Goal: Transaction & Acquisition: Purchase product/service

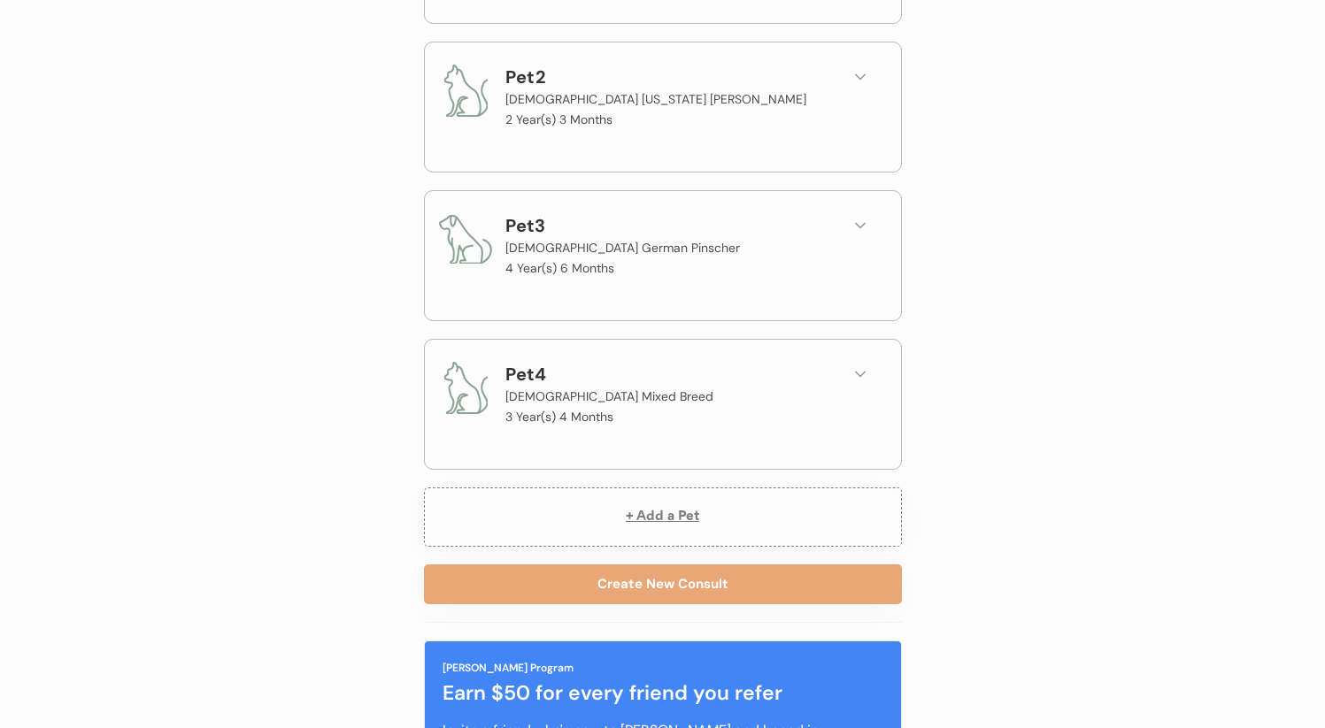
scroll to position [456, 0]
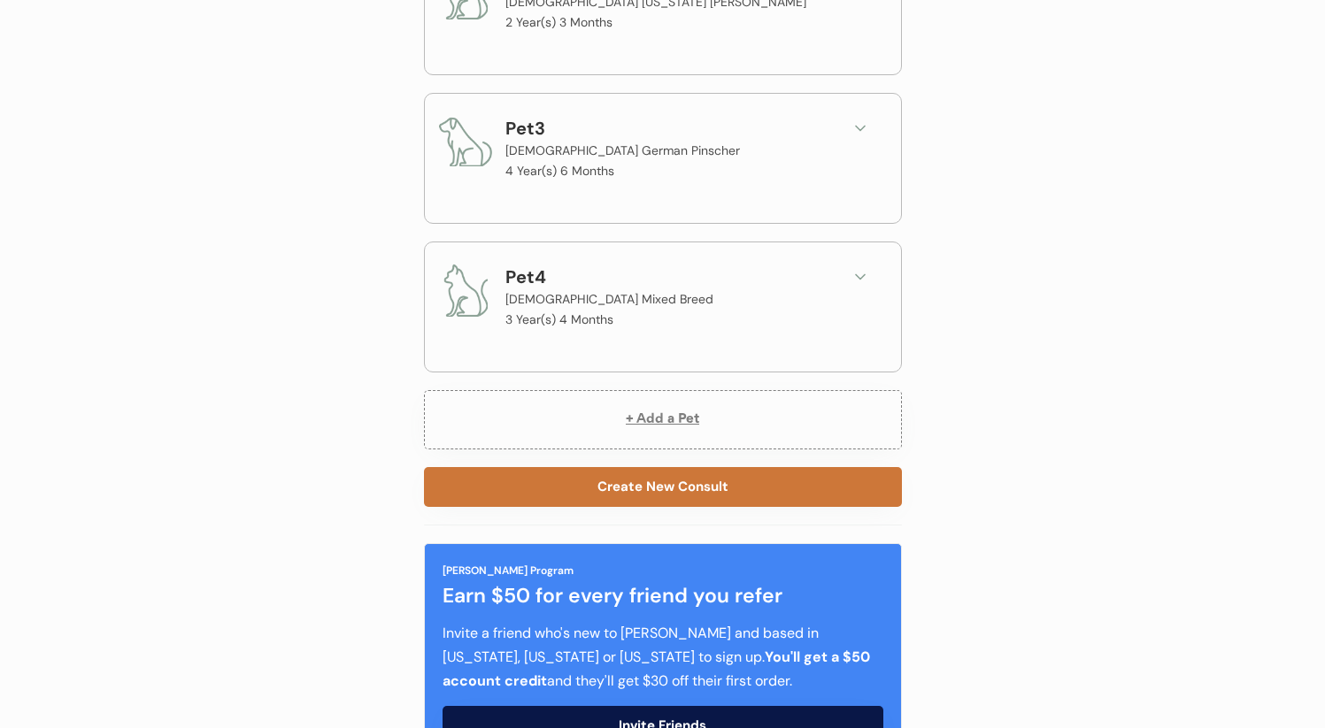
click at [599, 501] on button "Create New Consult" at bounding box center [663, 487] width 478 height 40
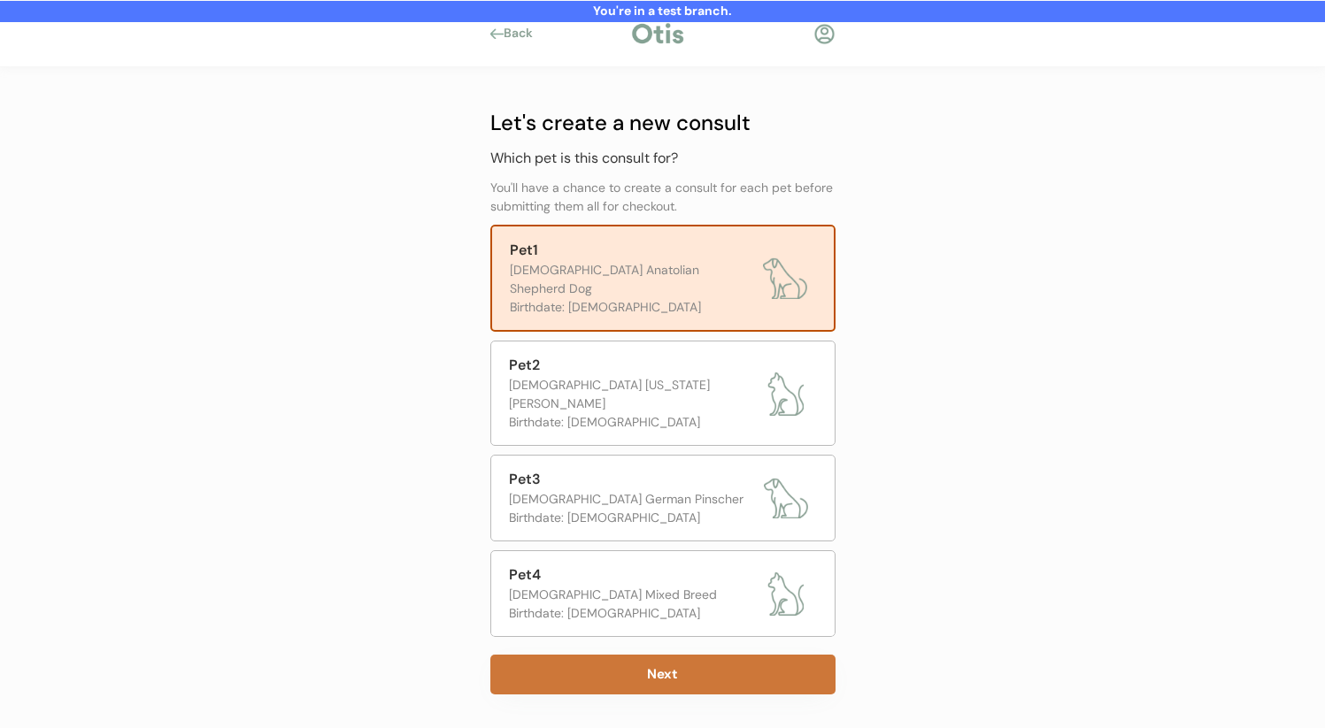
click at [713, 655] on button "Next" at bounding box center [662, 675] width 345 height 40
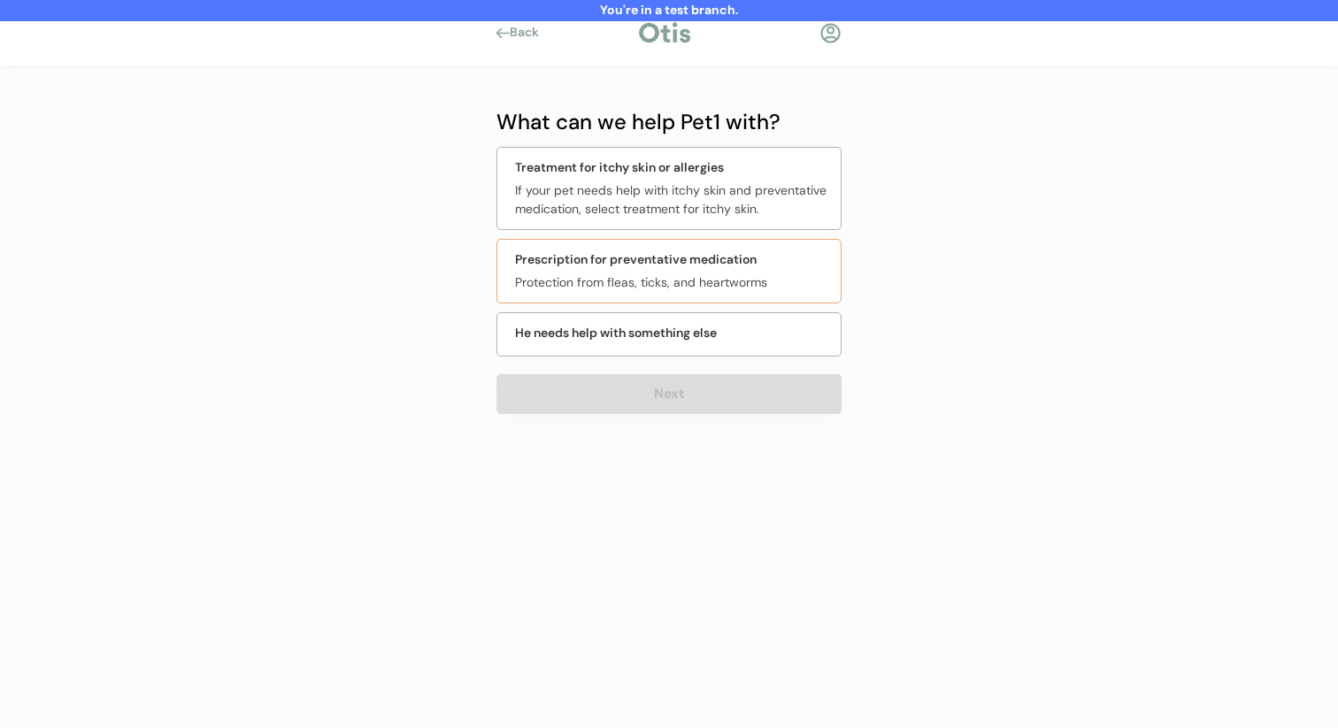
click at [637, 212] on div "If your pet needs help with itchy skin and preventative medication, select trea…" at bounding box center [672, 199] width 315 height 37
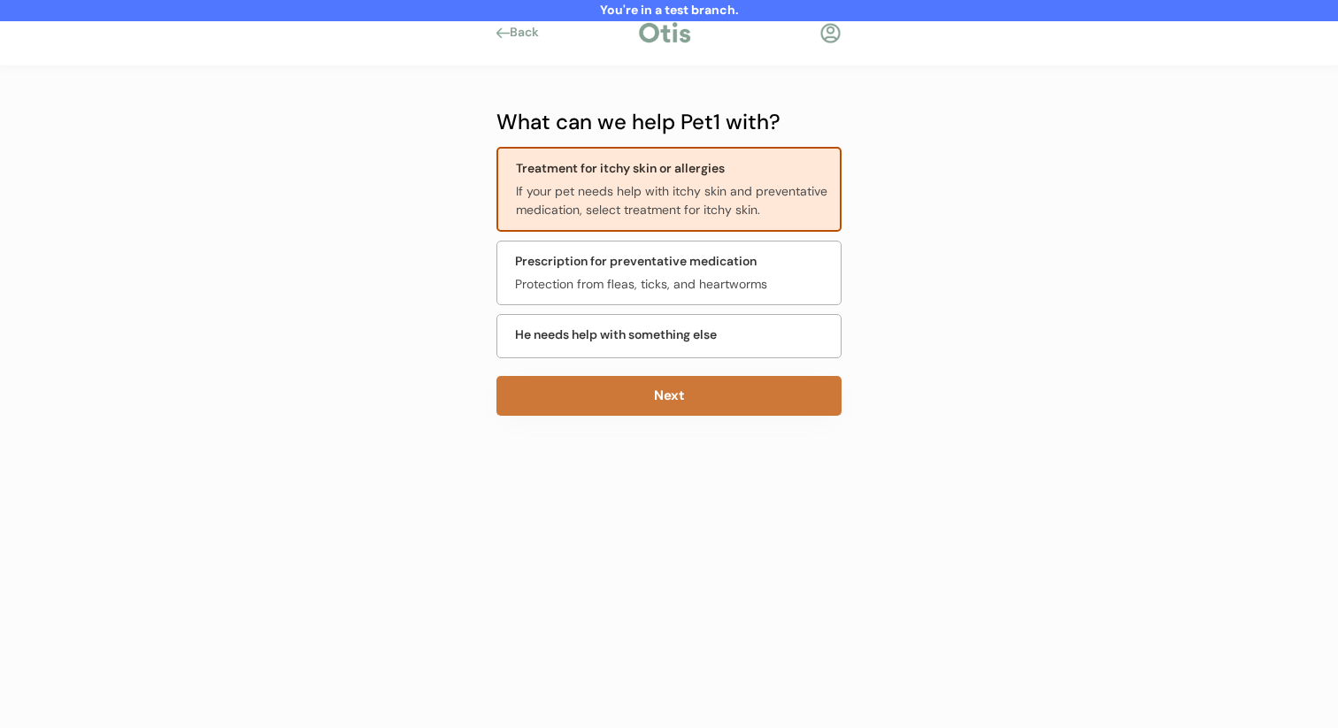
click at [628, 395] on button "Next" at bounding box center [668, 396] width 345 height 40
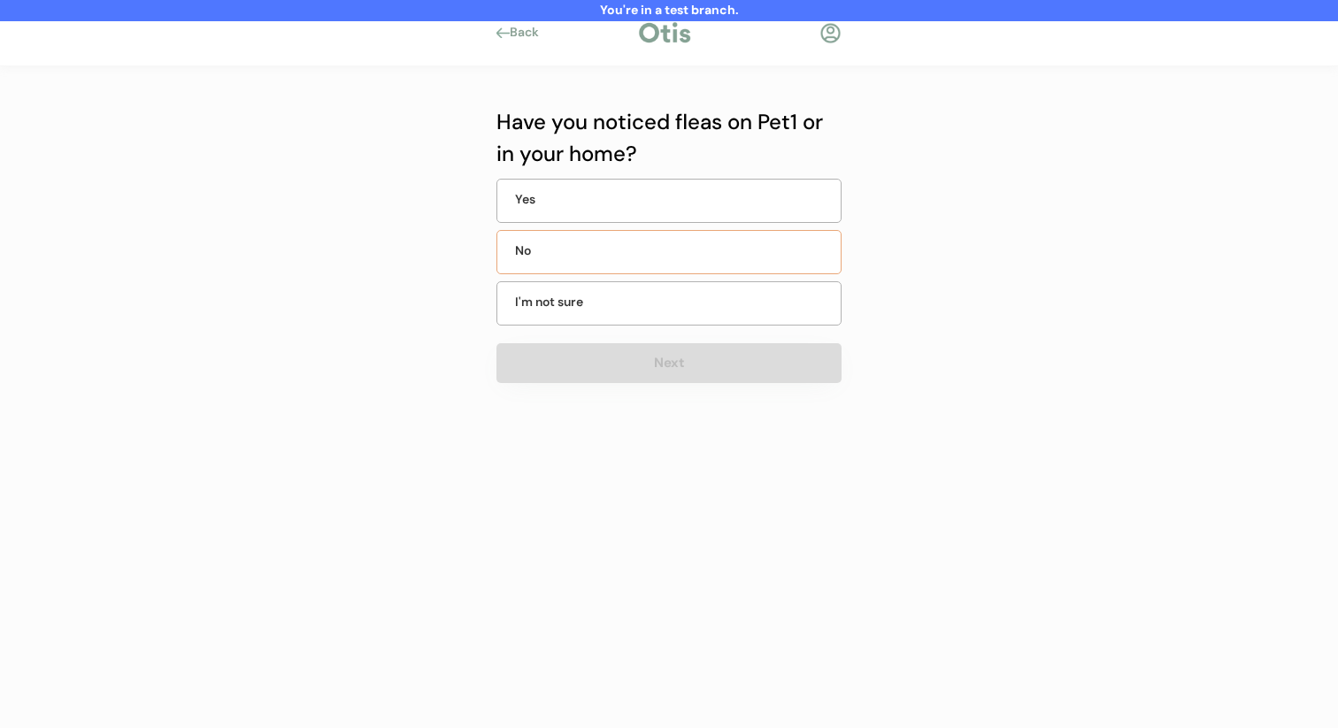
click at [663, 250] on div "No" at bounding box center [668, 252] width 345 height 44
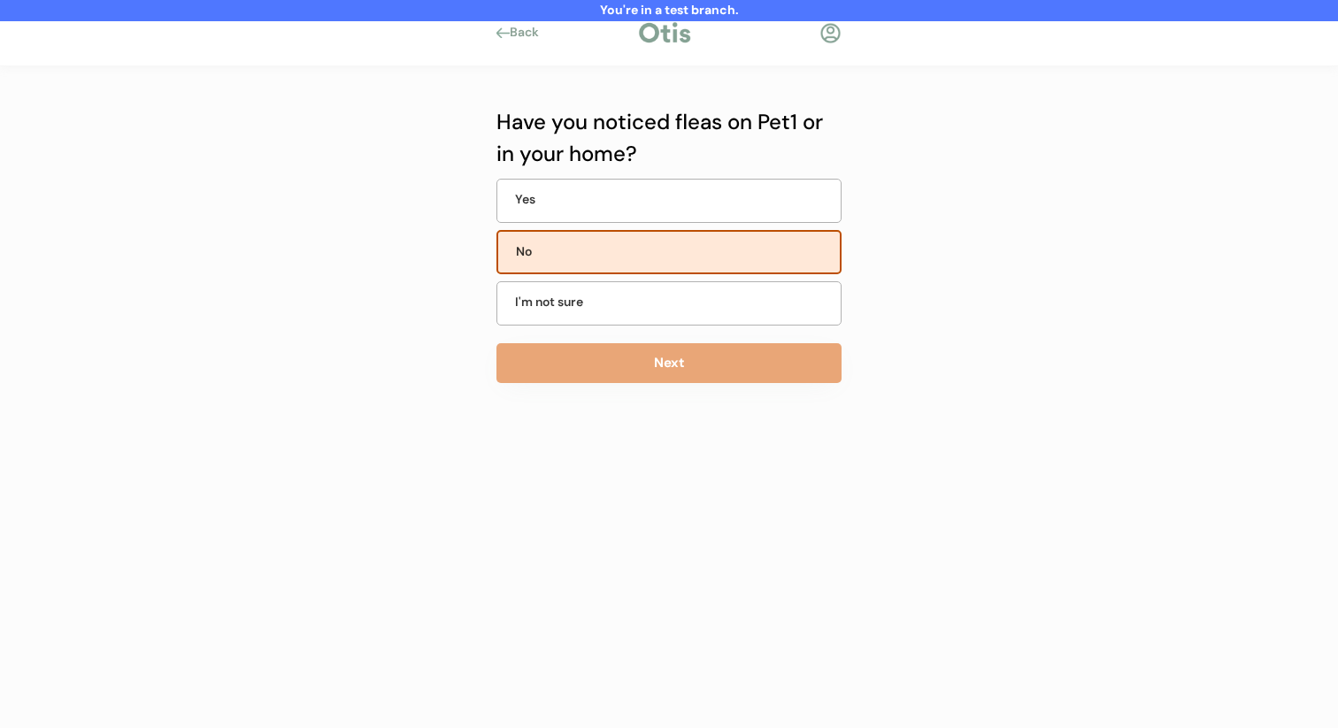
click at [621, 361] on button "Next" at bounding box center [668, 363] width 345 height 40
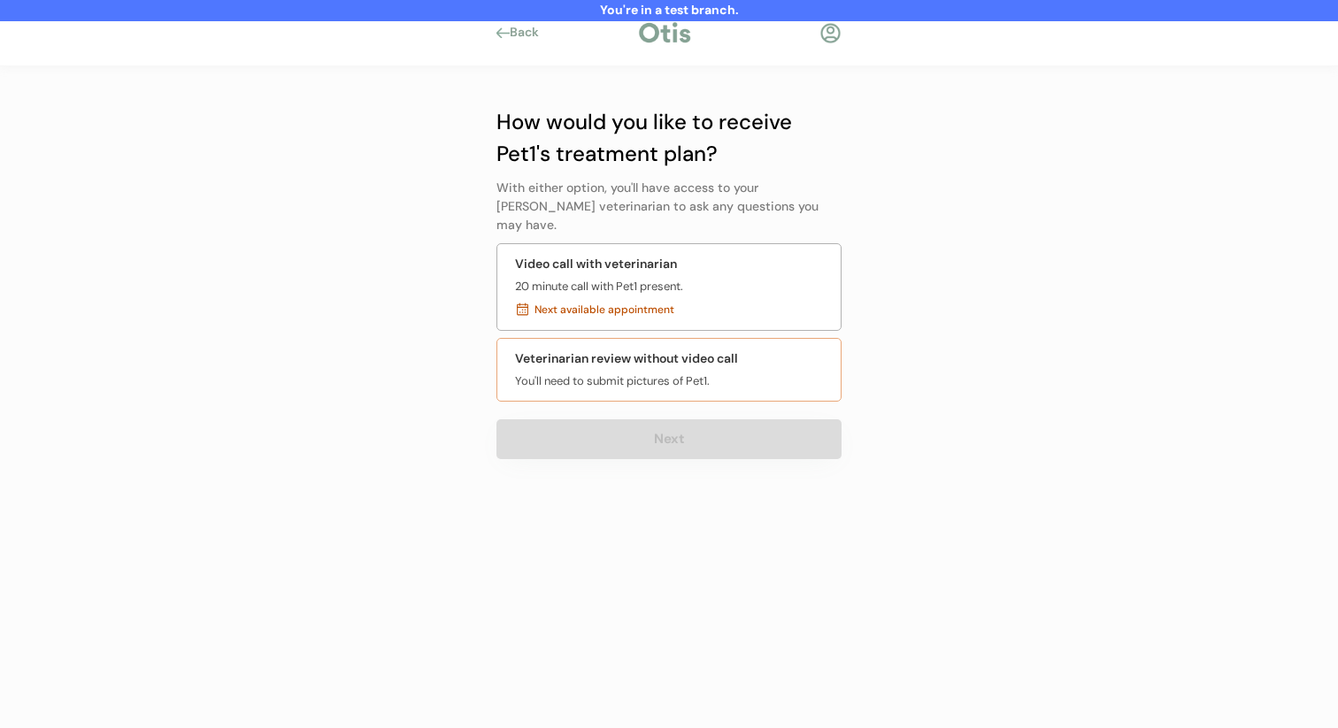
click at [623, 373] on div "You'll need to submit pictures of Pet1." at bounding box center [612, 382] width 195 height 18
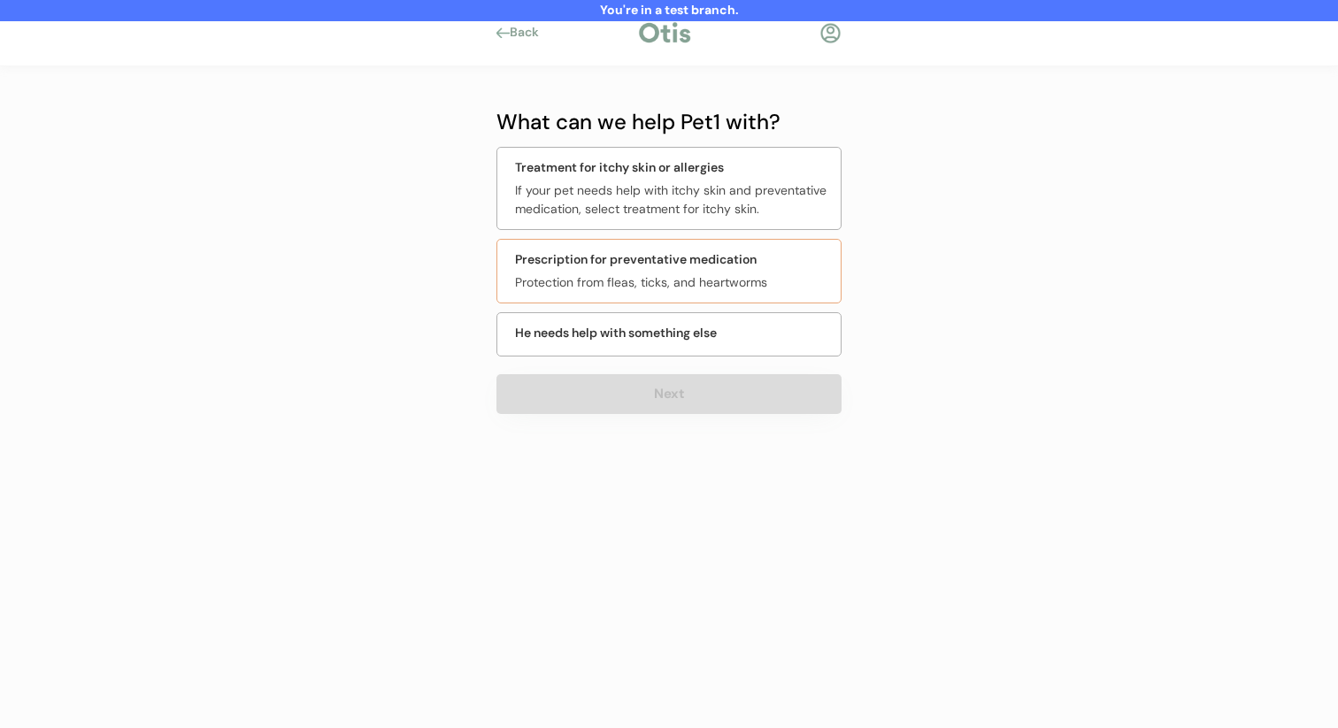
click at [706, 296] on div "Prescription for preventative medication Protection from fleas, ticks, and hear…" at bounding box center [668, 271] width 345 height 65
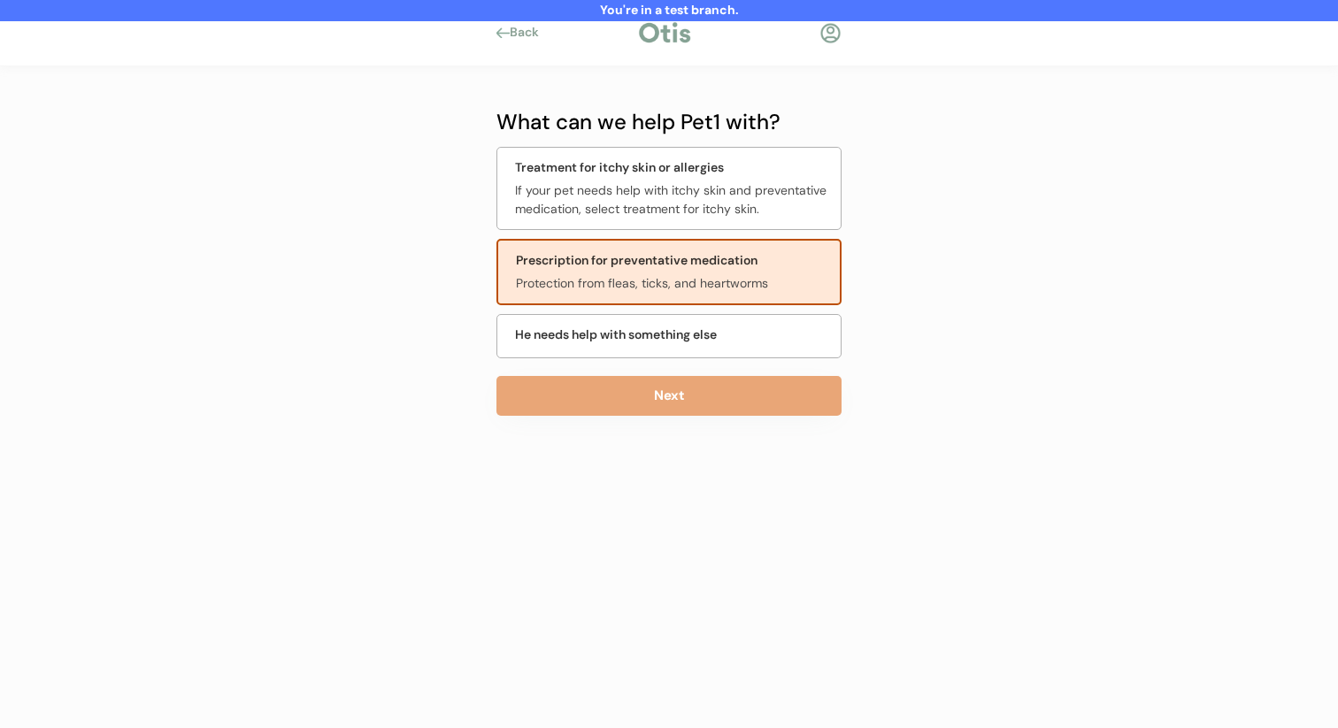
click at [670, 168] on div "Treatment for itchy skin or allergies" at bounding box center [619, 167] width 209 height 19
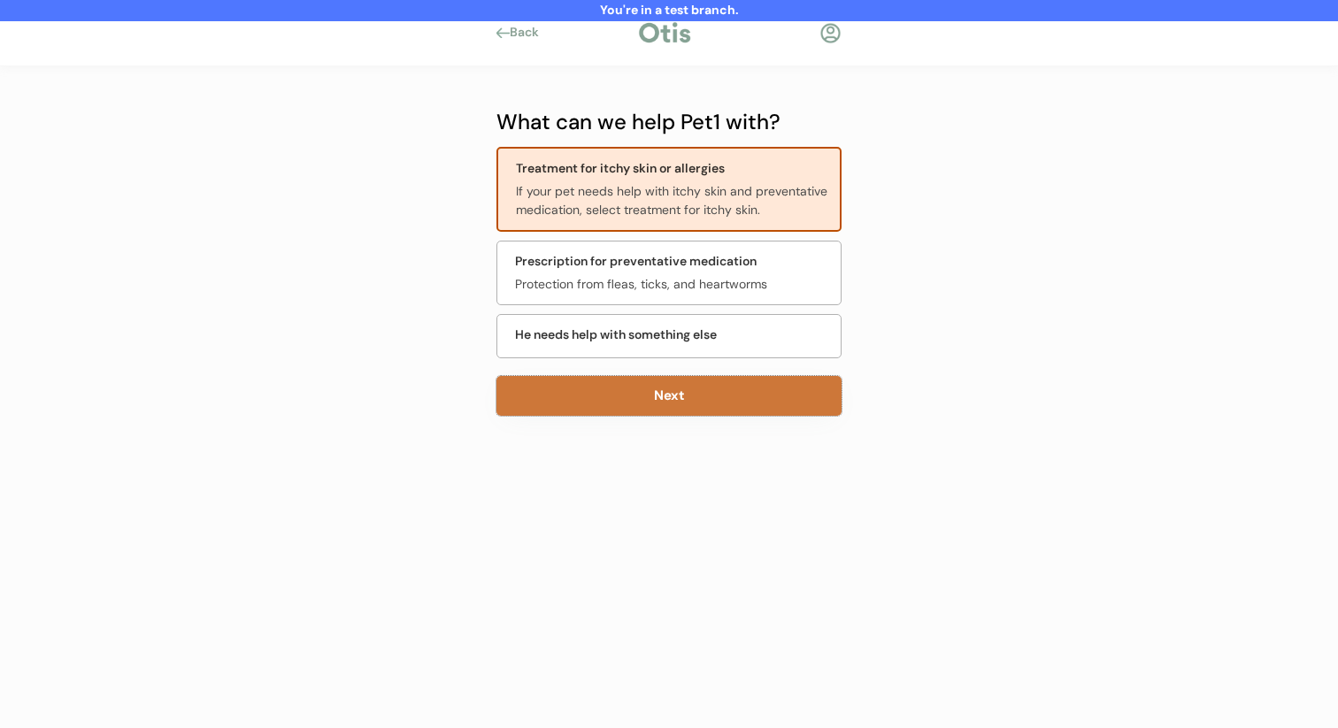
click at [647, 385] on button "Next" at bounding box center [668, 396] width 345 height 40
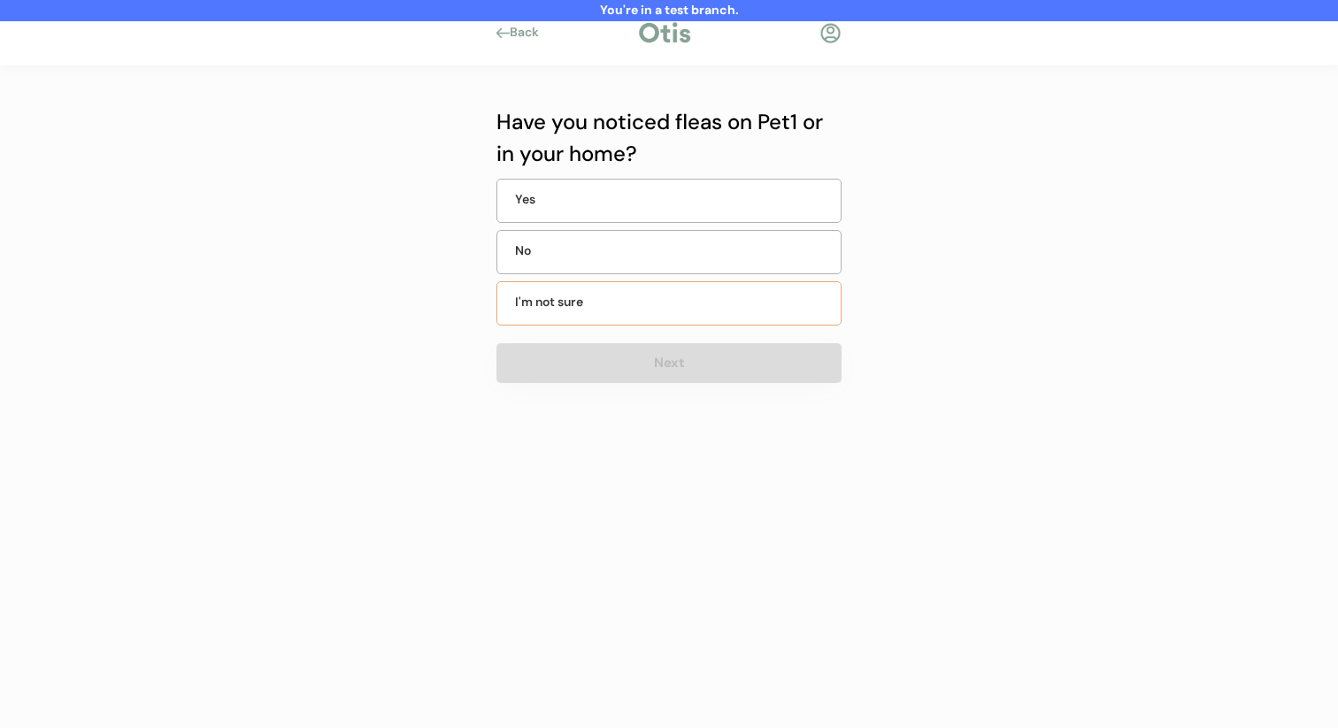
click at [675, 266] on div "No" at bounding box center [668, 252] width 345 height 44
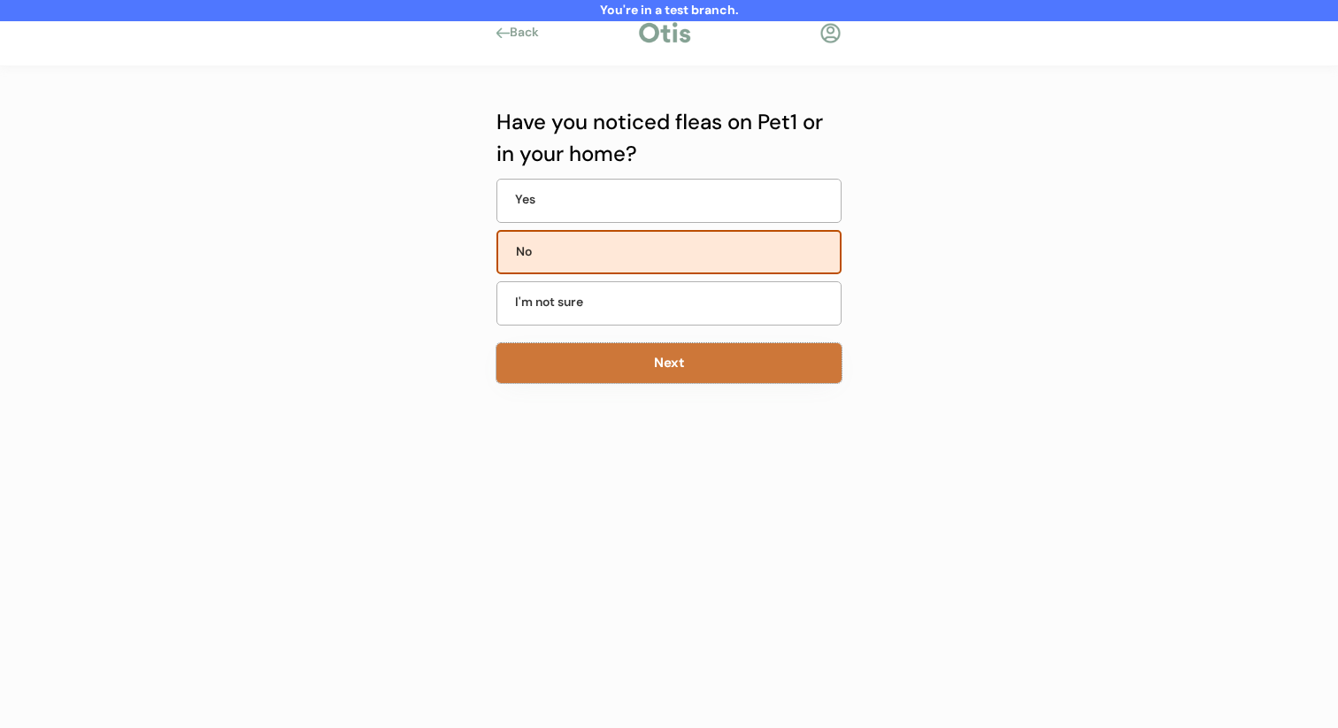
click at [650, 381] on button "Next" at bounding box center [668, 363] width 345 height 40
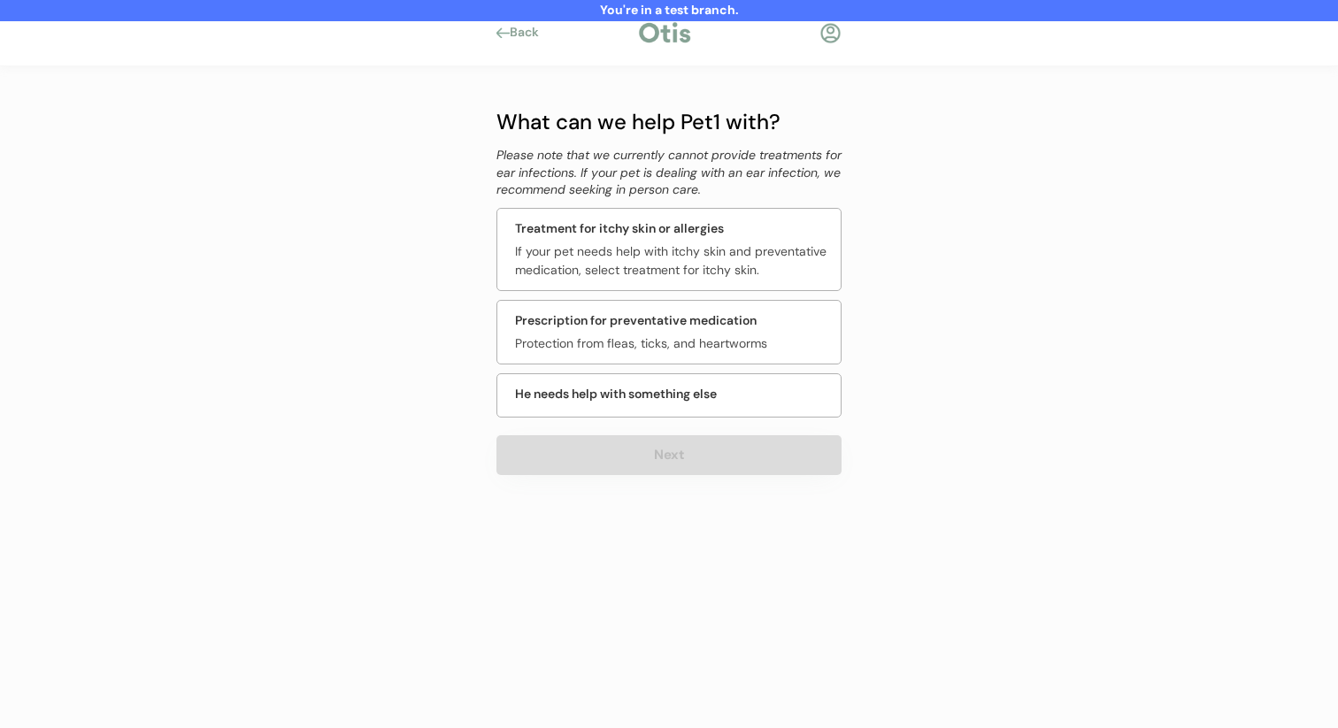
click at [658, 257] on div "If your pet needs help with itchy skin and preventative medication, select trea…" at bounding box center [672, 260] width 315 height 37
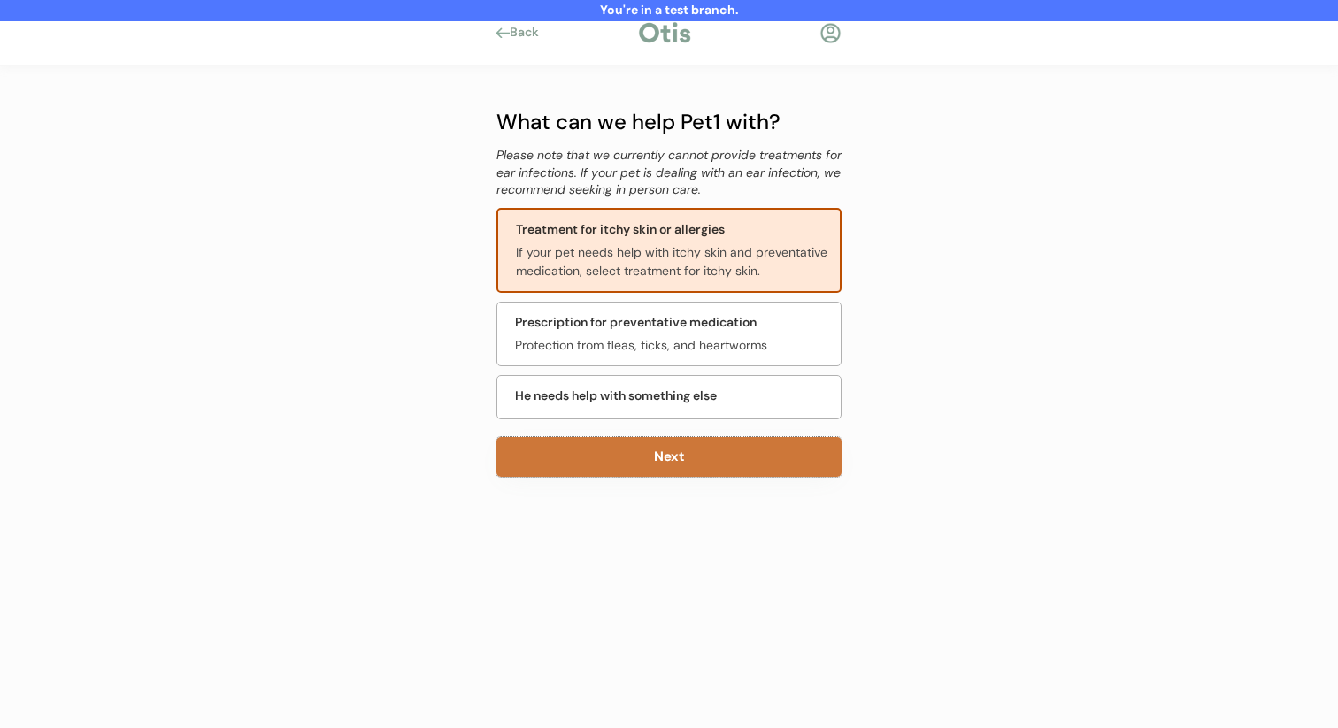
click at [651, 475] on button "Next" at bounding box center [668, 457] width 345 height 40
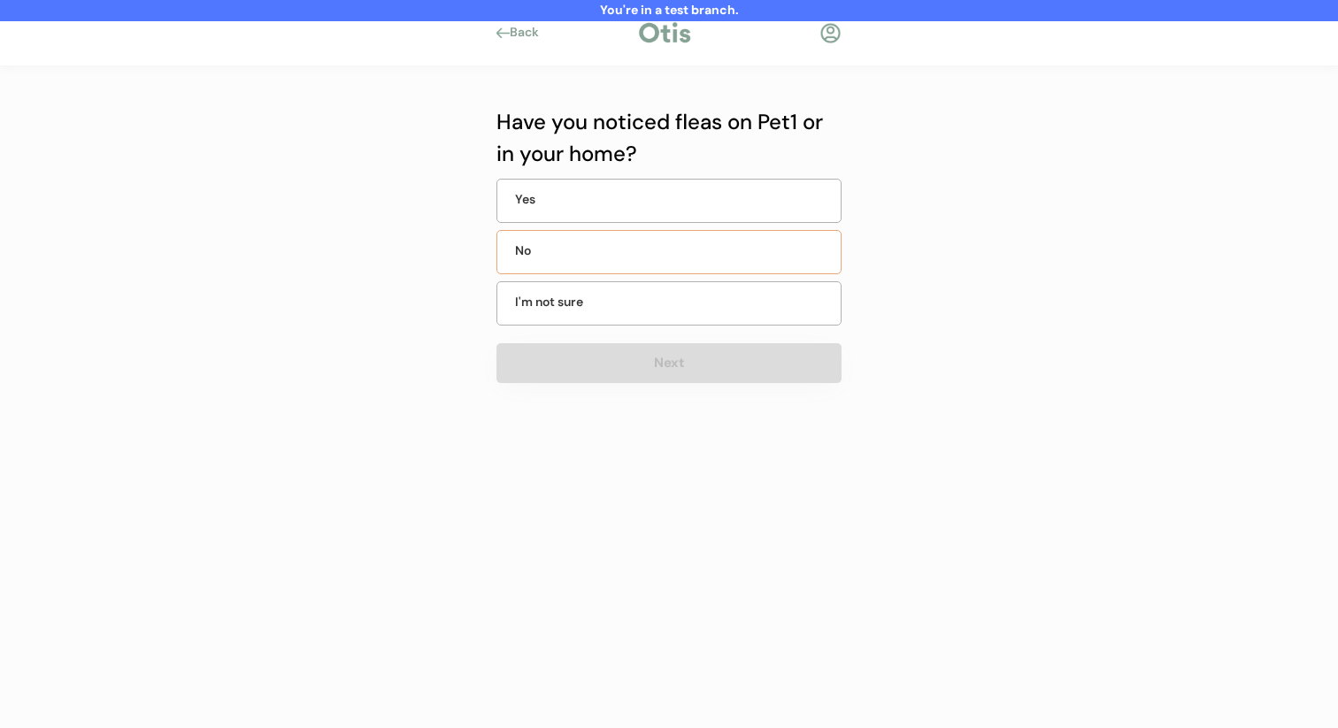
click at [626, 266] on div "No" at bounding box center [668, 252] width 345 height 44
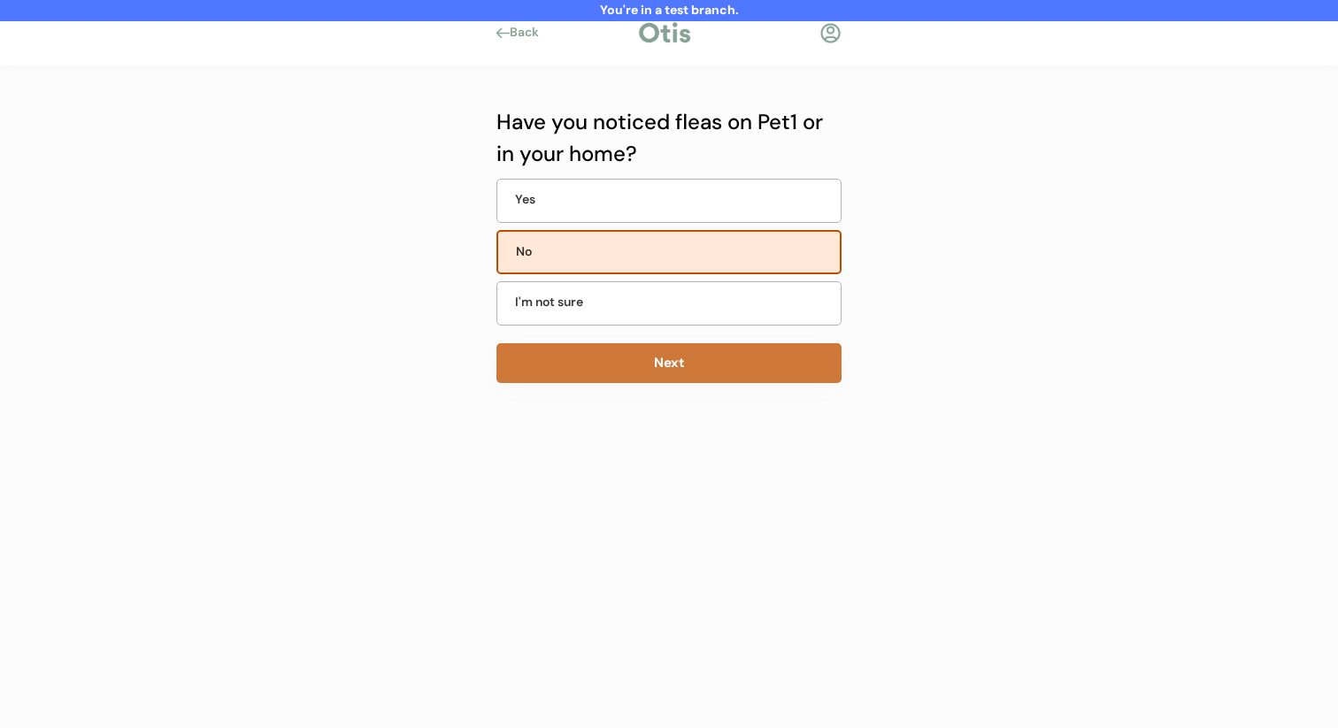
click at [622, 383] on div "Have you noticed fleas on Pet1 or in your home? Yes No I'm not sure Next" at bounding box center [668, 289] width 345 height 366
click at [561, 367] on button "Next" at bounding box center [668, 363] width 345 height 40
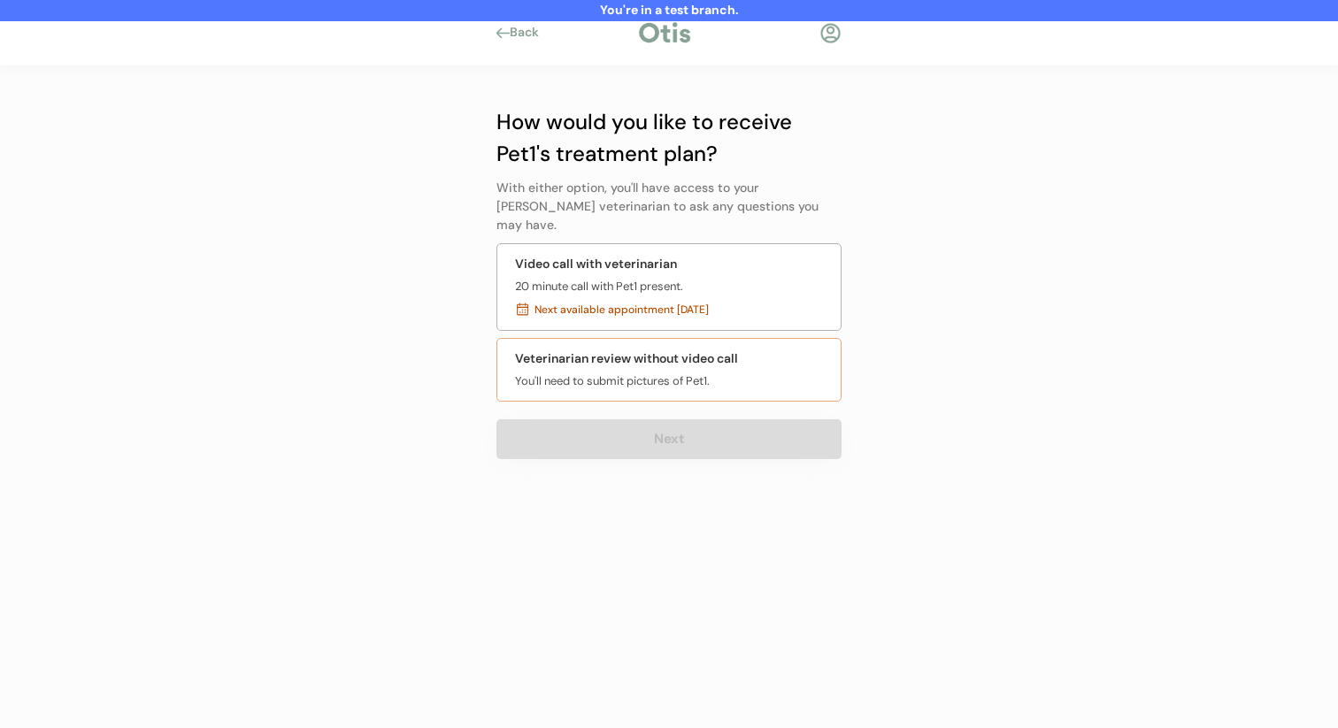
click at [664, 373] on div "You'll need to submit pictures of Pet1." at bounding box center [612, 382] width 195 height 18
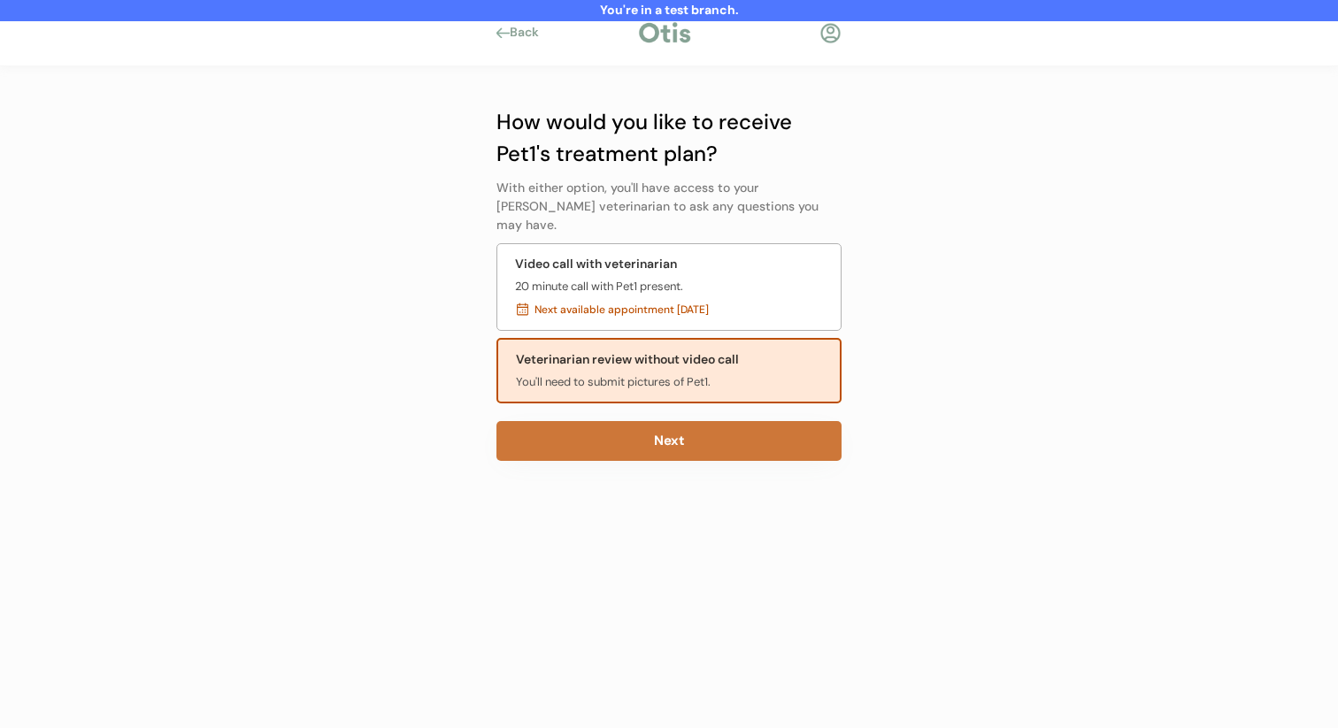
click at [653, 422] on button "Next" at bounding box center [668, 441] width 345 height 40
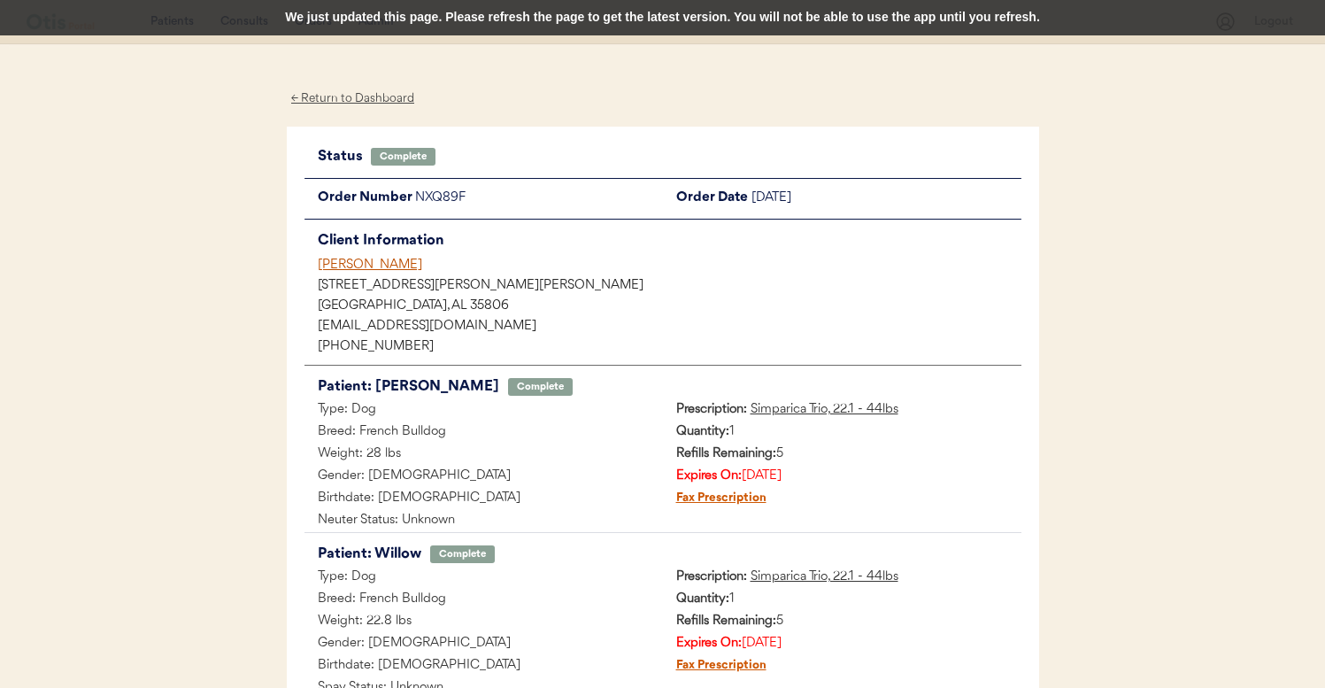
click at [738, 18] on div "We just updated this page. Please refresh the page to get the latest version. Y…" at bounding box center [662, 17] width 1325 height 35
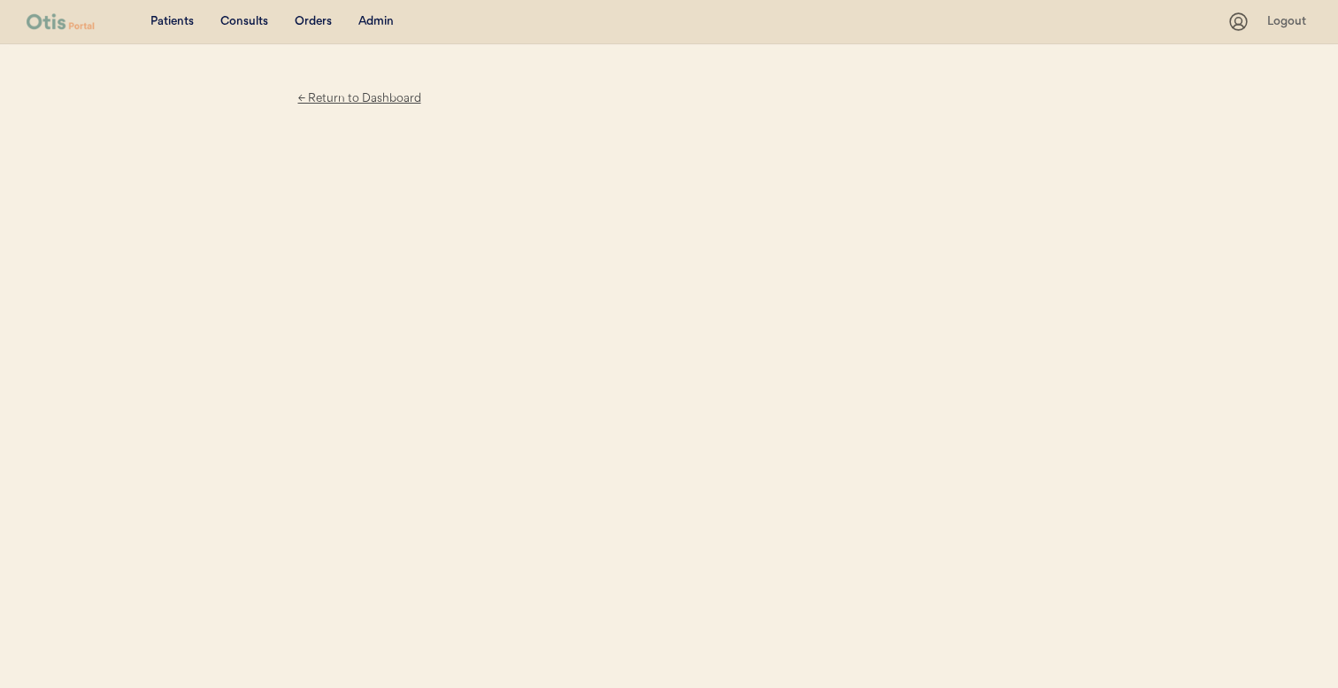
click at [379, 19] on div "Admin" at bounding box center [375, 22] width 35 height 18
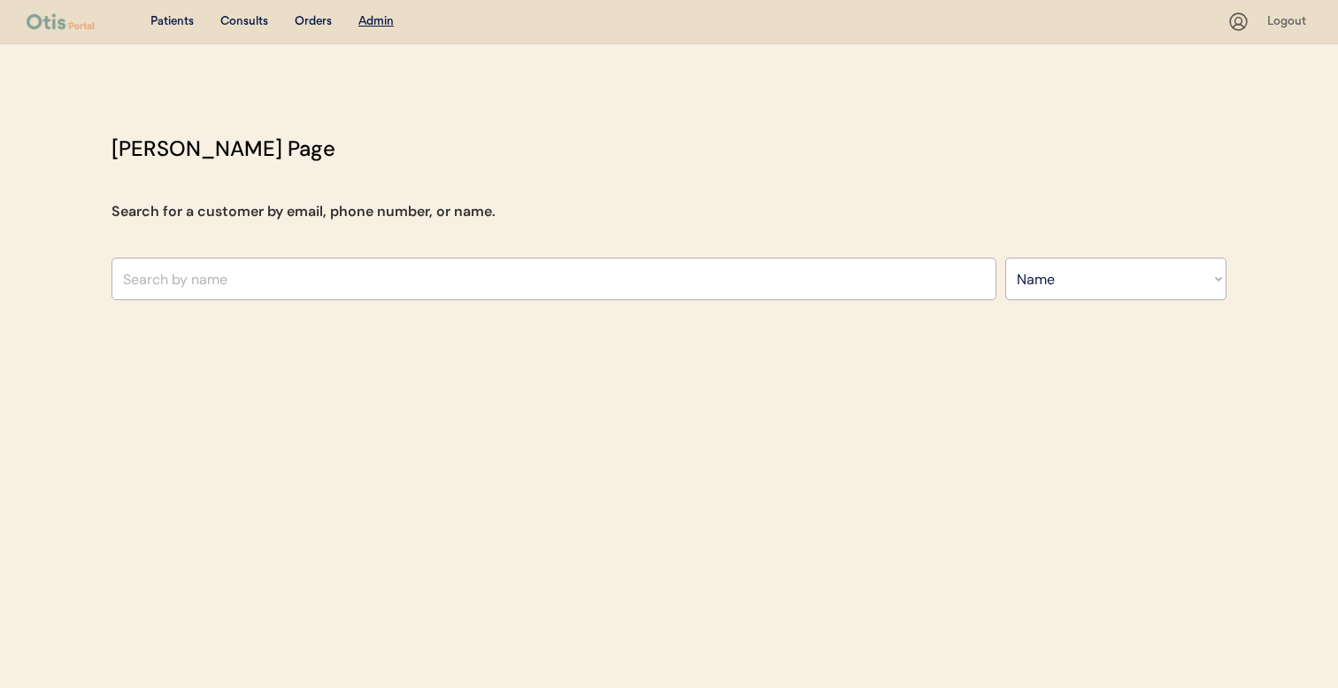
select select ""Name""
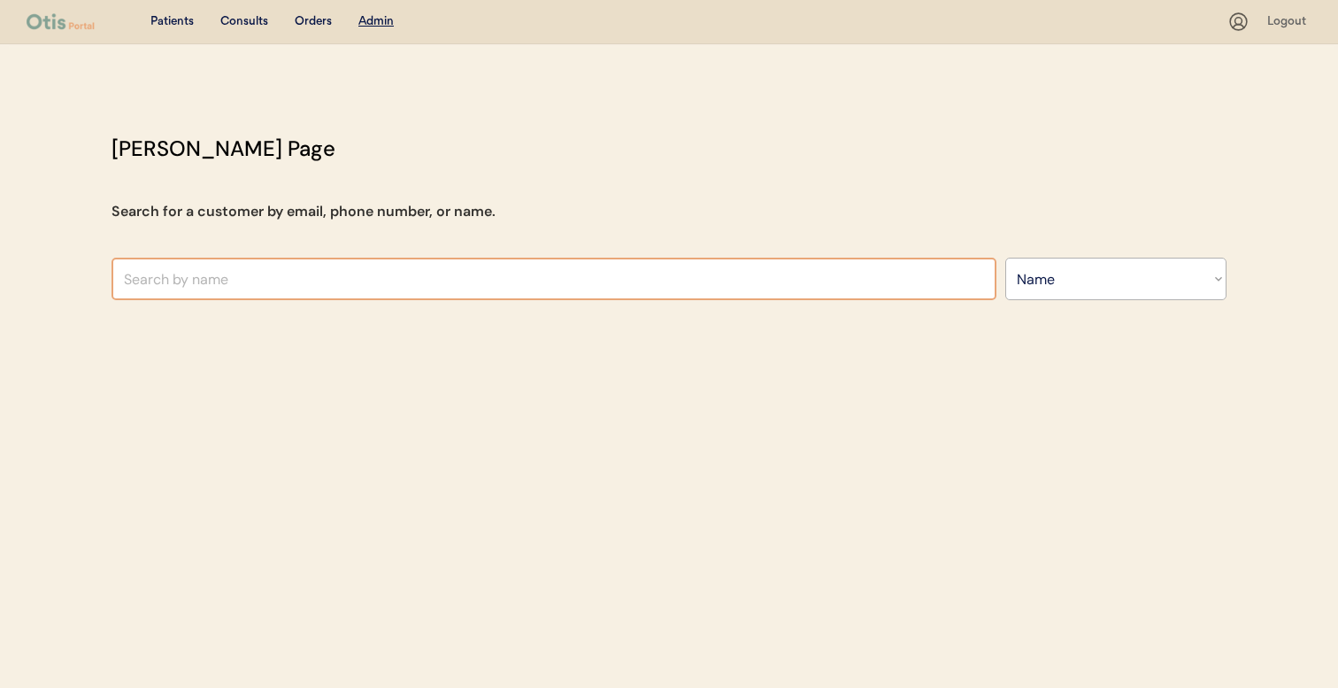
click at [245, 276] on input "text" at bounding box center [554, 279] width 885 height 42
paste input "[PERSON_NAME]"
click at [266, 244] on div "[PERSON_NAME] Page Search for a customer by email, phone number, or name. [PERS…" at bounding box center [669, 221] width 1151 height 176
click at [254, 281] on input "[PERSON_NAME]" at bounding box center [554, 279] width 885 height 42
type input "Michael Plumme"
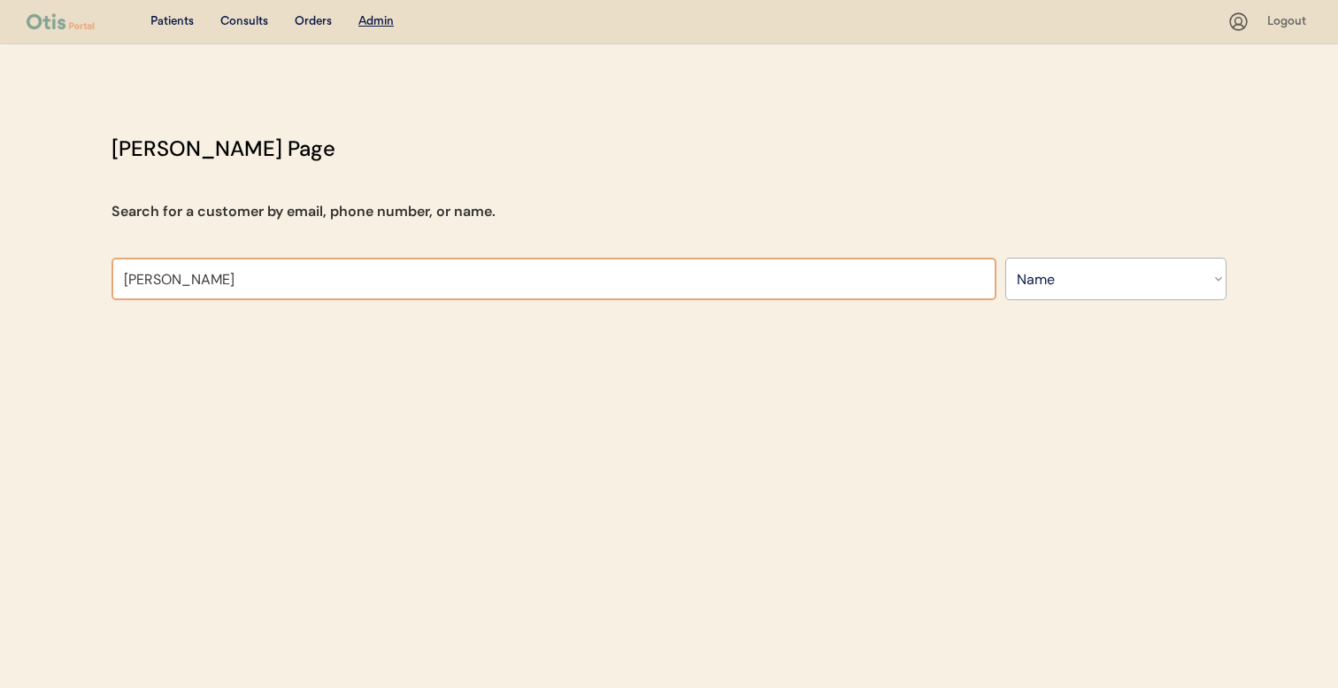
type input "Michael Plummer"
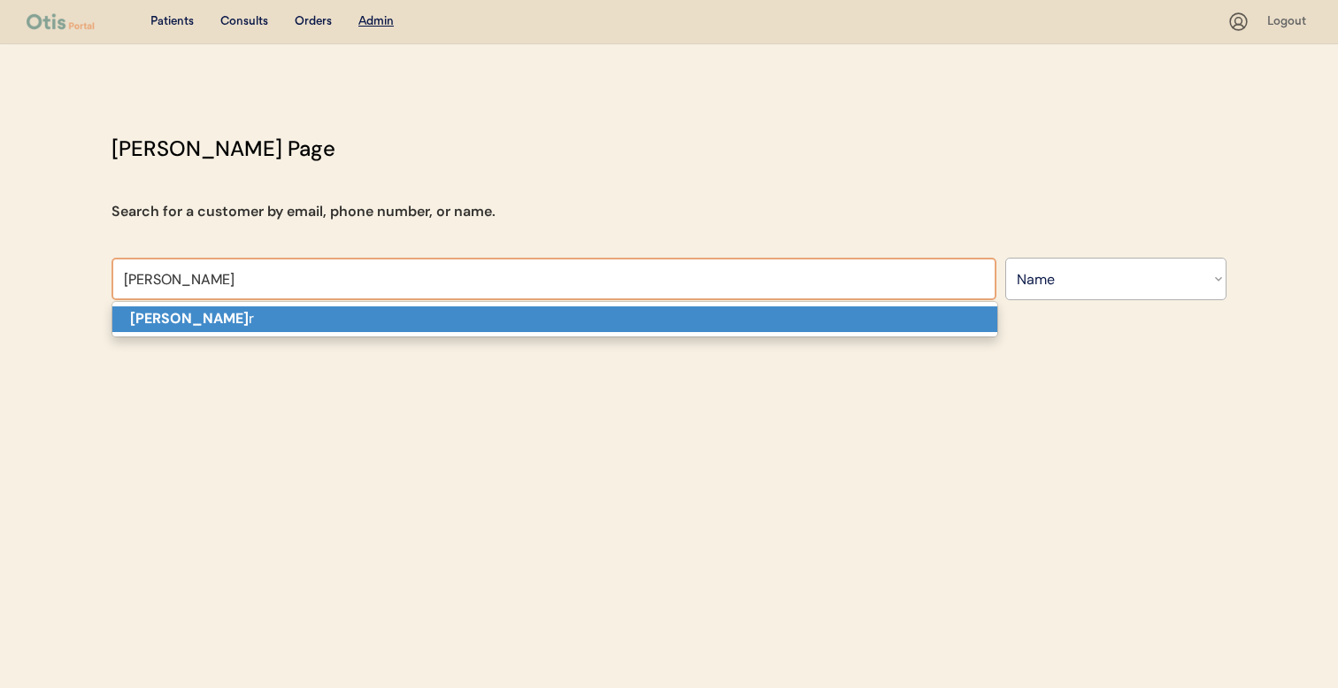
click at [258, 318] on p "Michael Plumme r" at bounding box center [554, 319] width 885 height 26
type input "Michael Plummer"
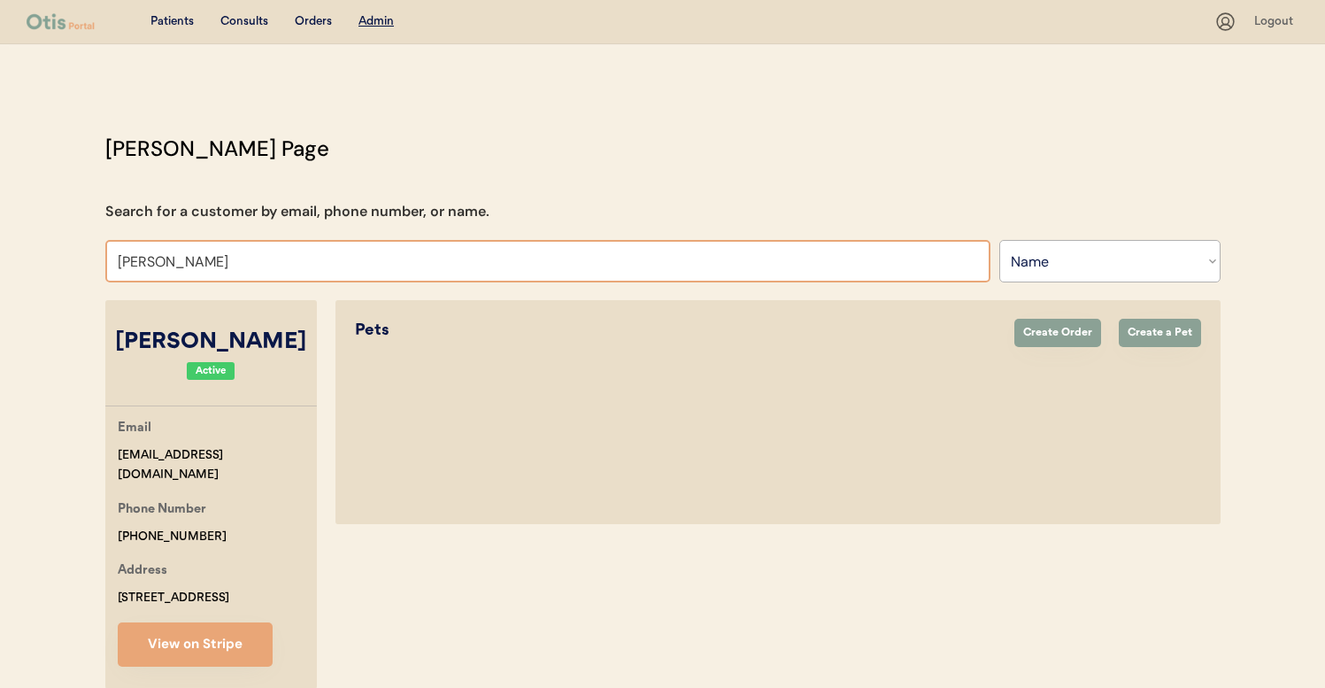
select select "true"
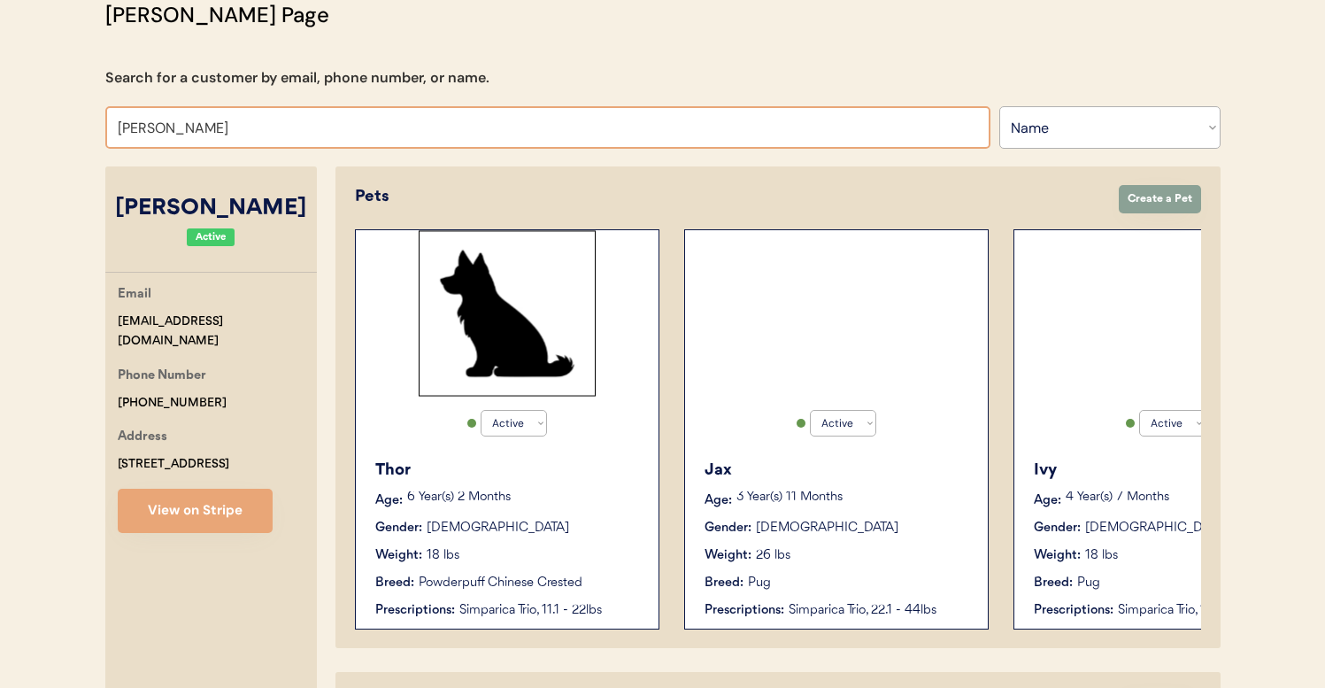
scroll to position [323, 0]
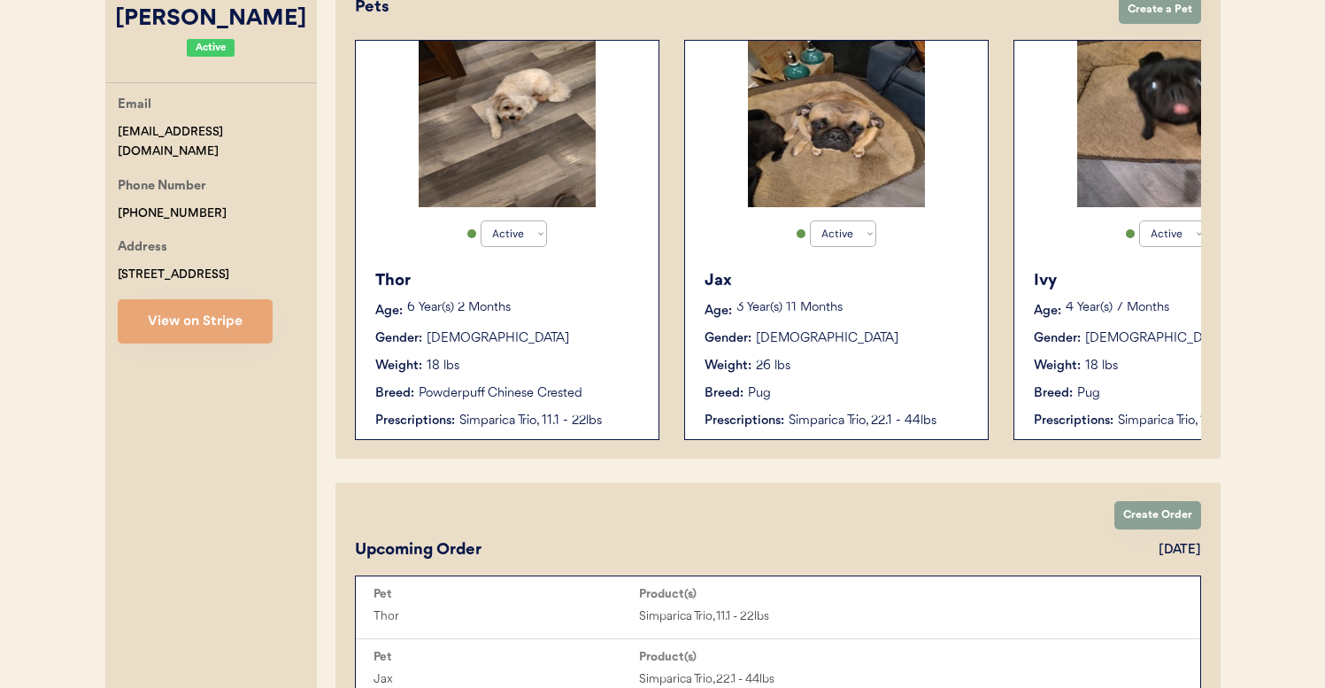
click at [482, 372] on div "Weight: 18 lbs" at bounding box center [508, 366] width 266 height 19
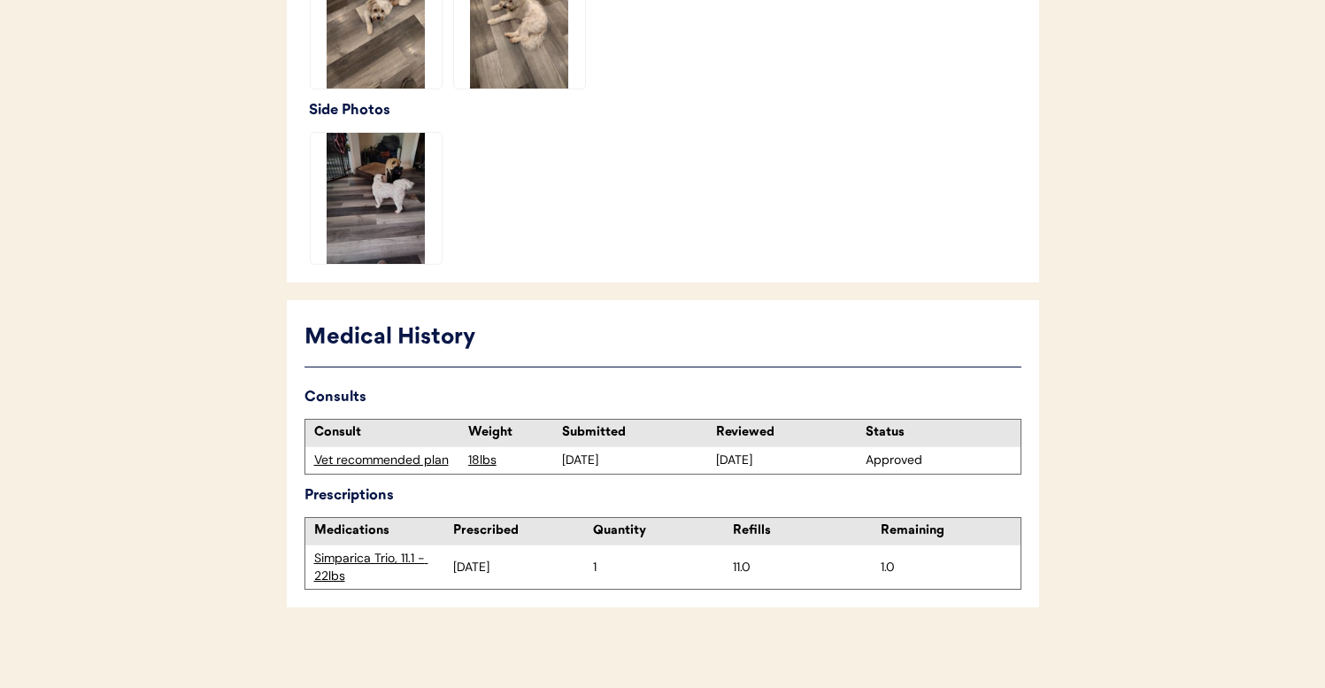
scroll to position [647, 0]
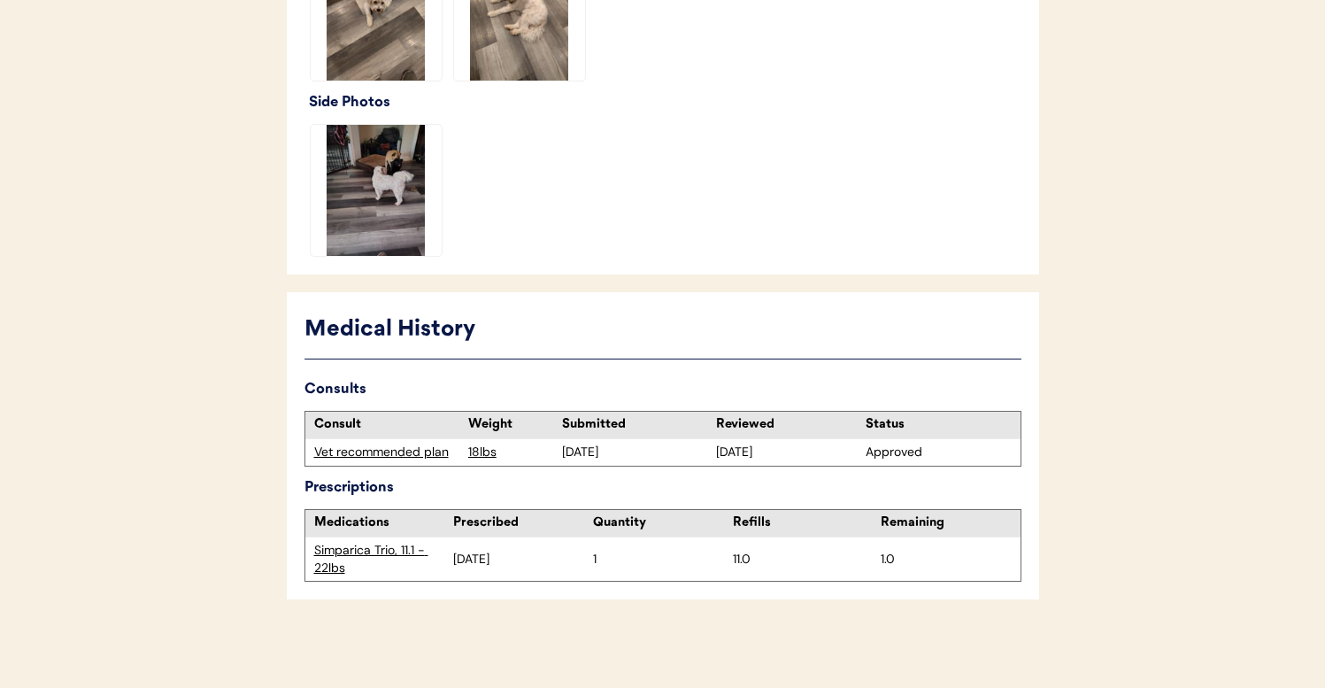
click at [398, 458] on div "Vet recommended plan" at bounding box center [386, 452] width 145 height 18
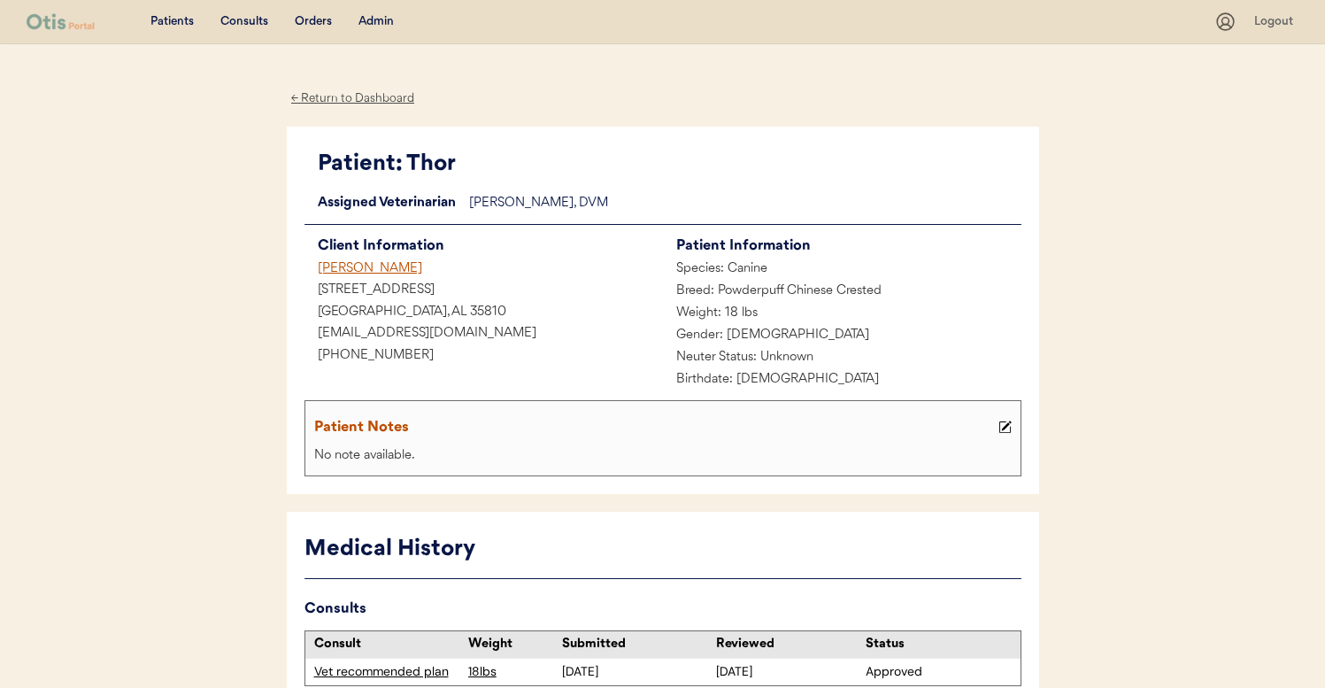
click at [397, 259] on div "Michael Plummer" at bounding box center [483, 269] width 358 height 22
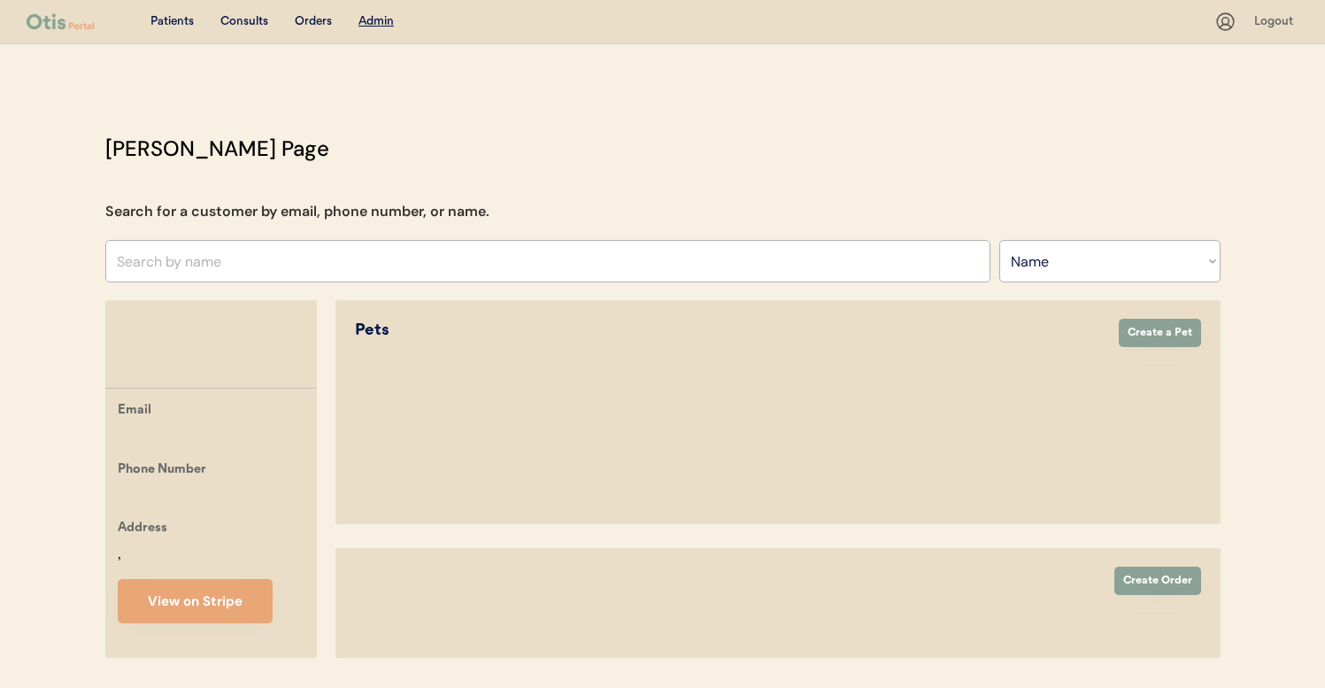
select select ""Name""
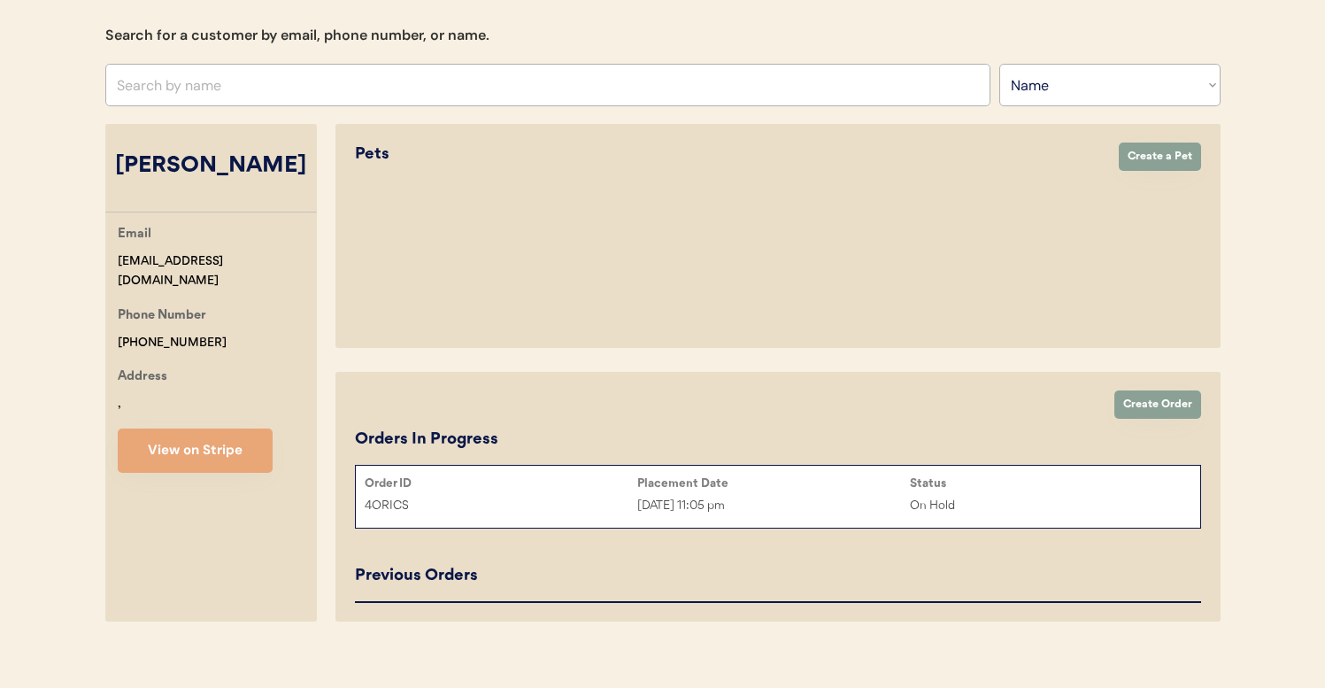
select select "true"
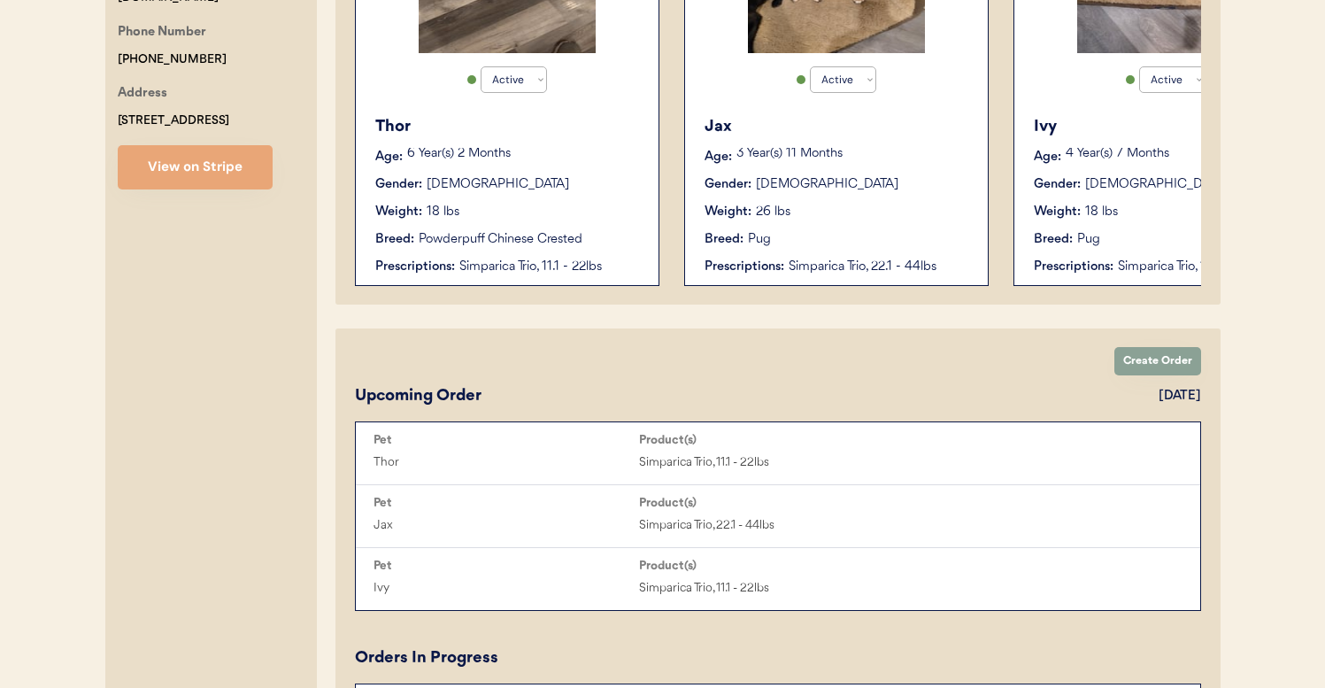
scroll to position [242, 0]
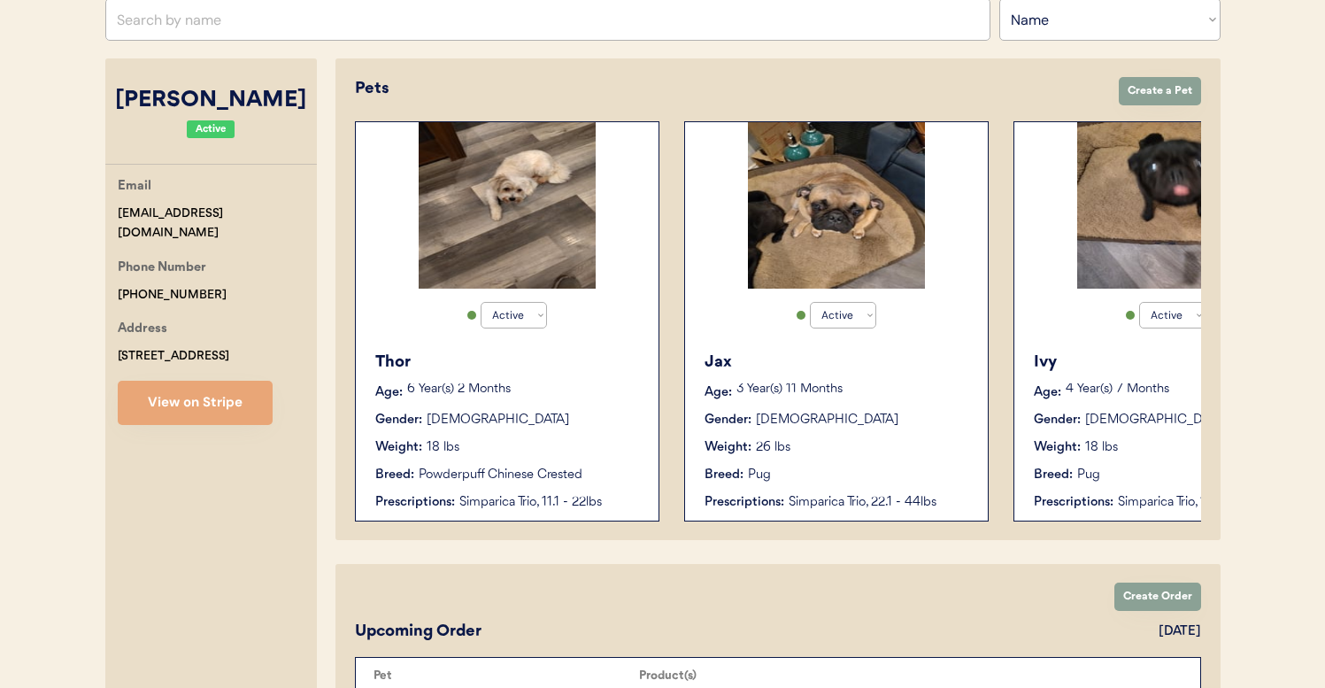
click at [567, 361] on div "Thor" at bounding box center [508, 362] width 266 height 24
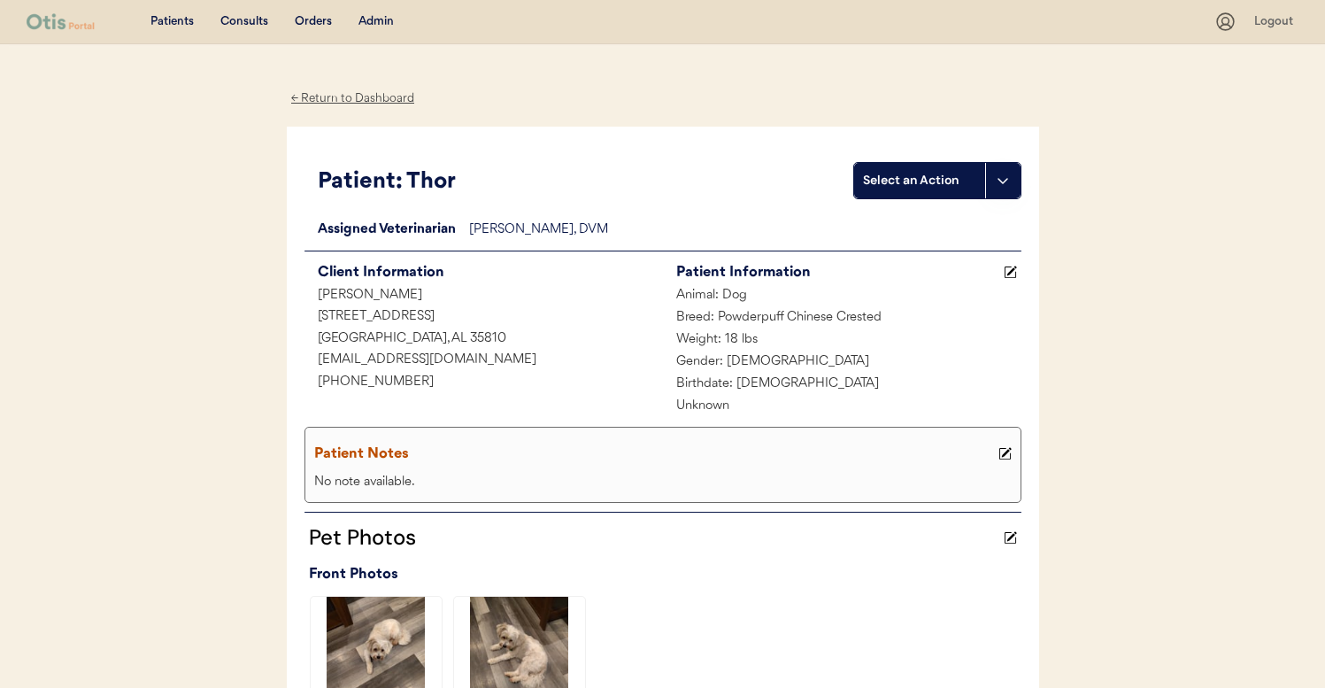
scroll to position [345, 0]
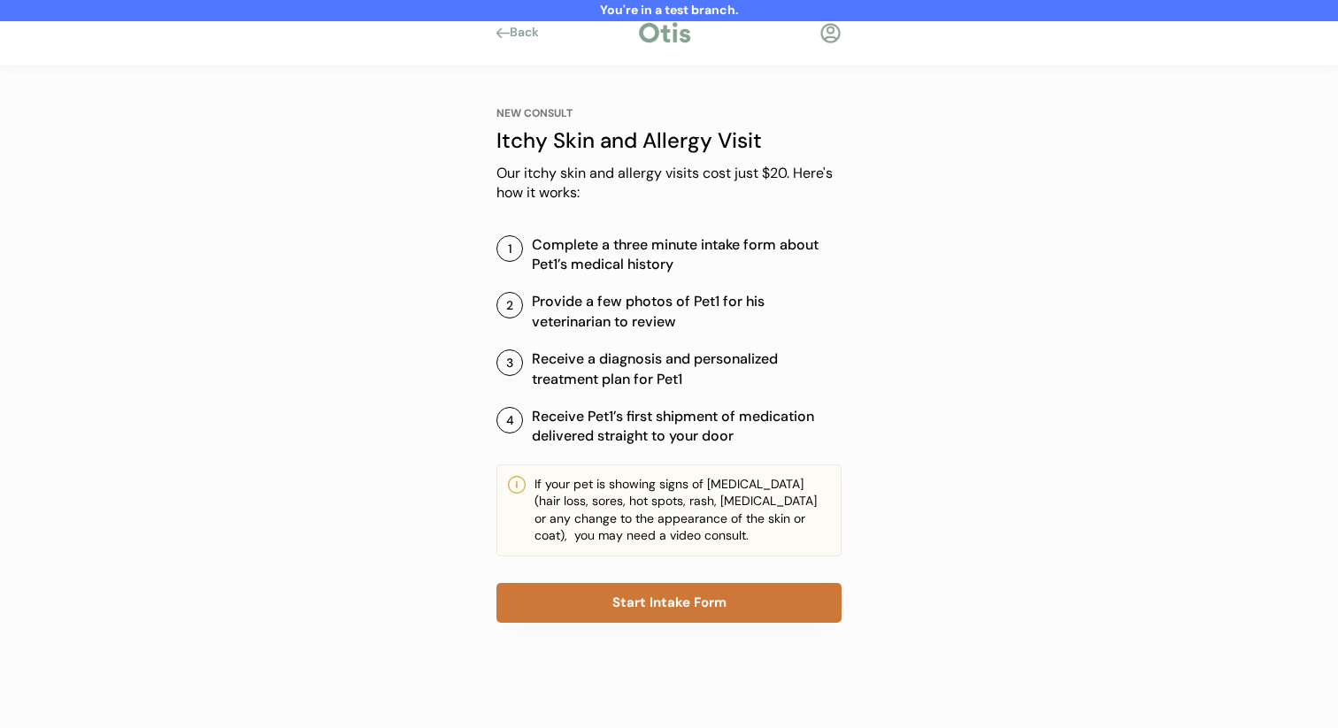
click at [592, 592] on button "Start Intake Form" at bounding box center [668, 603] width 345 height 40
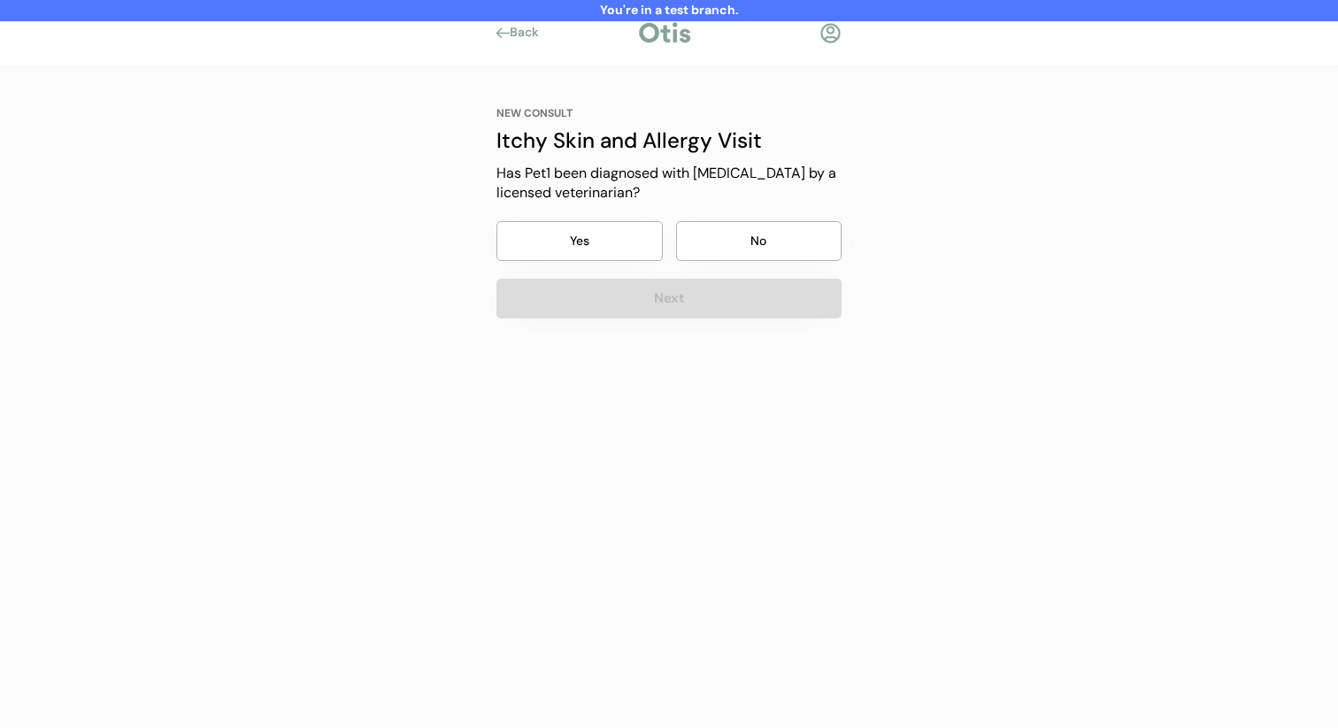
click at [710, 240] on button "No" at bounding box center [759, 241] width 166 height 40
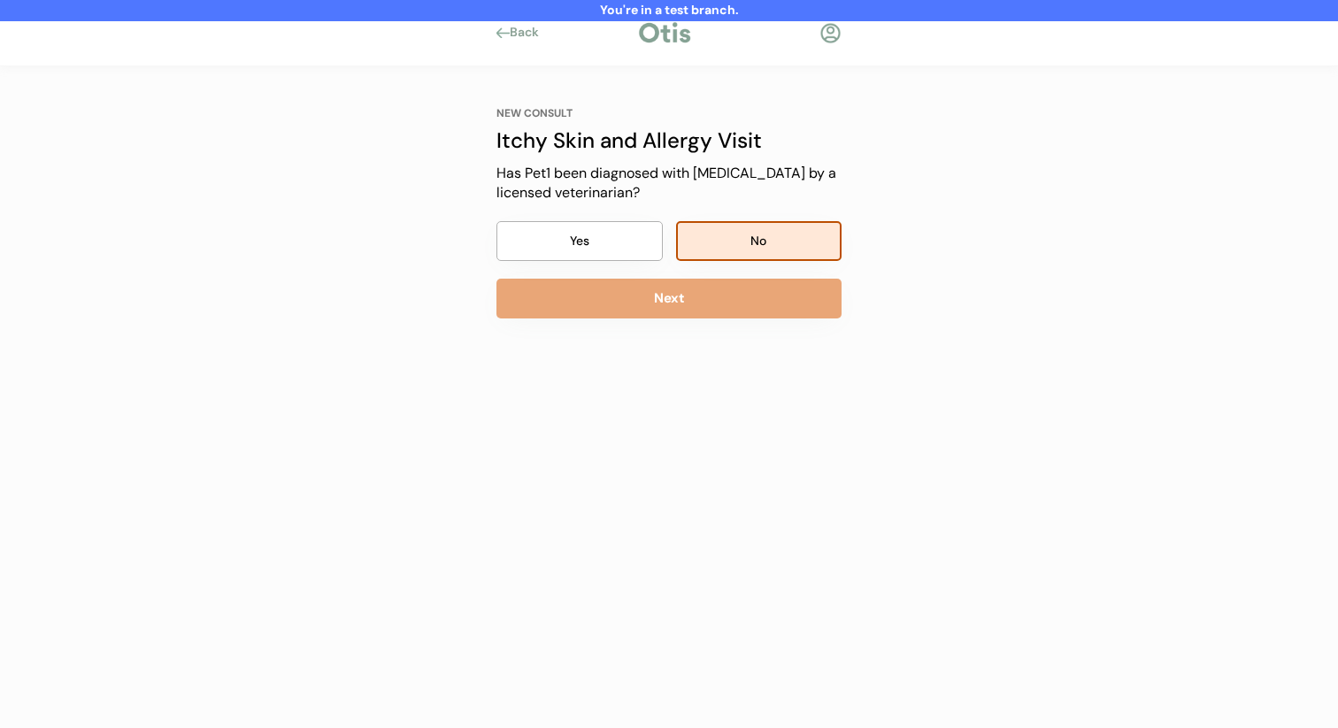
click at [694, 303] on button "Next" at bounding box center [668, 299] width 345 height 40
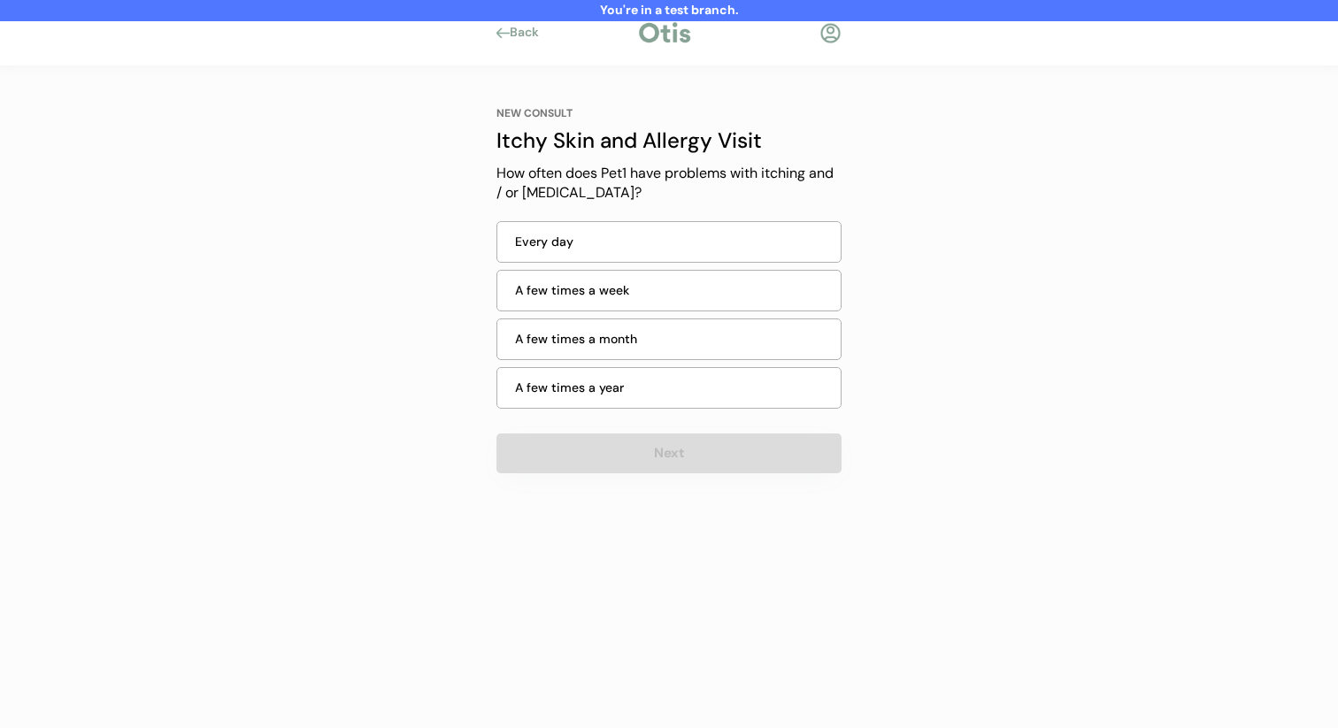
click at [689, 387] on div "A few times a year" at bounding box center [672, 388] width 315 height 19
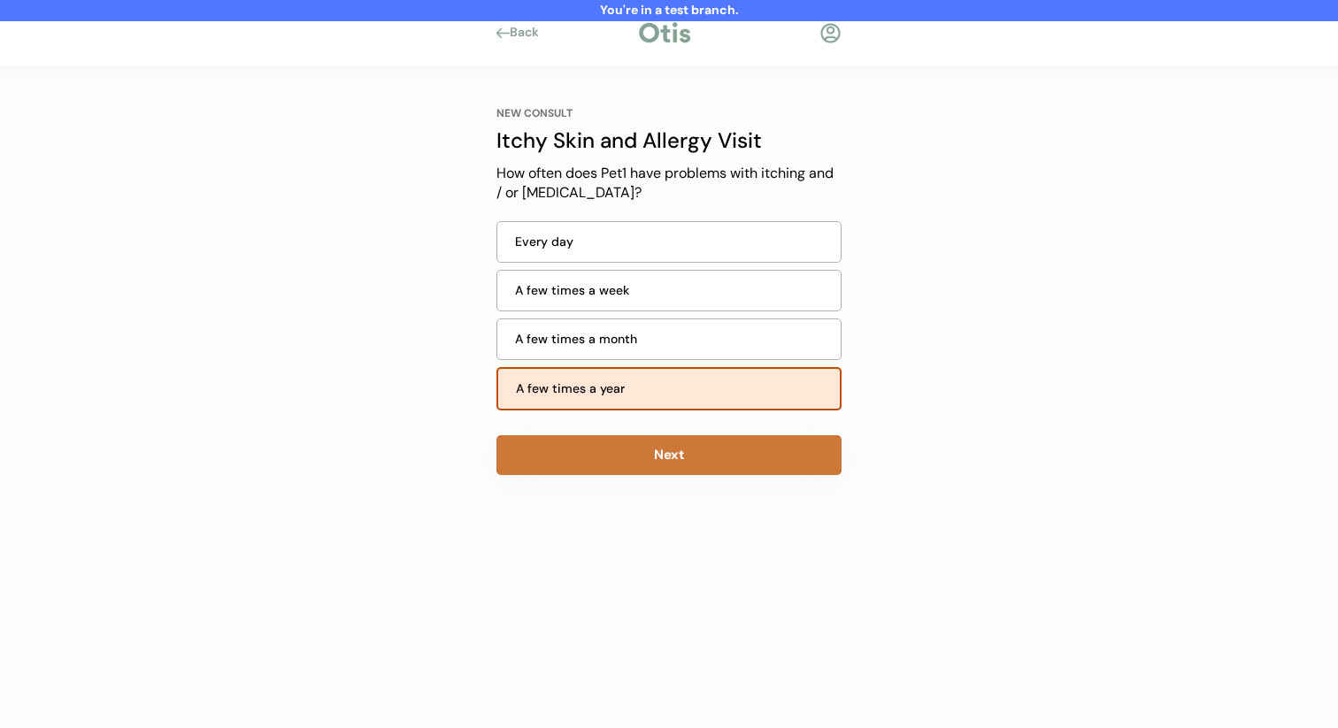
click at [665, 450] on button "Next" at bounding box center [668, 455] width 345 height 40
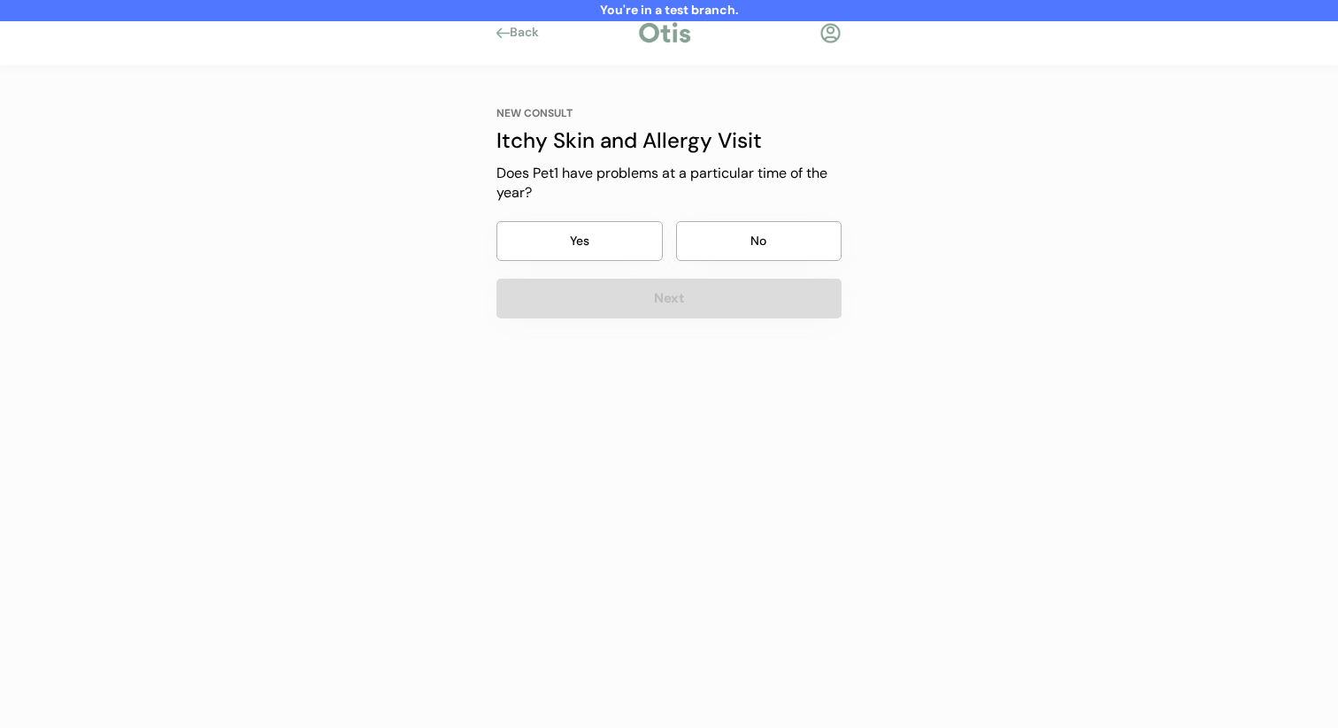
click at [756, 232] on button "No" at bounding box center [759, 241] width 166 height 40
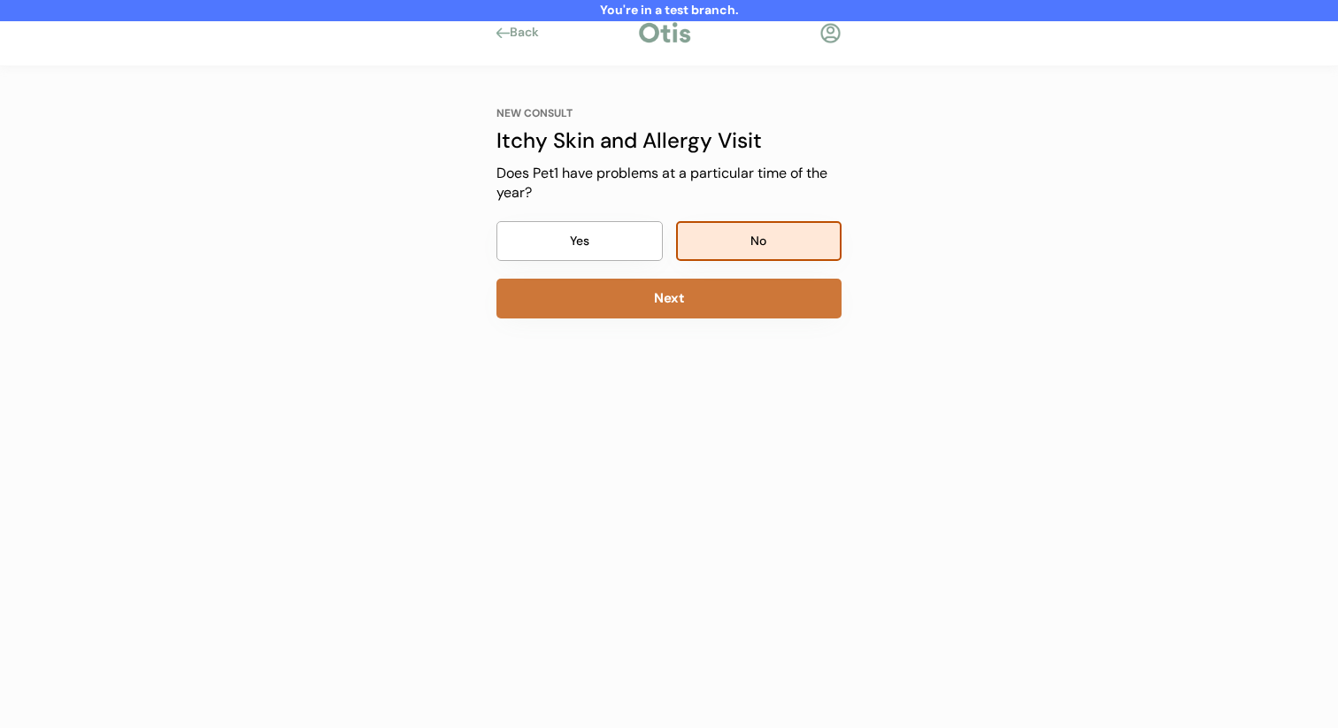
click at [723, 327] on div "NEW CONSULT Itchy Skin and Allergy Visit Our itchy skin and allergy visits cost…" at bounding box center [669, 287] width 398 height 443
click at [749, 286] on button "Next" at bounding box center [668, 299] width 345 height 40
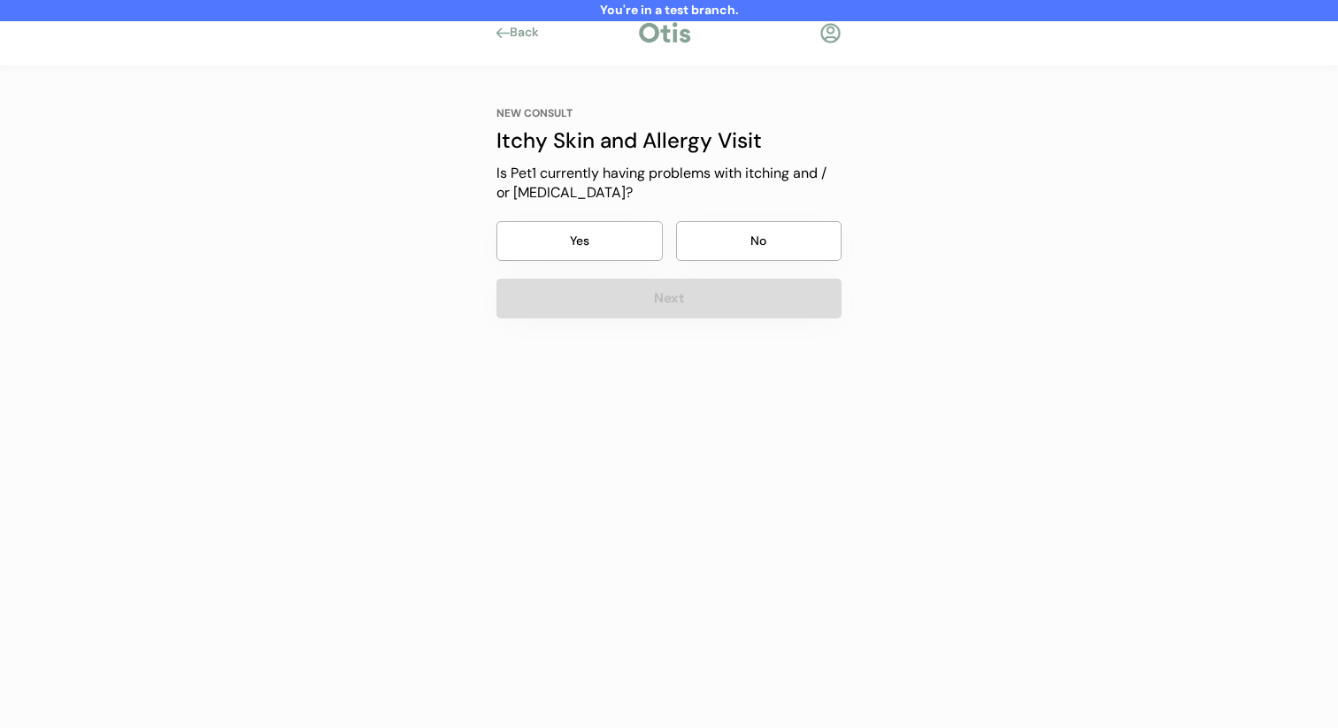
click at [760, 250] on button "No" at bounding box center [759, 241] width 166 height 40
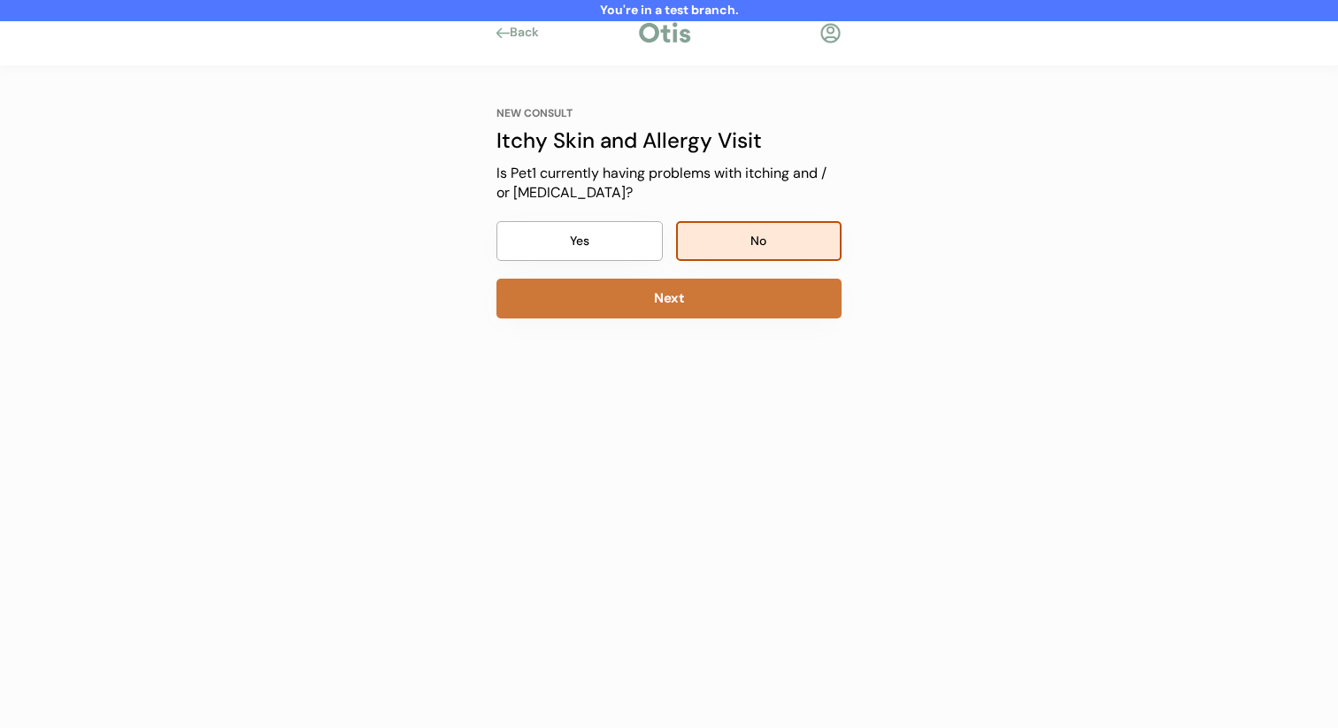
click at [739, 310] on button "Next" at bounding box center [668, 299] width 345 height 40
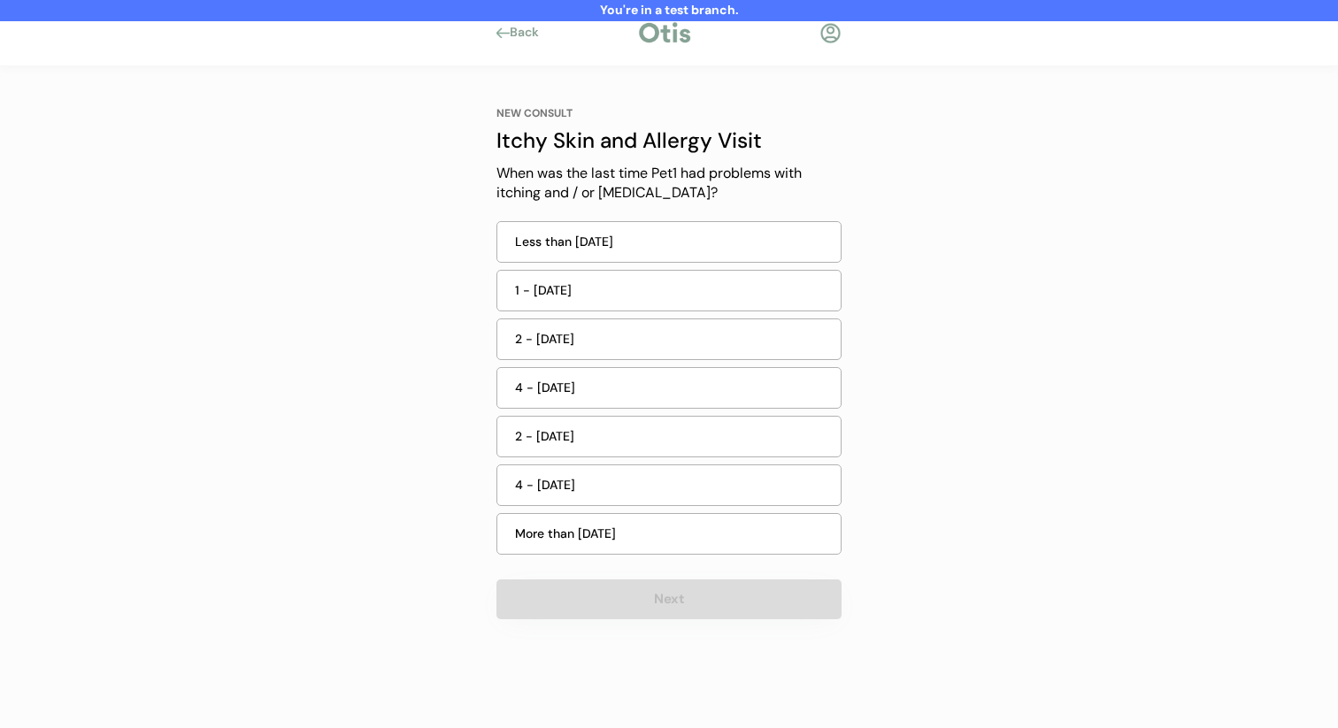
click at [641, 532] on div "More than 6 months ago" at bounding box center [672, 534] width 315 height 19
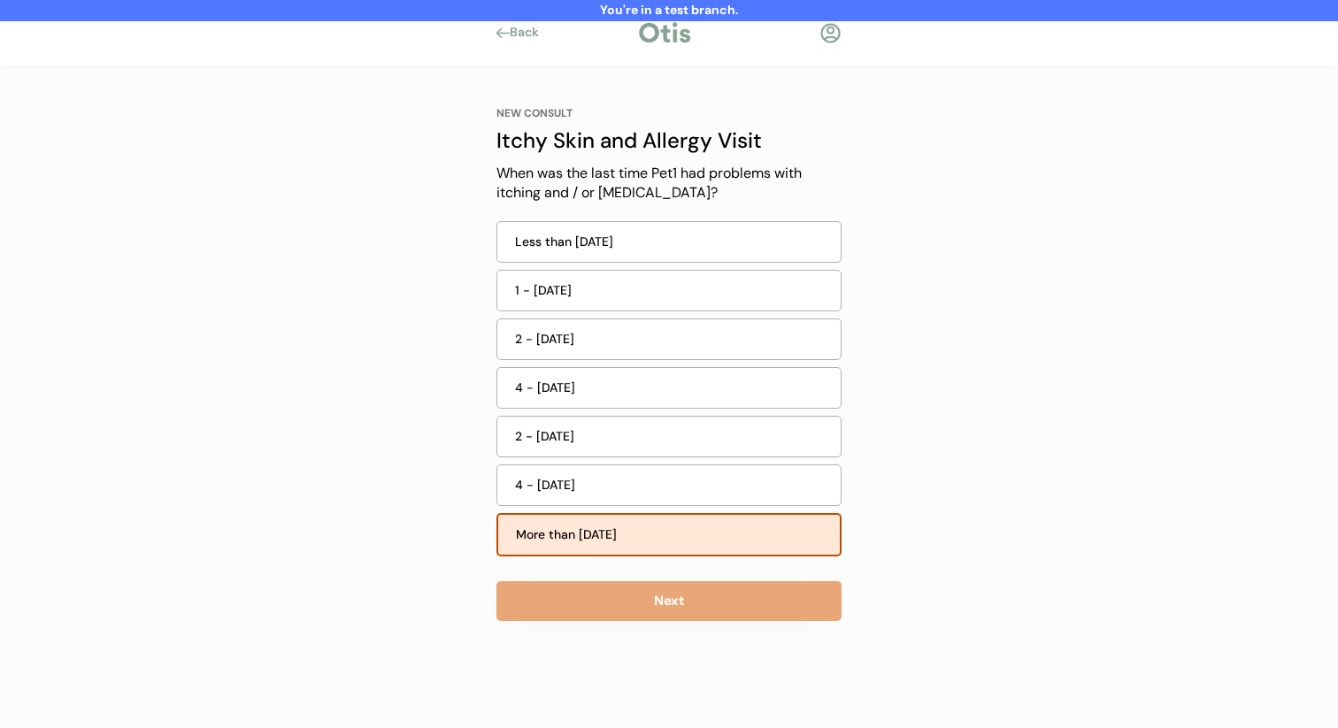
click at [628, 590] on button "Next" at bounding box center [668, 601] width 345 height 40
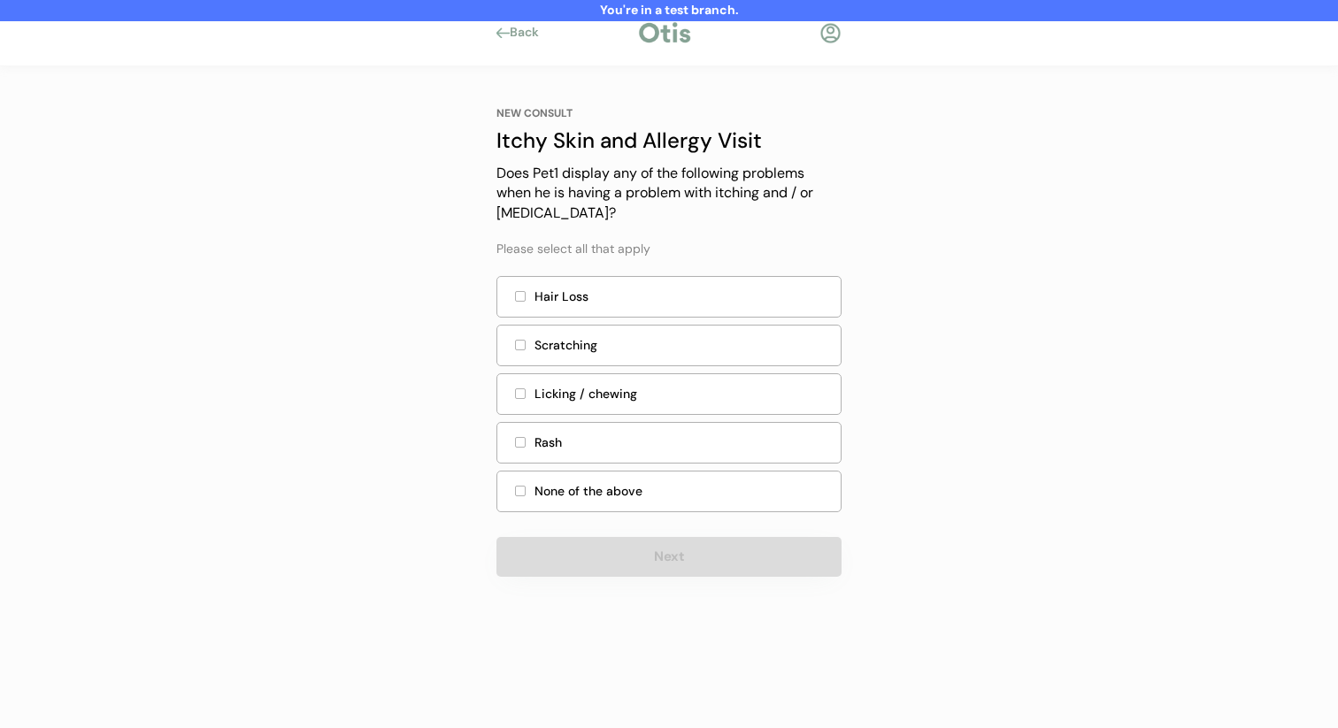
click at [663, 435] on div "Rash" at bounding box center [683, 443] width 296 height 19
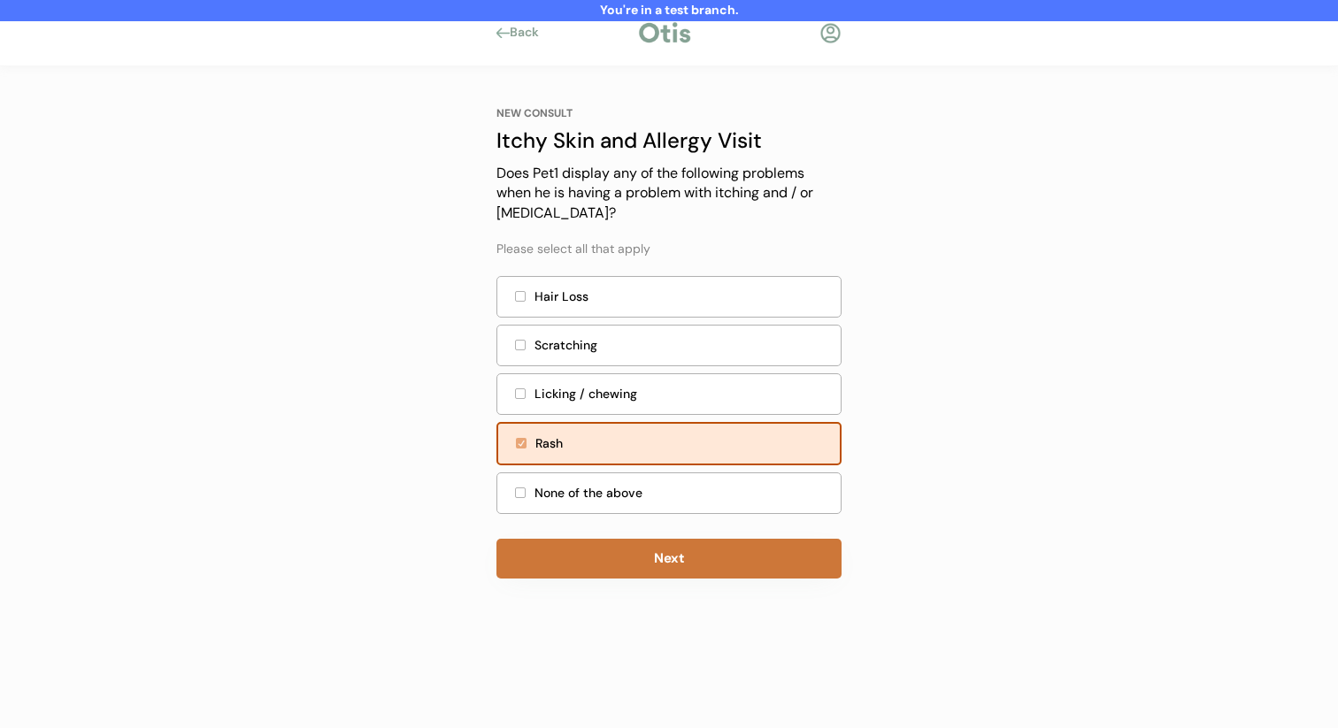
click at [627, 561] on button "Next" at bounding box center [668, 559] width 345 height 40
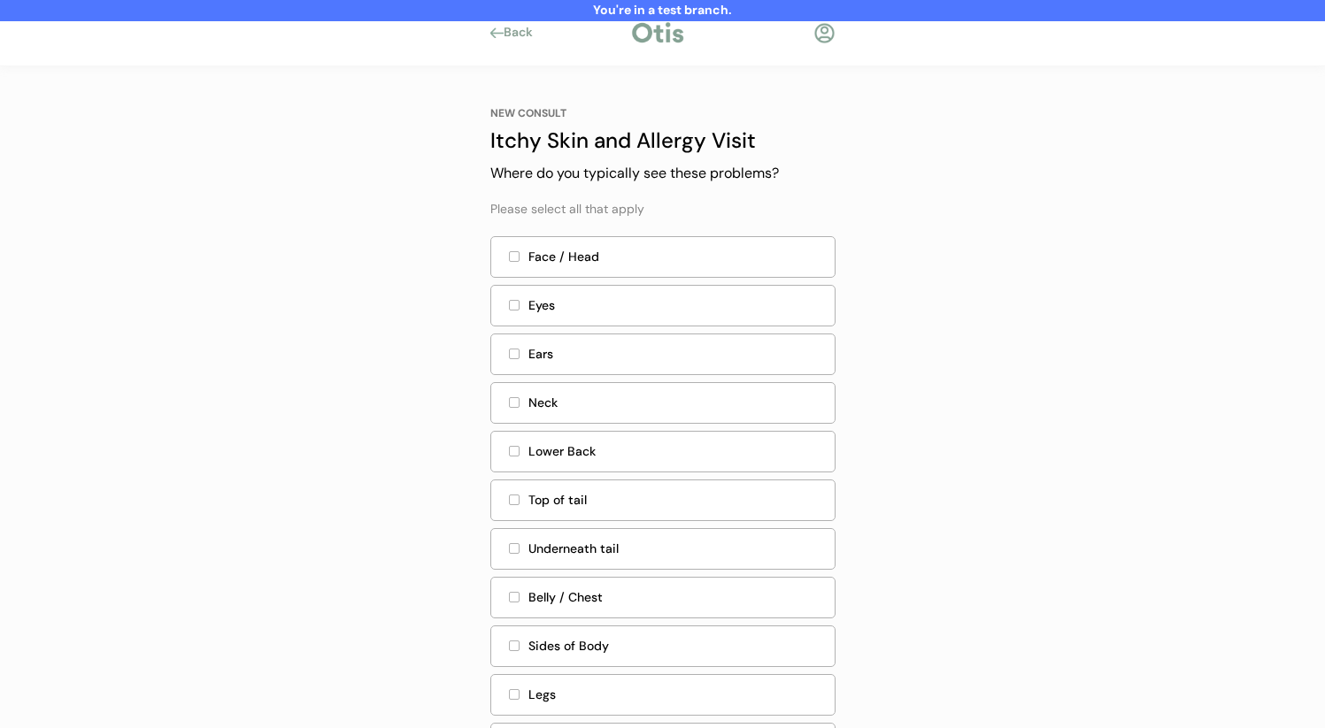
click at [738, 345] on div "Ears" at bounding box center [676, 354] width 296 height 19
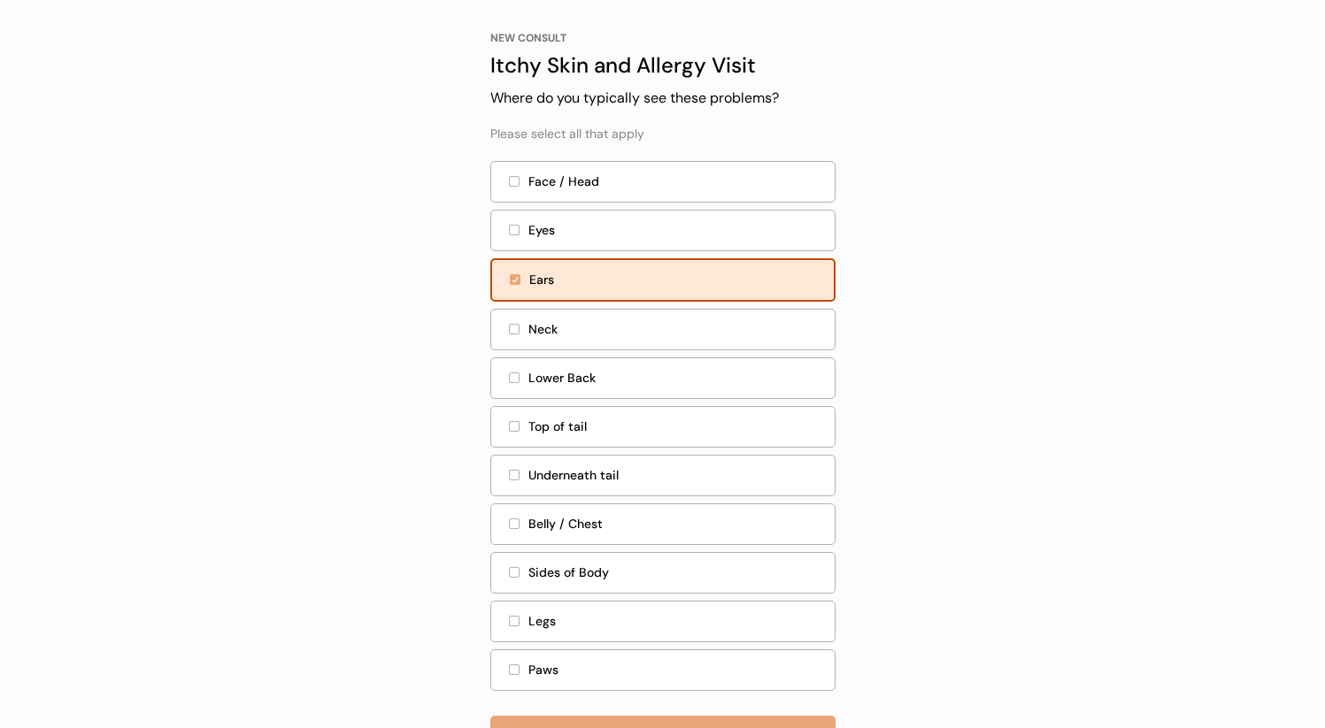
scroll to position [145, 0]
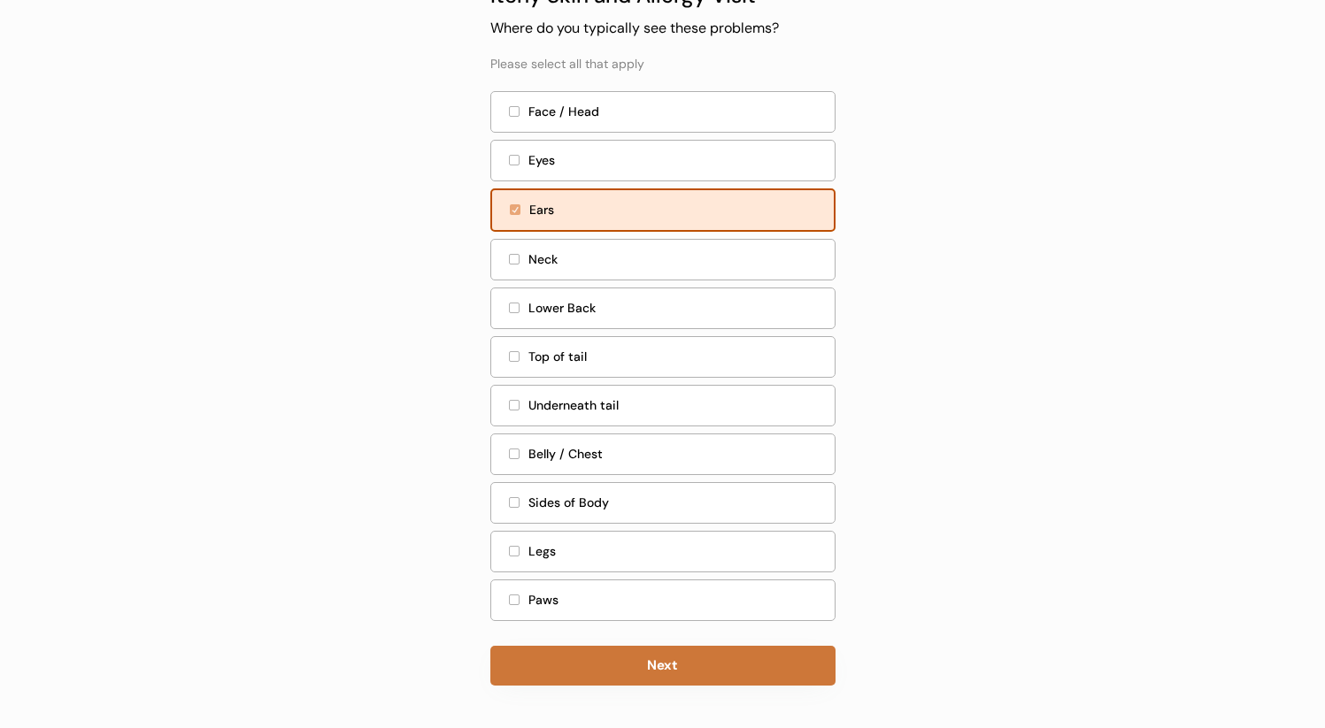
click at [659, 658] on button "Next" at bounding box center [662, 666] width 345 height 40
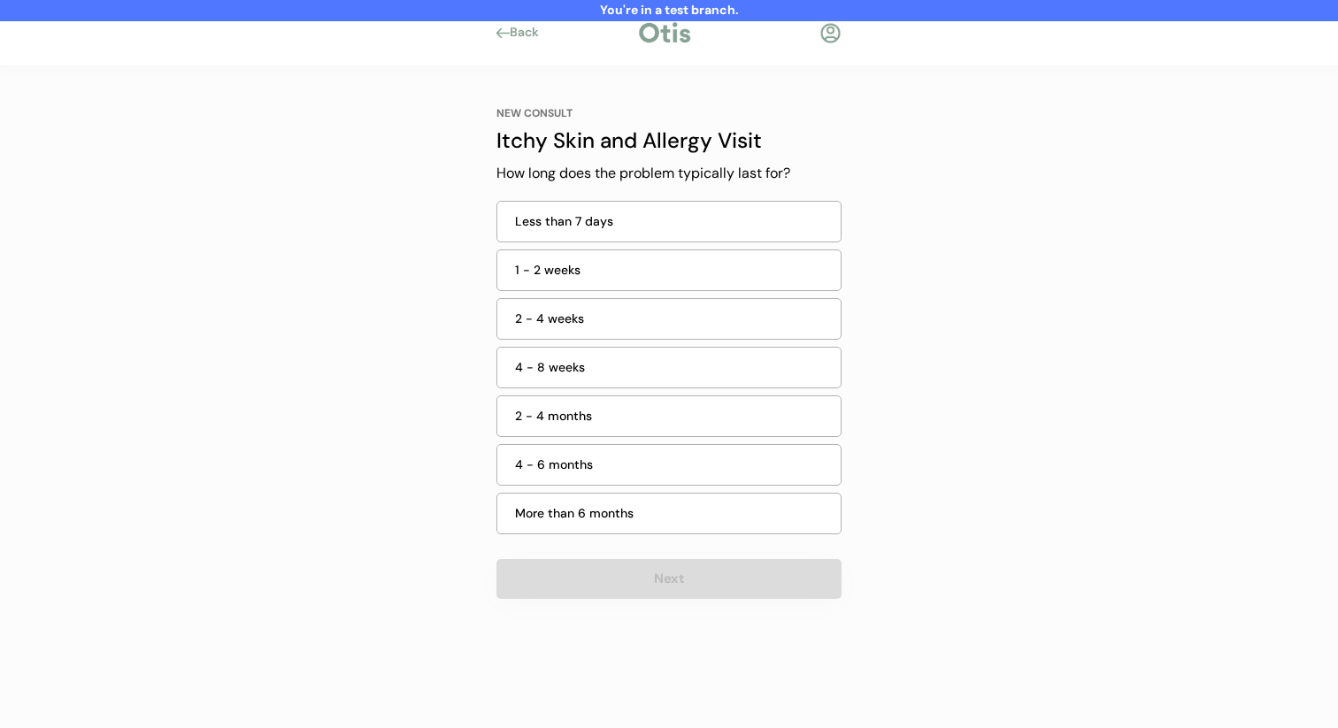
click at [743, 283] on div "1 - 2 weeks" at bounding box center [668, 271] width 345 height 42
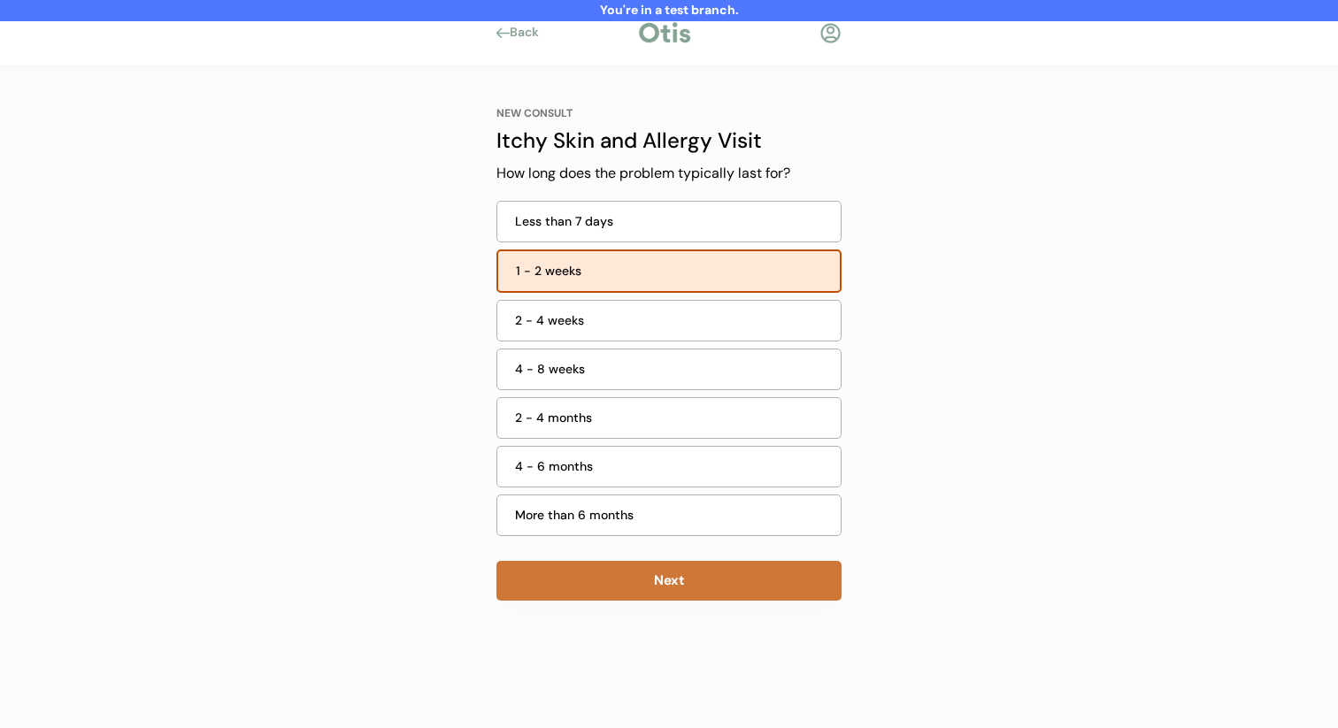
click at [689, 570] on button "Next" at bounding box center [668, 581] width 345 height 40
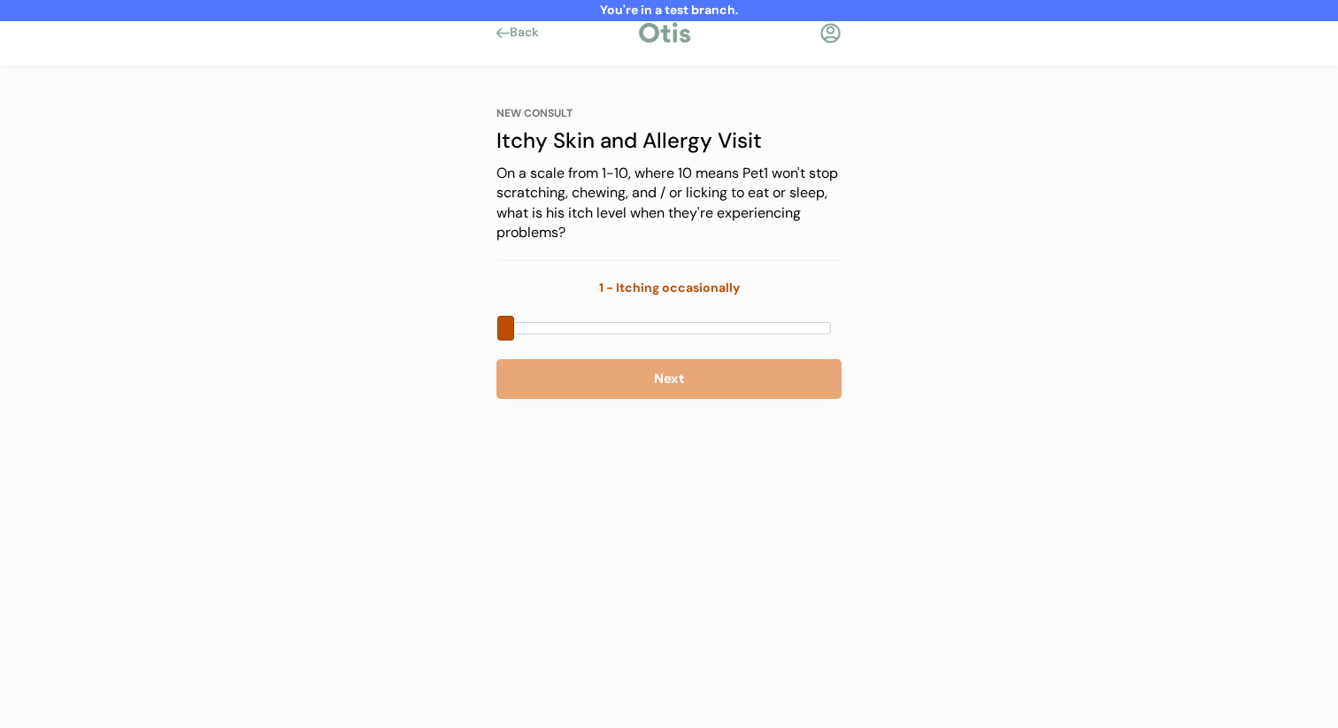
click at [685, 332] on div at bounding box center [668, 328] width 325 height 12
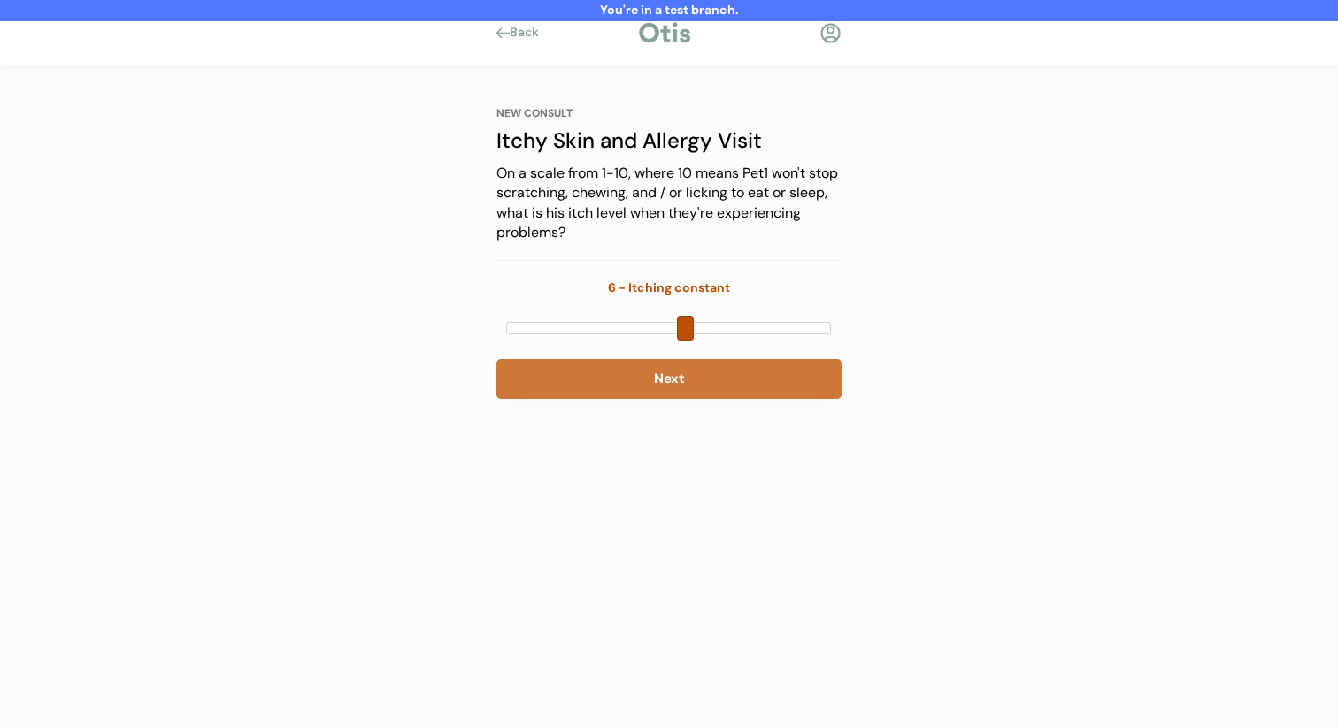
click at [673, 384] on button "Next" at bounding box center [668, 379] width 345 height 40
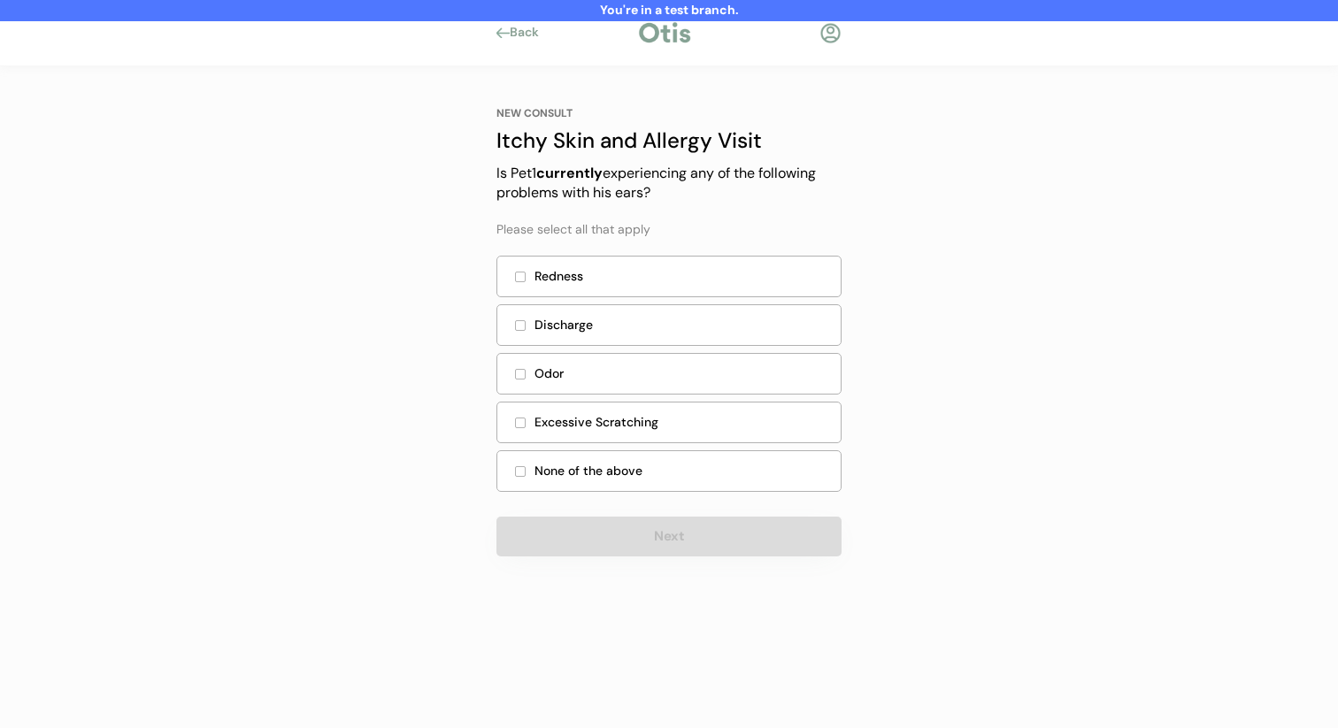
click at [697, 473] on div "None of the above" at bounding box center [683, 471] width 296 height 19
click at [668, 535] on button "Next" at bounding box center [668, 537] width 345 height 40
click at [593, 473] on div "None of the above" at bounding box center [683, 471] width 296 height 19
click at [623, 426] on div "Excessive Scratching" at bounding box center [683, 422] width 296 height 19
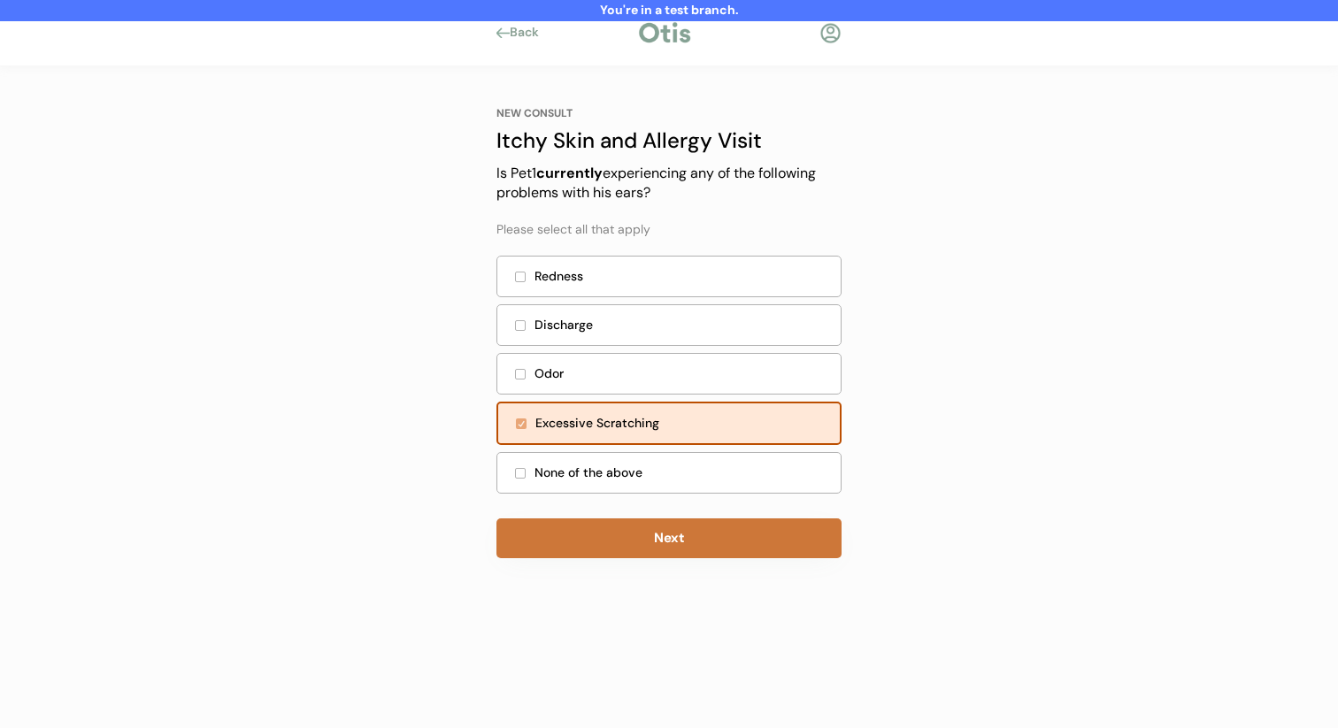
click at [607, 557] on button "Next" at bounding box center [668, 539] width 345 height 40
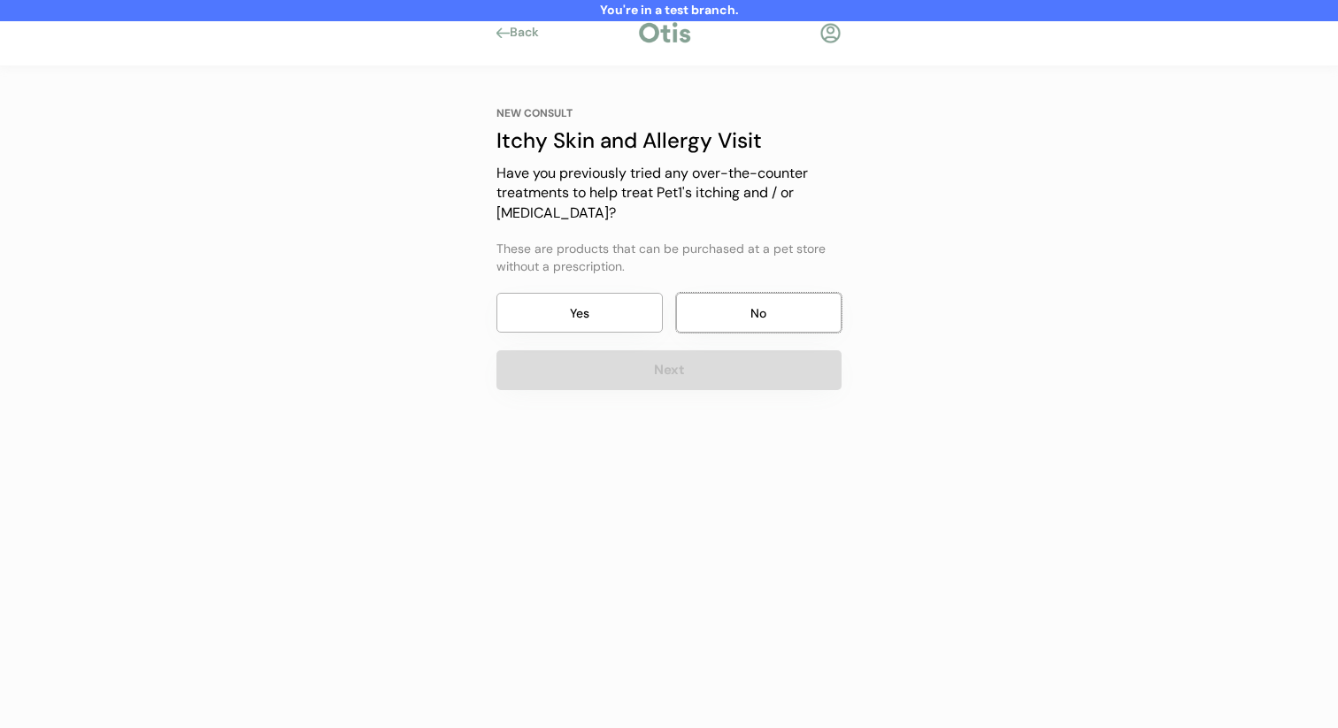
click at [760, 302] on button "No" at bounding box center [759, 313] width 166 height 40
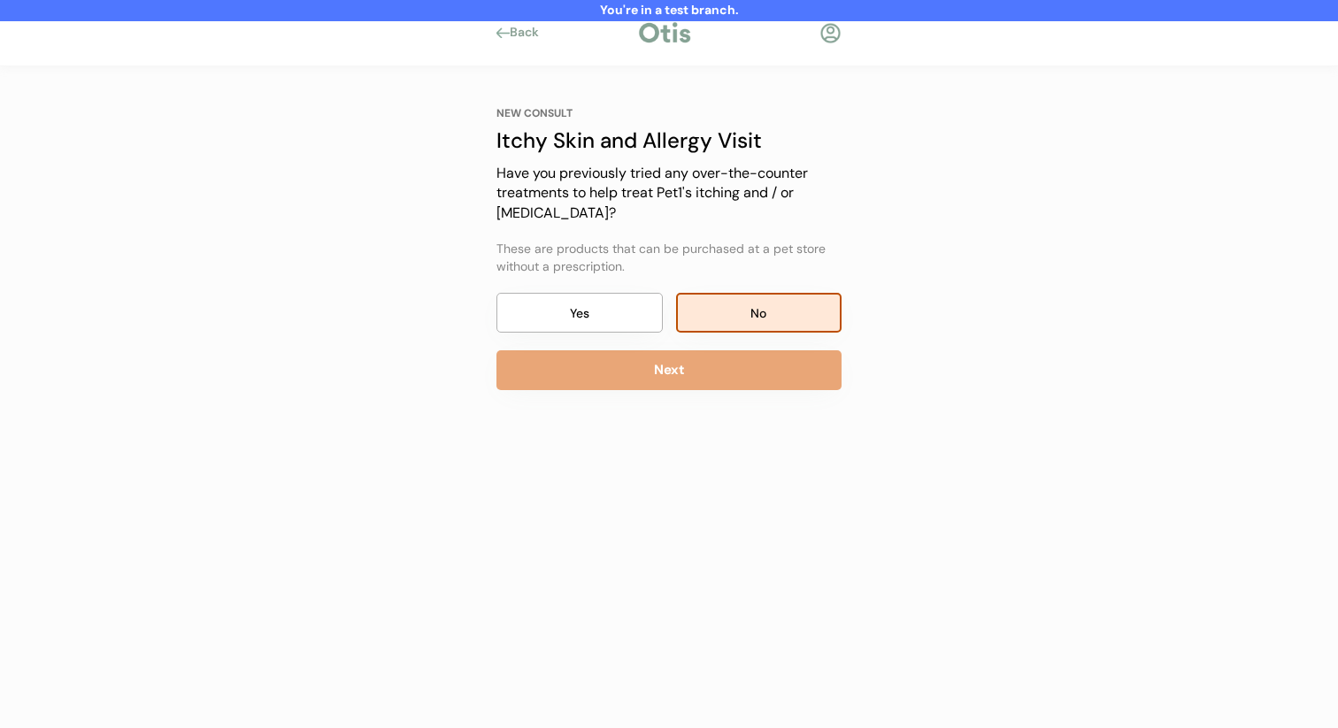
click at [734, 391] on div "NEW CONSULT Itchy Skin and Allergy Visit Our itchy skin and allergy visits cost…" at bounding box center [669, 287] width 398 height 443
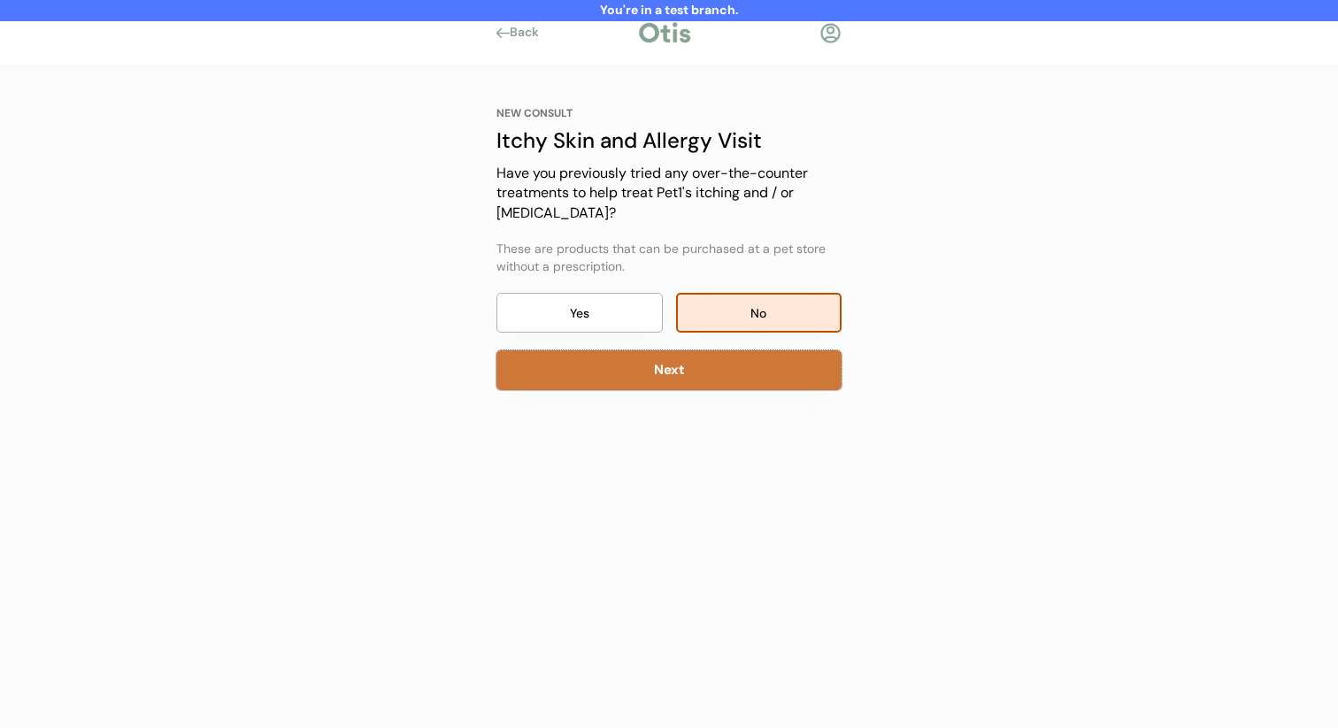
click at [730, 360] on button "Next" at bounding box center [668, 370] width 345 height 40
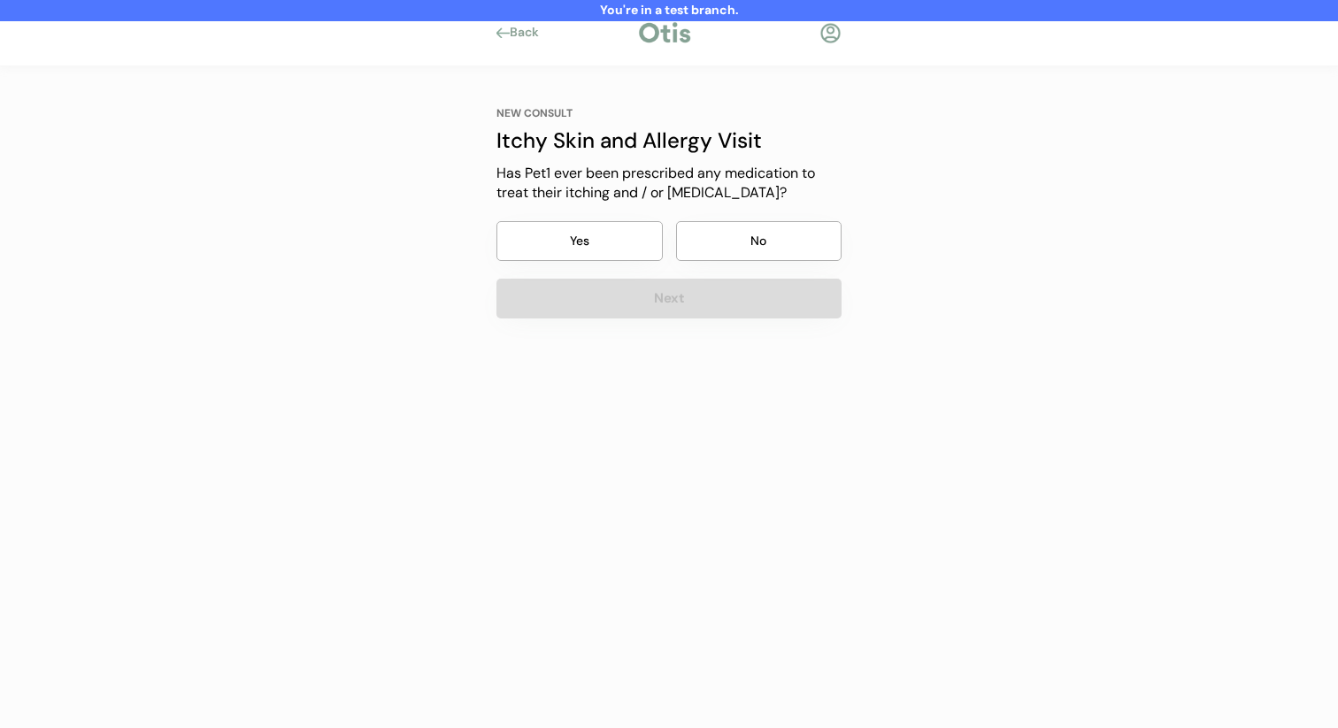
click at [743, 222] on button "No" at bounding box center [759, 241] width 166 height 40
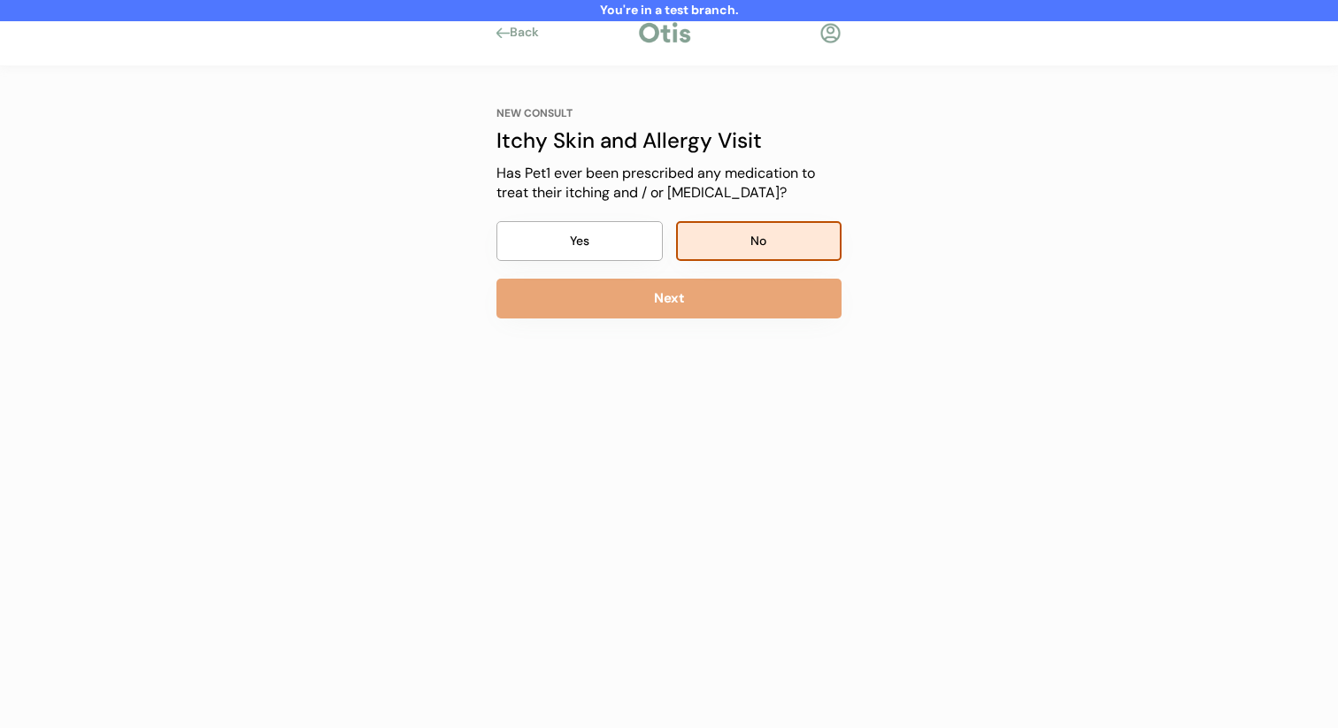
click at [720, 310] on button "Next" at bounding box center [668, 299] width 345 height 40
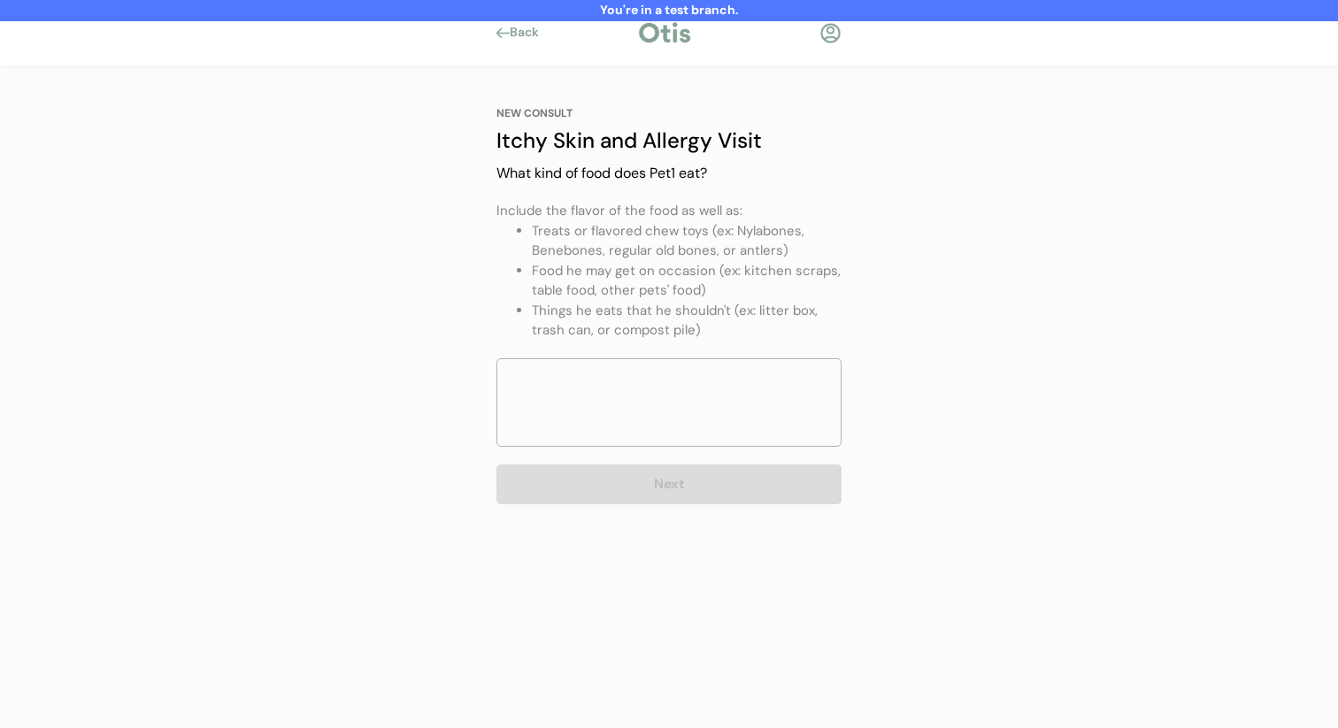
click at [665, 512] on div "NEW CONSULT Itchy Skin and Allergy Visit Our itchy skin and allergy visits cost…" at bounding box center [669, 305] width 398 height 478
click at [697, 428] on textarea at bounding box center [668, 402] width 345 height 89
click at [715, 373] on textarea "Nothing" at bounding box center [668, 402] width 345 height 89
type textarea "Nothing"
click at [677, 515] on div "NEW CONSULT Itchy Skin and Allergy Visit Our itchy skin and allergy visits cost…" at bounding box center [669, 305] width 398 height 478
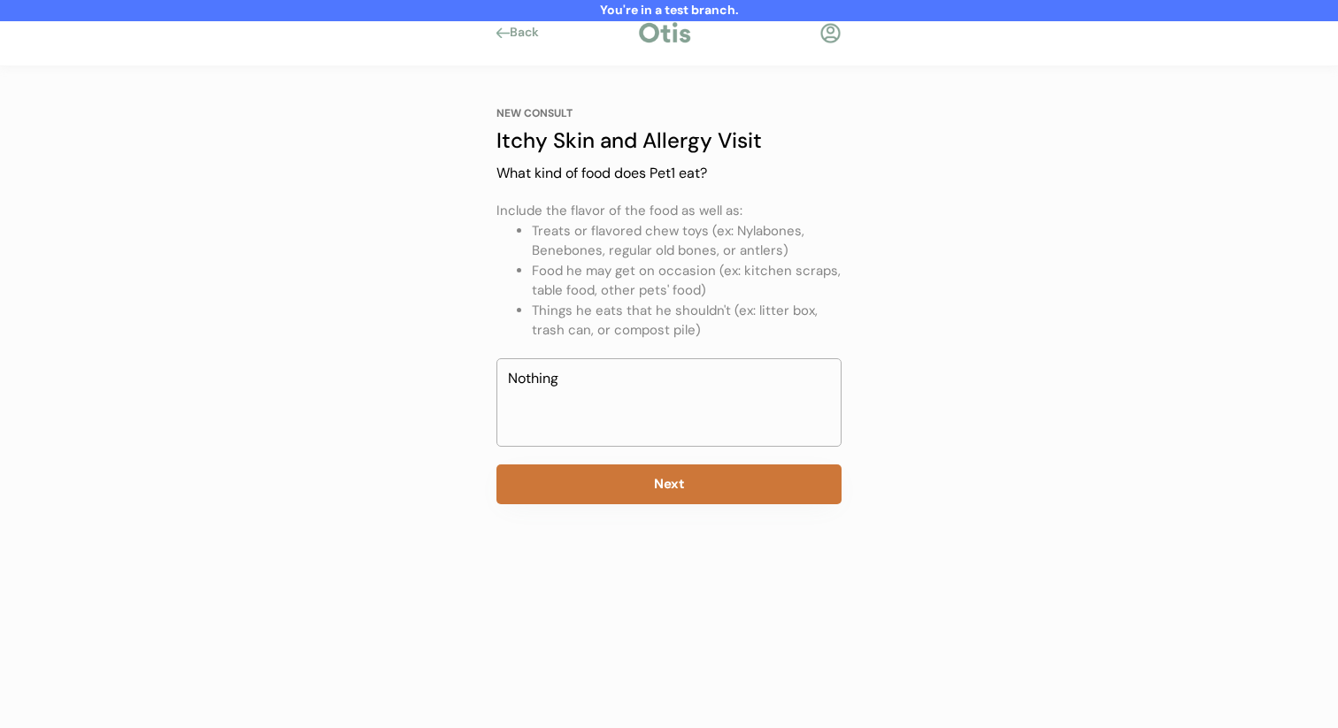
click at [678, 485] on button "Next" at bounding box center [668, 485] width 345 height 40
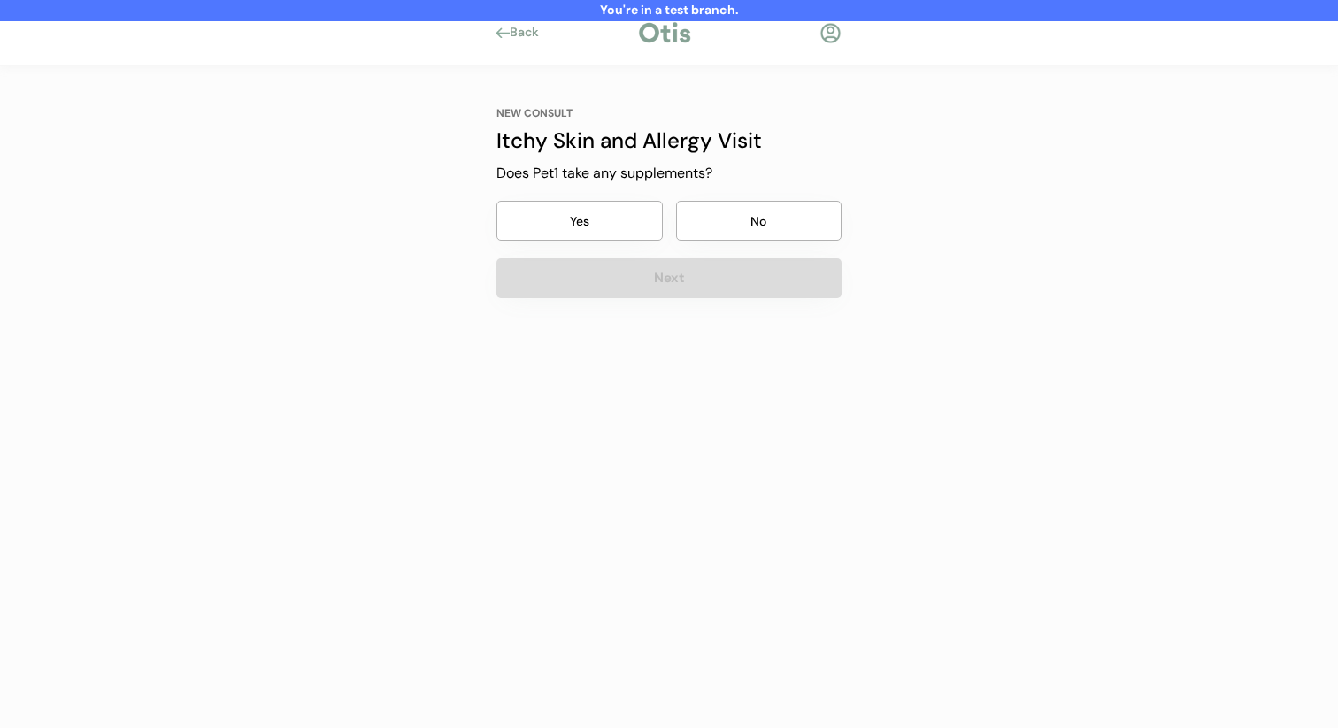
click at [719, 236] on button "No" at bounding box center [759, 221] width 166 height 40
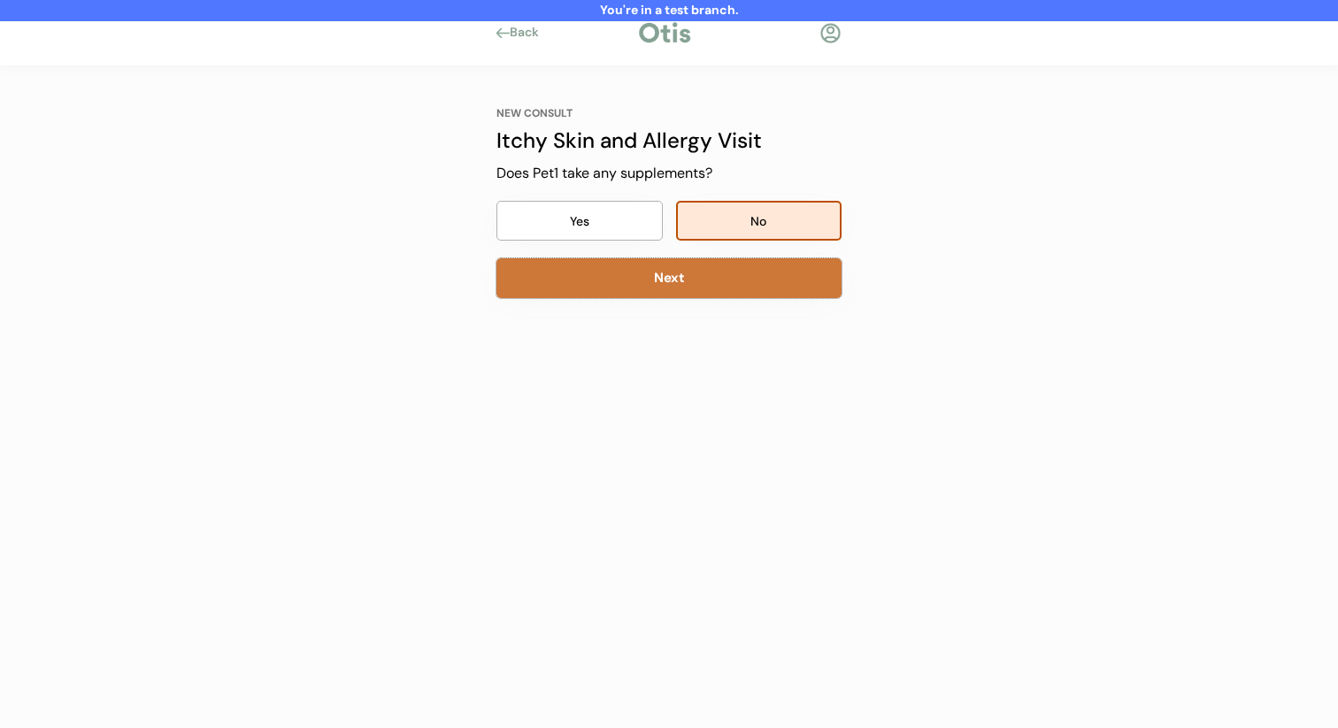
click at [704, 272] on button "Next" at bounding box center [668, 278] width 345 height 40
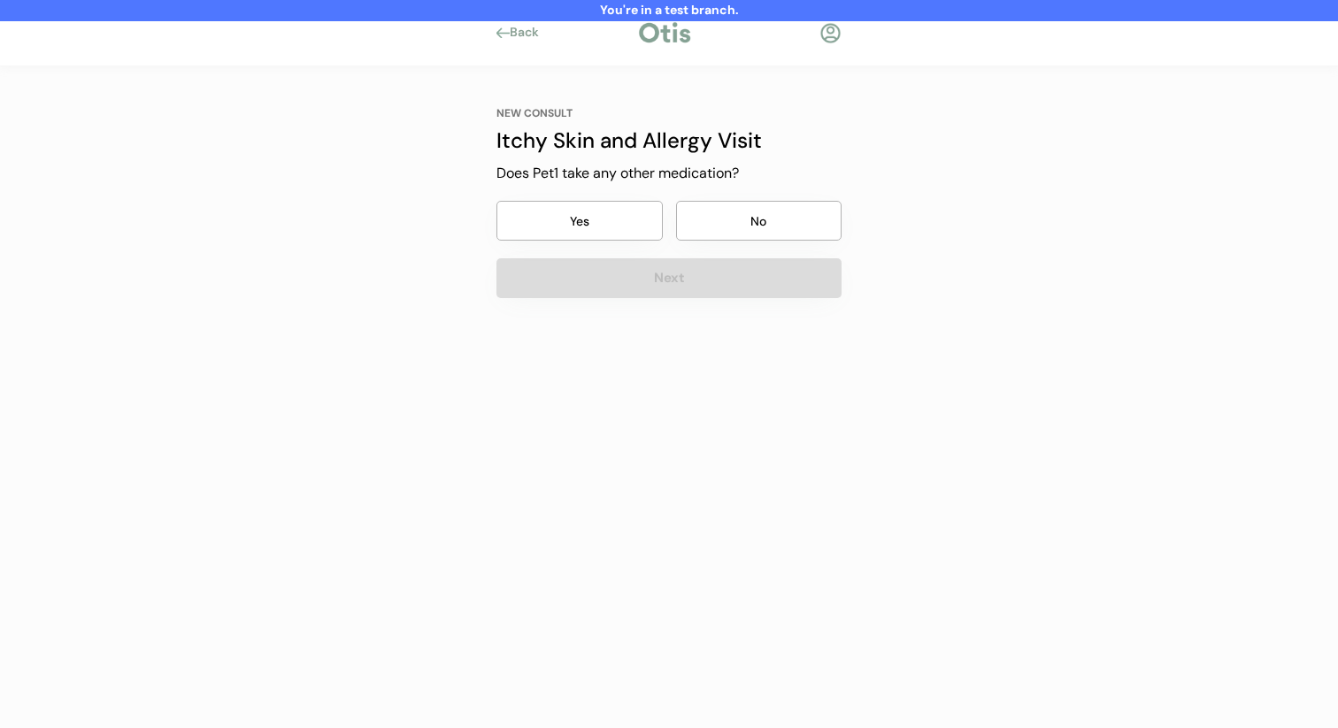
click at [722, 234] on button "No" at bounding box center [759, 221] width 166 height 40
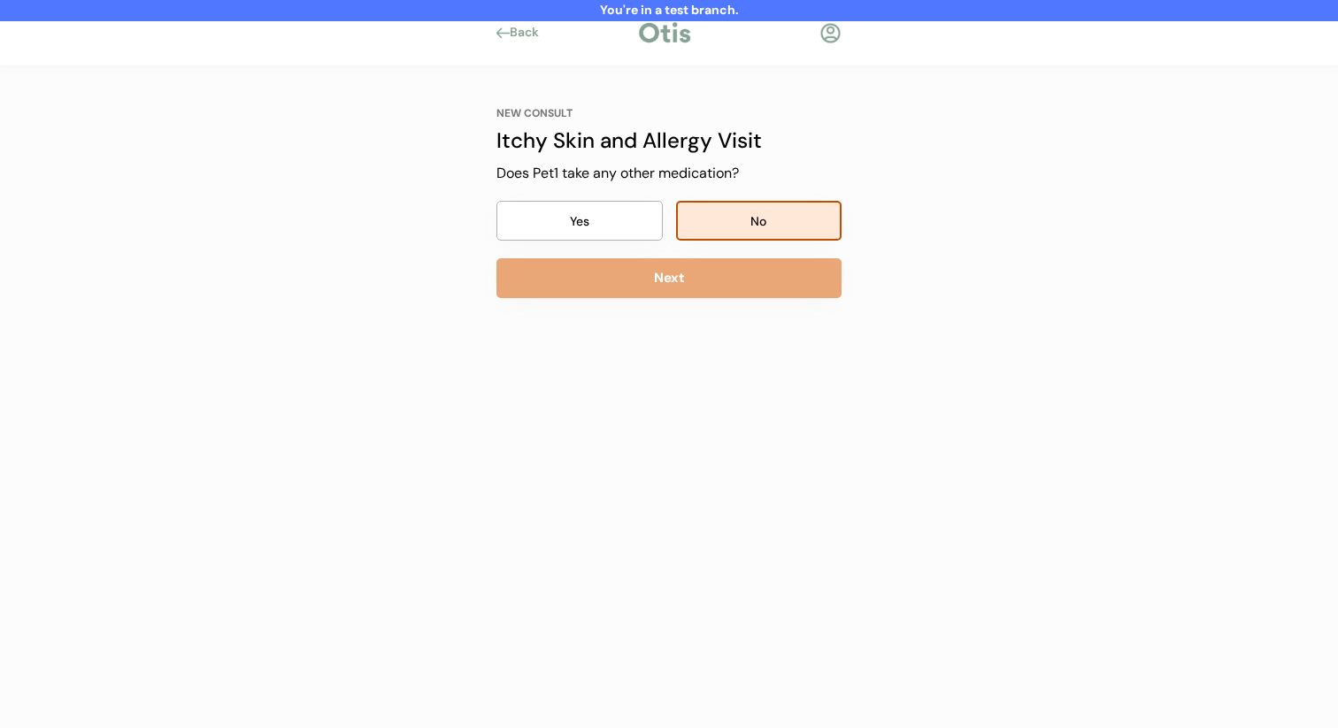
click at [693, 296] on button "Next" at bounding box center [668, 278] width 345 height 40
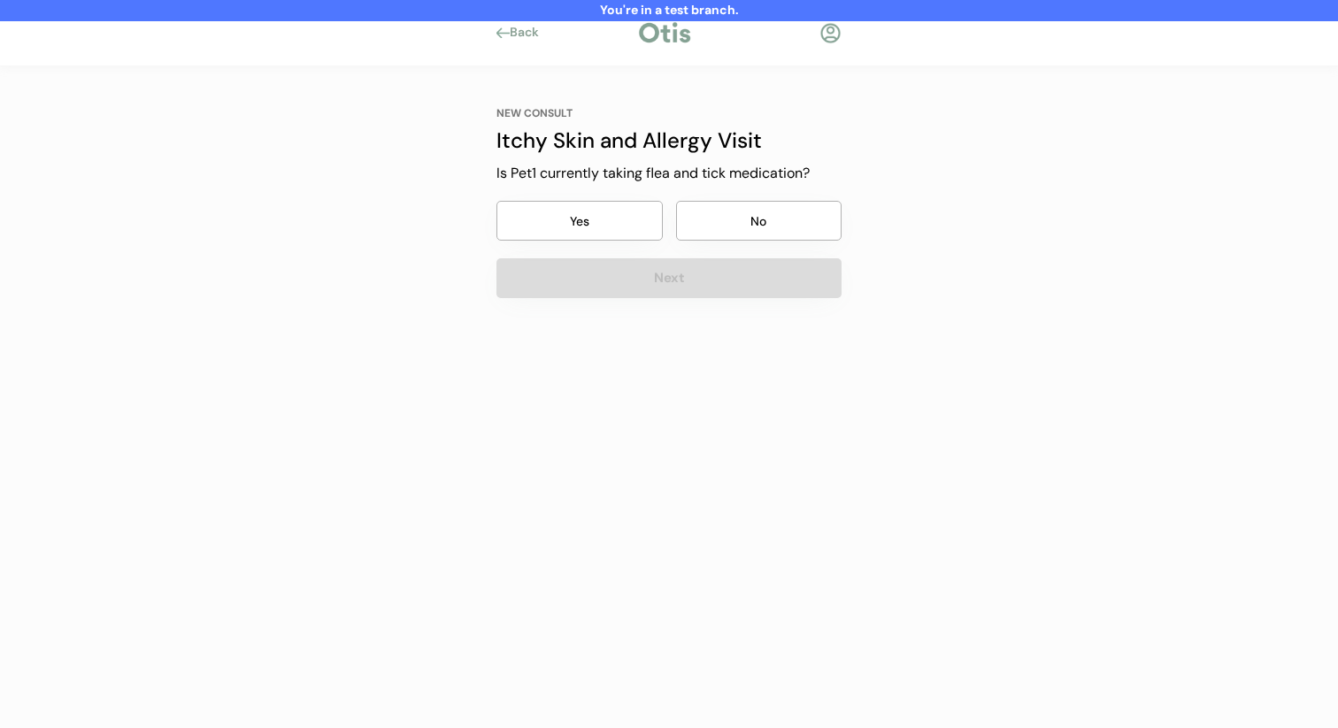
click at [745, 228] on button "No" at bounding box center [759, 221] width 166 height 40
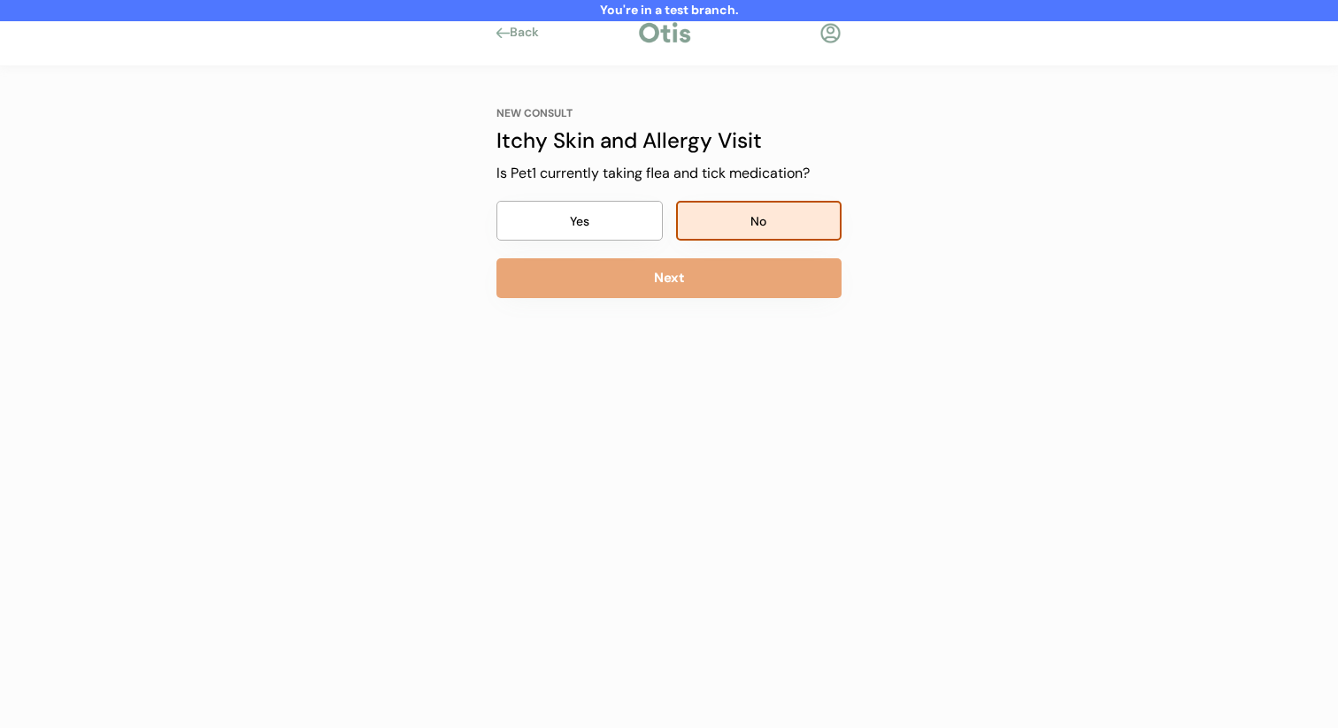
click at [718, 300] on div "NEW CONSULT Itchy Skin and Allergy Visit Our itchy skin and allergy visits cost…" at bounding box center [669, 287] width 398 height 443
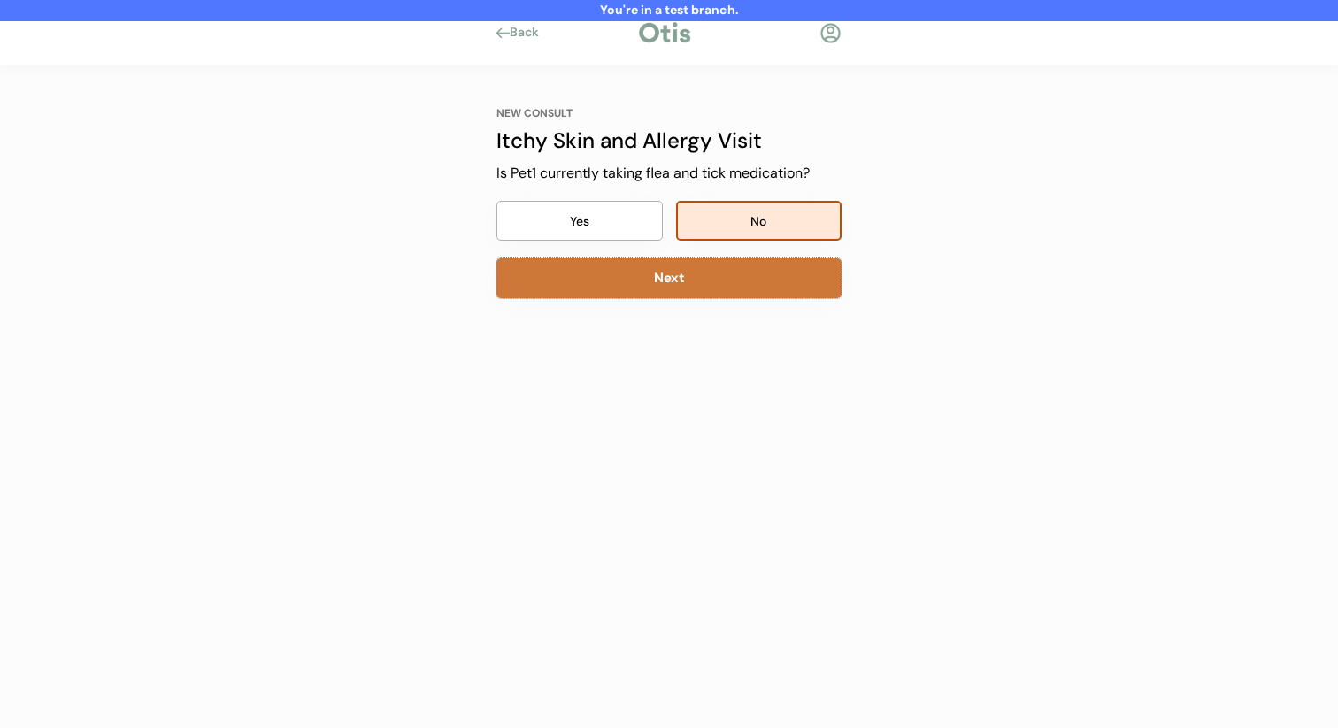
click at [720, 279] on button "Next" at bounding box center [668, 278] width 345 height 40
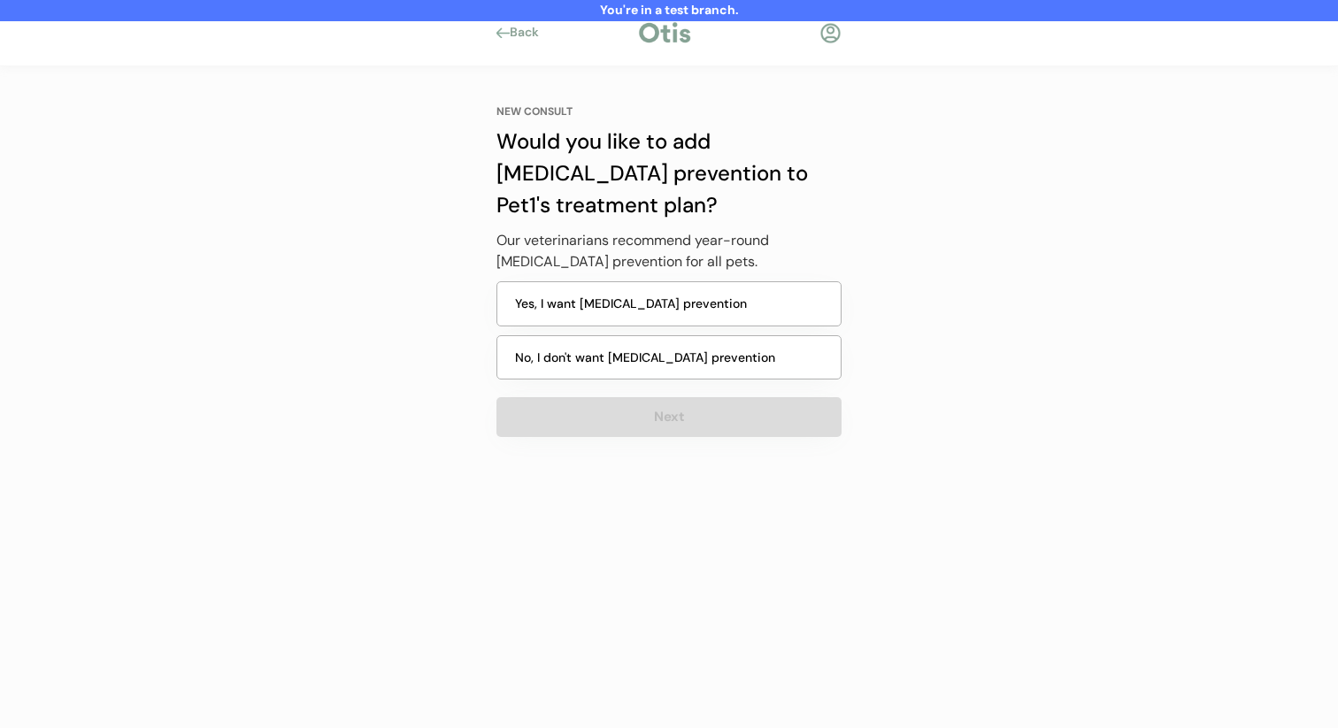
click at [661, 362] on button "No, I don't want heartworm prevention" at bounding box center [668, 357] width 345 height 45
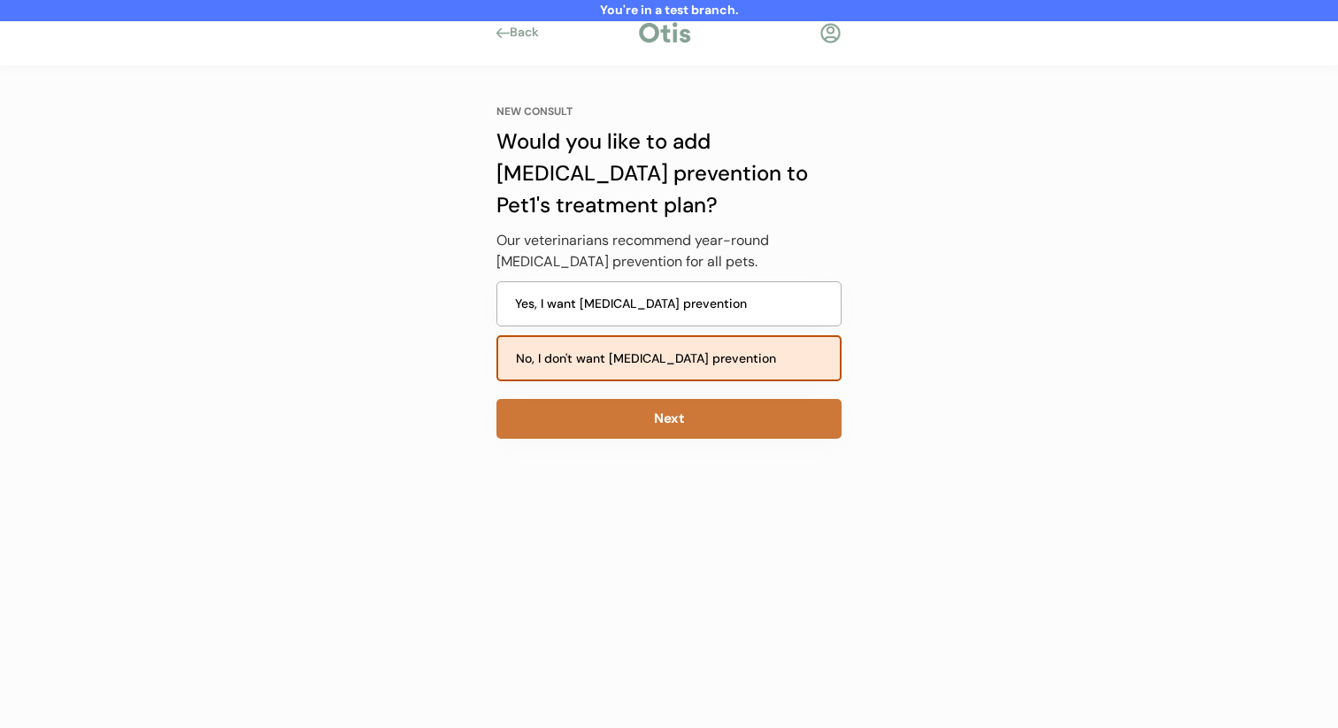
click at [647, 403] on button "Next" at bounding box center [668, 419] width 345 height 40
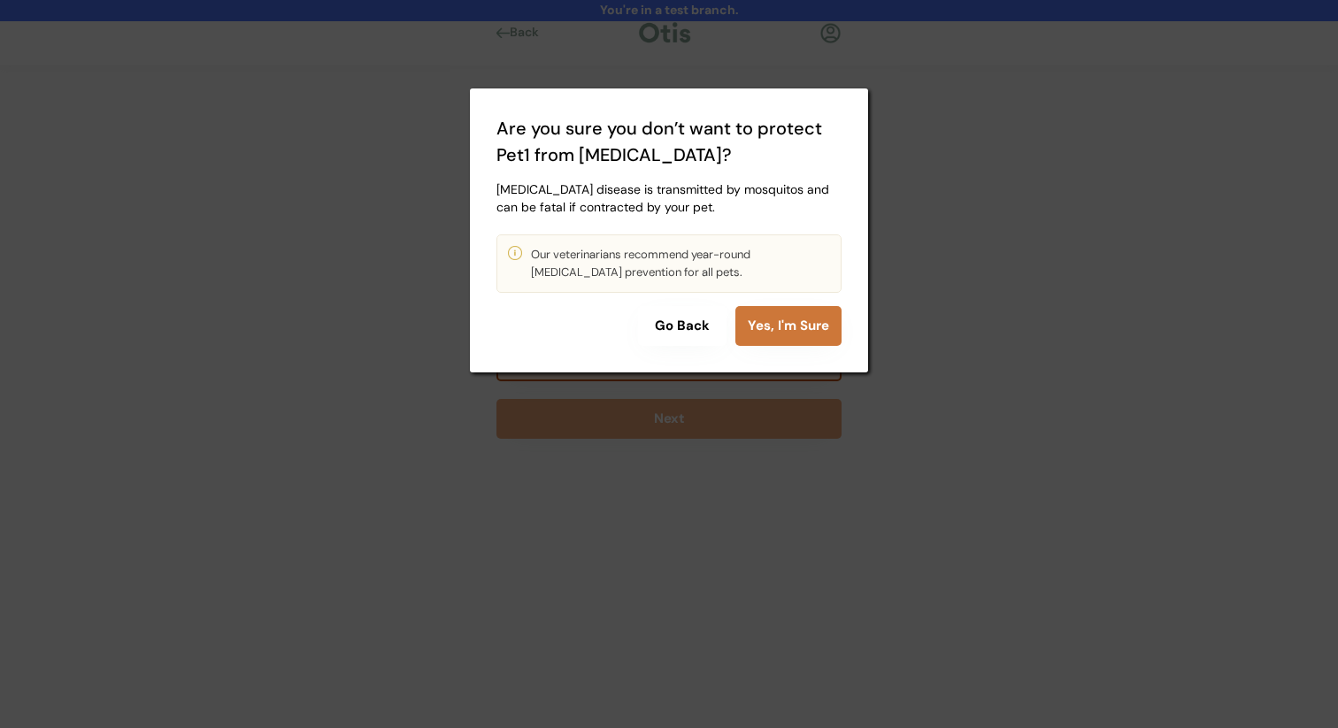
click at [765, 327] on button "Yes, I'm Sure" at bounding box center [788, 326] width 106 height 40
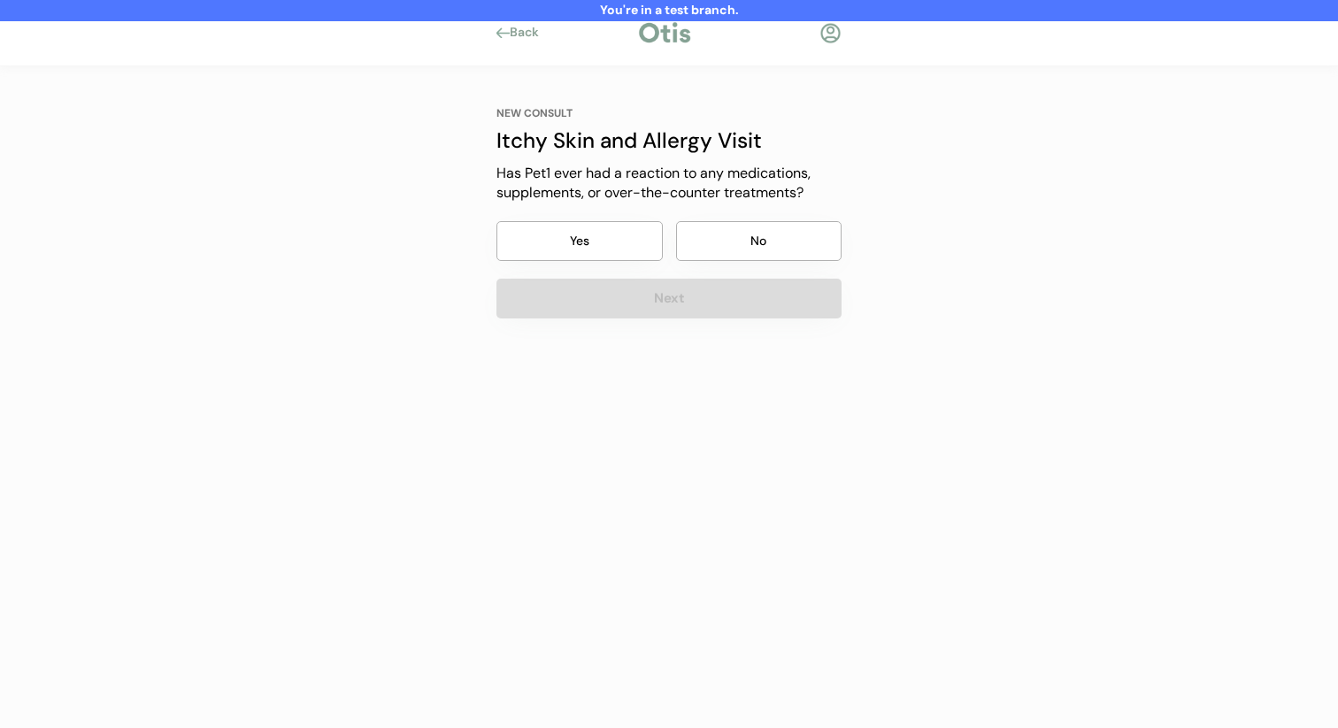
click at [749, 235] on button "No" at bounding box center [759, 241] width 166 height 40
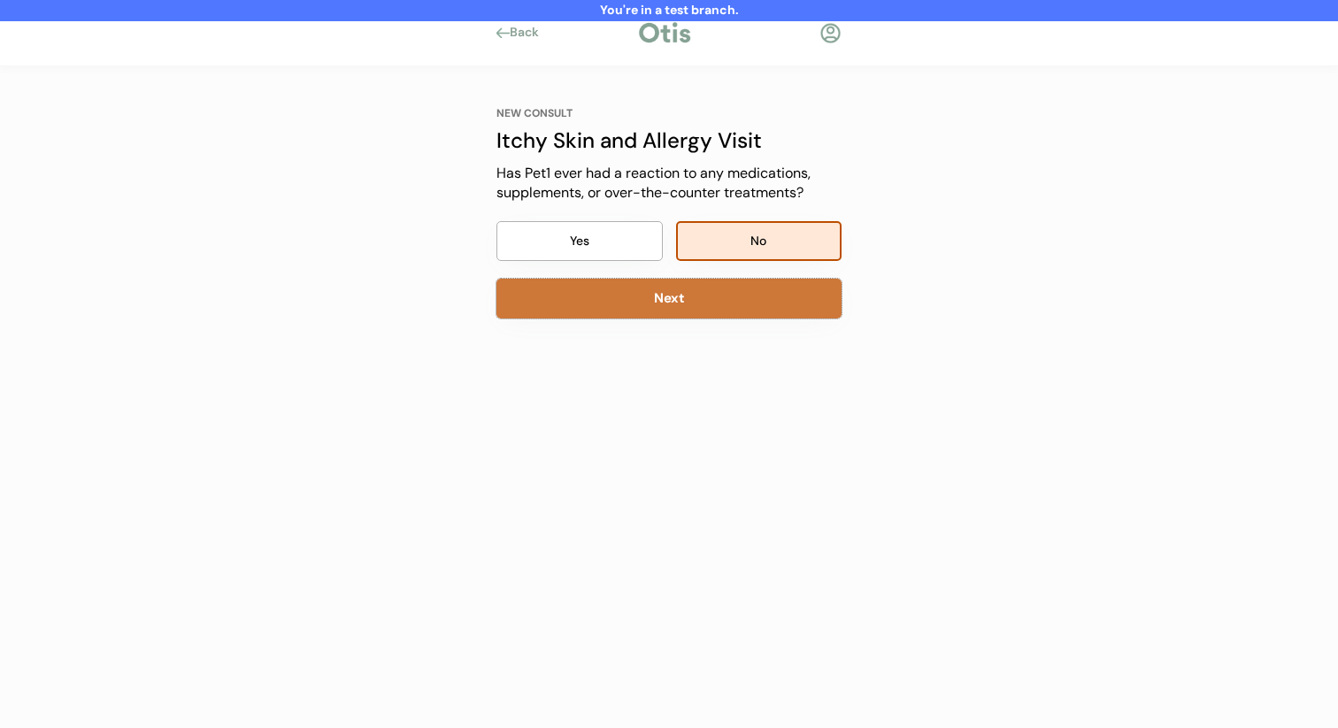
click at [712, 305] on button "Next" at bounding box center [668, 299] width 345 height 40
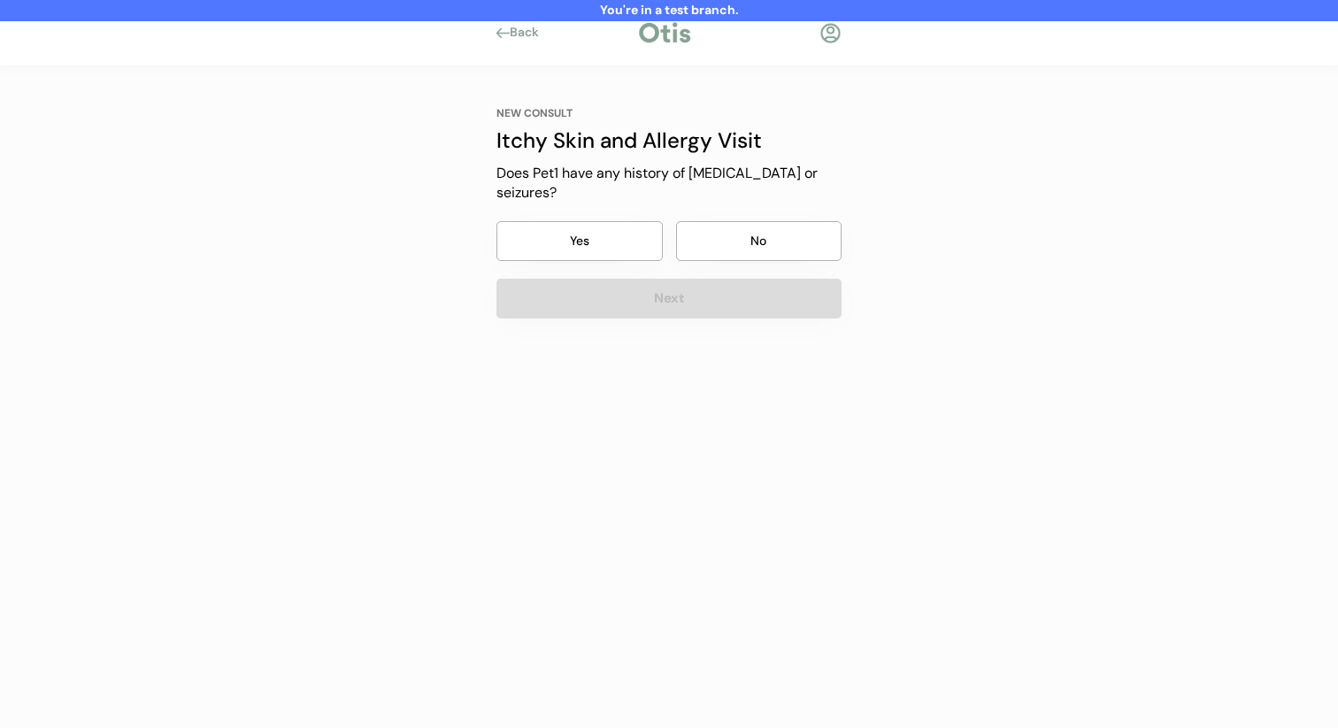
drag, startPoint x: 768, startPoint y: 229, endPoint x: 760, endPoint y: 258, distance: 30.3
click at [768, 229] on button "No" at bounding box center [759, 241] width 166 height 40
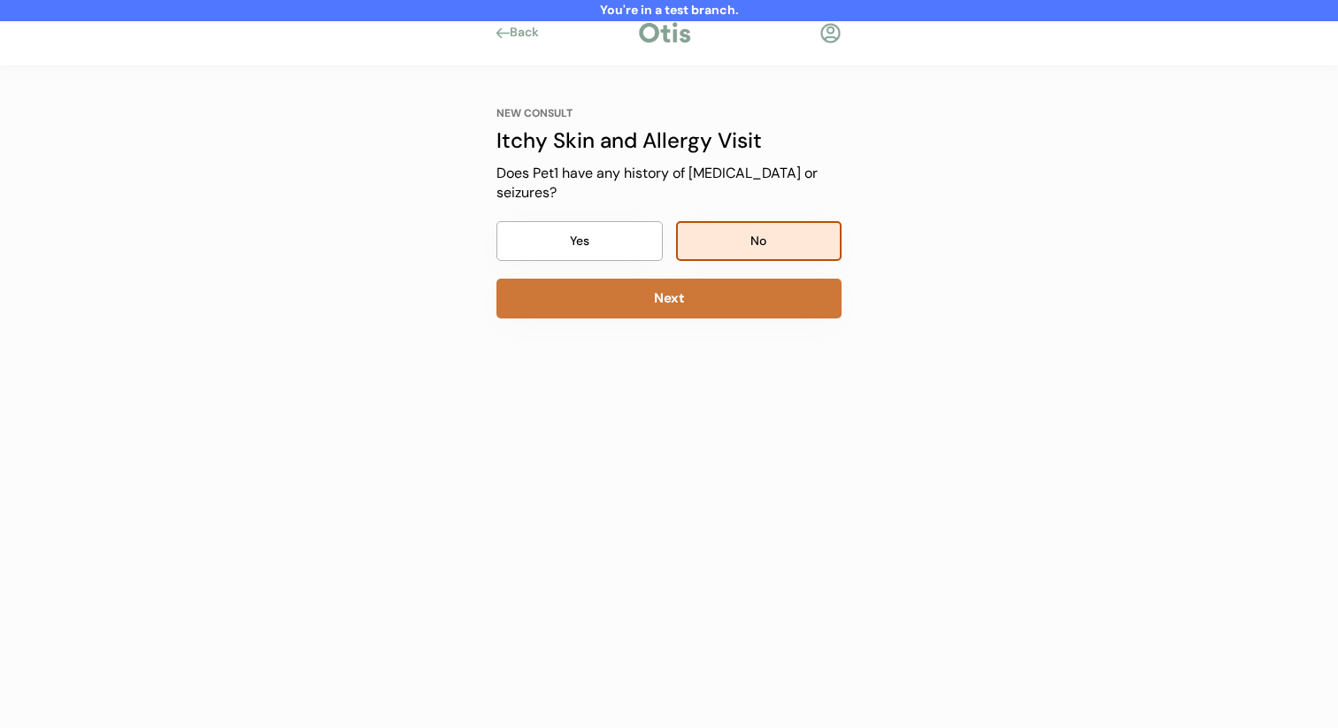
click at [740, 289] on button "Next" at bounding box center [668, 299] width 345 height 40
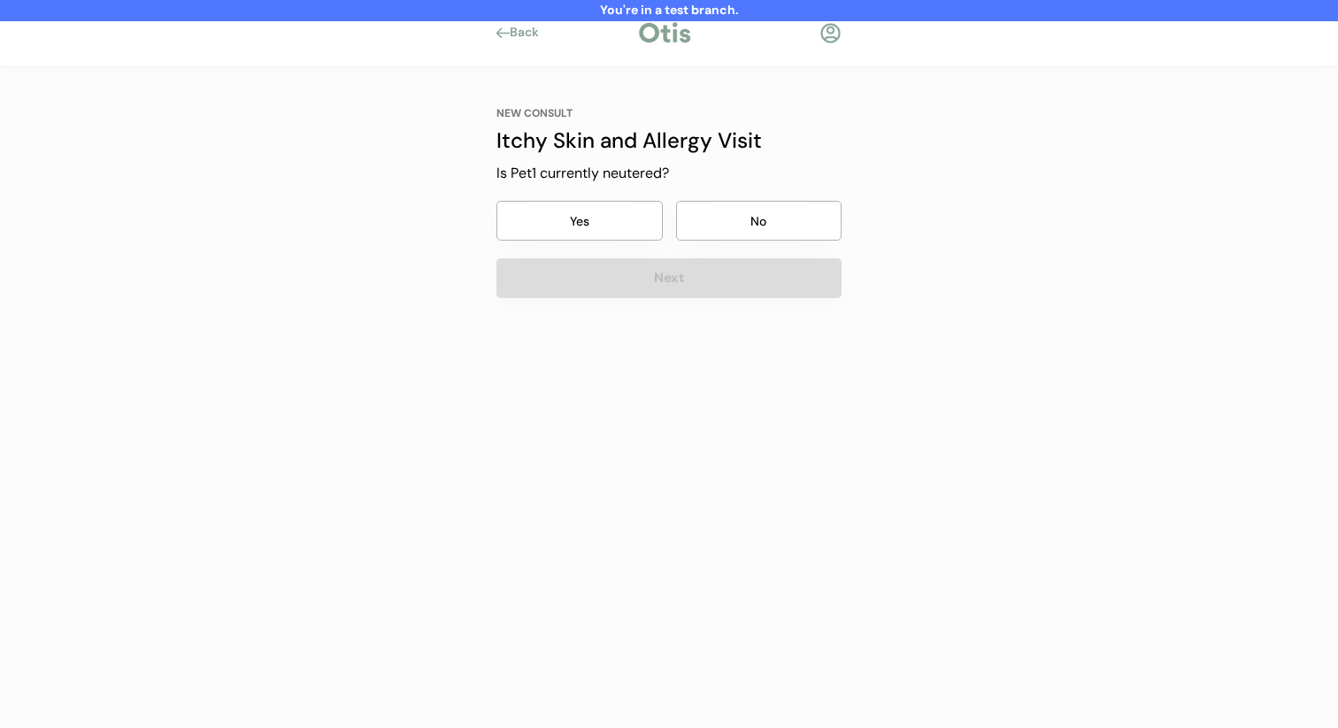
click at [768, 230] on button "No" at bounding box center [759, 221] width 166 height 40
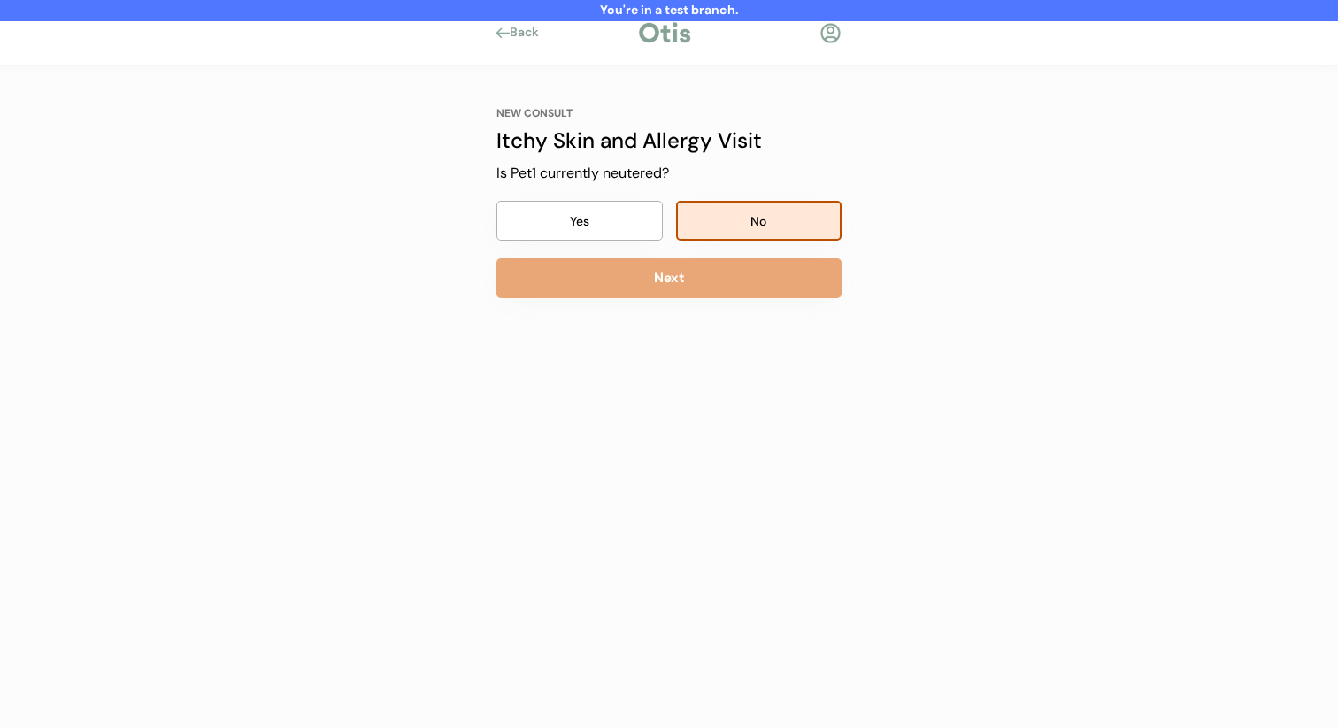
click at [743, 281] on button "Next" at bounding box center [668, 278] width 345 height 40
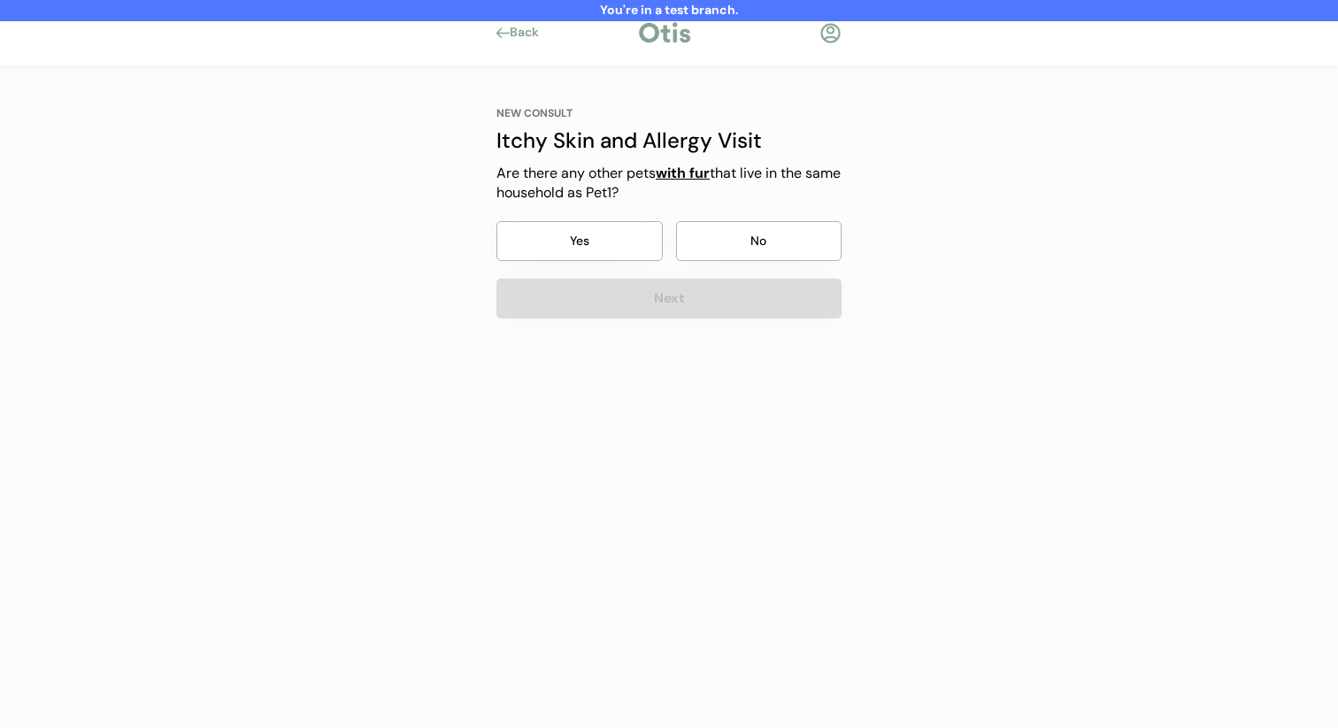
click at [762, 245] on button "No" at bounding box center [759, 241] width 166 height 40
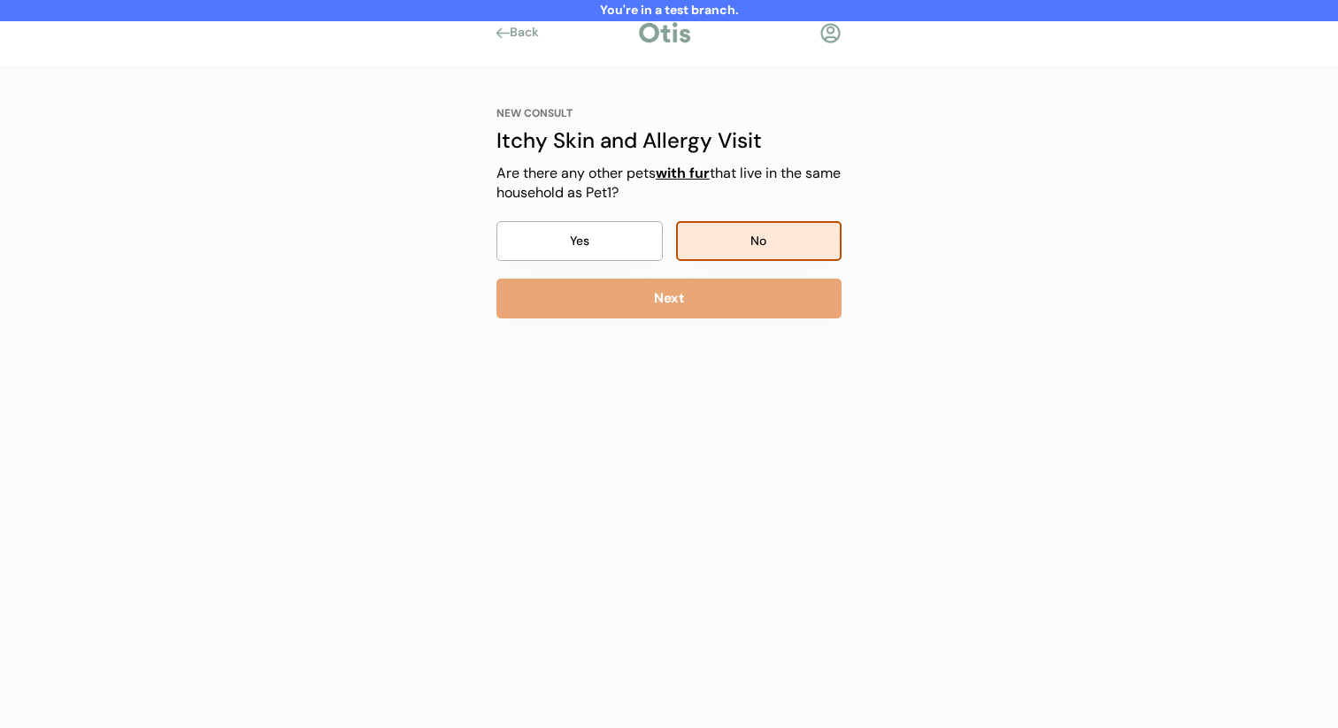
click at [727, 304] on button "Next" at bounding box center [668, 299] width 345 height 40
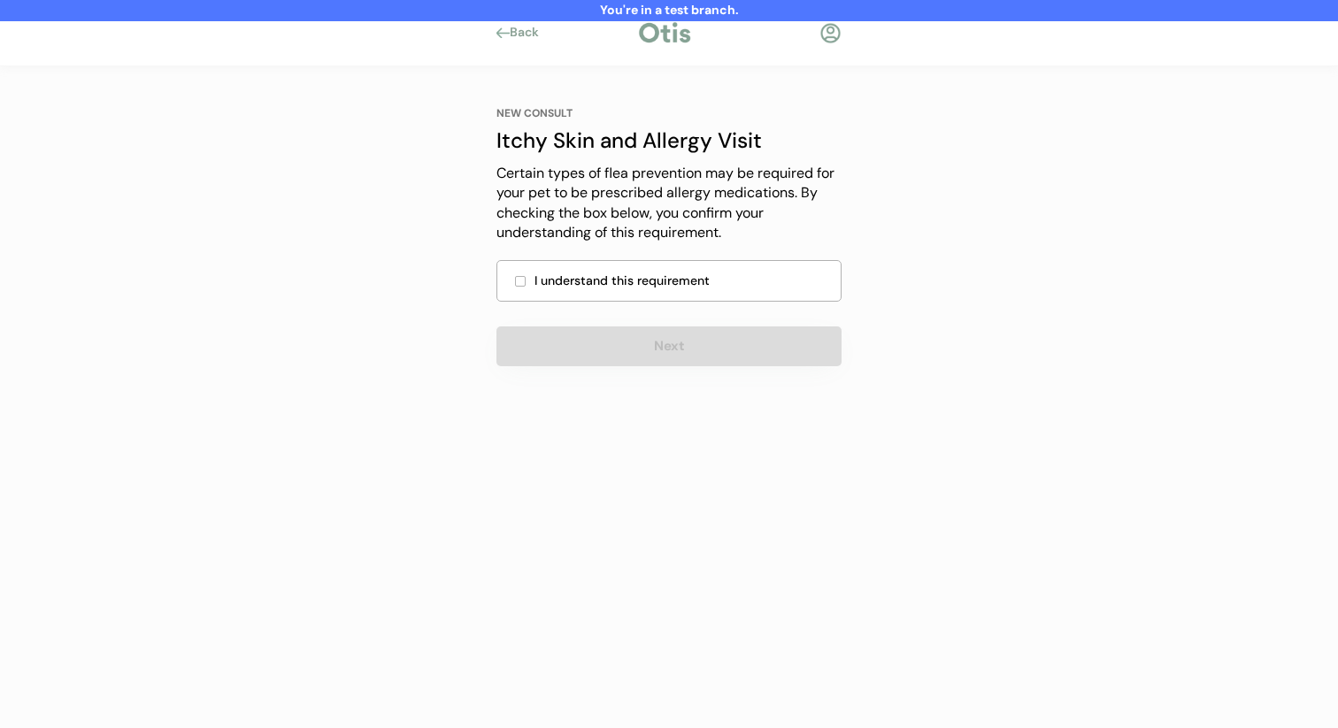
drag, startPoint x: 735, startPoint y: 277, endPoint x: 727, endPoint y: 293, distance: 17.8
click at [735, 278] on div "I understand this requirement" at bounding box center [683, 281] width 296 height 19
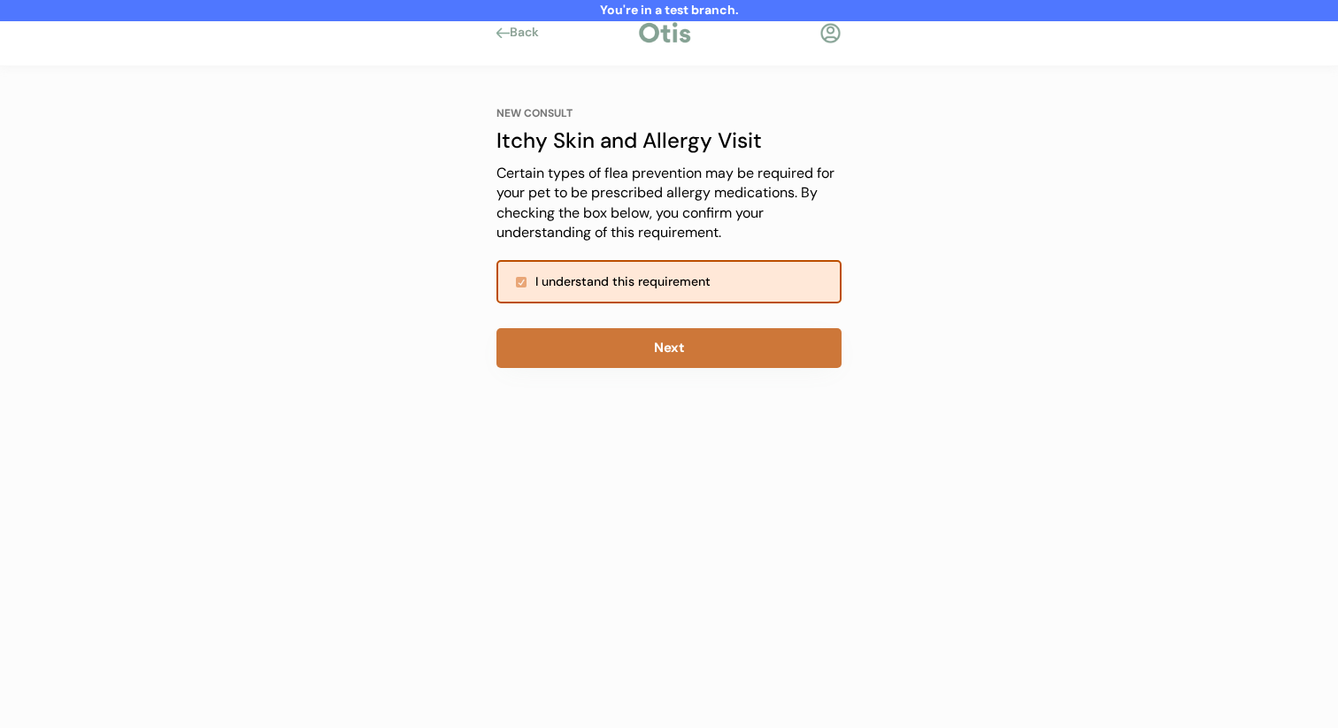
click at [687, 355] on button "Next" at bounding box center [668, 348] width 345 height 40
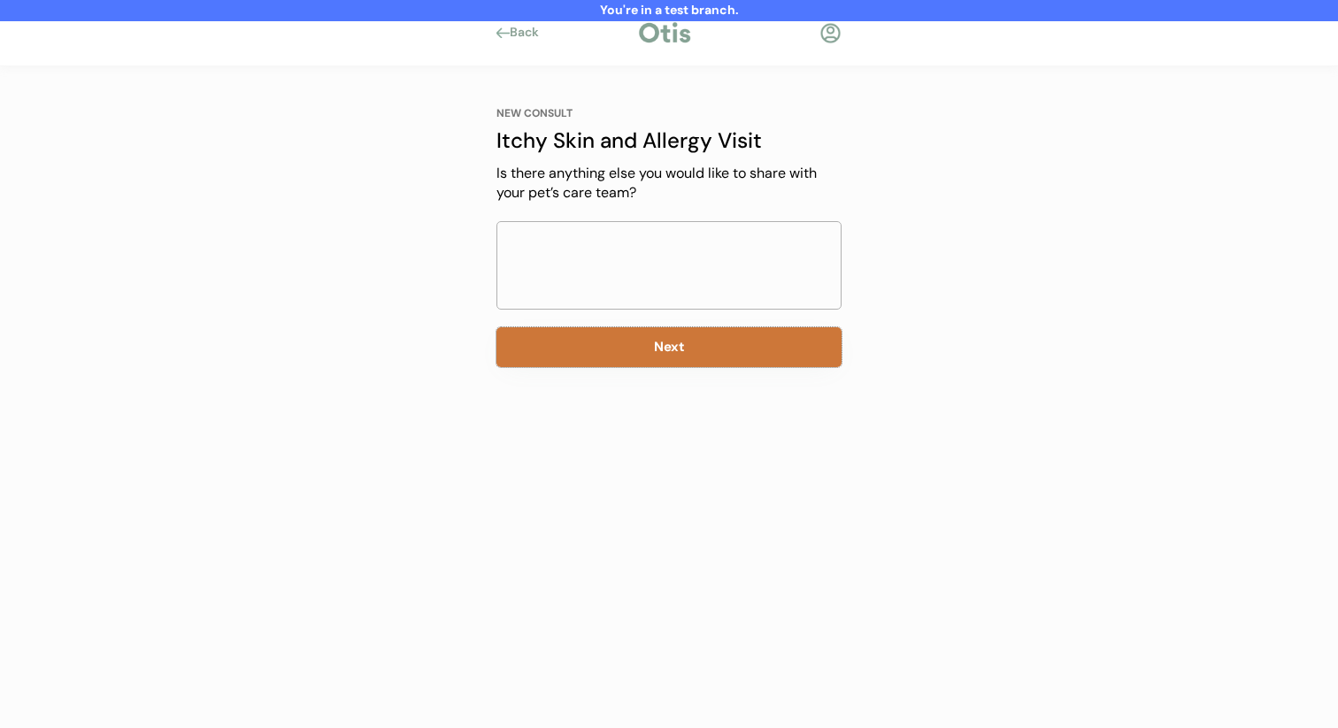
click at [686, 356] on button "Next" at bounding box center [668, 347] width 345 height 40
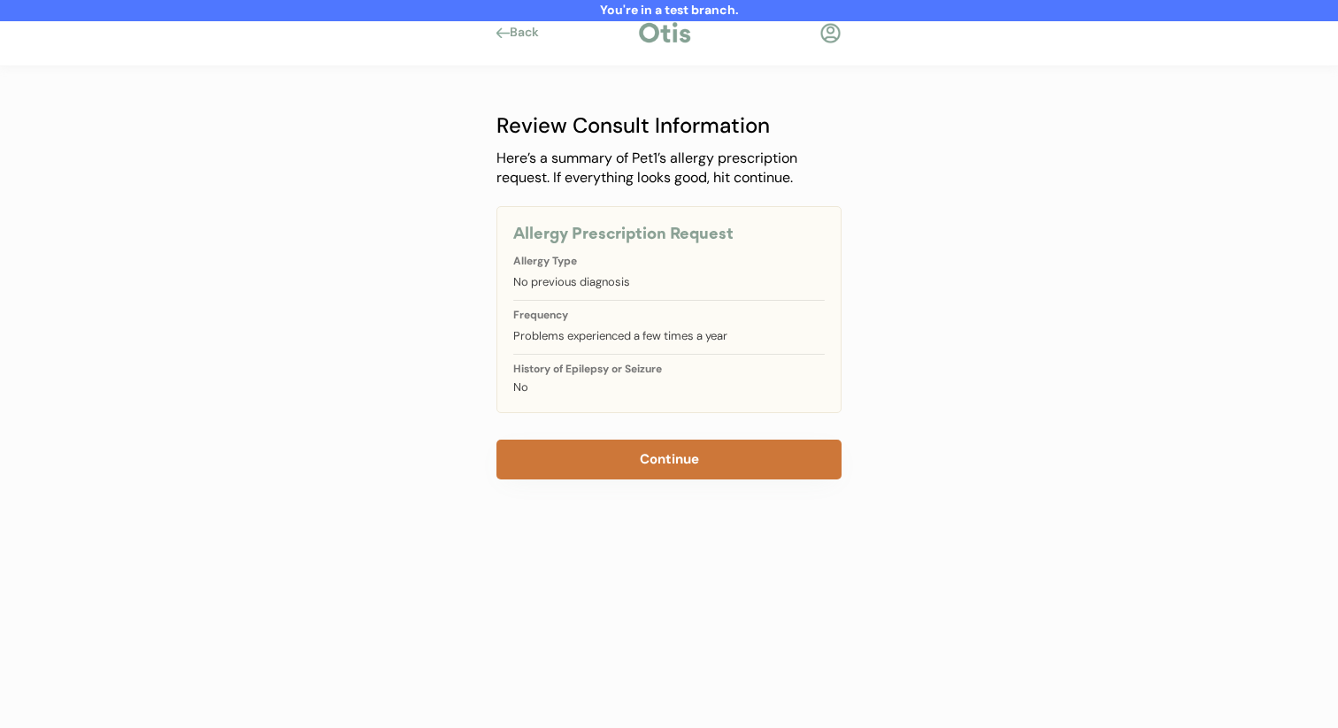
click at [640, 465] on button "Continue" at bounding box center [668, 460] width 345 height 40
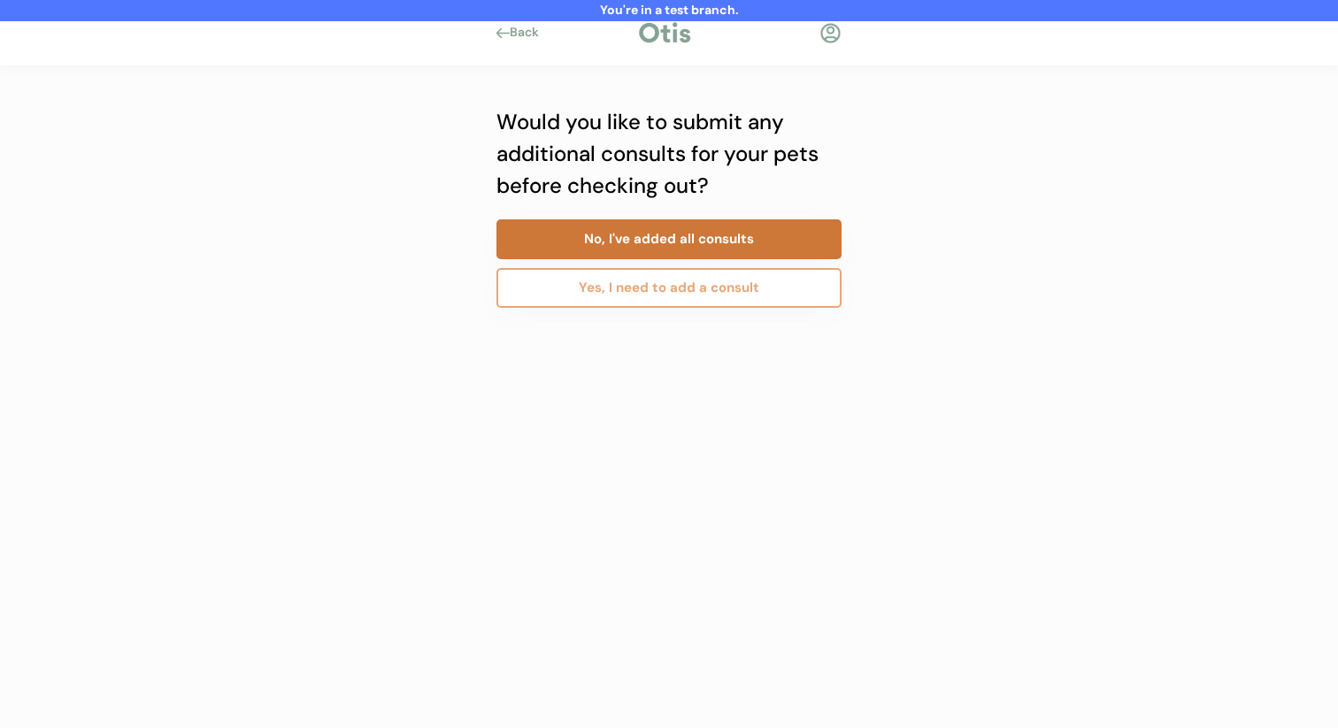
click at [701, 226] on button "No, I've added all consults" at bounding box center [668, 239] width 345 height 40
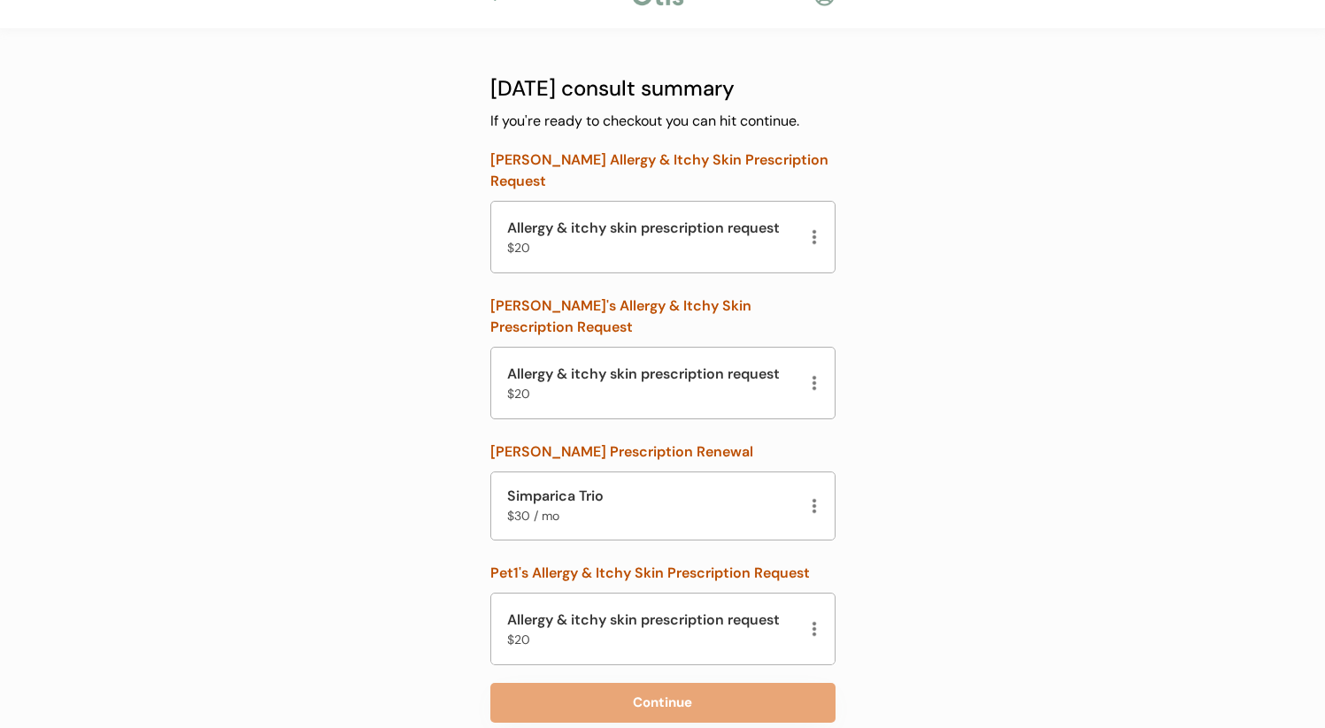
scroll to position [54, 0]
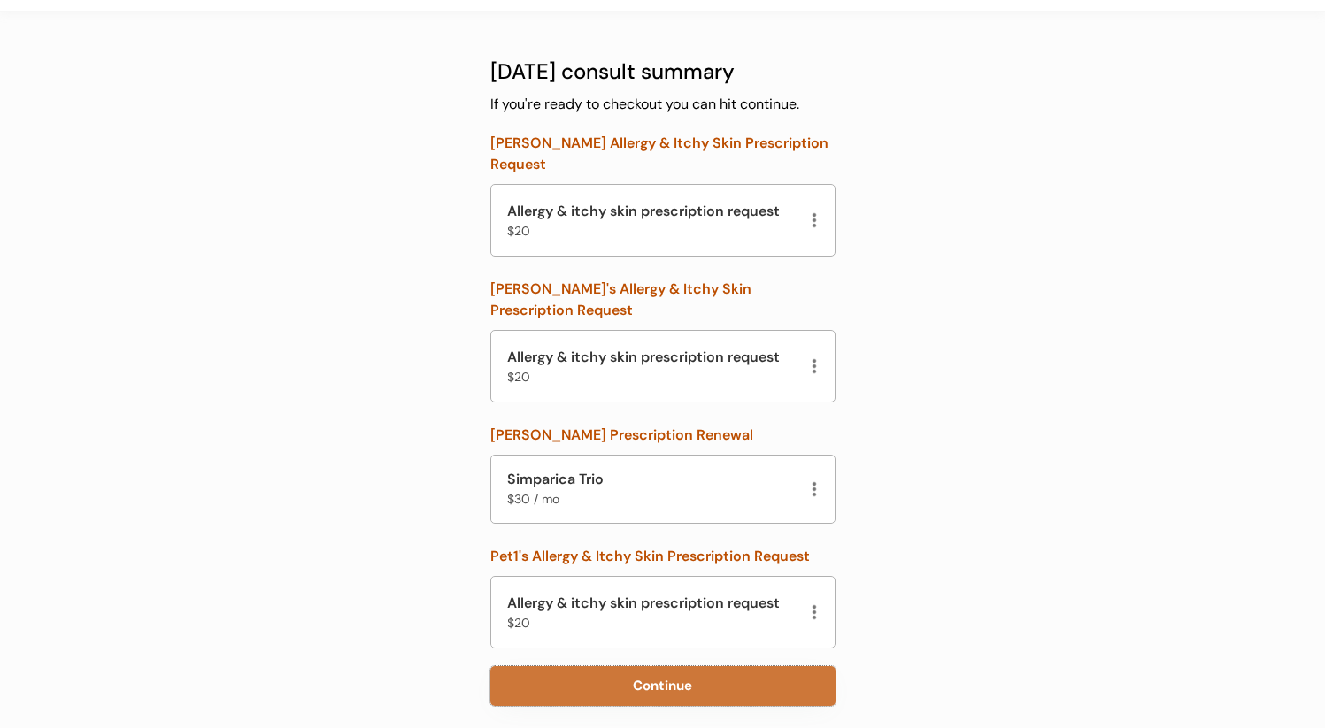
click at [585, 675] on button "Continue" at bounding box center [662, 686] width 345 height 40
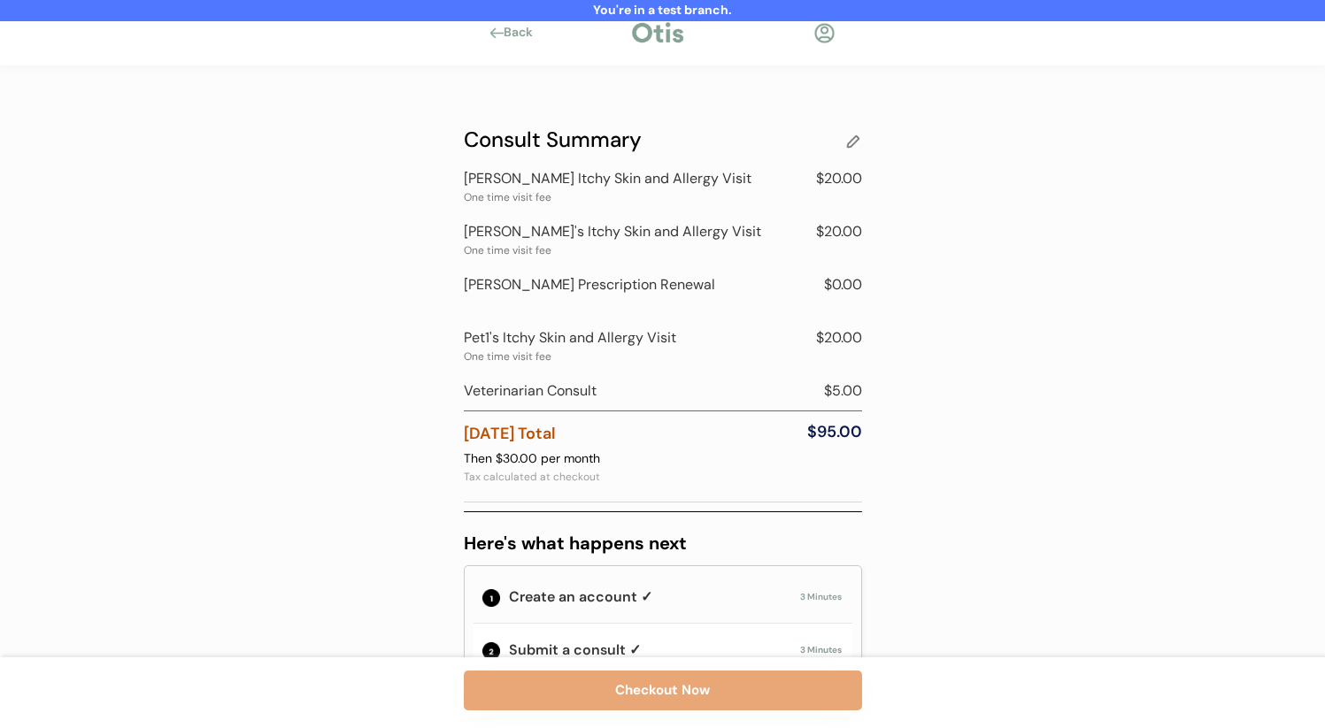
click at [829, 34] on div at bounding box center [824, 33] width 22 height 22
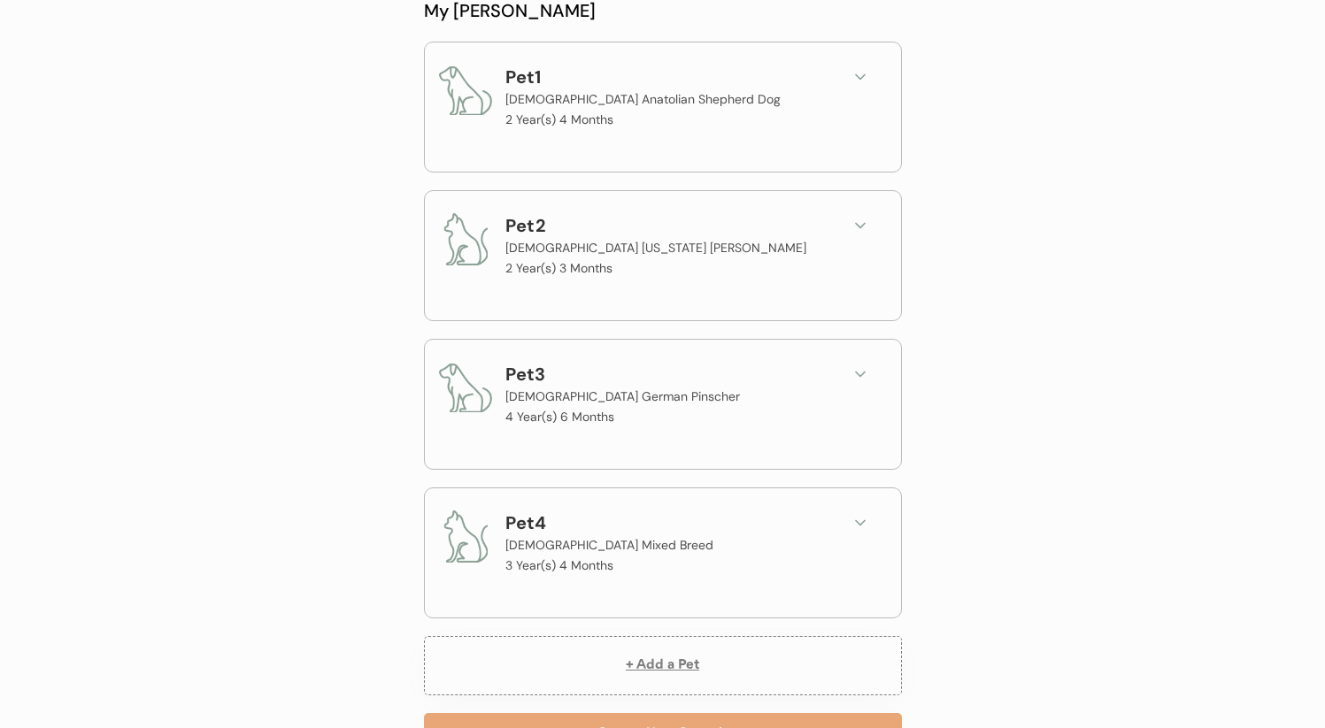
scroll to position [189, 0]
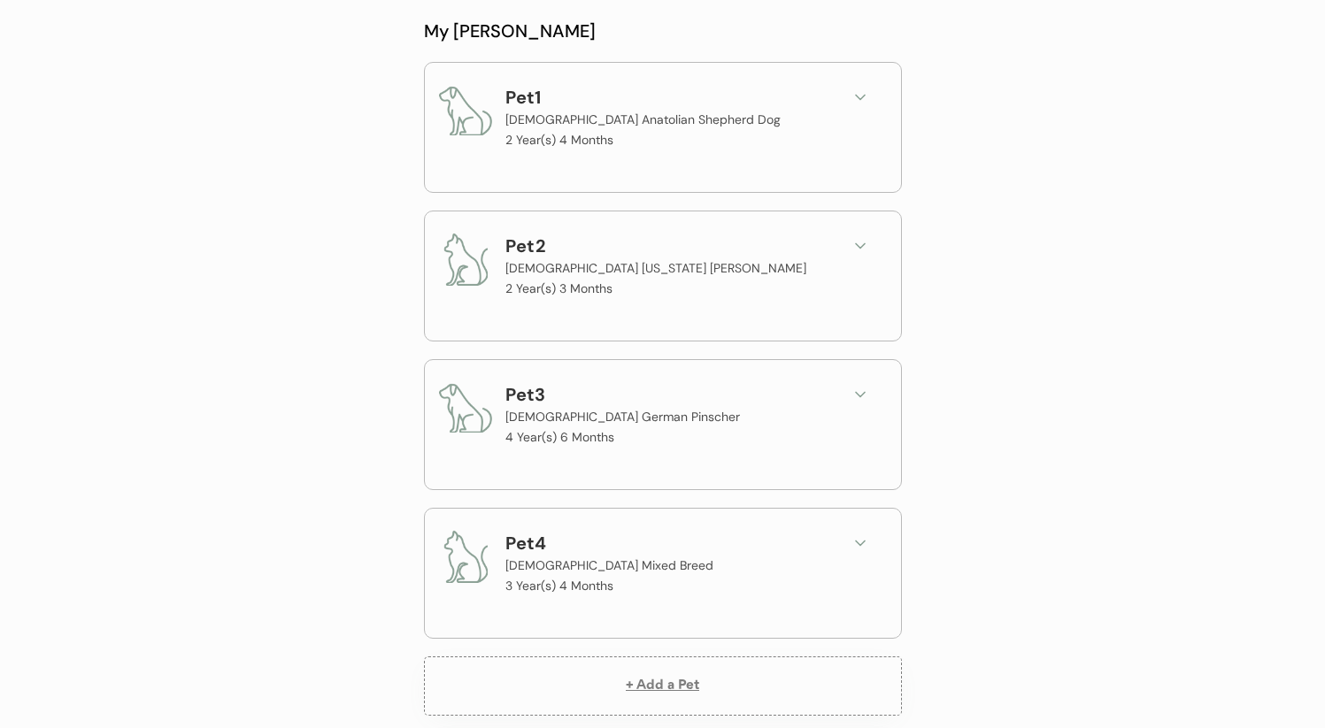
click at [858, 100] on icon at bounding box center [860, 98] width 18 height 18
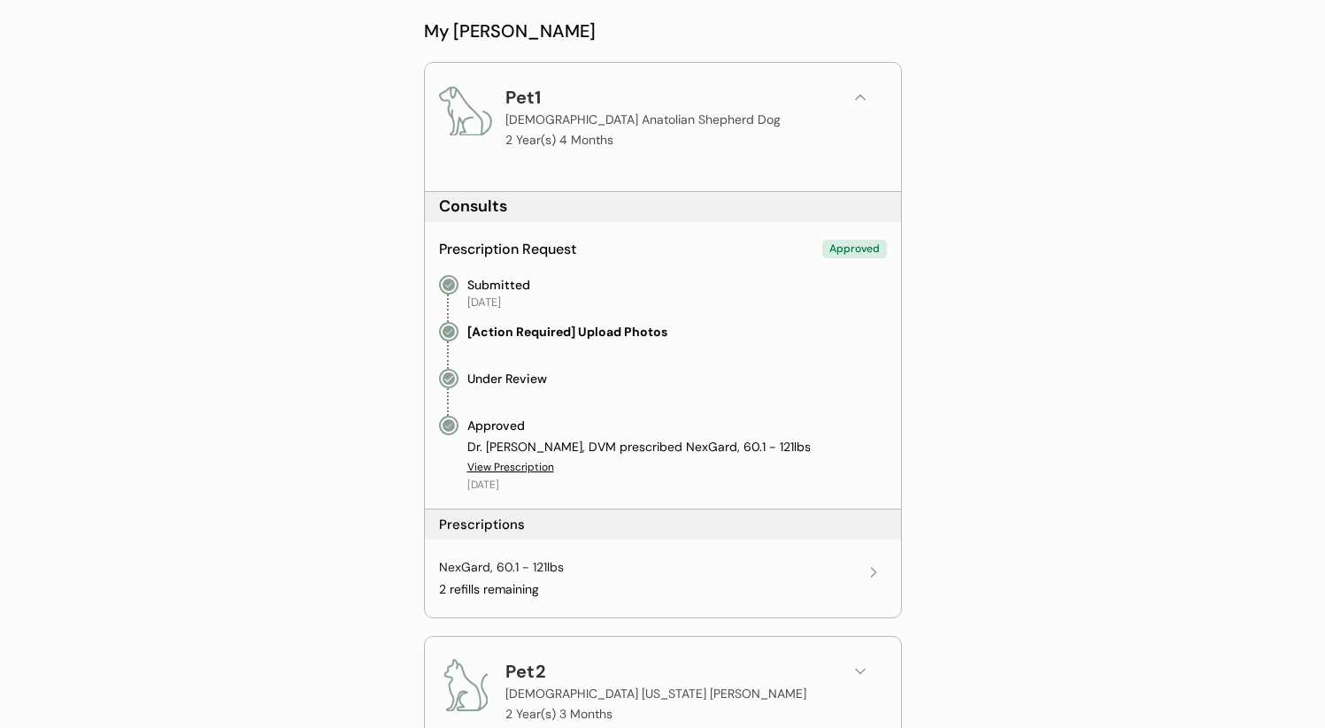
click at [858, 100] on icon at bounding box center [860, 98] width 18 height 18
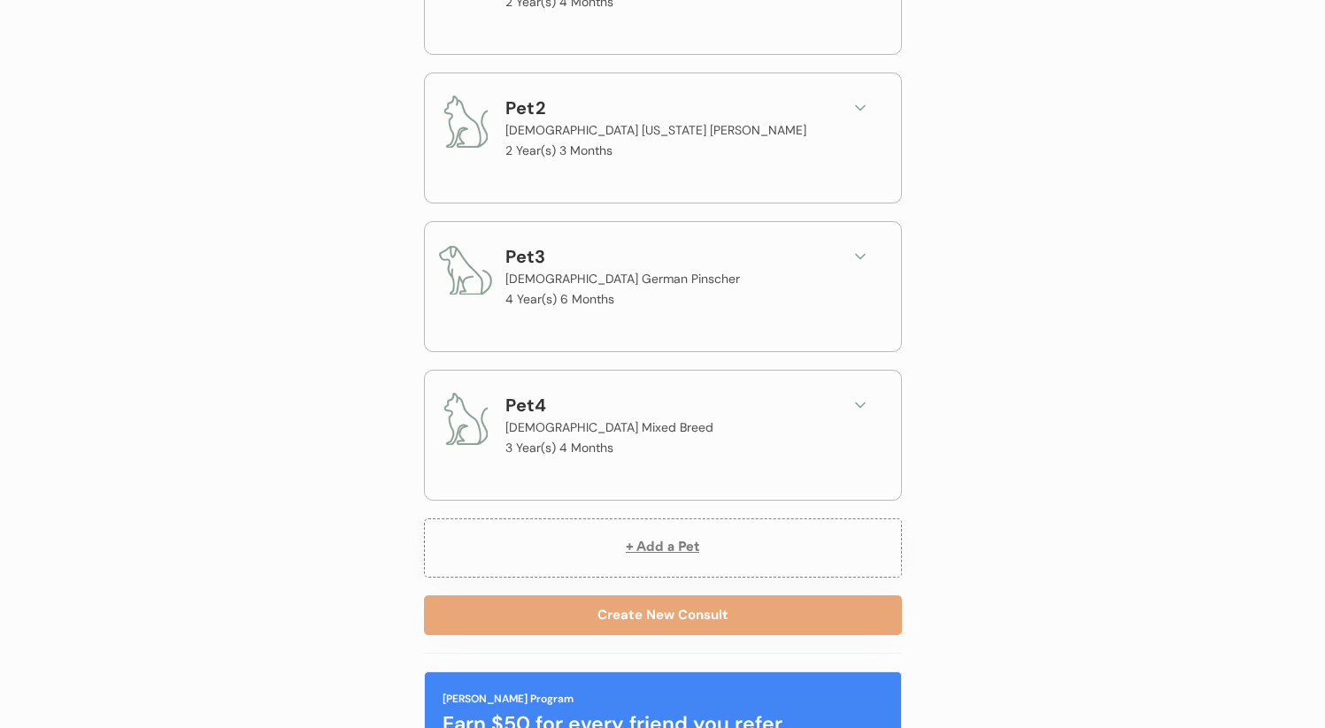
scroll to position [567, 0]
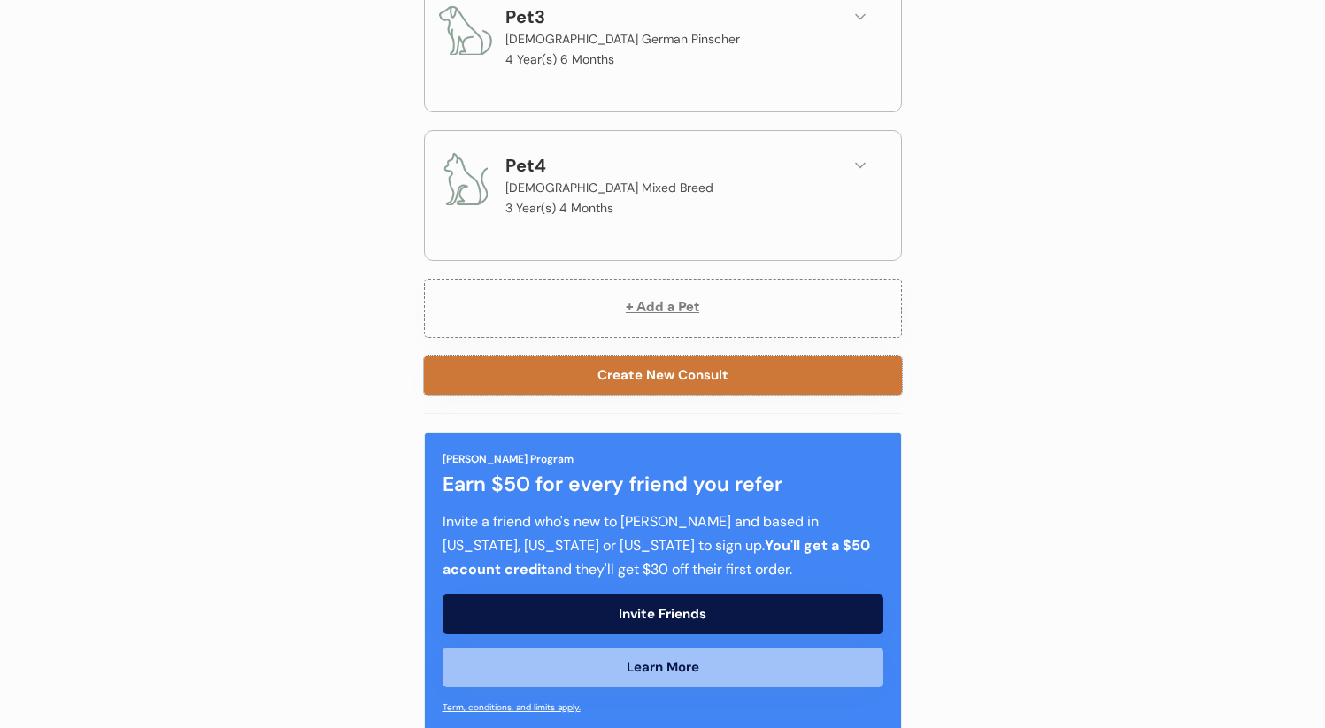
click at [708, 392] on button "Create New Consult" at bounding box center [663, 376] width 478 height 40
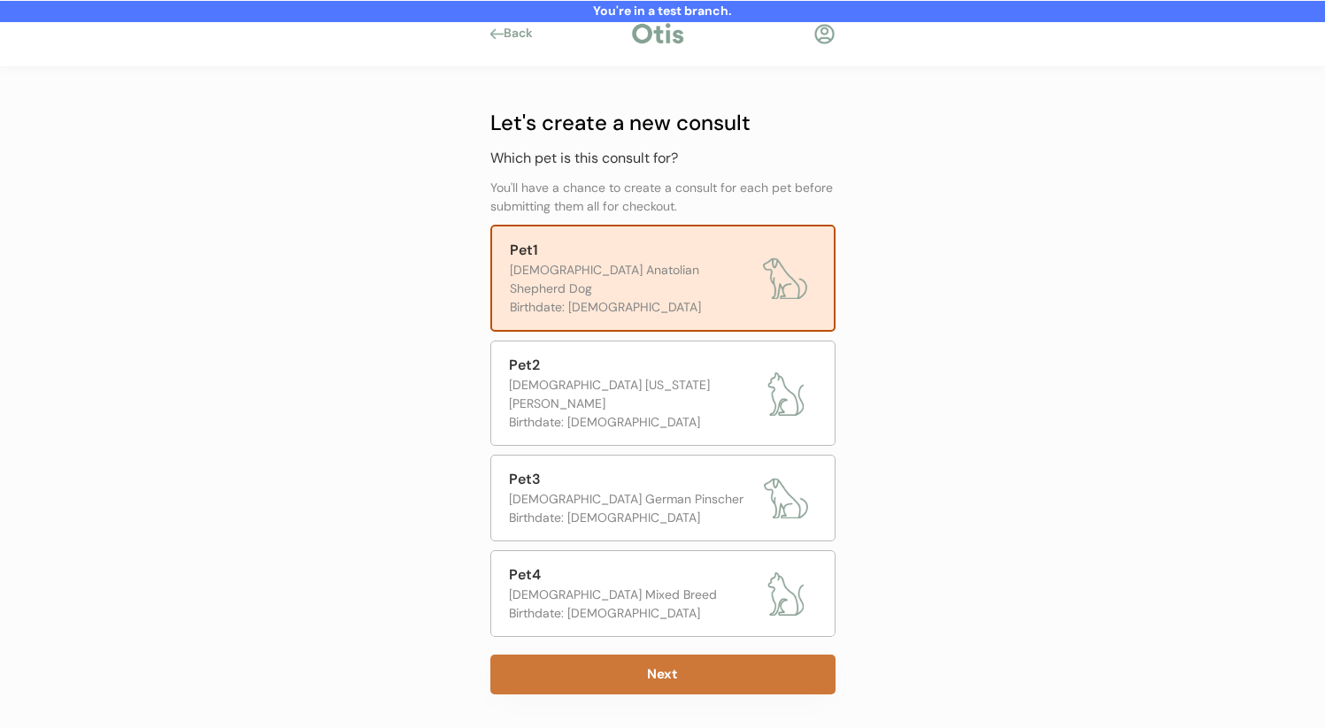
click at [621, 655] on button "Next" at bounding box center [662, 675] width 345 height 40
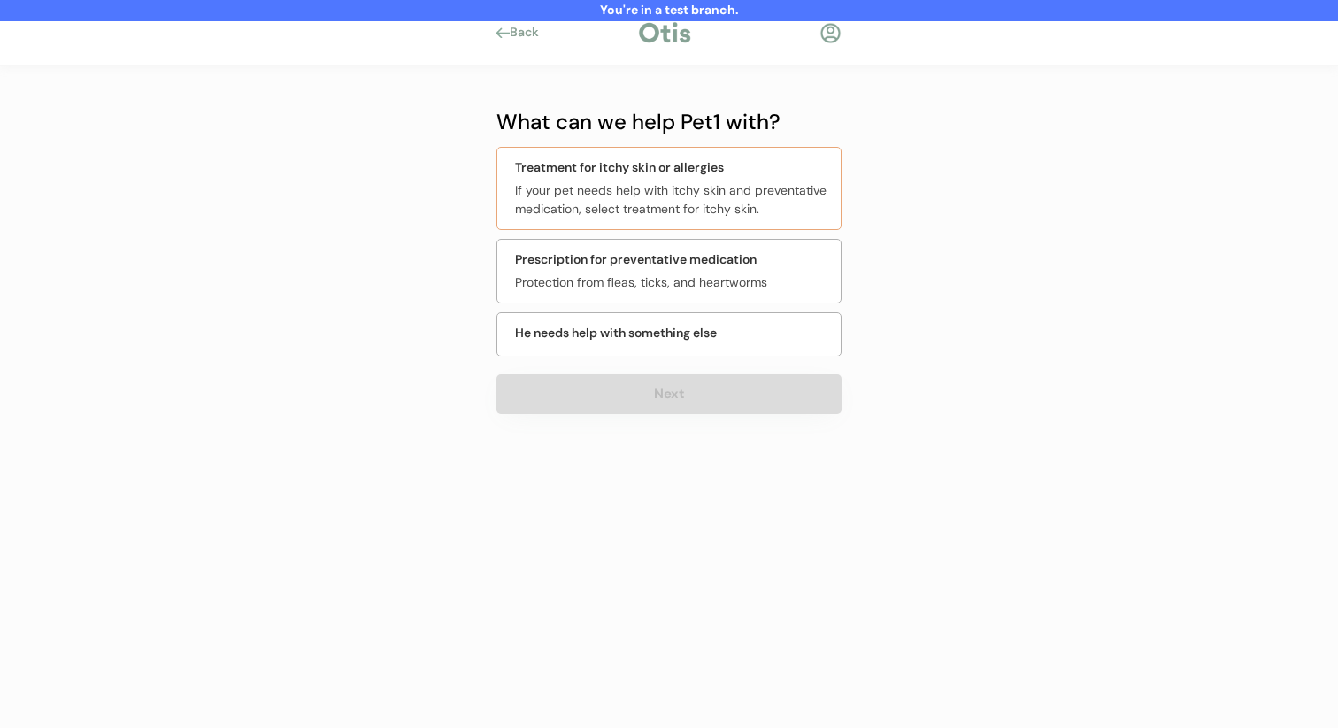
click at [722, 187] on div "If your pet needs help with itchy skin and preventative medication, select trea…" at bounding box center [672, 199] width 315 height 37
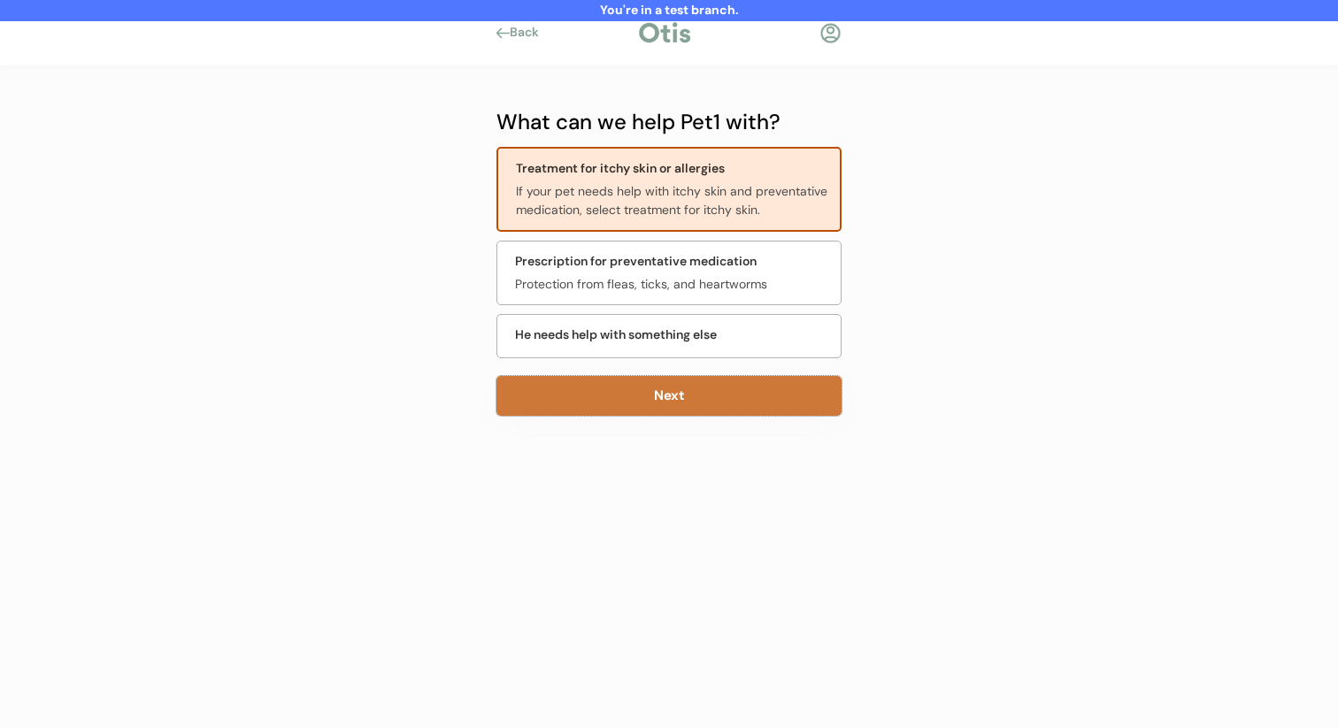
click at [673, 402] on button "Next" at bounding box center [668, 396] width 345 height 40
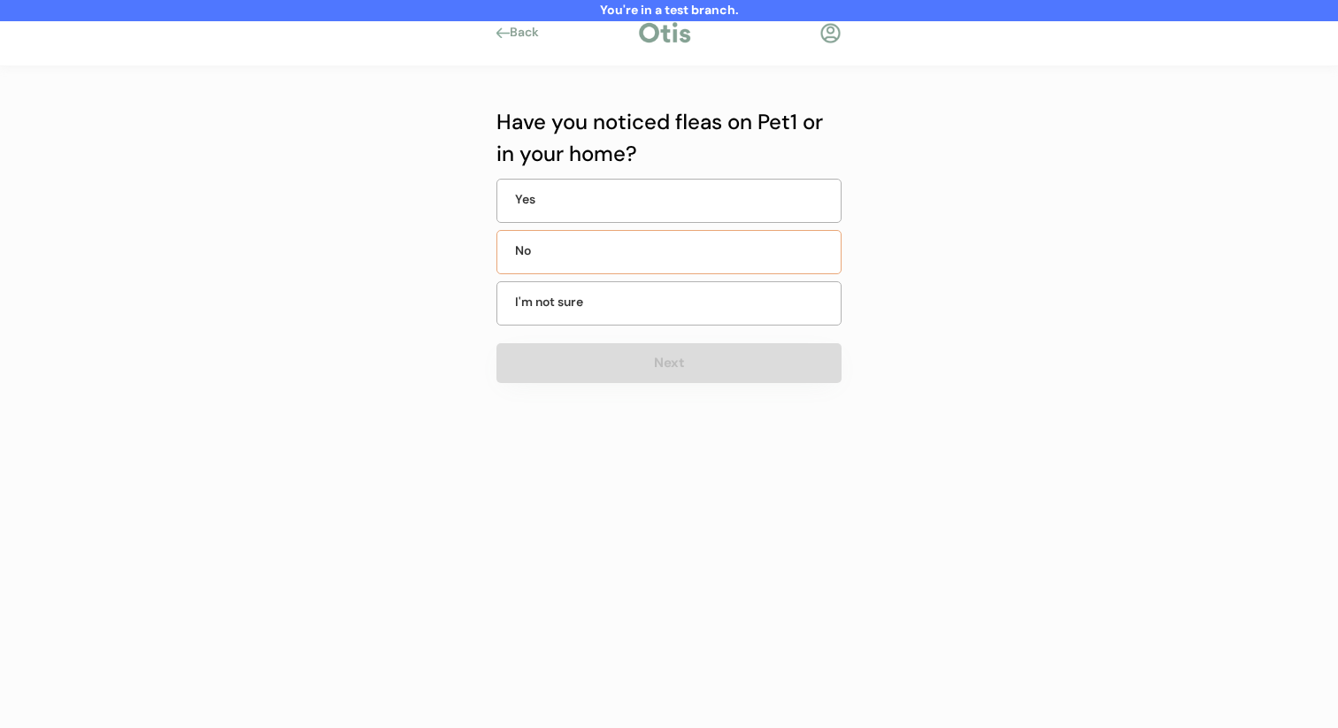
click at [709, 250] on div "No" at bounding box center [668, 252] width 345 height 44
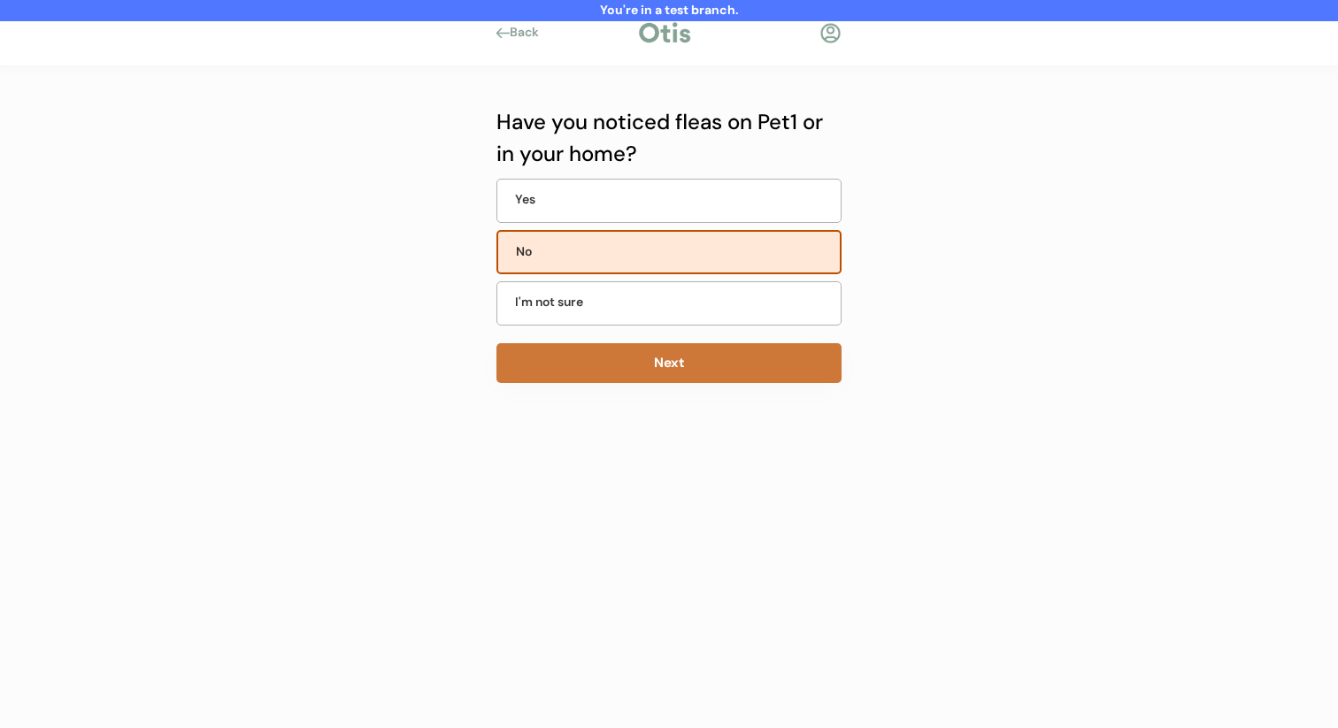
click at [681, 362] on button "Next" at bounding box center [668, 363] width 345 height 40
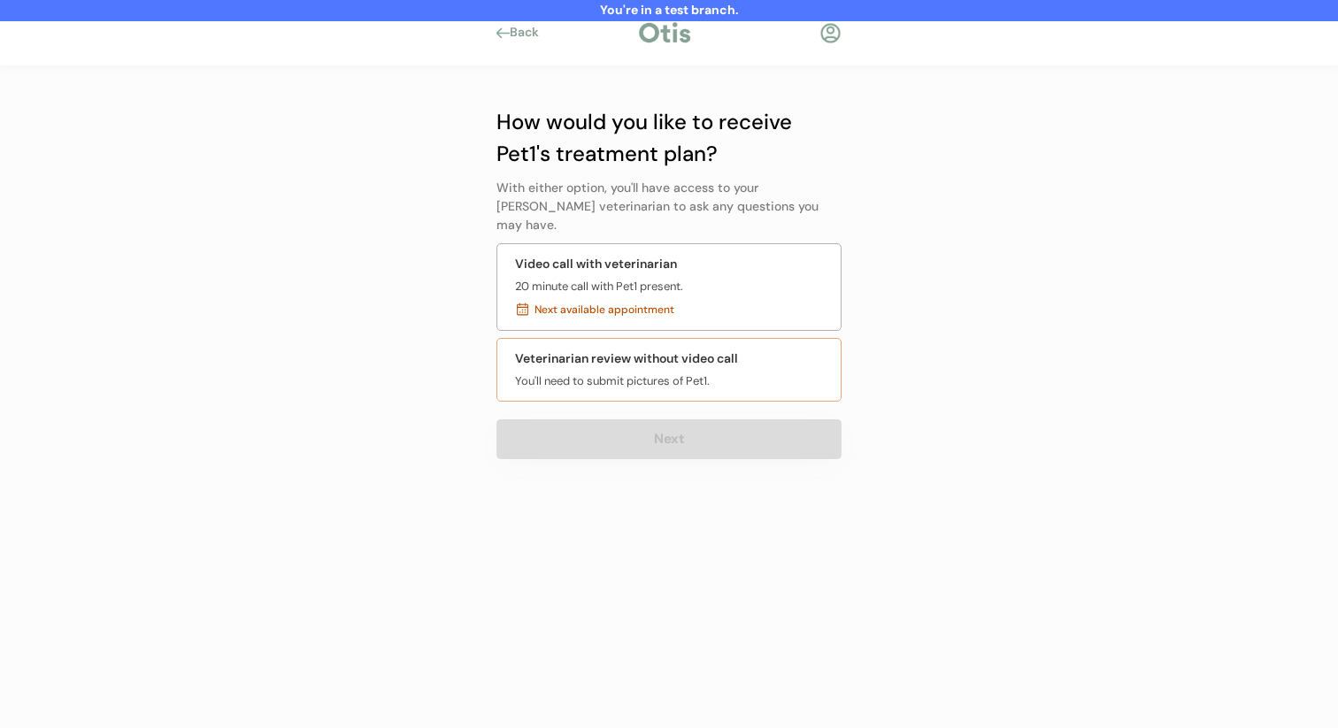
click at [681, 373] on div "You'll need to submit pictures of Pet1." at bounding box center [612, 382] width 195 height 18
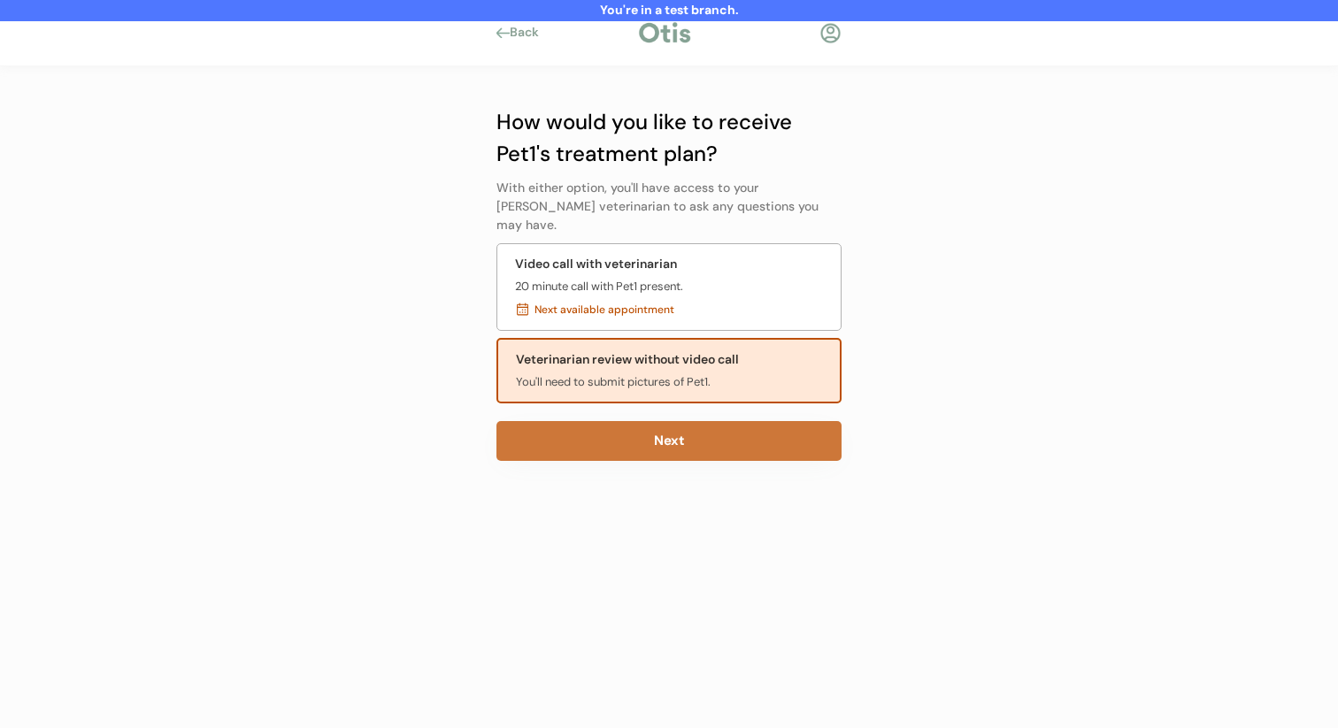
click at [574, 421] on button "Next" at bounding box center [668, 441] width 345 height 40
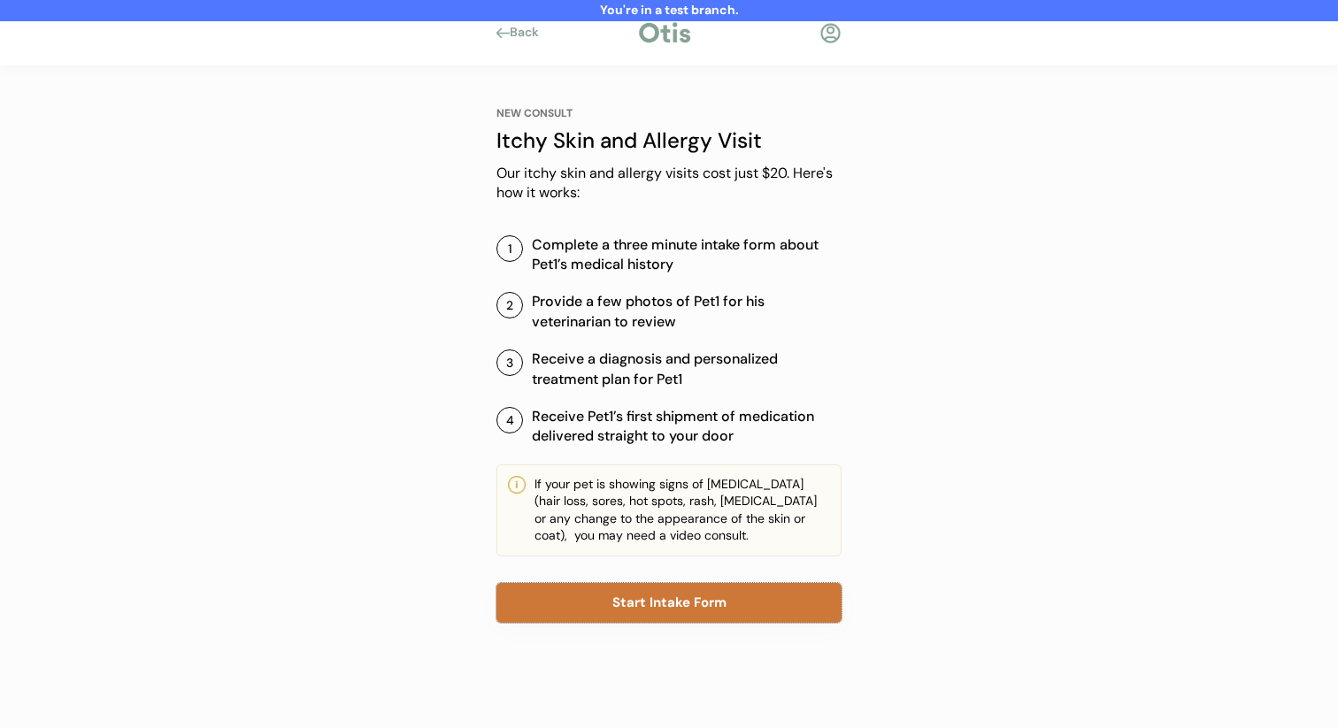
click at [646, 595] on button "Start Intake Form" at bounding box center [668, 603] width 345 height 40
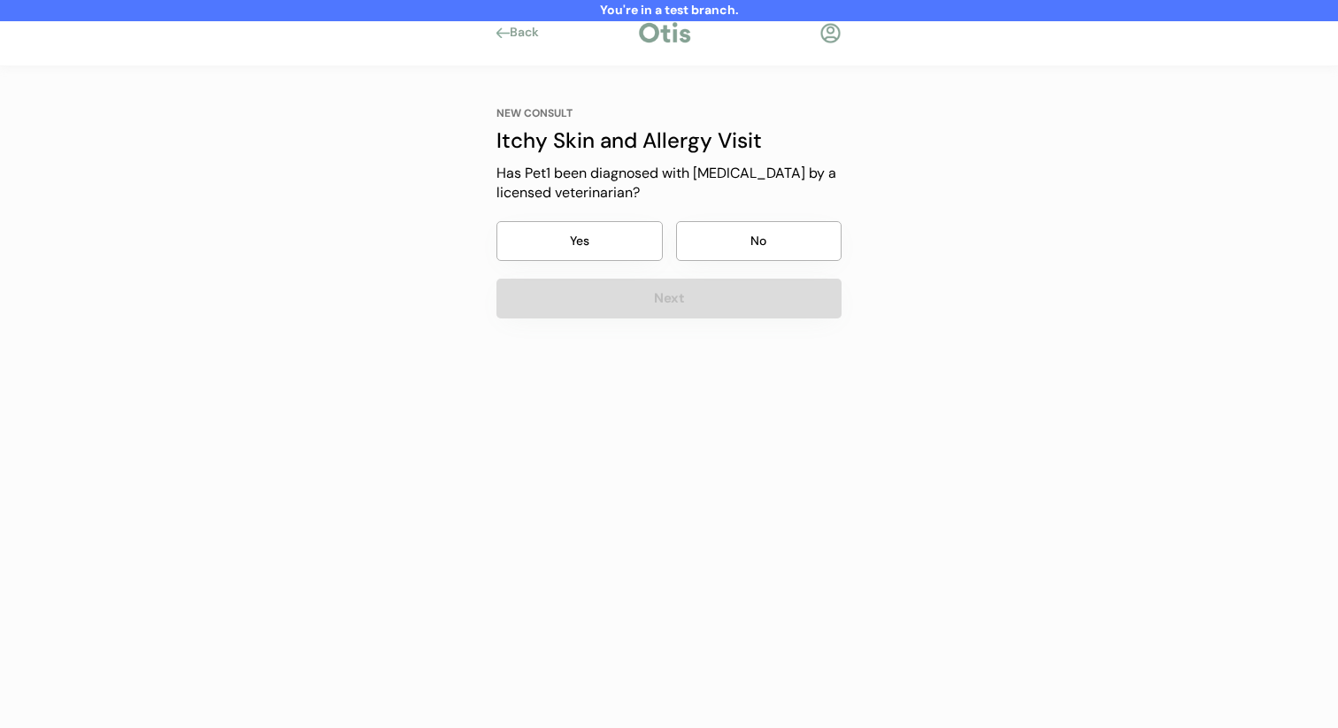
click at [772, 237] on button "No" at bounding box center [759, 241] width 166 height 40
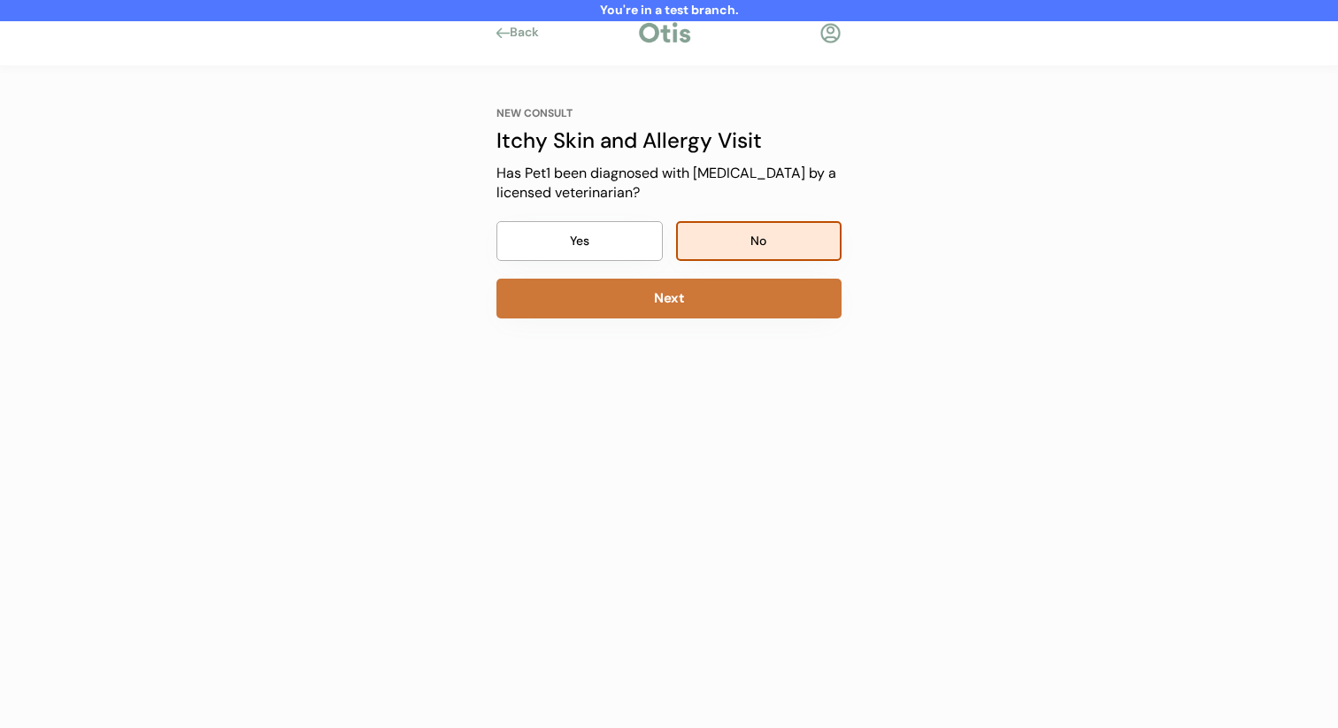
click at [743, 306] on button "Next" at bounding box center [668, 299] width 345 height 40
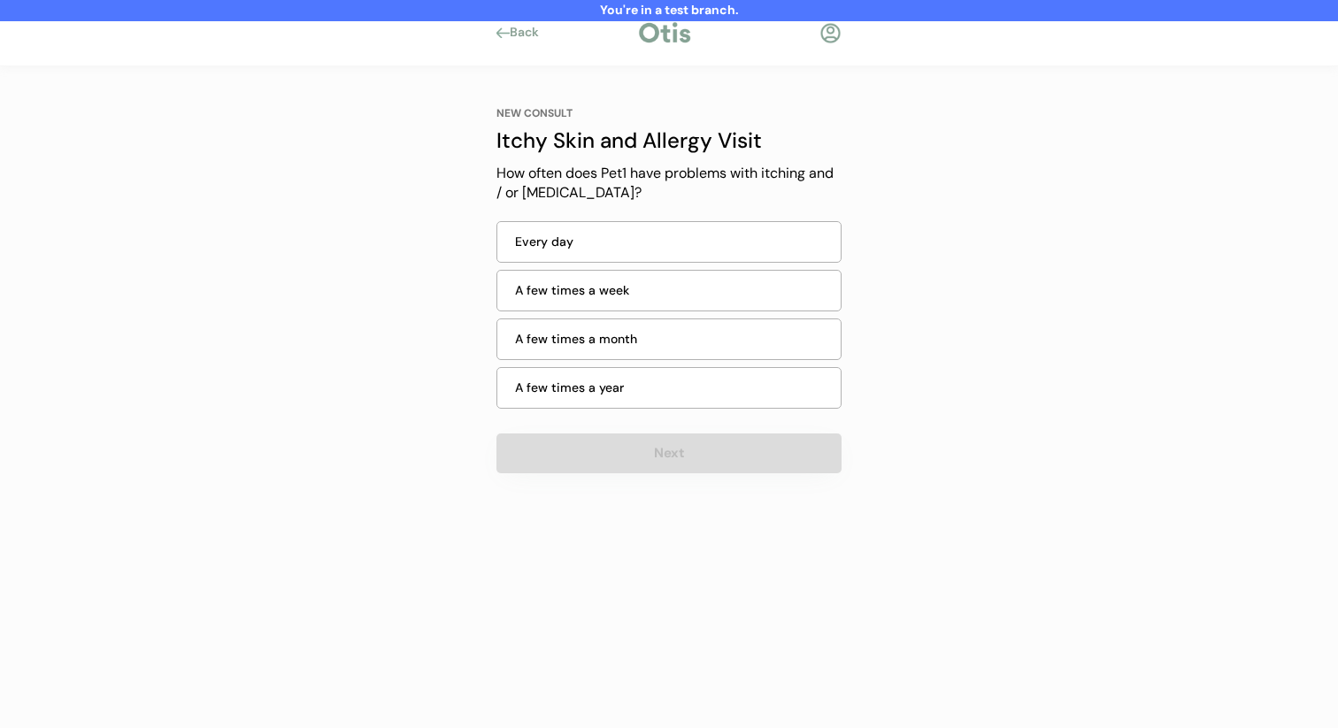
click at [755, 278] on div "A few times a week" at bounding box center [668, 291] width 345 height 42
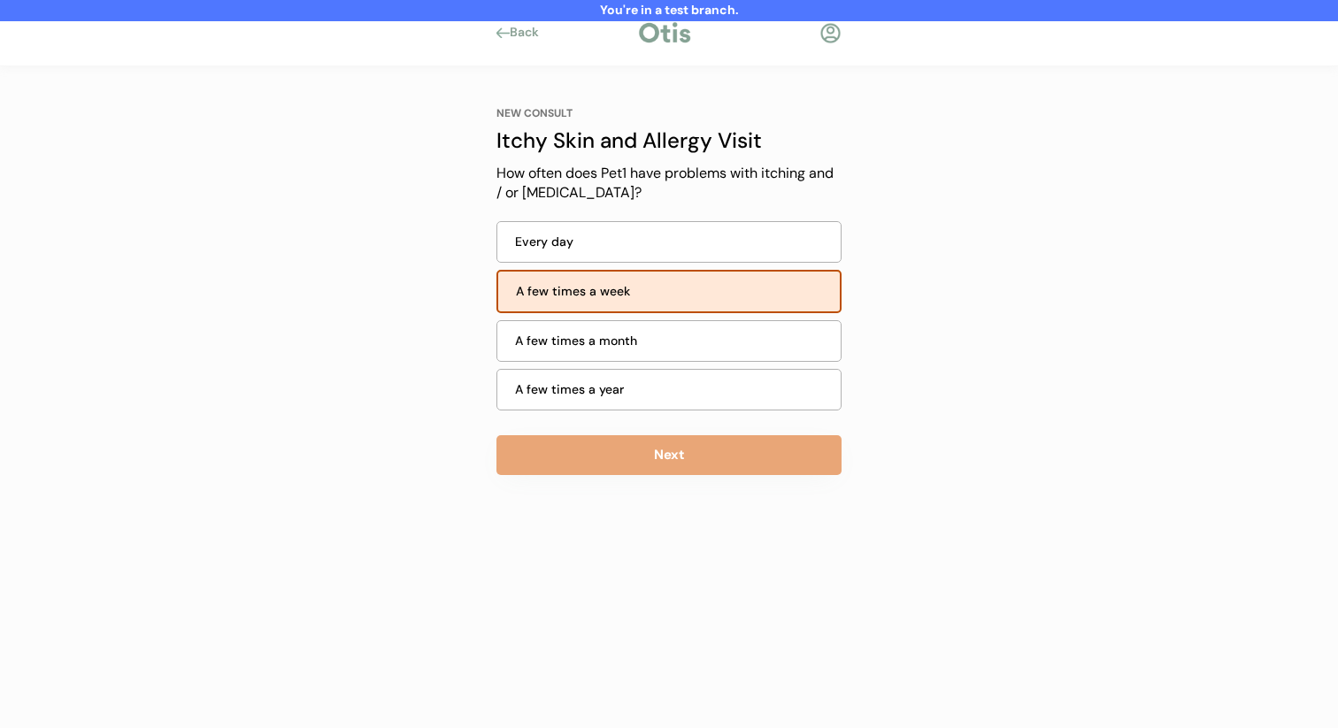
click at [684, 473] on button "Next" at bounding box center [668, 455] width 345 height 40
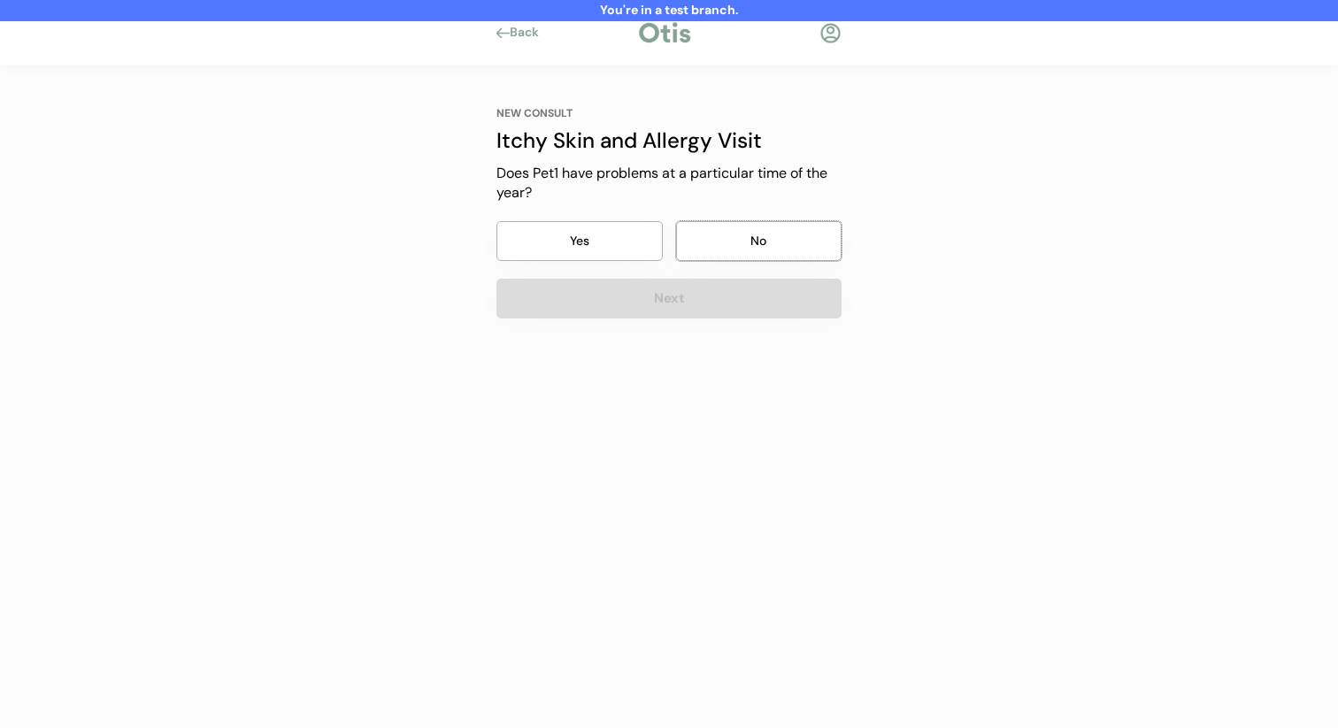
click at [781, 242] on button "No" at bounding box center [759, 241] width 166 height 40
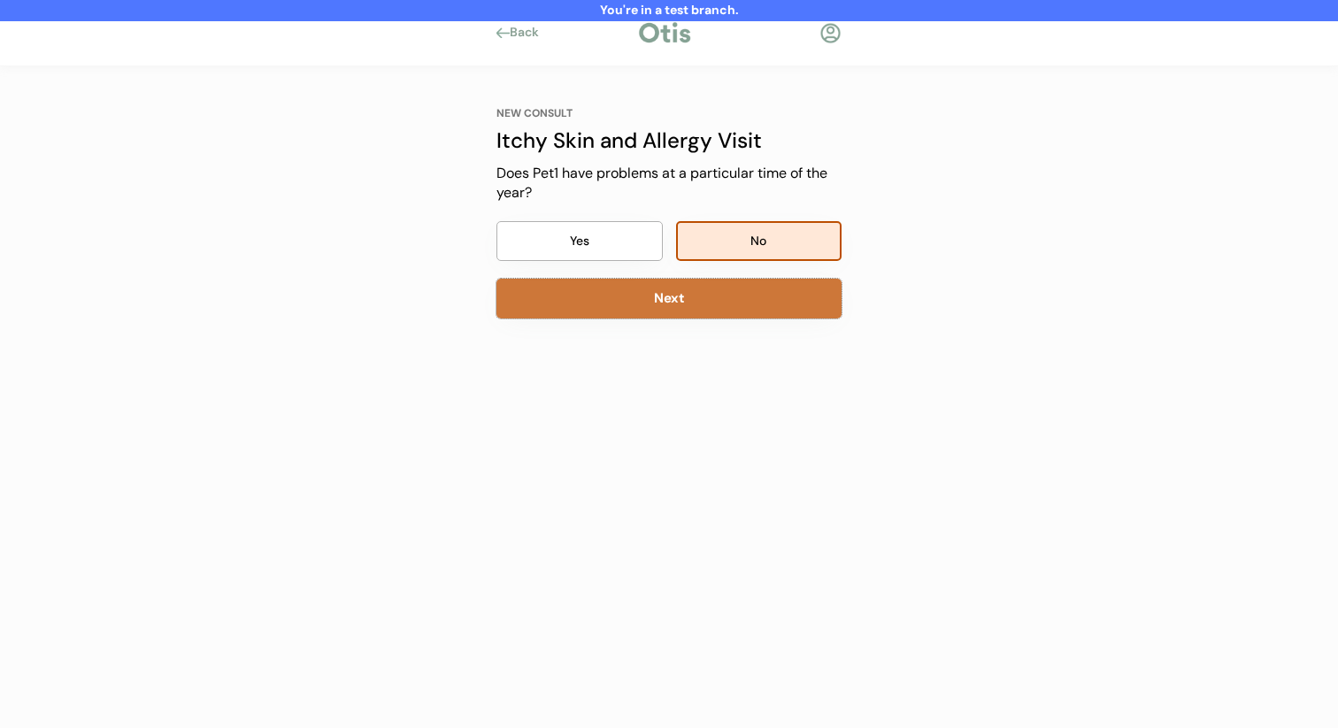
click at [767, 284] on button "Next" at bounding box center [668, 299] width 345 height 40
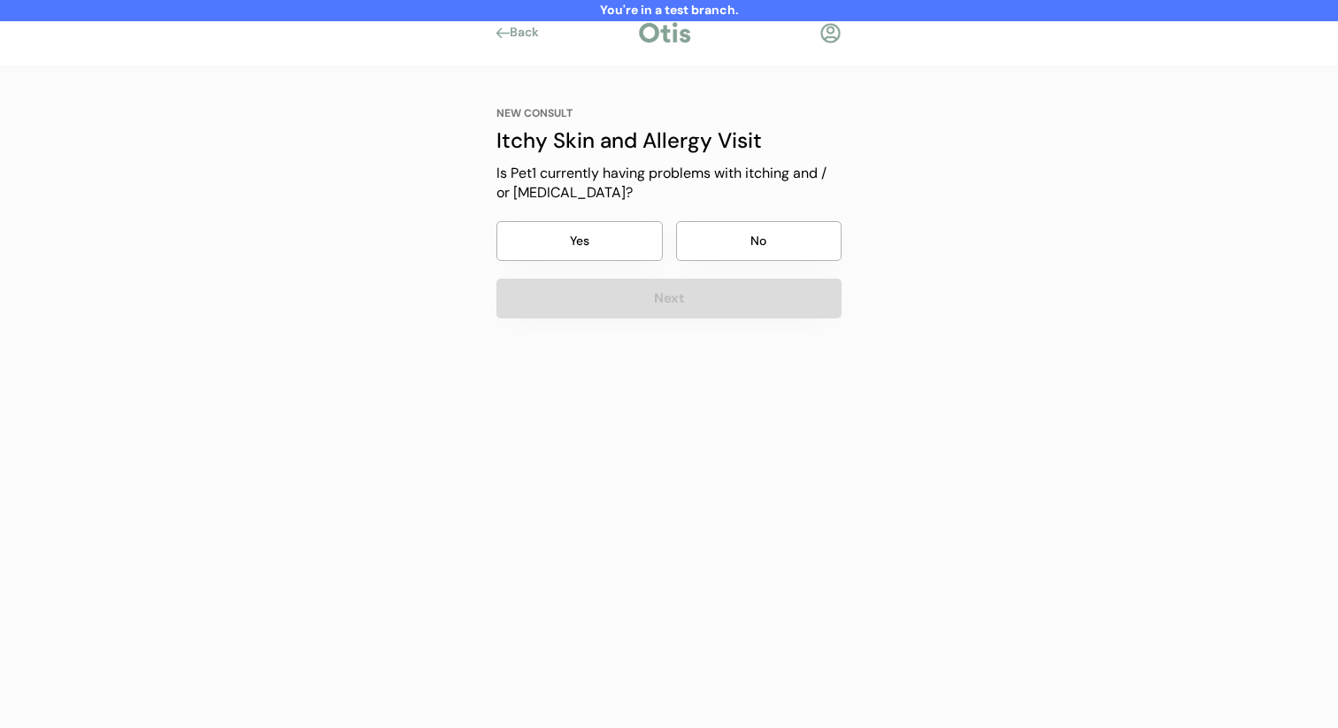
click at [779, 238] on button "No" at bounding box center [759, 241] width 166 height 40
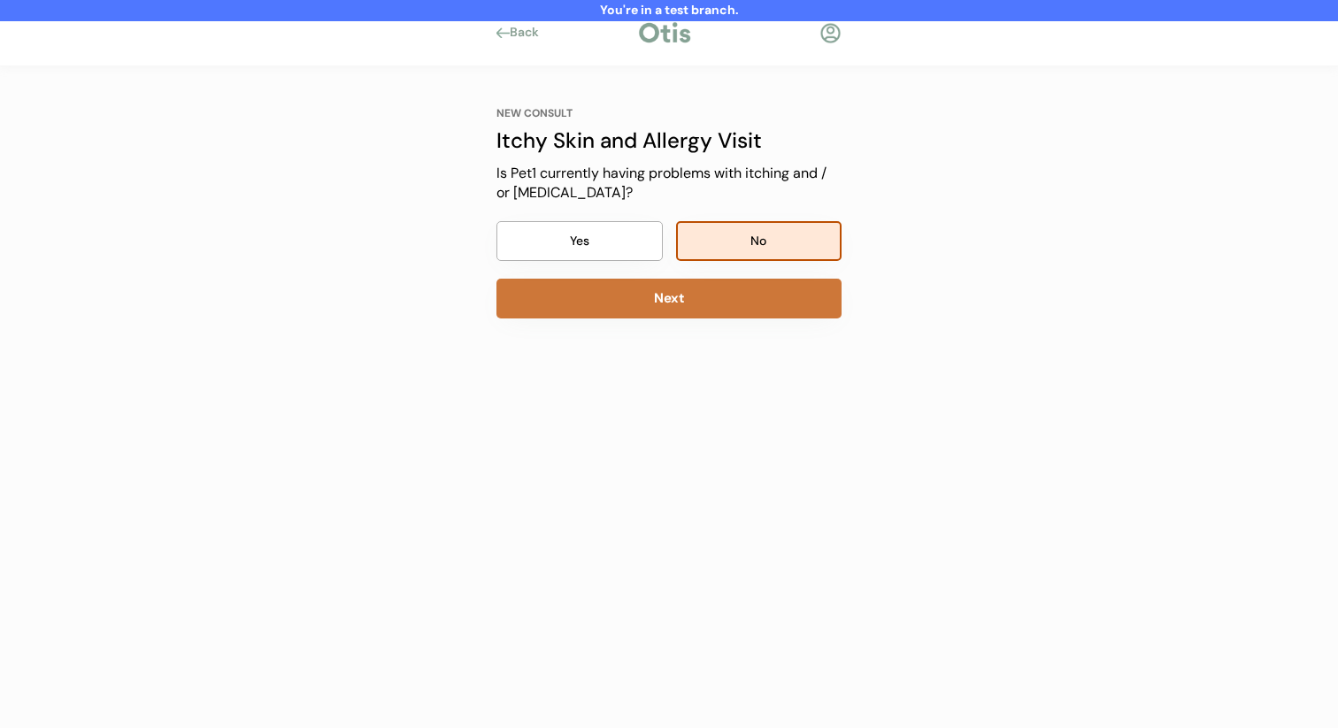
click at [751, 300] on button "Next" at bounding box center [668, 299] width 345 height 40
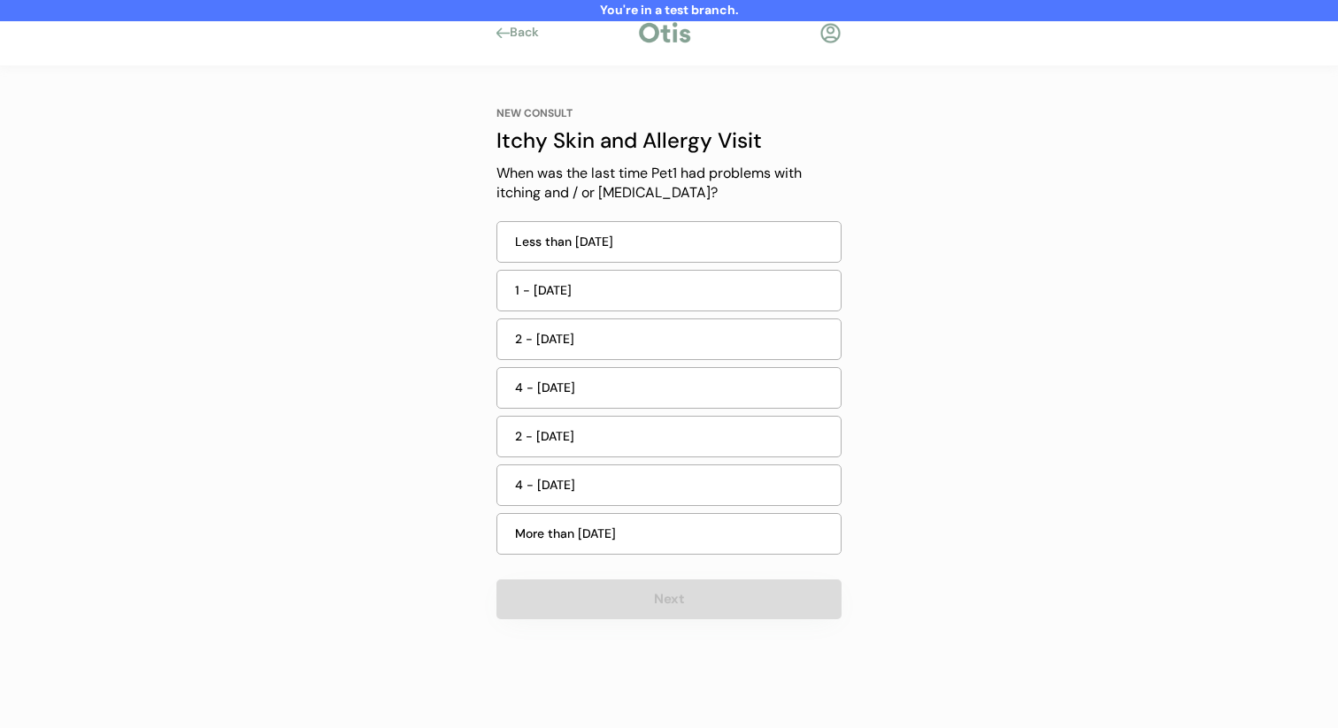
click at [725, 350] on div "2 - 4 weeks ago" at bounding box center [668, 340] width 345 height 42
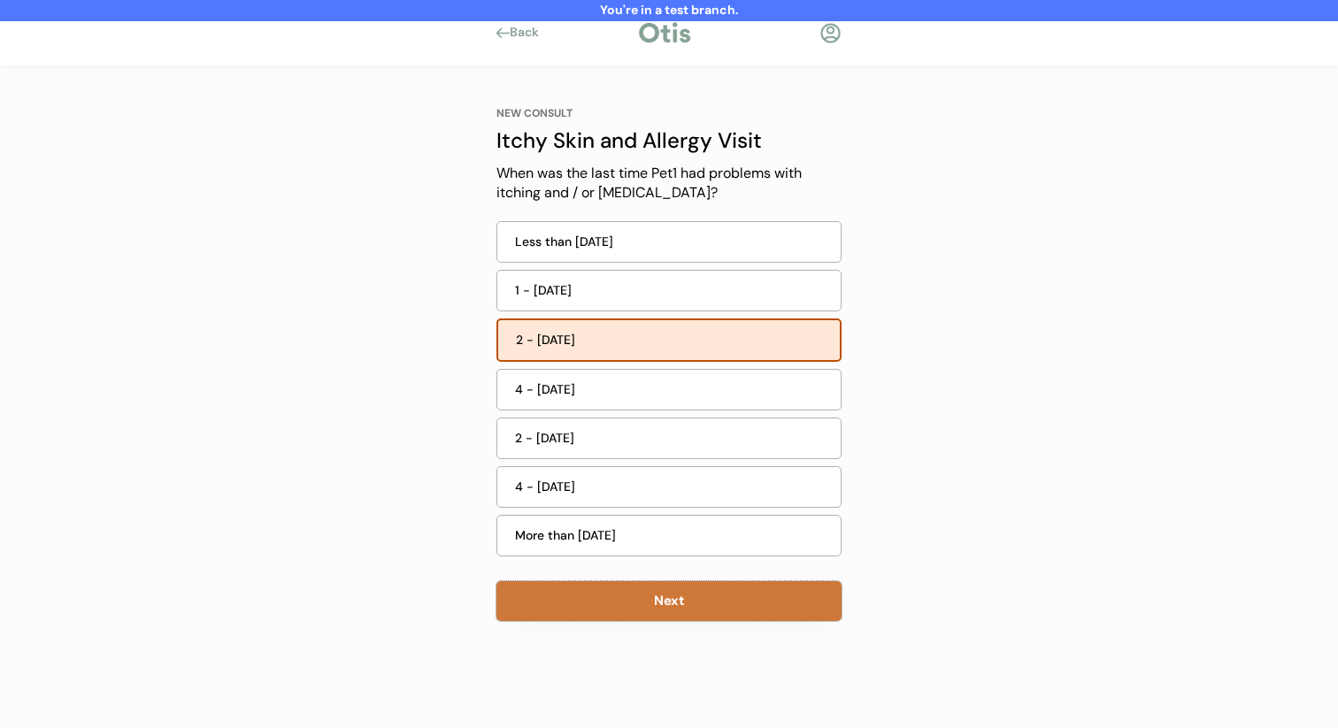
click at [650, 614] on button "Next" at bounding box center [668, 601] width 345 height 40
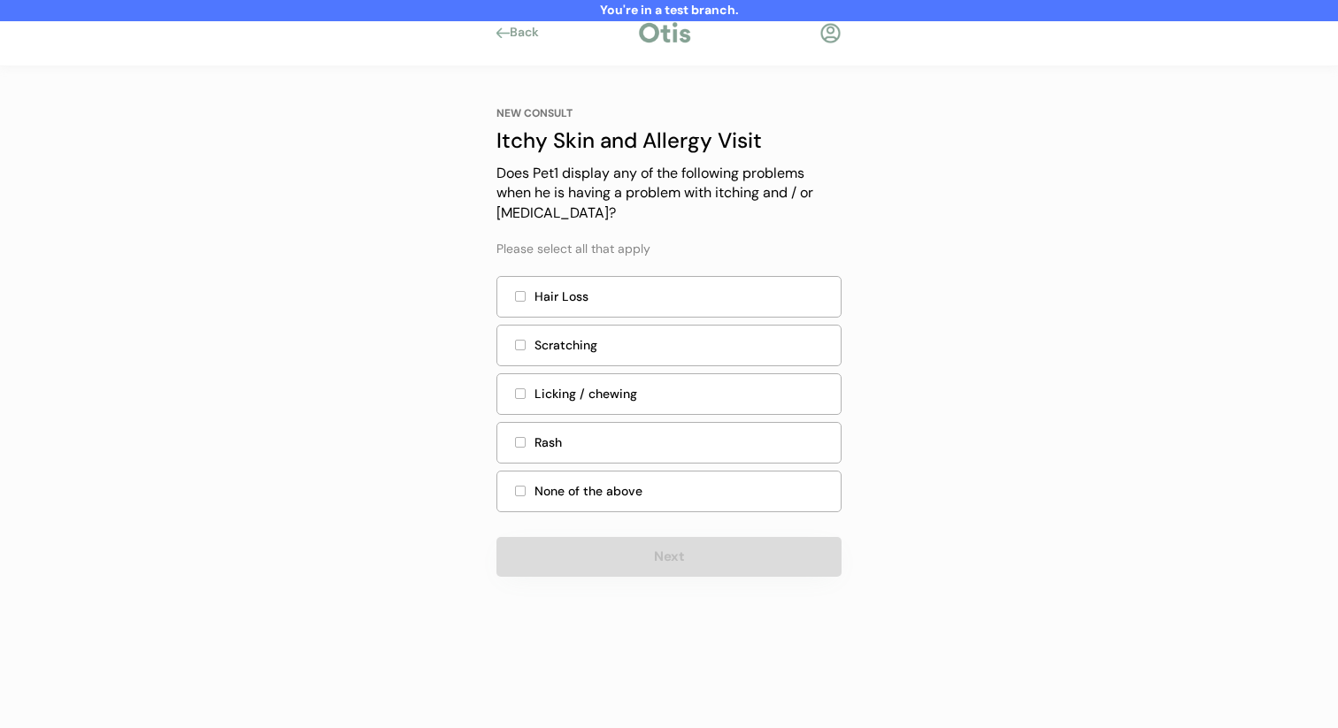
click at [685, 446] on div "Rash" at bounding box center [683, 443] width 296 height 19
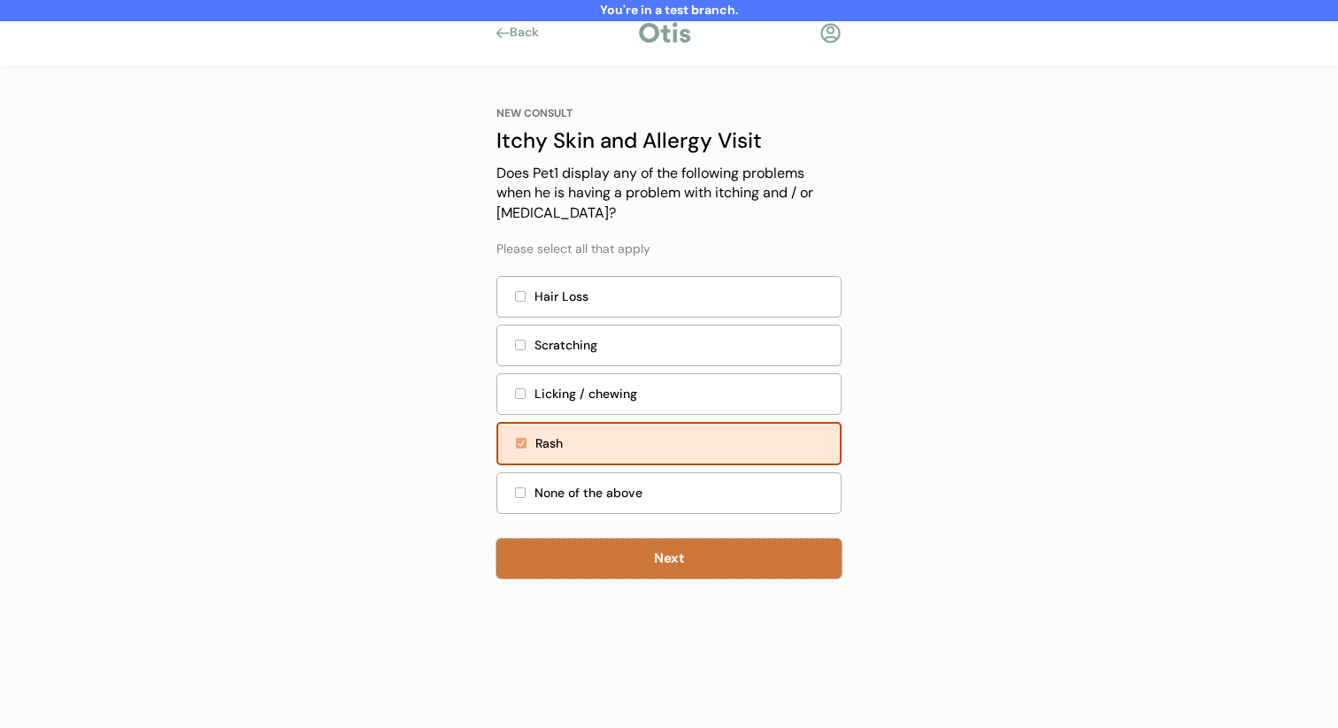
click at [655, 560] on button "Next" at bounding box center [668, 559] width 345 height 40
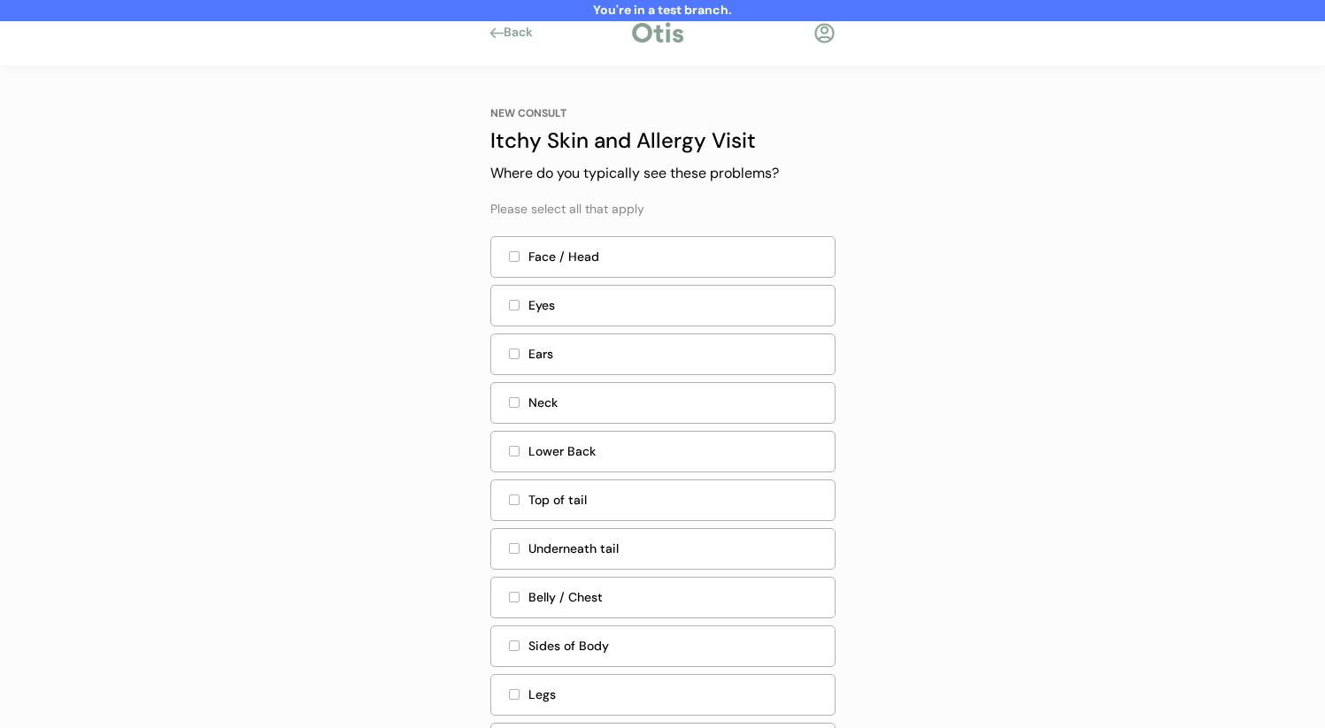
click at [753, 297] on div "Eyes" at bounding box center [676, 305] width 296 height 19
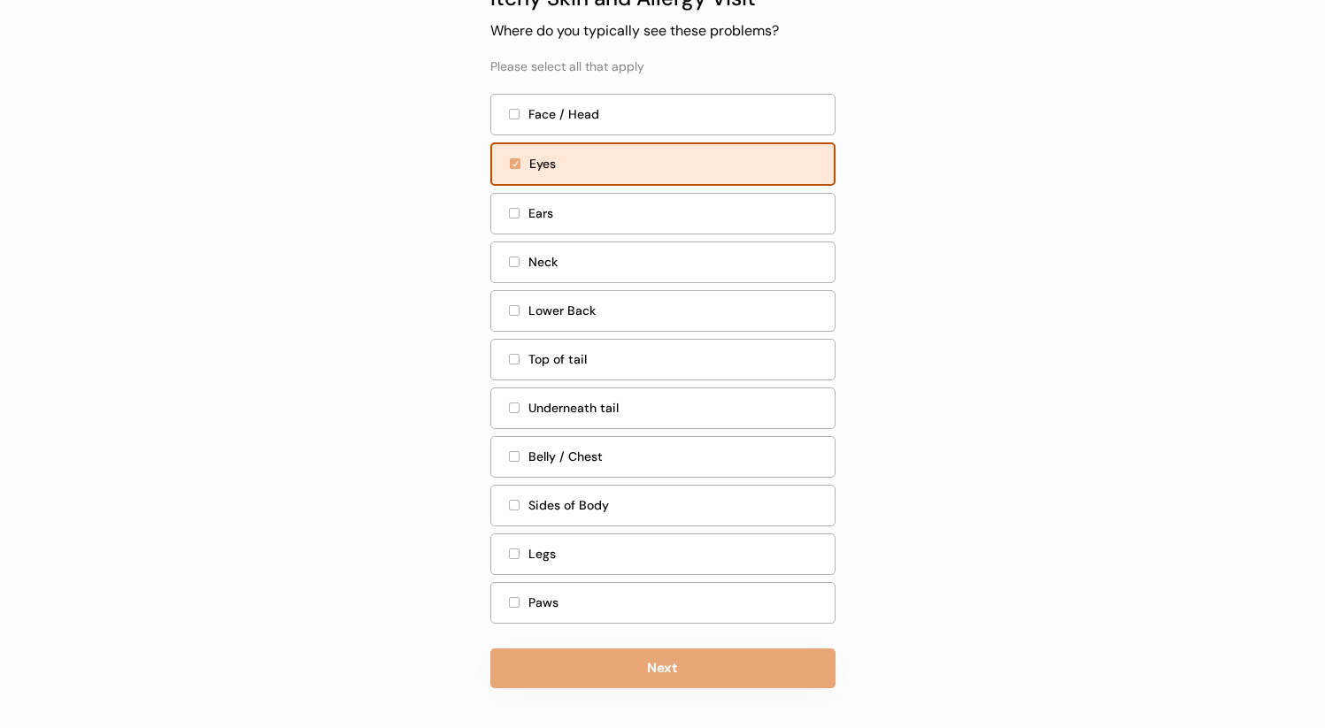
scroll to position [145, 0]
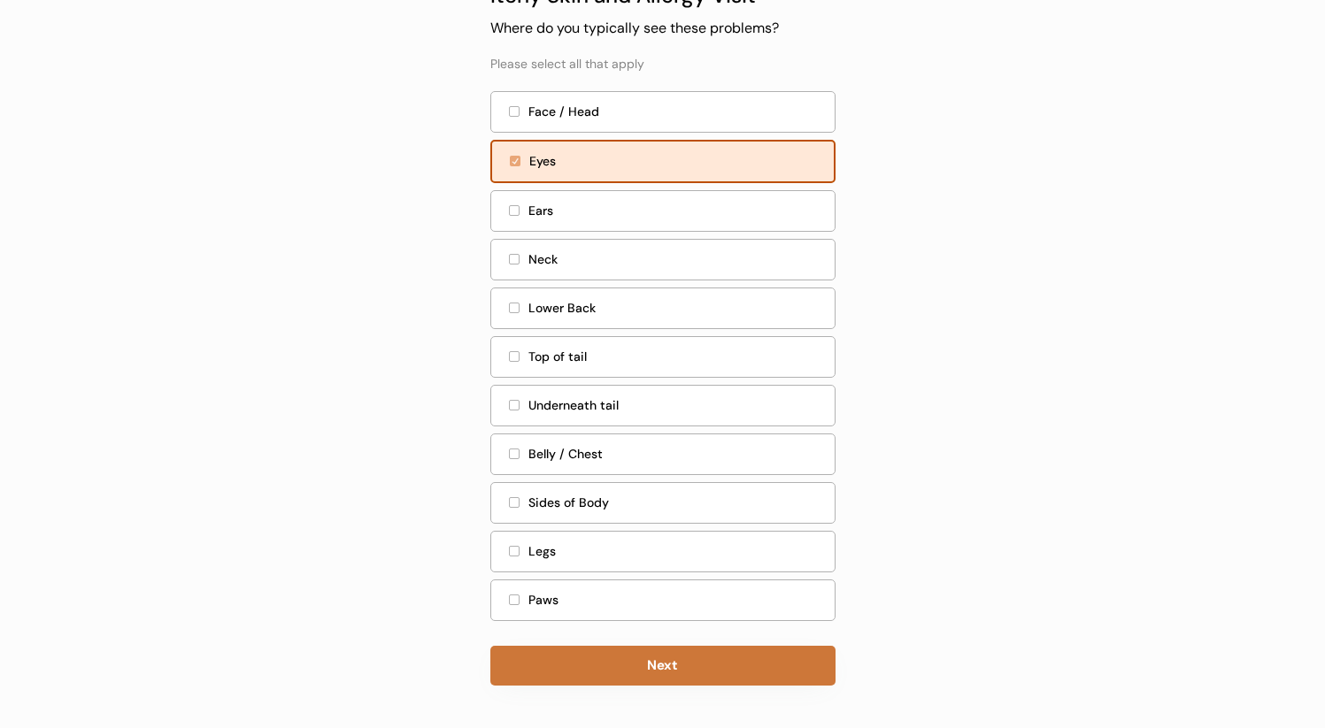
click at [638, 661] on button "Next" at bounding box center [662, 666] width 345 height 40
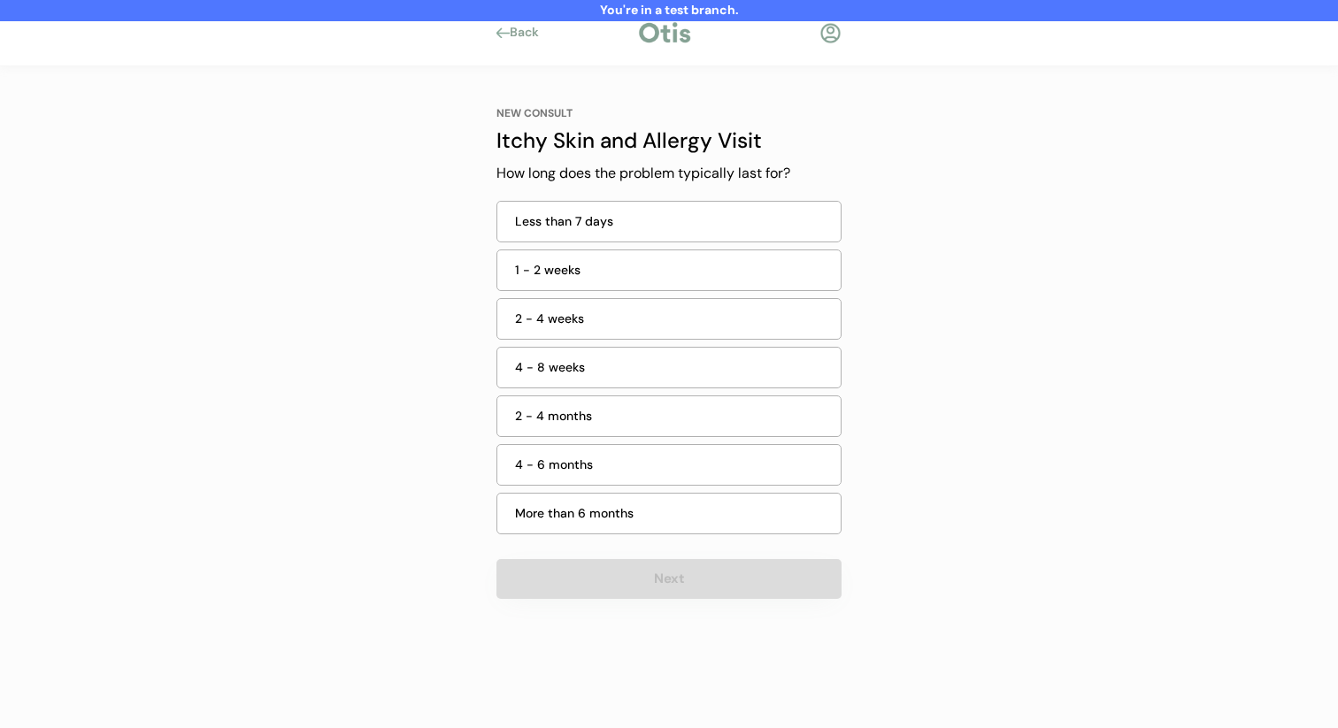
click at [704, 396] on div "2 - 4 months" at bounding box center [668, 417] width 345 height 42
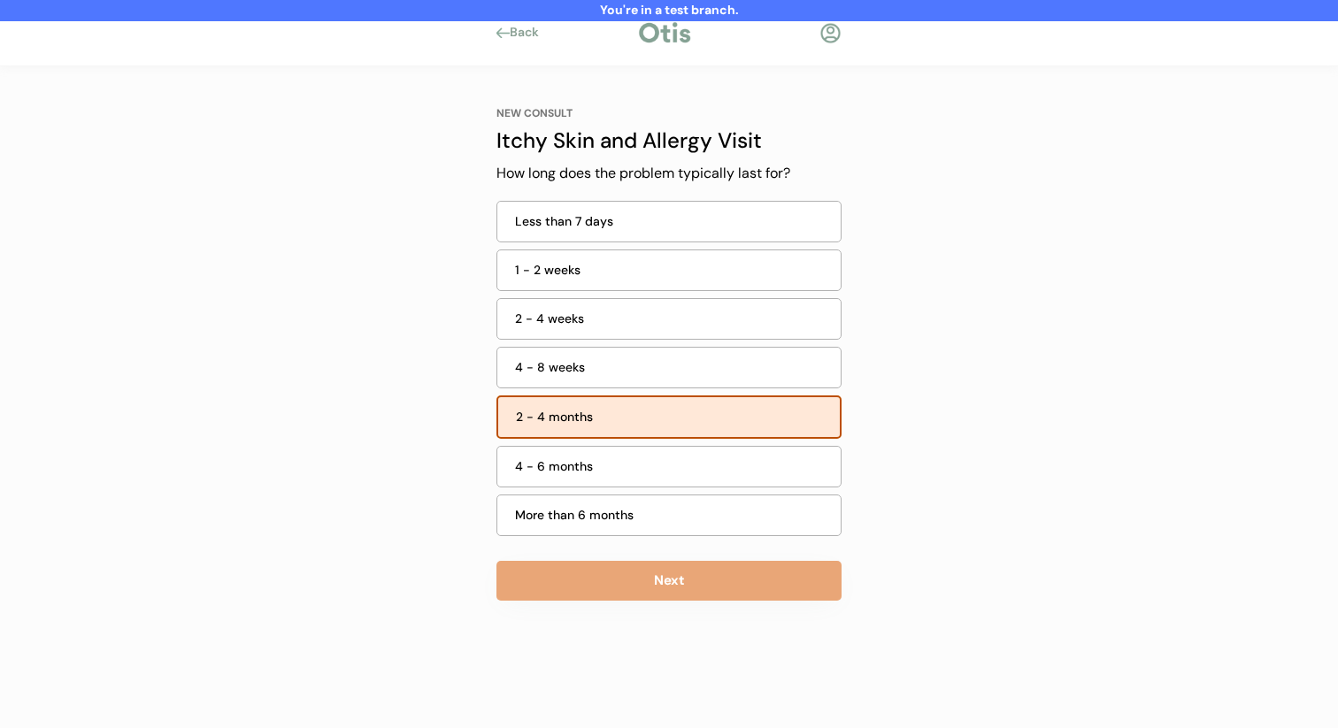
click at [658, 568] on button "Next" at bounding box center [668, 581] width 345 height 40
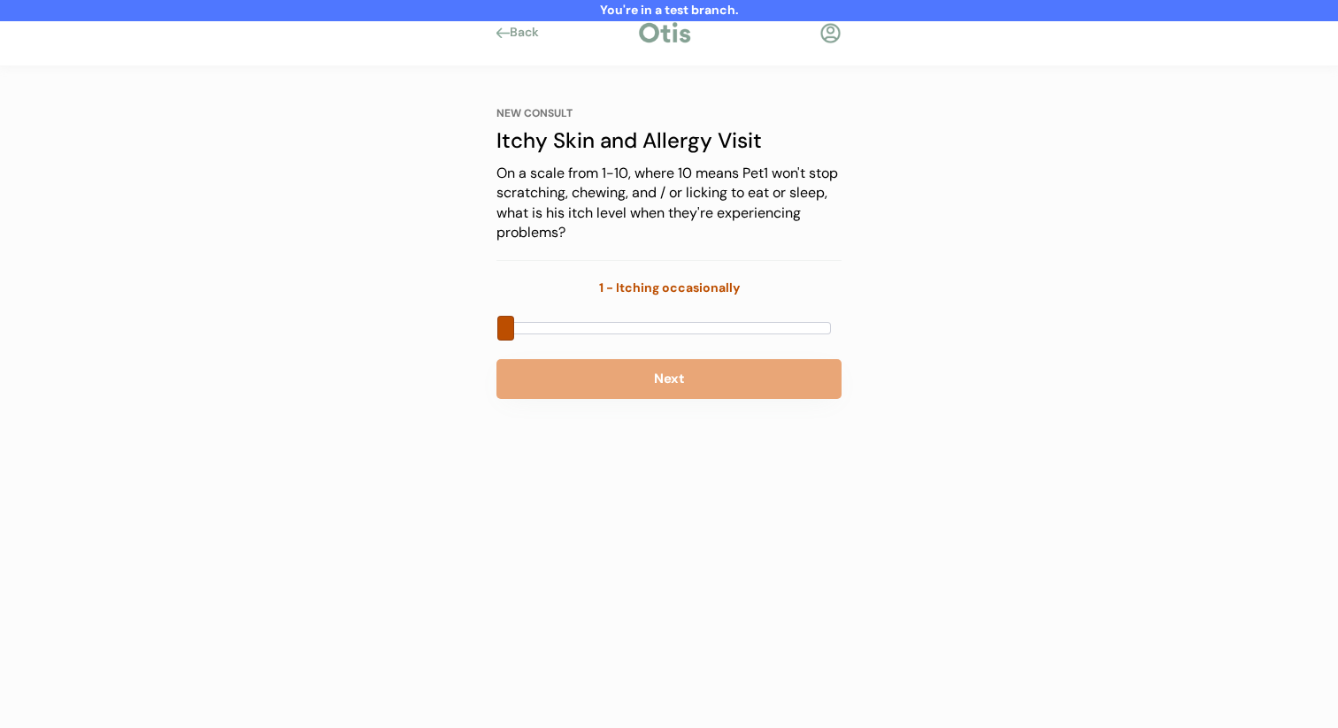
click at [707, 317] on div at bounding box center [668, 328] width 345 height 27
click at [702, 330] on div at bounding box center [668, 328] width 325 height 12
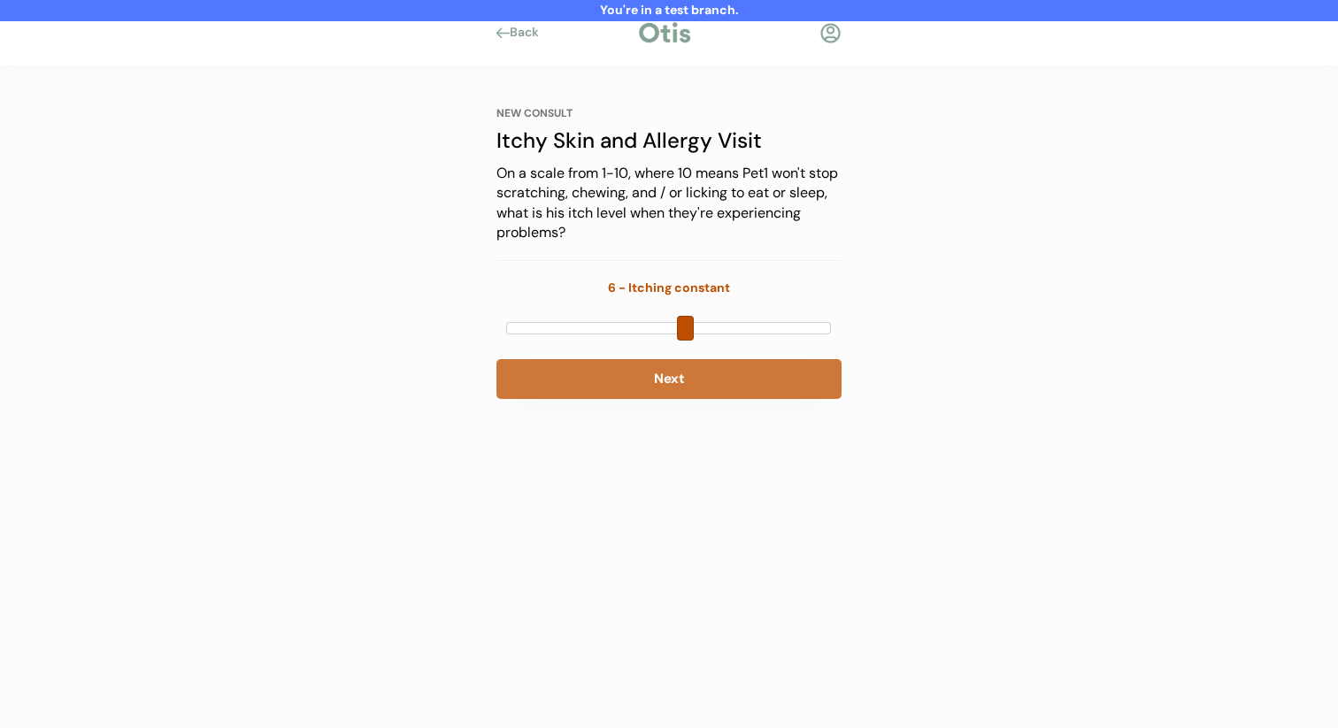
click at [689, 371] on button "Next" at bounding box center [668, 379] width 345 height 40
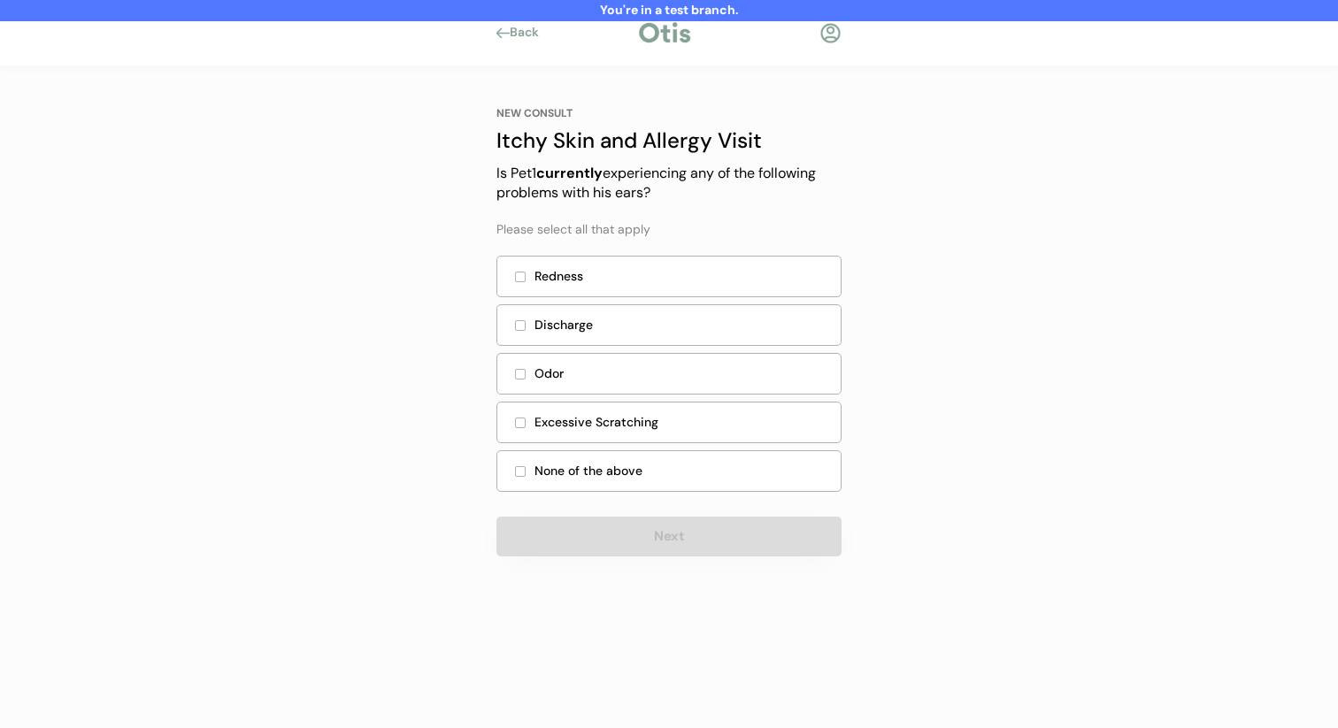
click at [626, 292] on div "Redness" at bounding box center [668, 277] width 345 height 42
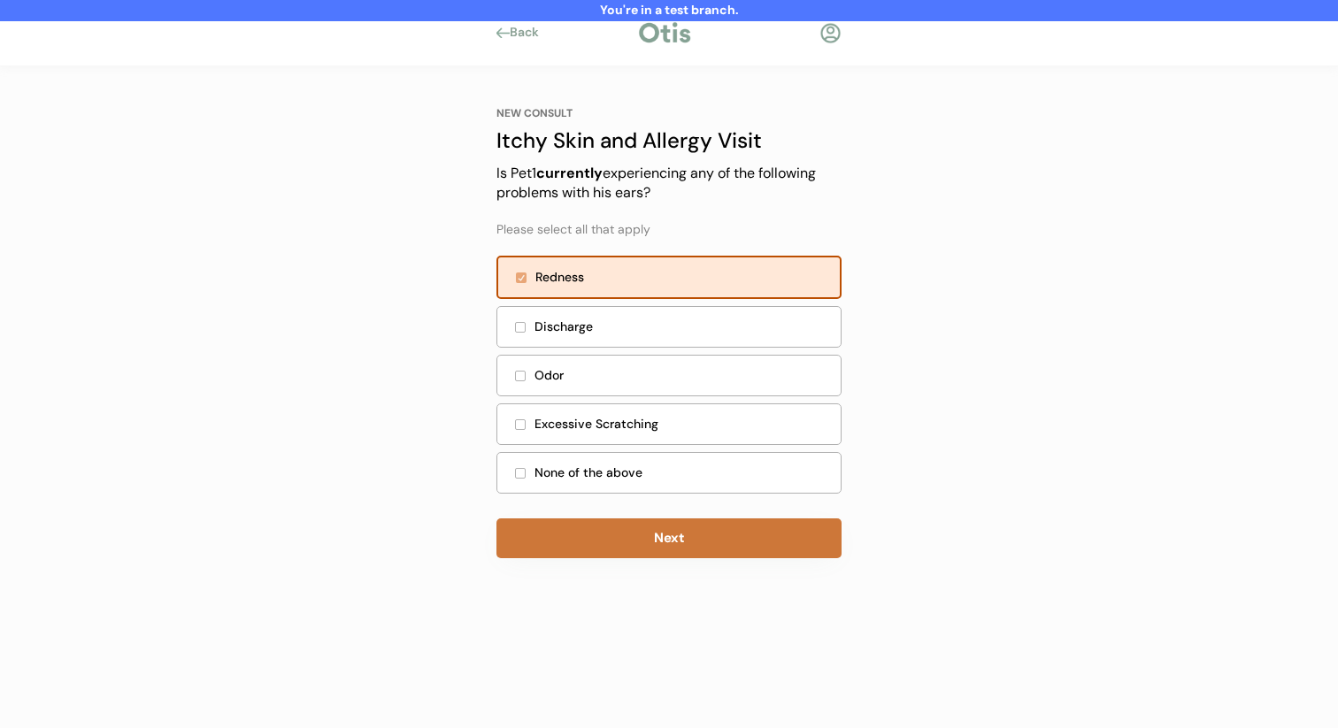
click at [607, 539] on button "Next" at bounding box center [668, 539] width 345 height 40
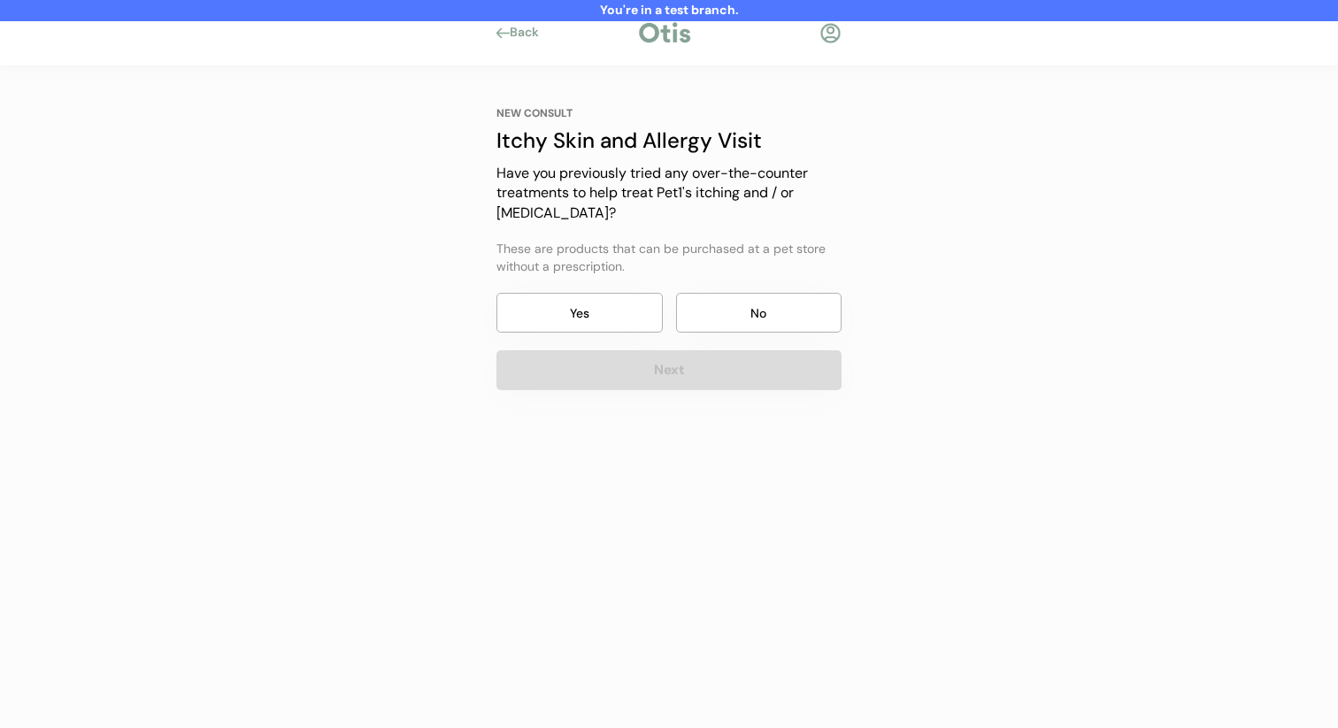
click at [742, 305] on button "No" at bounding box center [759, 313] width 166 height 40
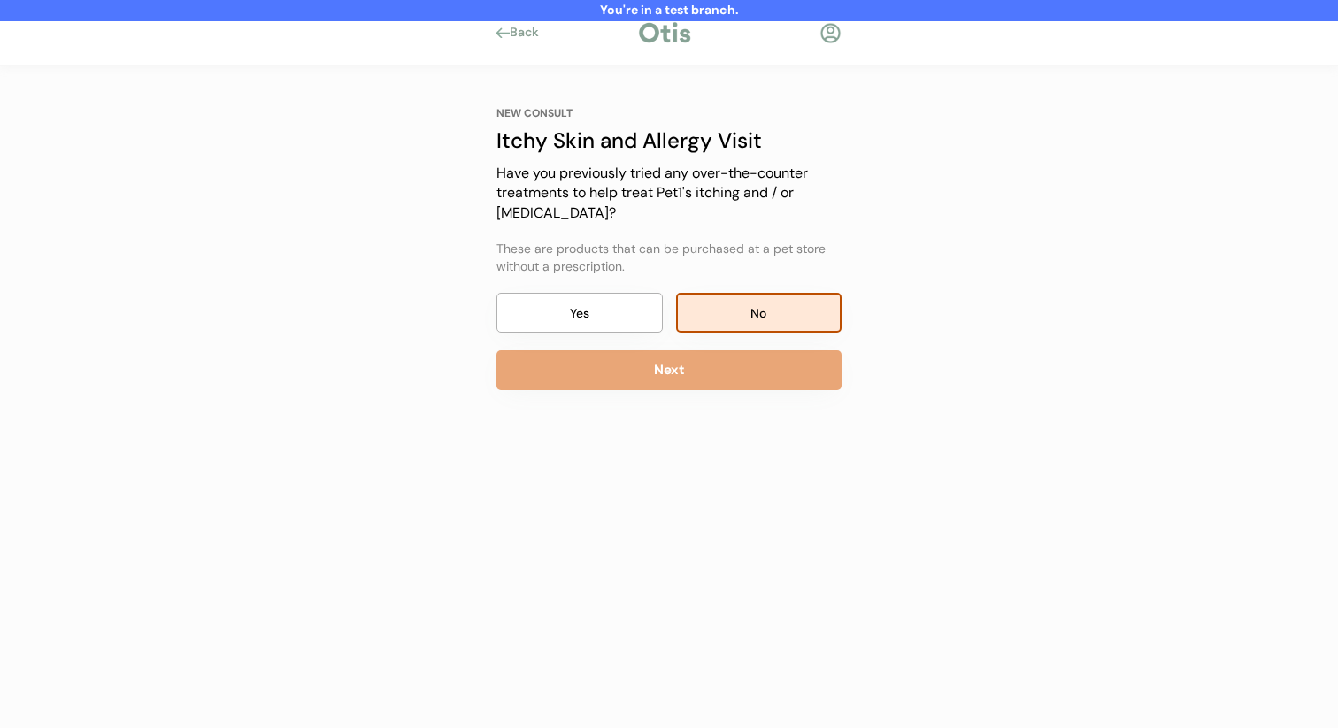
click at [721, 427] on div "NEW CONSULT Itchy Skin and Allergy Visit Our itchy skin and allergy visits cost…" at bounding box center [669, 287] width 398 height 443
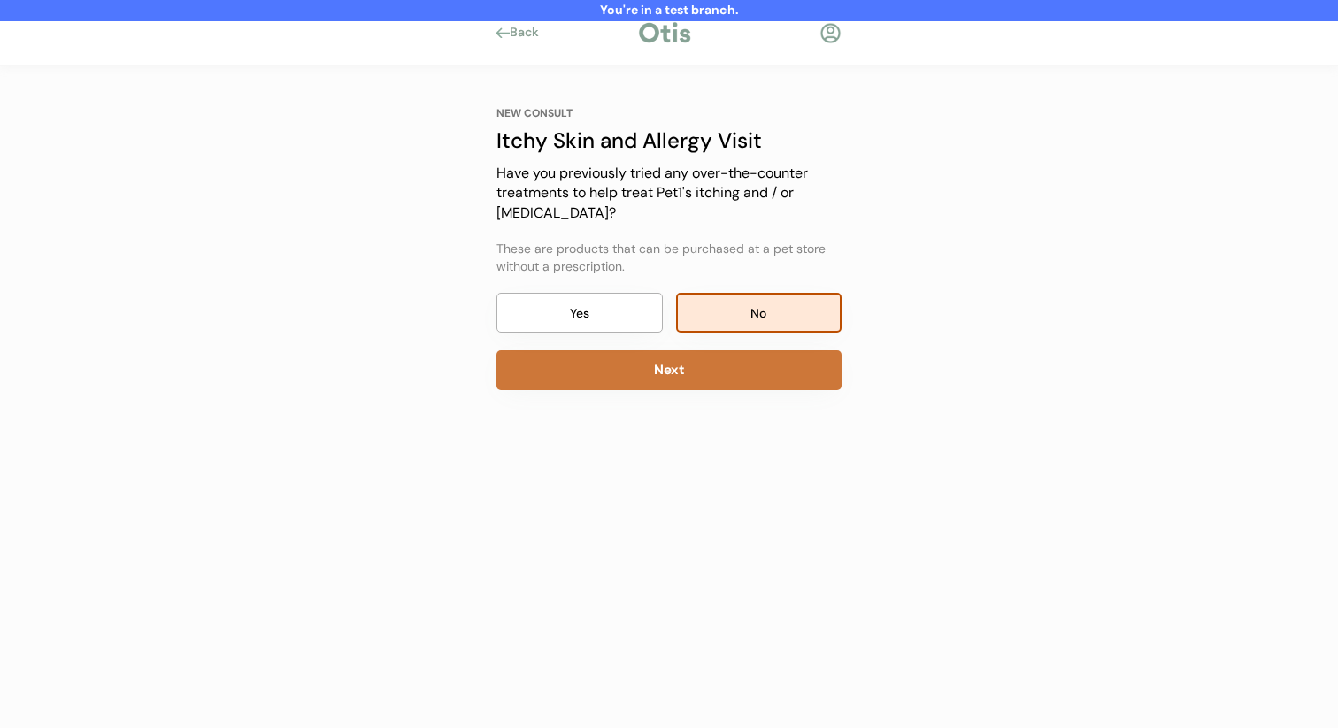
click at [737, 382] on button "Next" at bounding box center [668, 370] width 345 height 40
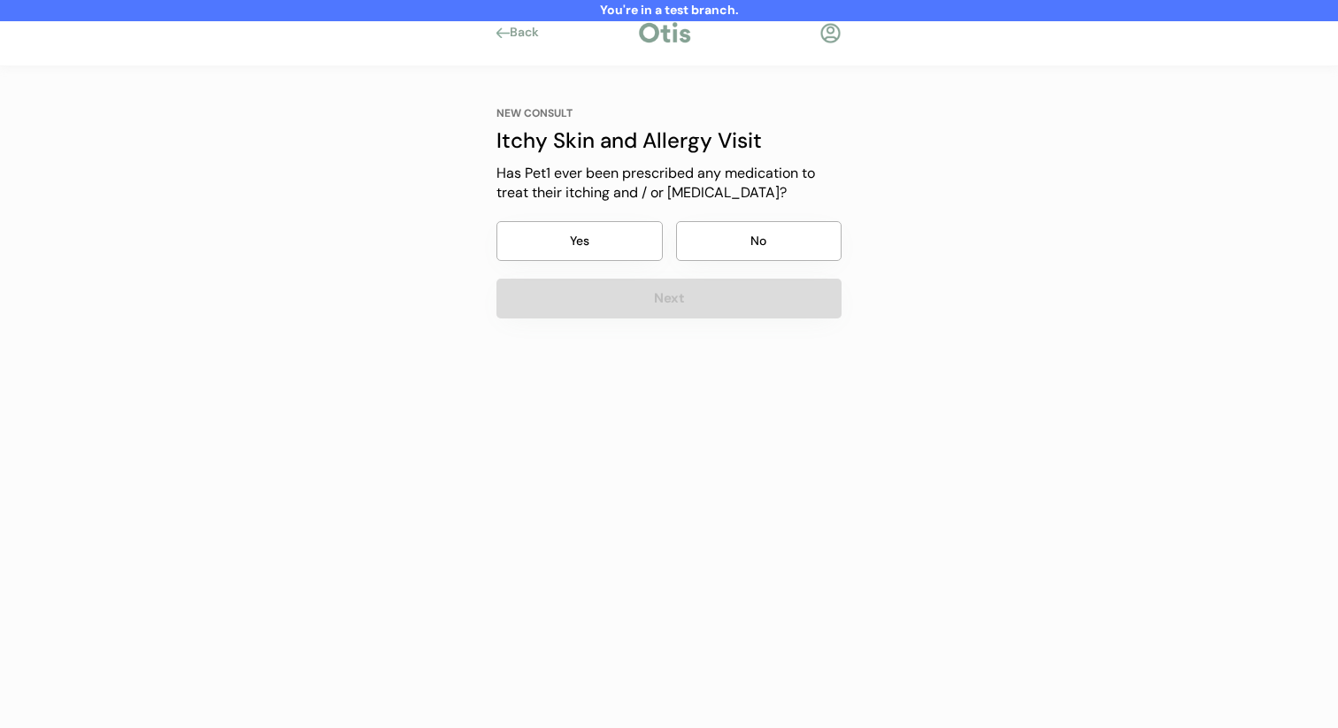
click at [749, 255] on button "No" at bounding box center [759, 241] width 166 height 40
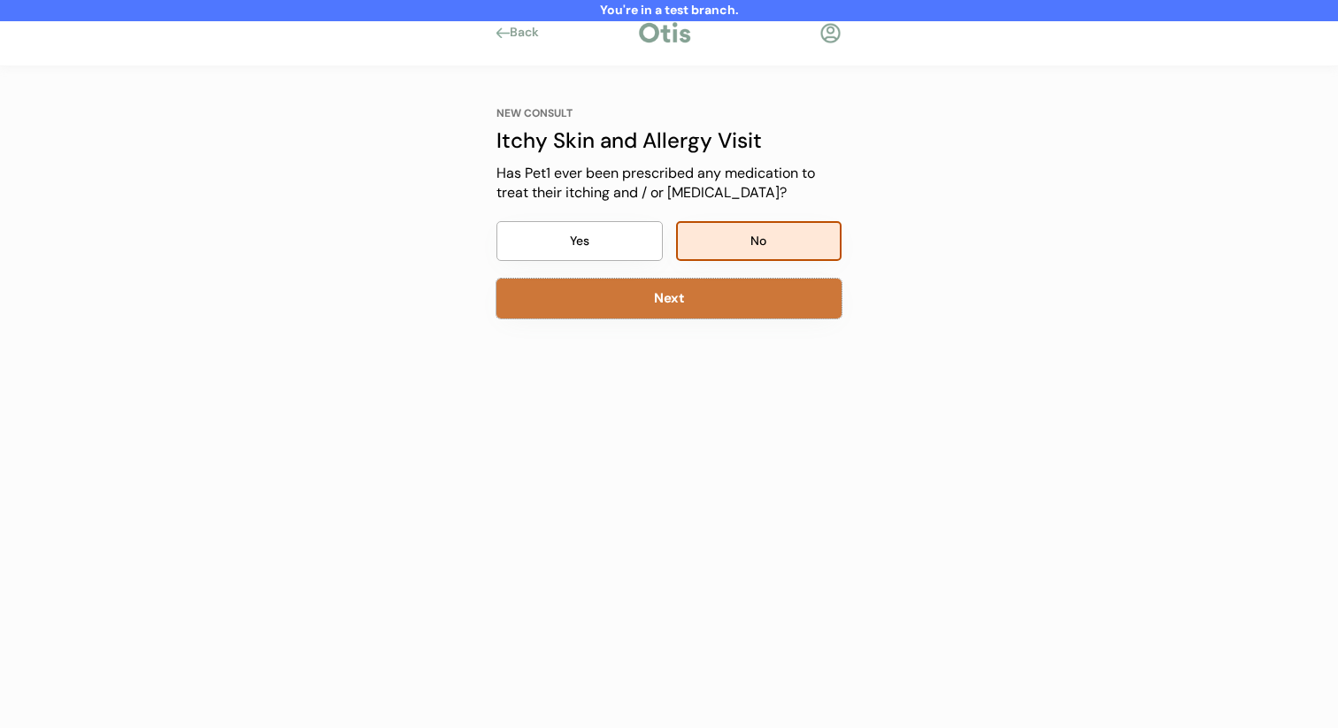
click at [737, 295] on button "Next" at bounding box center [668, 299] width 345 height 40
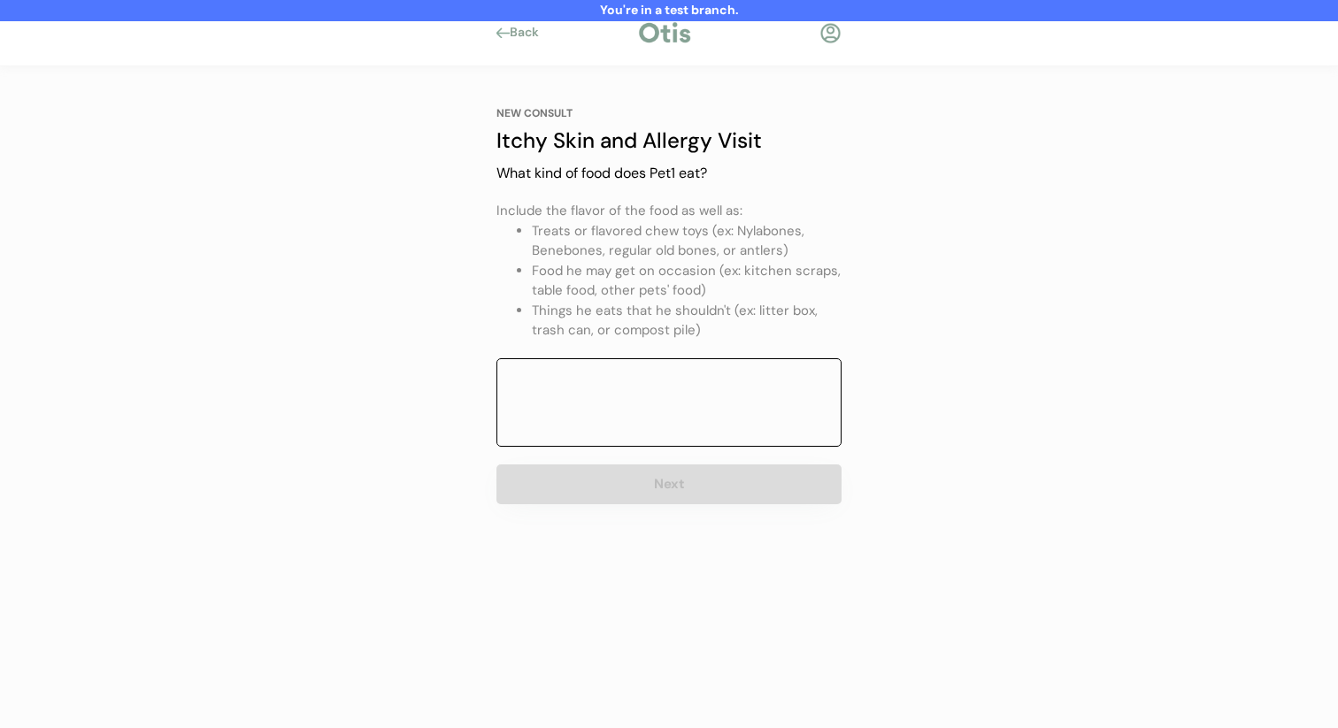
click at [694, 416] on textarea at bounding box center [668, 402] width 345 height 89
type textarea "lll"
click at [726, 253] on li "Treats or flavored chew toys (ex: Nylabones, Benebones, regular old bones, or a…" at bounding box center [687, 241] width 310 height 40
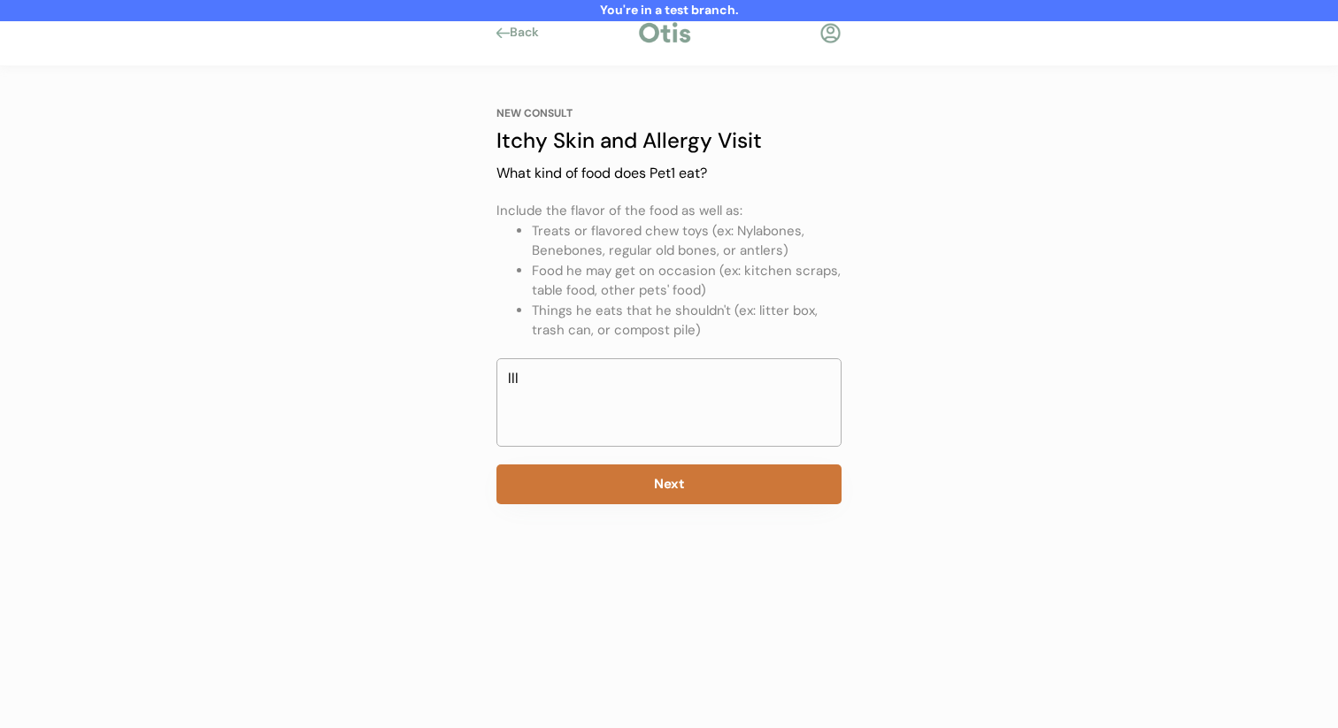
click at [617, 488] on button "Next" at bounding box center [668, 485] width 345 height 40
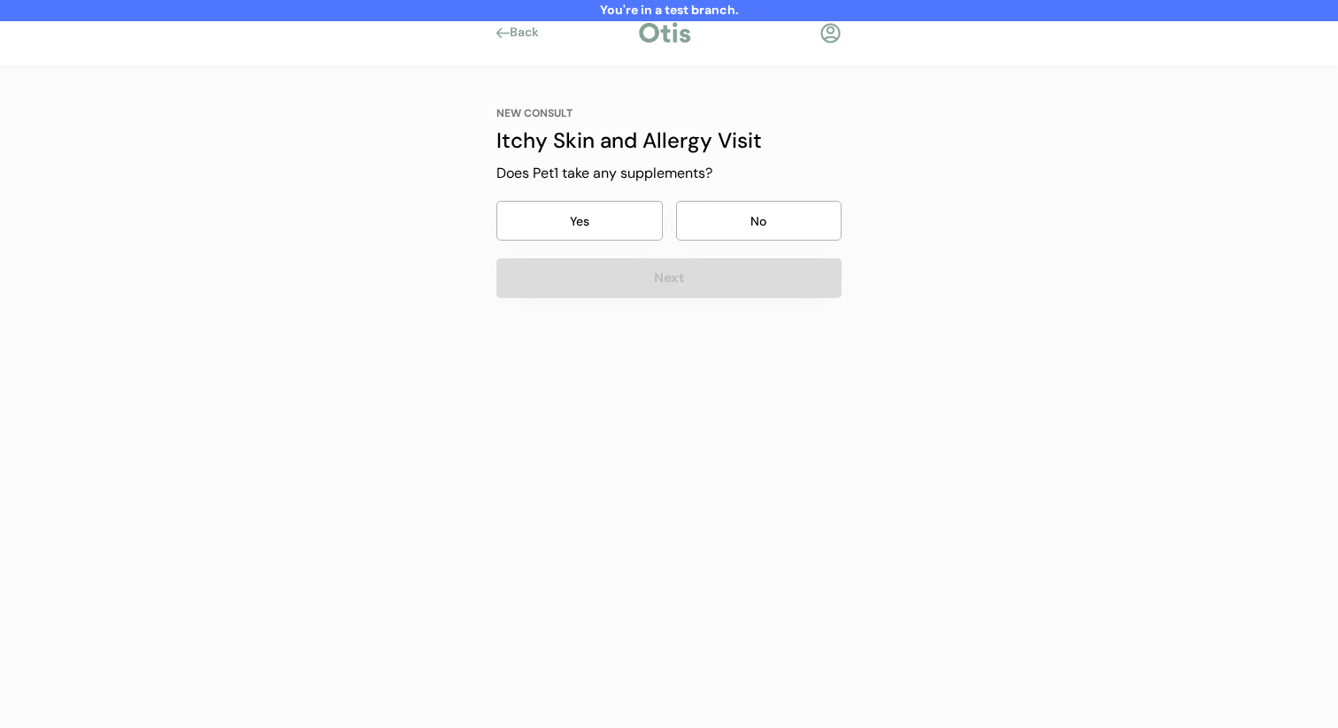
click at [737, 222] on button "No" at bounding box center [759, 221] width 166 height 40
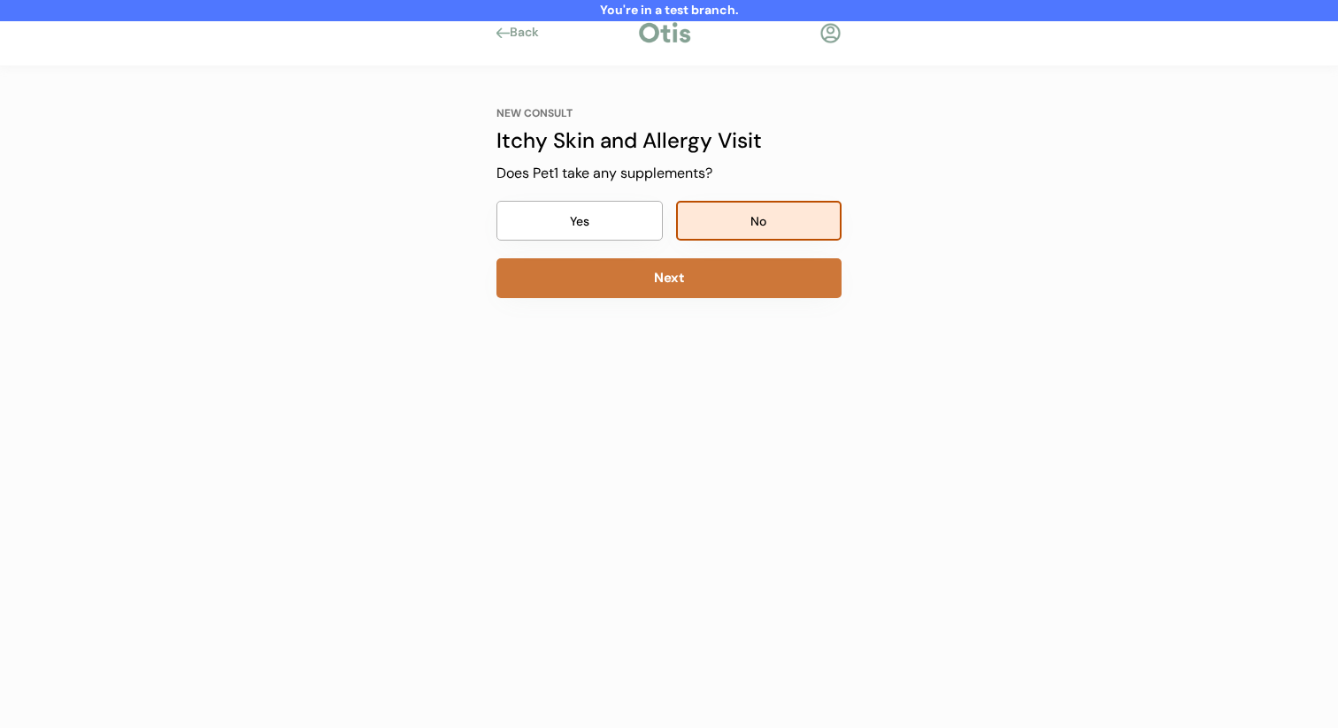
click at [700, 300] on div "NEW CONSULT Itchy Skin and Allergy Visit Our itchy skin and allergy visits cost…" at bounding box center [669, 287] width 398 height 443
click at [702, 289] on button "Next" at bounding box center [668, 278] width 345 height 40
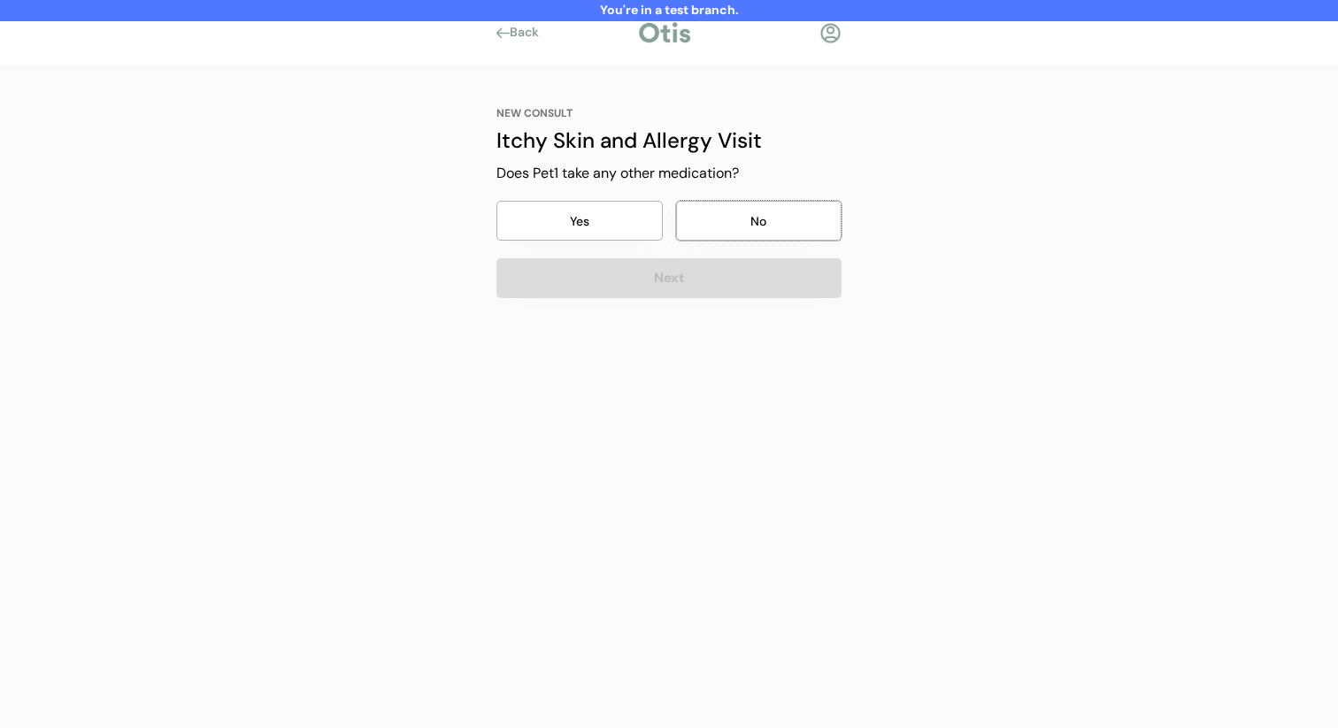
click at [733, 238] on button "No" at bounding box center [759, 221] width 166 height 40
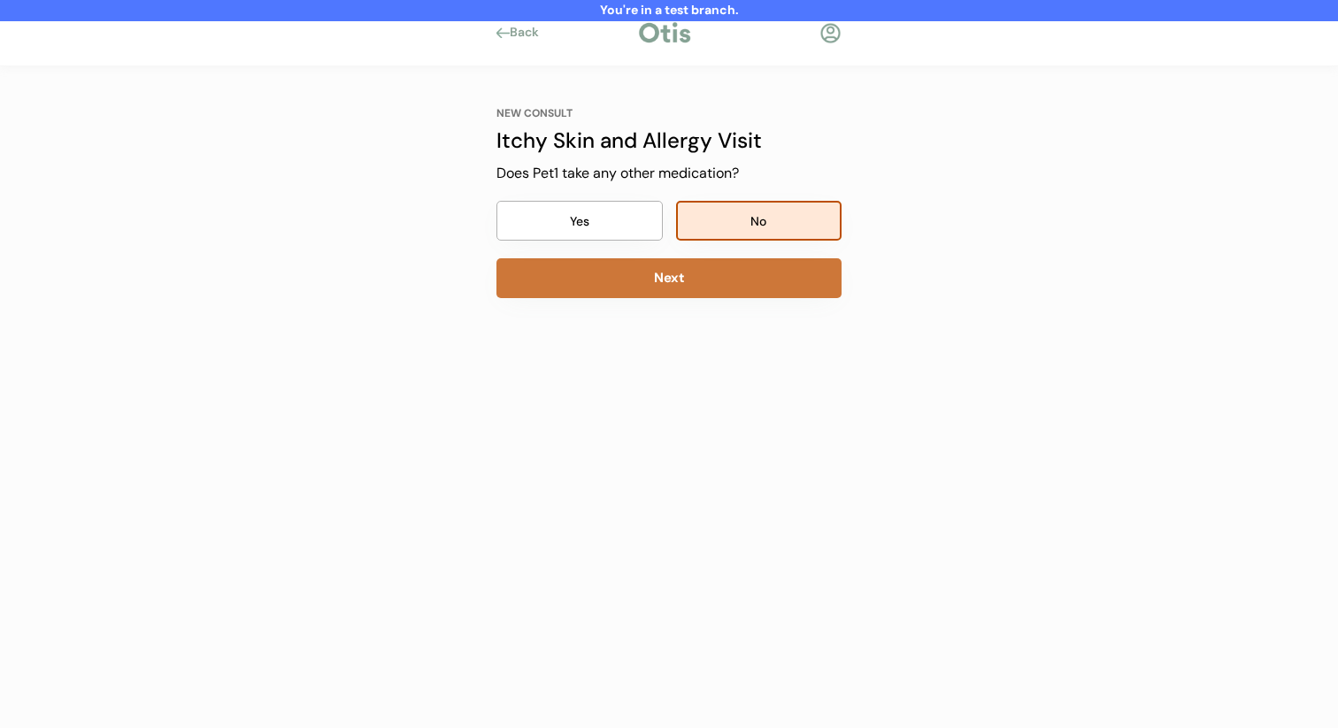
click at [712, 286] on button "Next" at bounding box center [668, 278] width 345 height 40
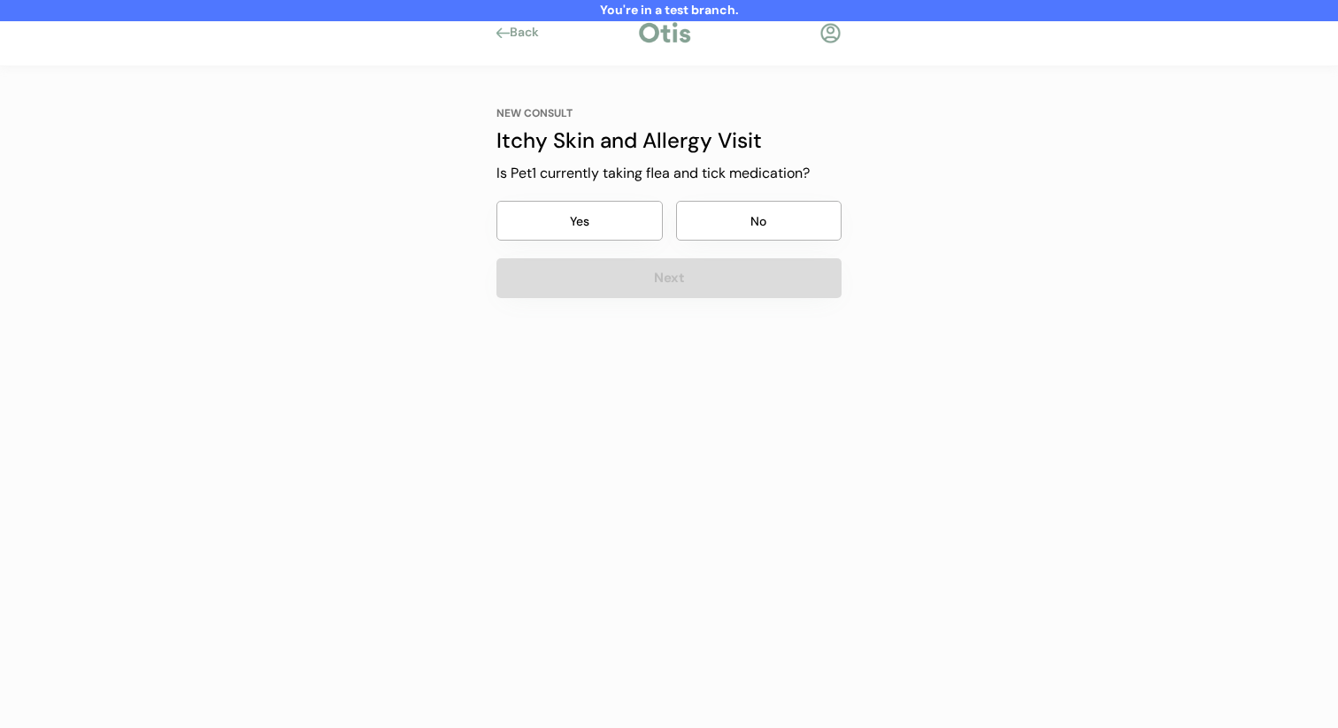
click at [740, 224] on button "No" at bounding box center [759, 221] width 166 height 40
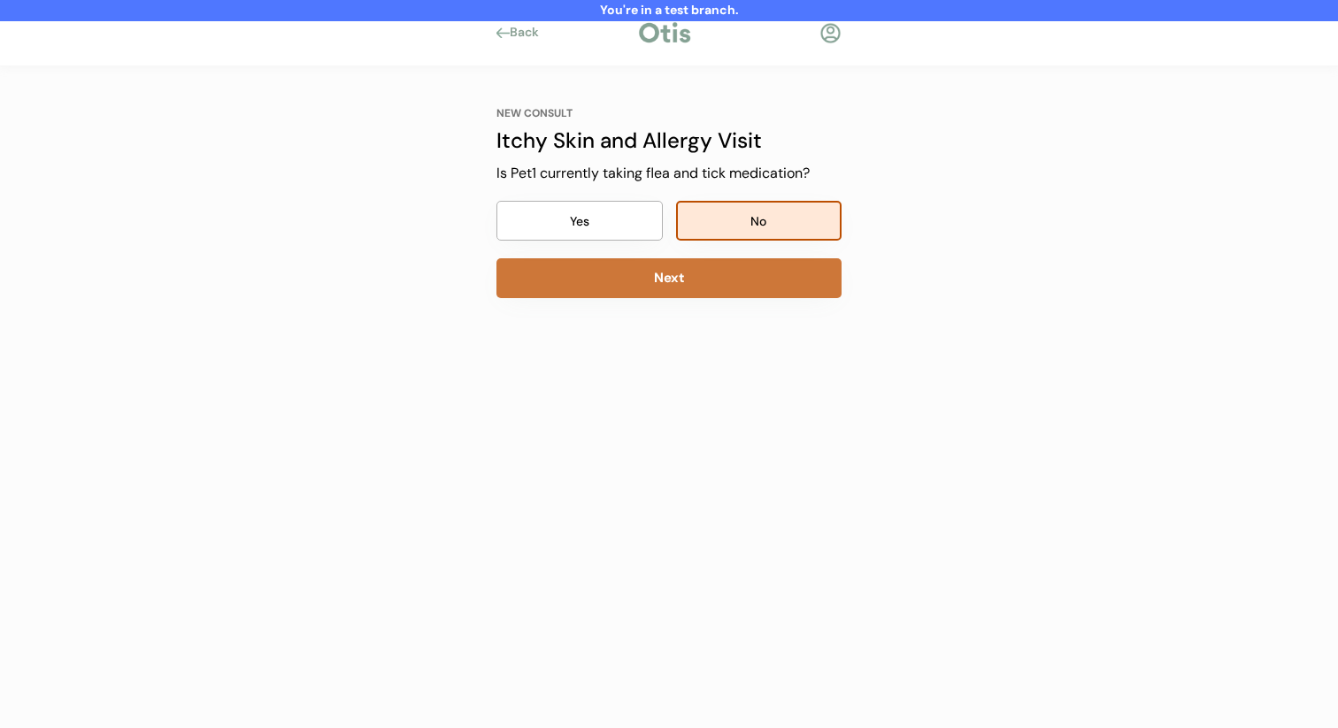
click at [722, 273] on button "Next" at bounding box center [668, 278] width 345 height 40
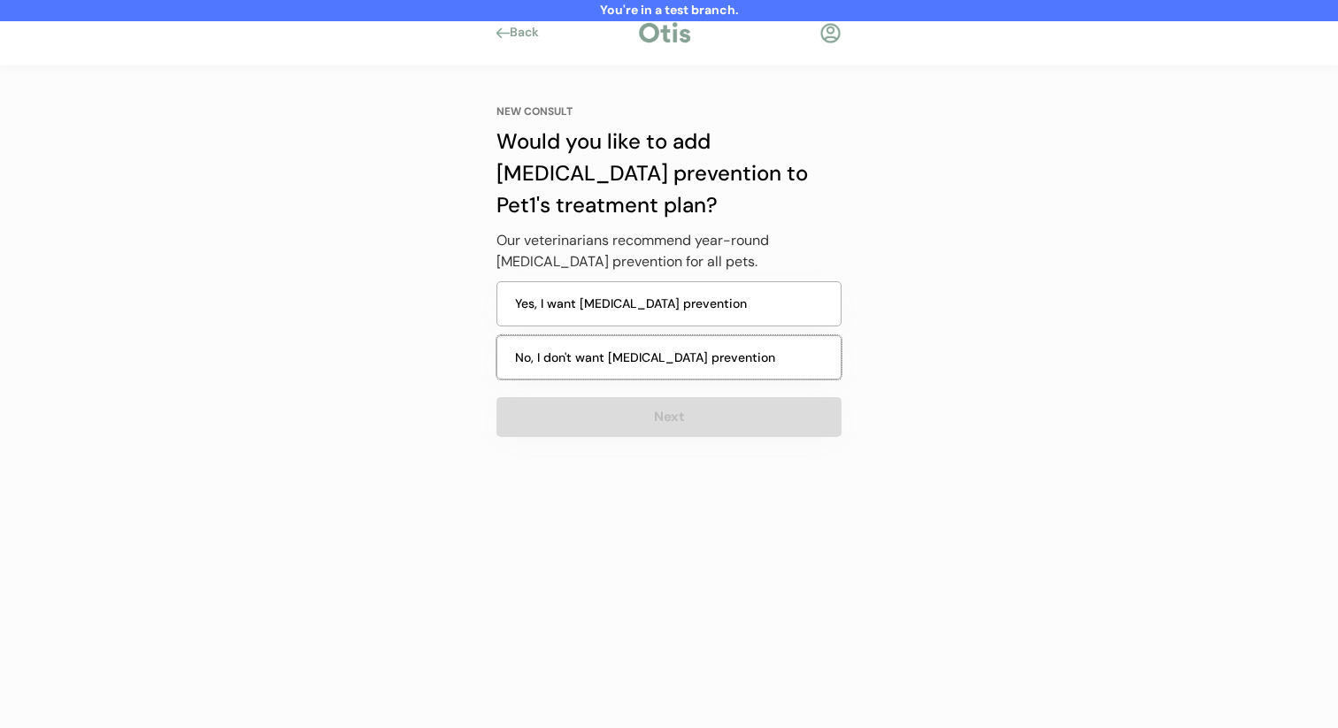
click at [665, 356] on button "No, I don't want heartworm prevention" at bounding box center [668, 357] width 345 height 45
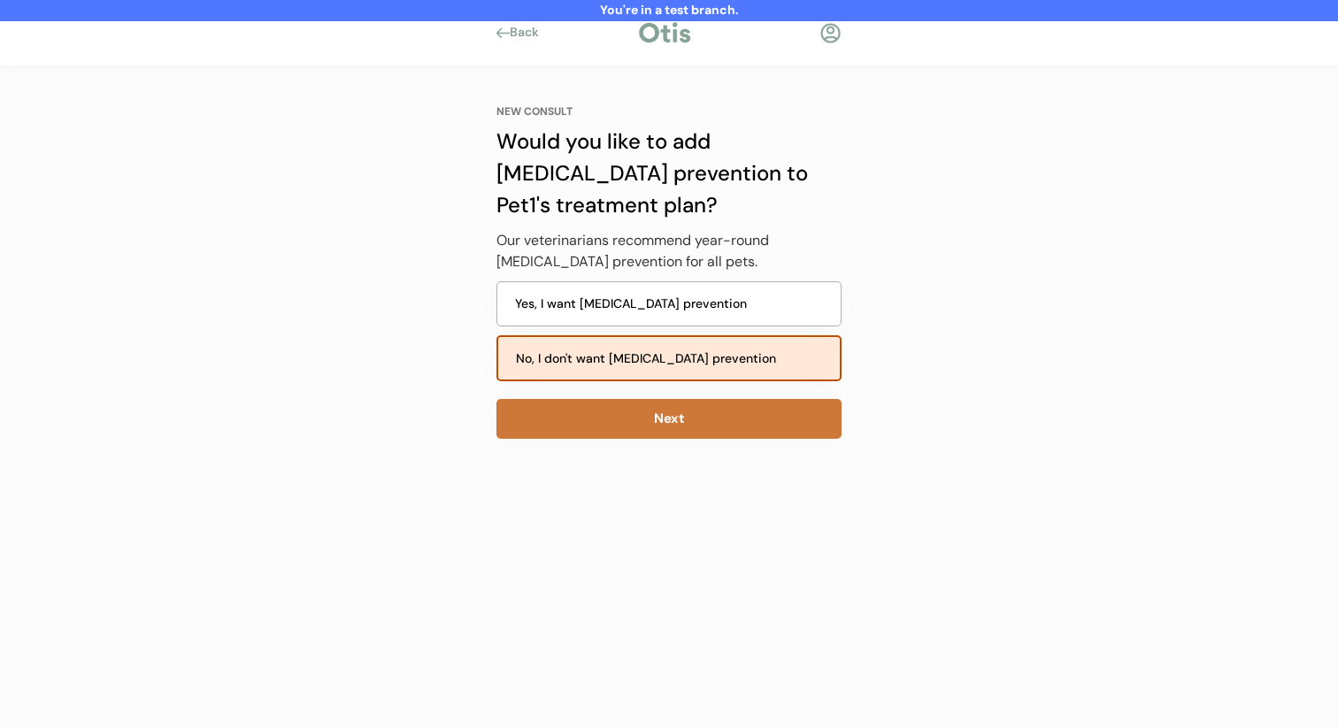
click at [622, 419] on button "Next" at bounding box center [668, 419] width 345 height 40
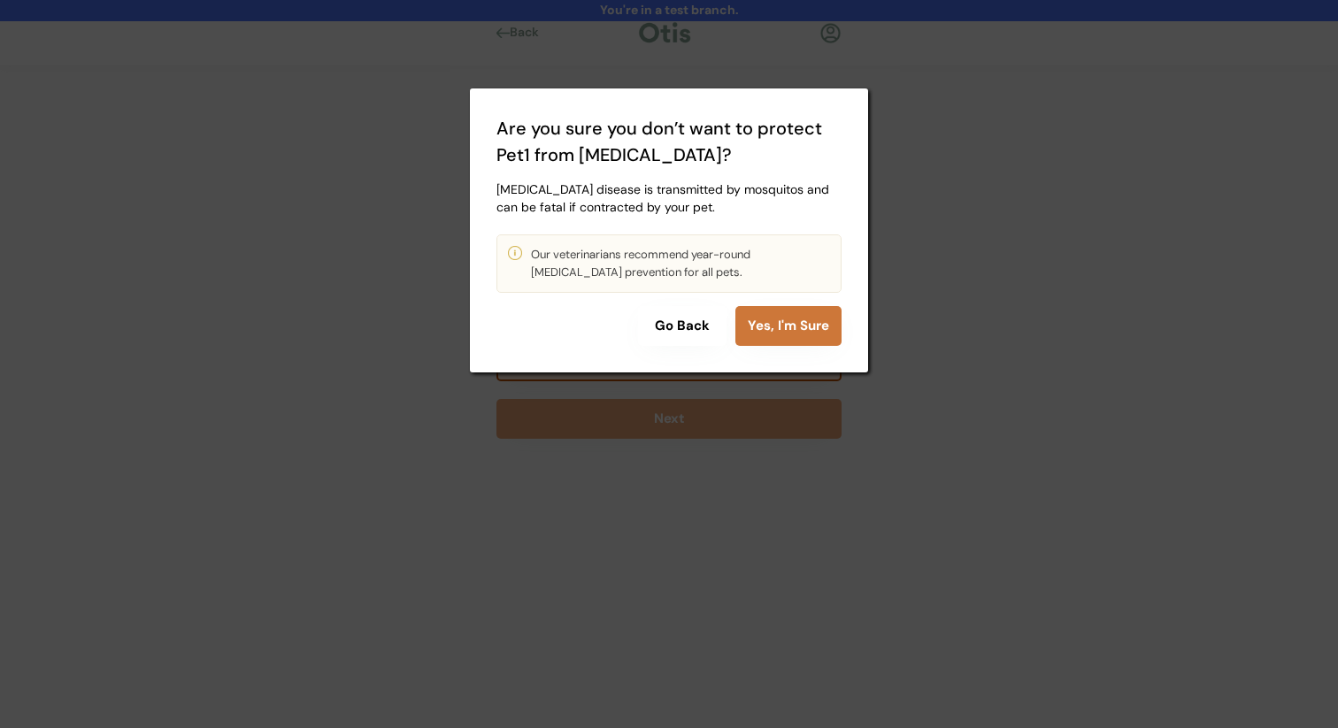
click at [766, 333] on button "Yes, I'm Sure" at bounding box center [788, 326] width 106 height 40
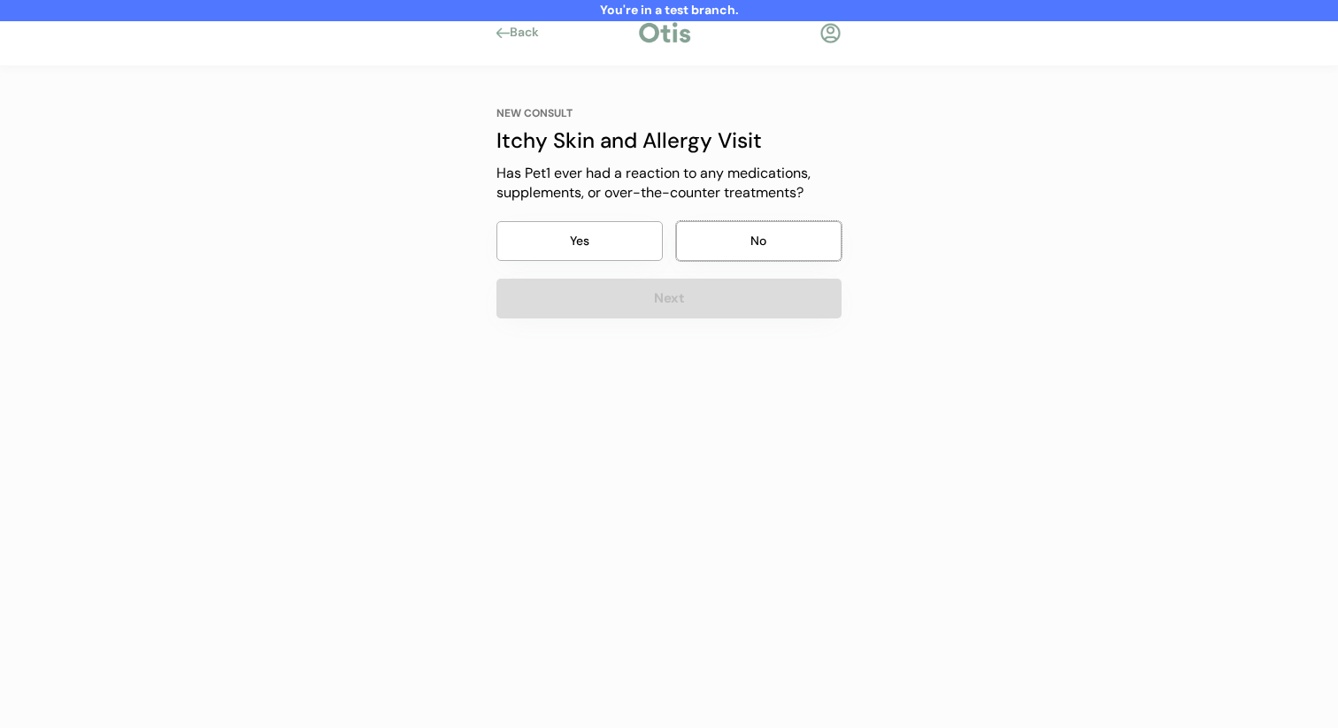
click at [774, 229] on button "No" at bounding box center [759, 241] width 166 height 40
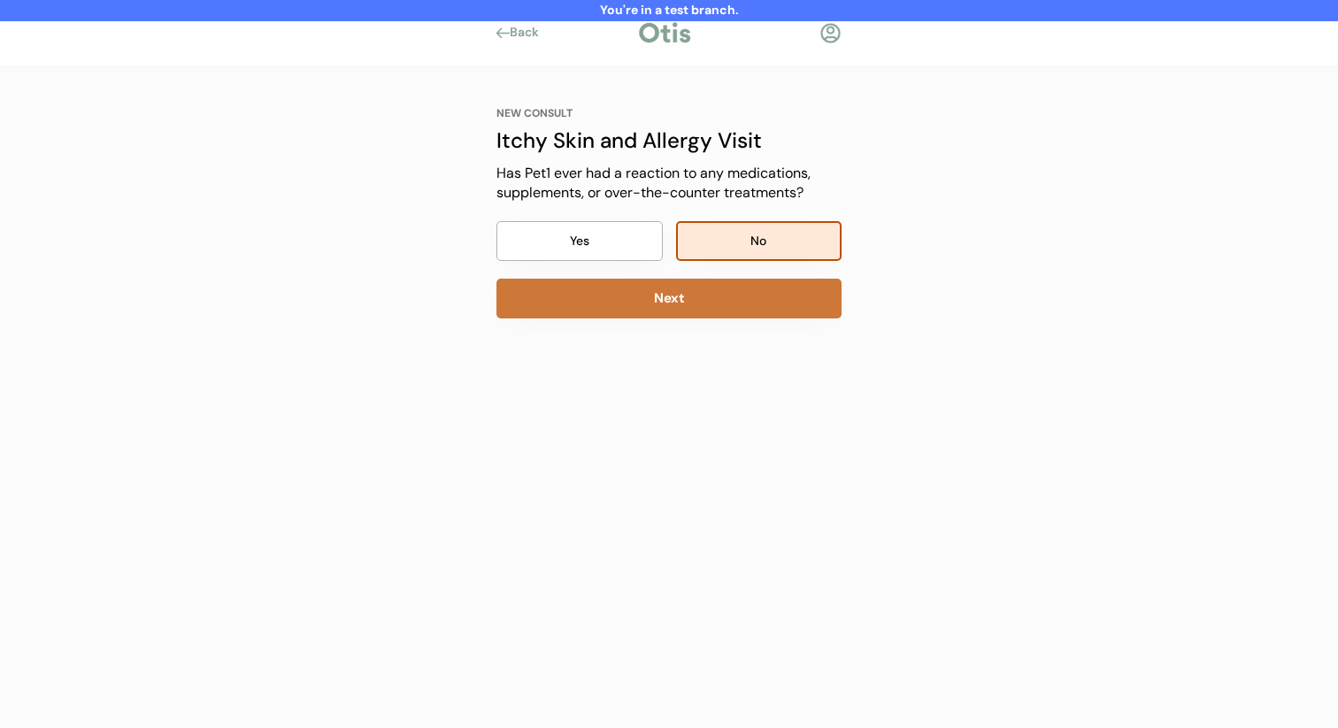
click at [715, 307] on button "Next" at bounding box center [668, 299] width 345 height 40
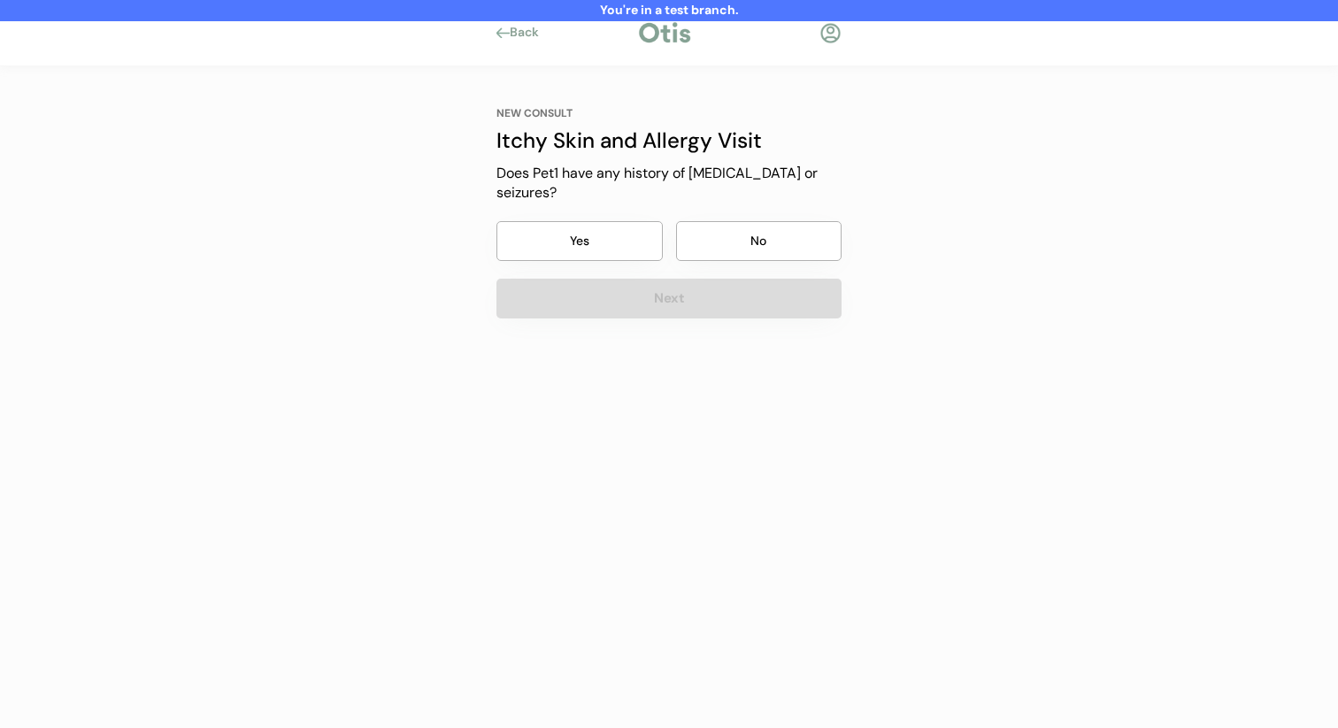
click at [760, 225] on button "No" at bounding box center [759, 241] width 166 height 40
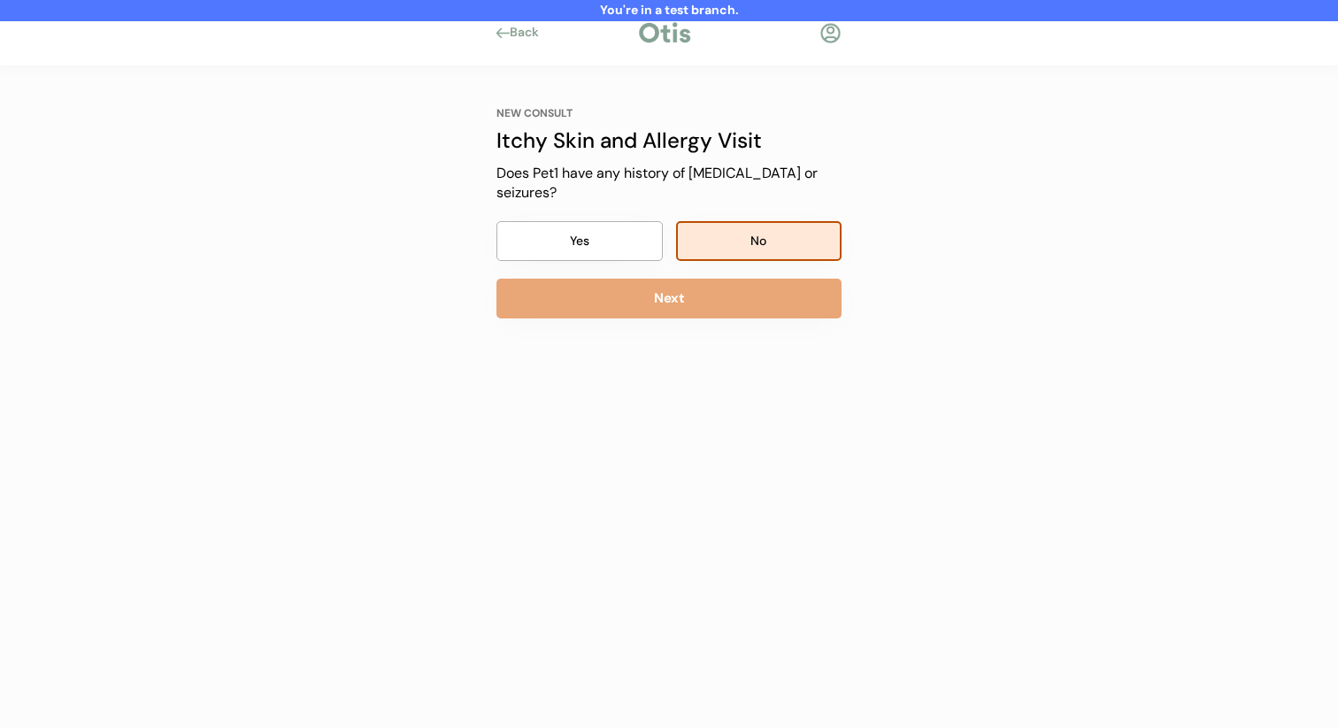
click at [731, 279] on button "Next" at bounding box center [668, 299] width 345 height 40
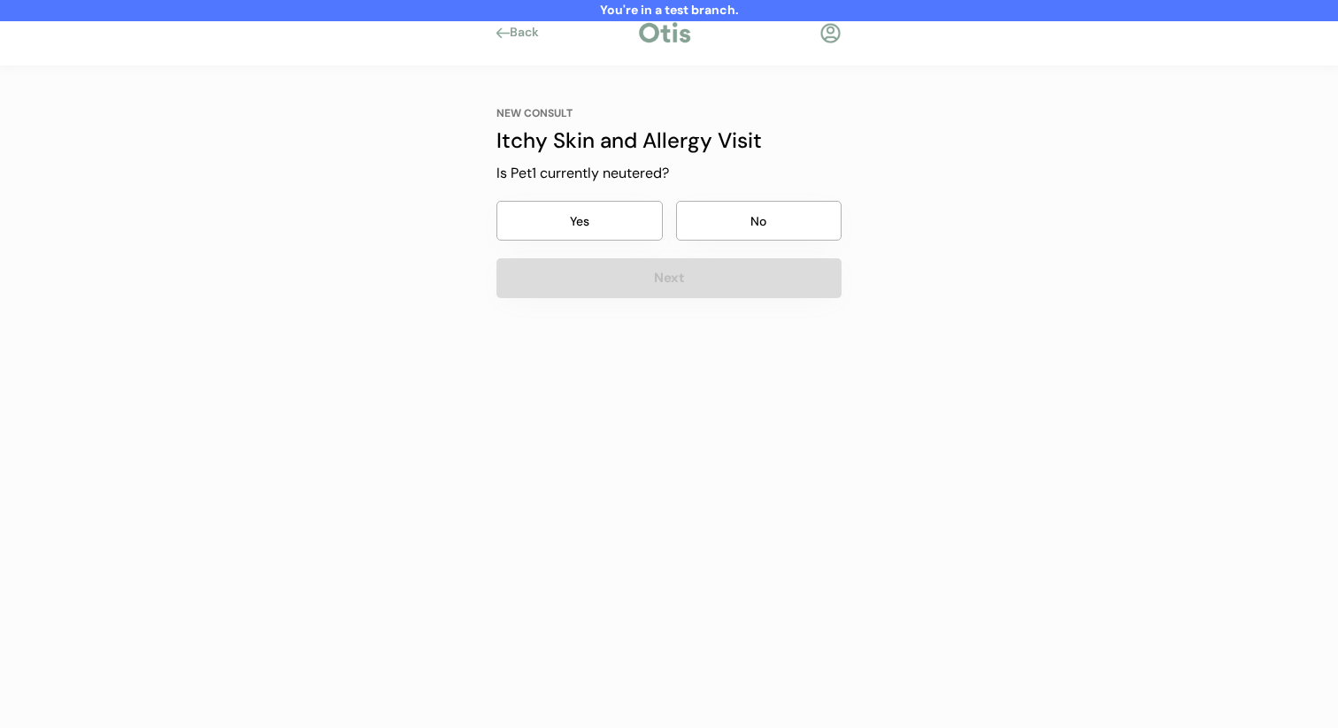
click at [747, 226] on button "No" at bounding box center [759, 221] width 166 height 40
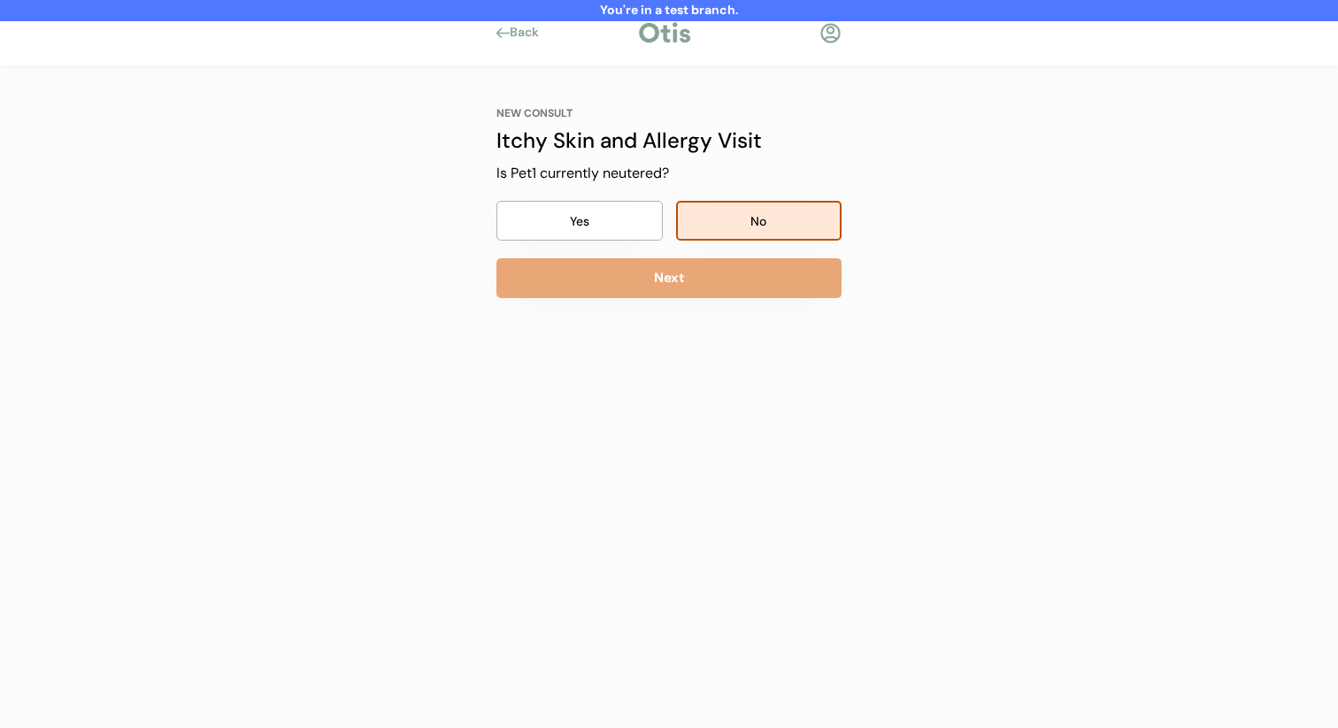
click at [730, 259] on button "Next" at bounding box center [668, 278] width 345 height 40
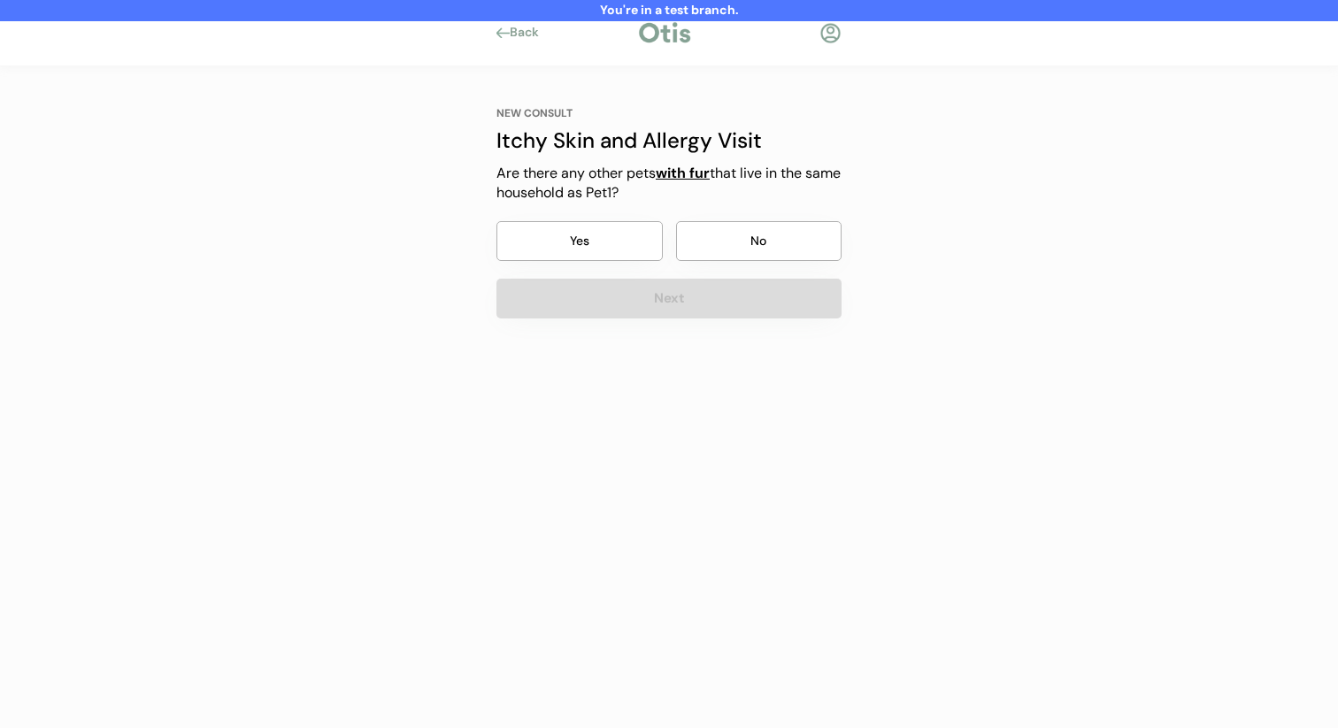
click at [743, 236] on button "No" at bounding box center [759, 241] width 166 height 40
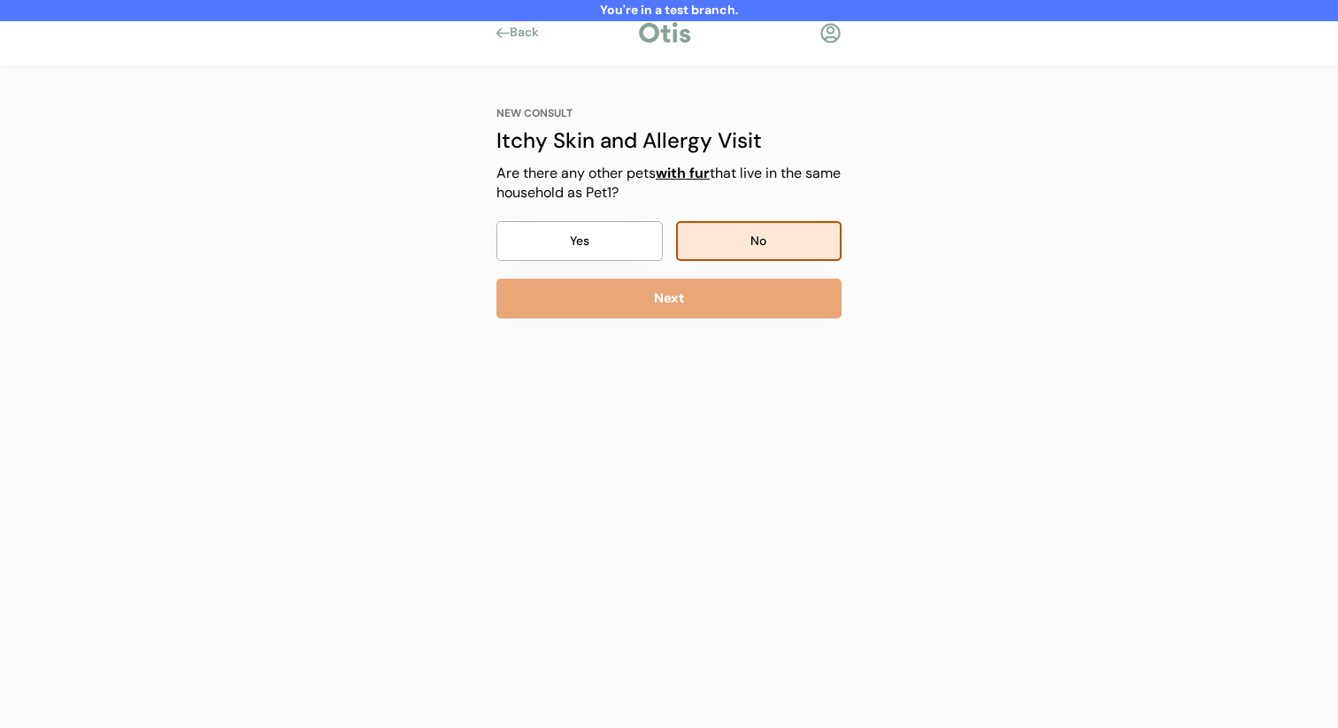
click at [712, 295] on button "Next" at bounding box center [668, 299] width 345 height 40
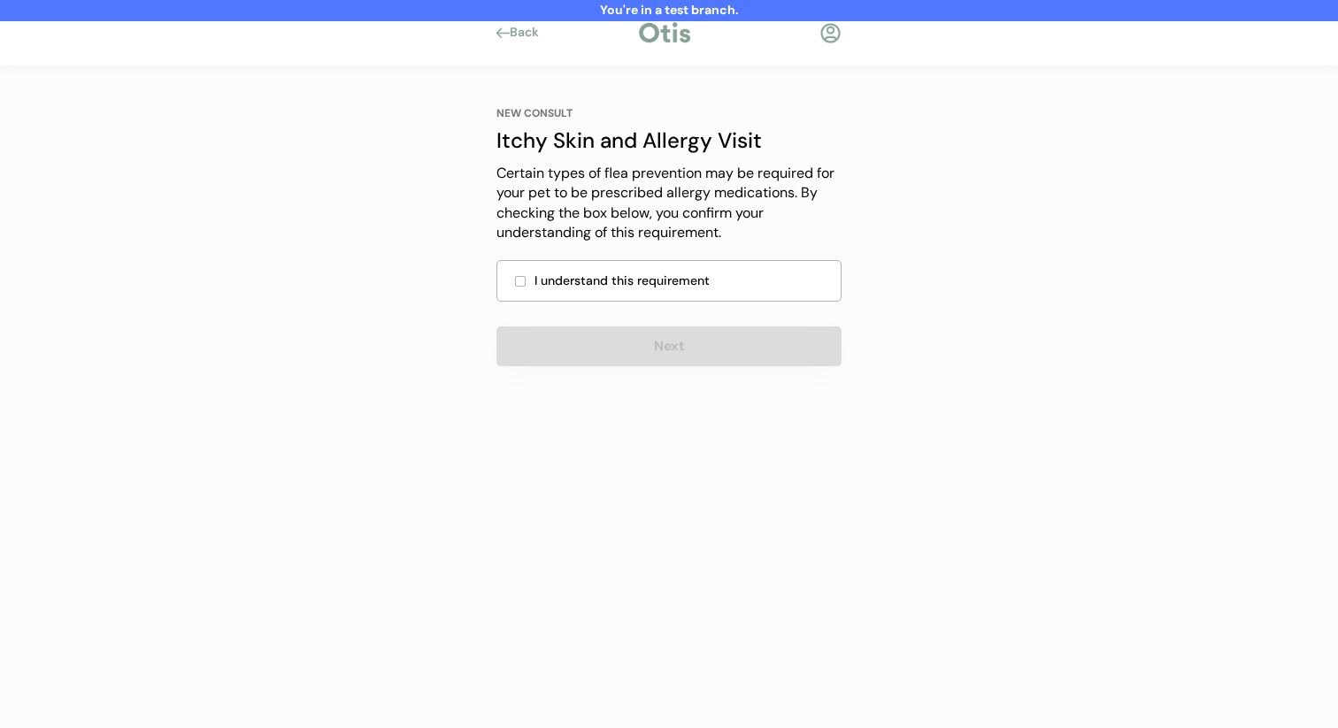
click at [697, 309] on div "NEW CONSULT Itchy Skin and Allergy Visit Certain types of flea prevention may b…" at bounding box center [668, 236] width 345 height 260
click at [702, 293] on div "I understand this requirement" at bounding box center [668, 281] width 345 height 42
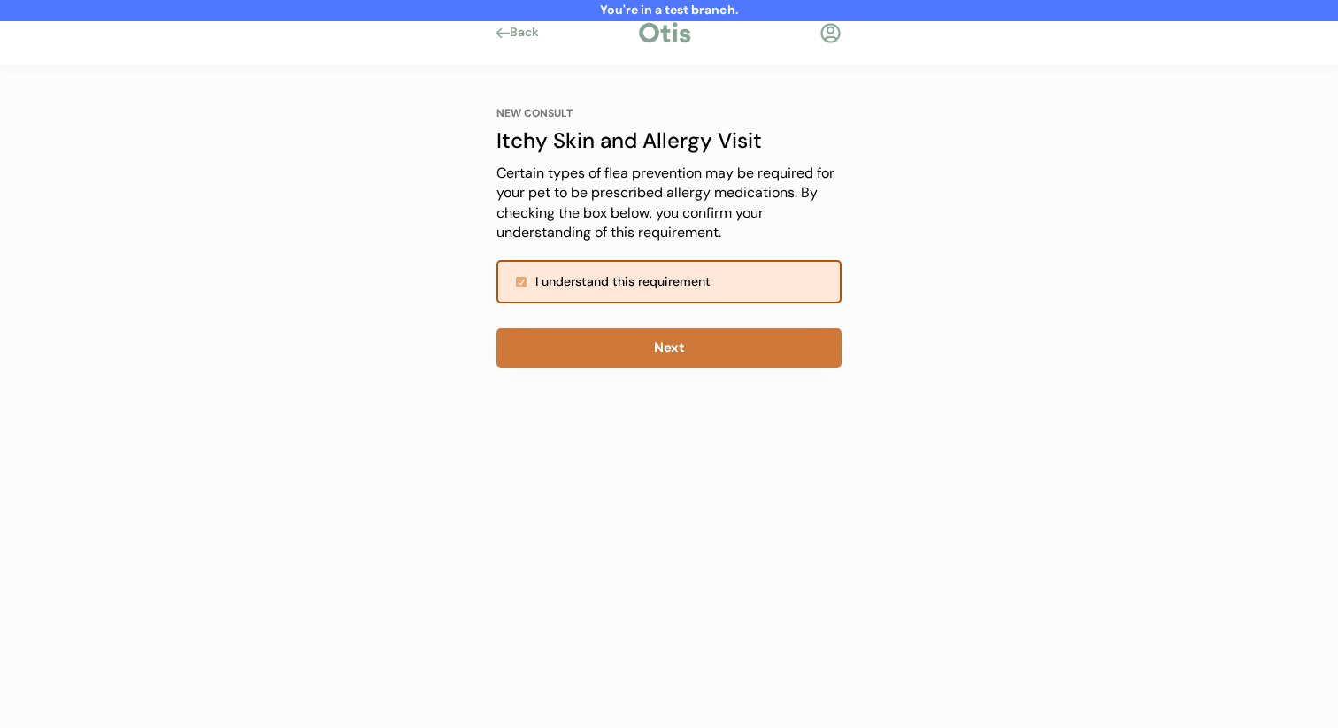
click at [672, 341] on button "Next" at bounding box center [668, 348] width 345 height 40
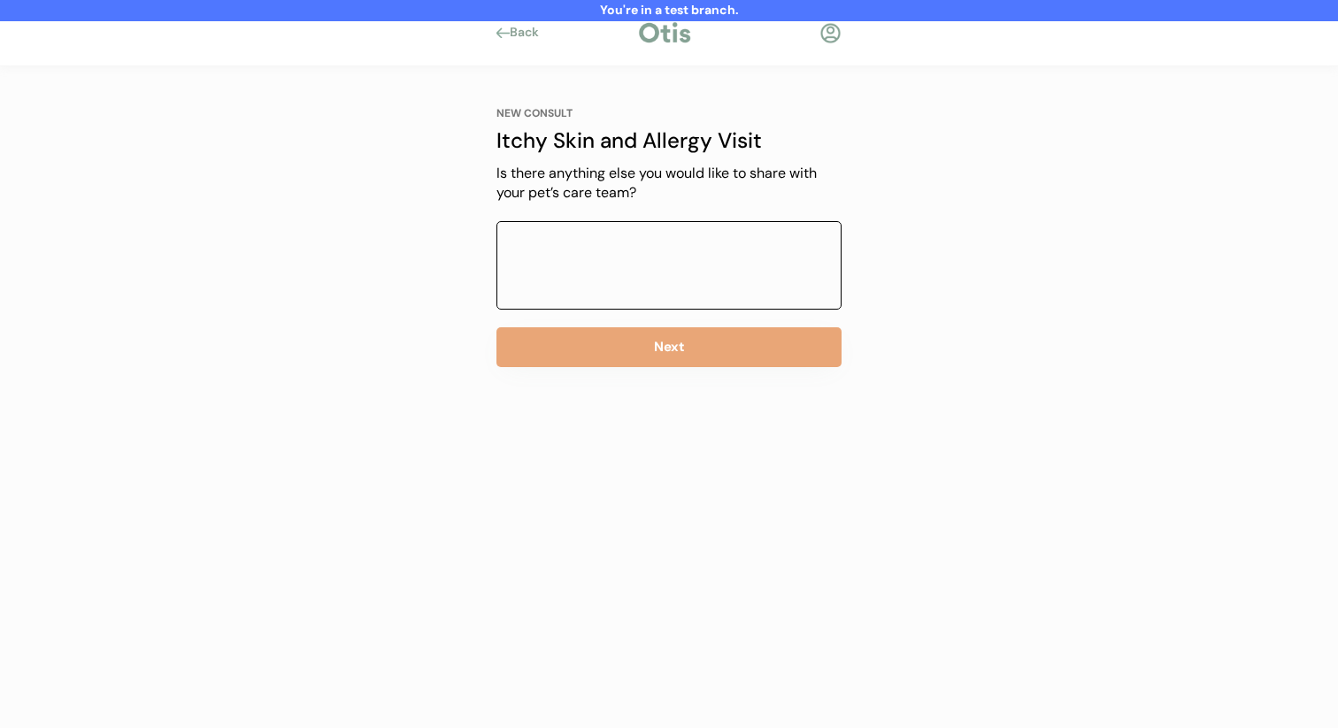
click at [711, 278] on textarea at bounding box center [668, 265] width 345 height 89
click at [677, 349] on button "Next" at bounding box center [668, 347] width 345 height 40
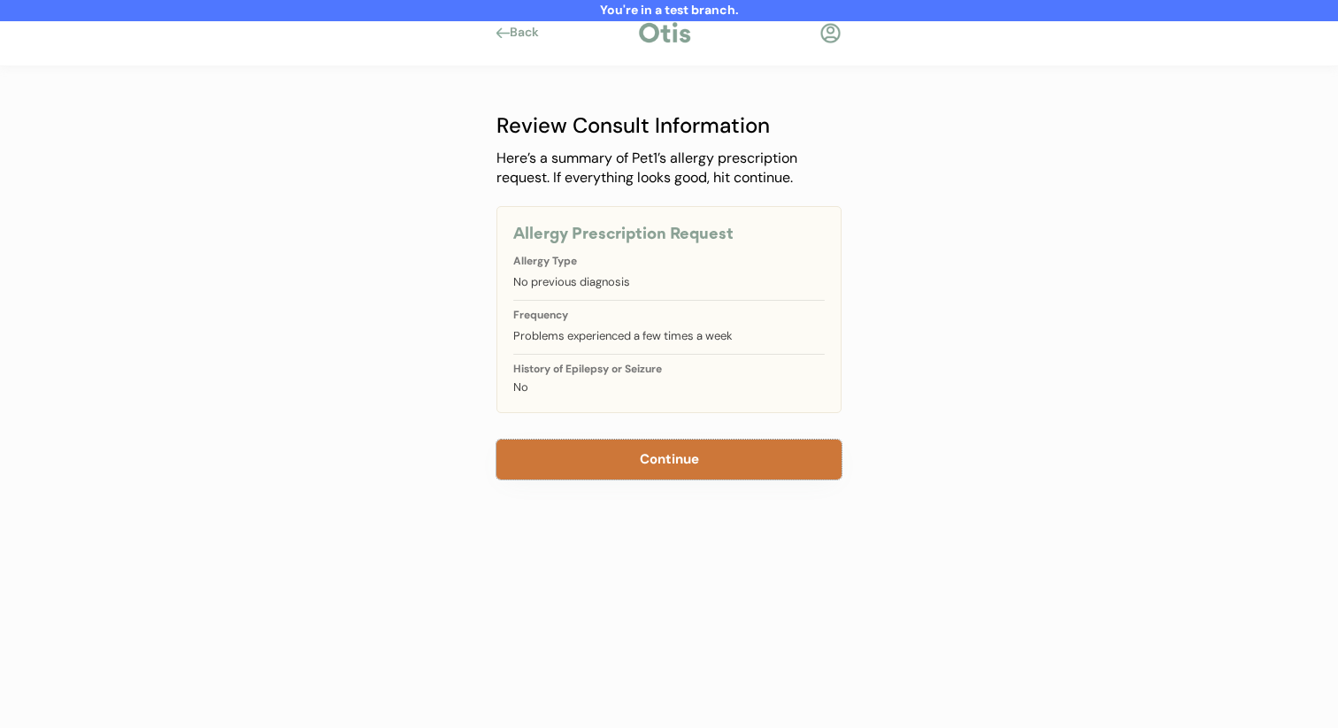
click at [632, 445] on button "Continue" at bounding box center [668, 460] width 345 height 40
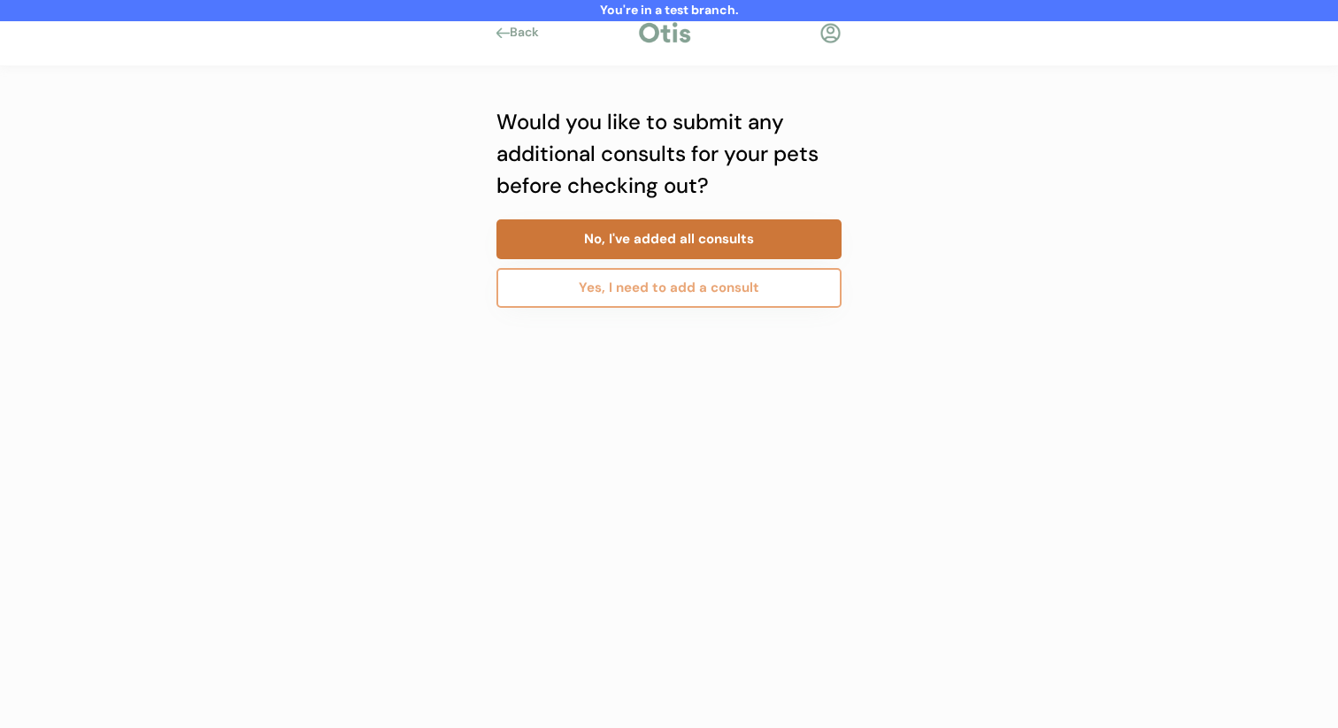
click at [682, 243] on button "No, I've added all consults" at bounding box center [668, 239] width 345 height 40
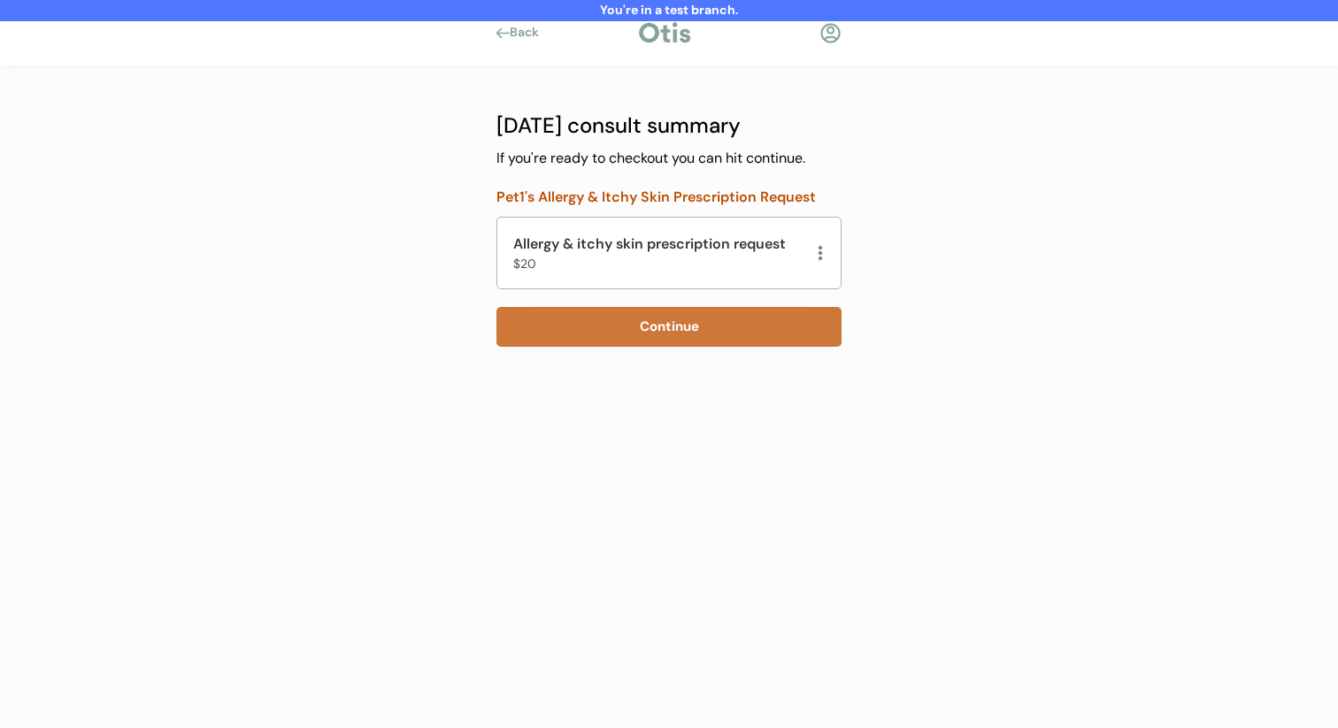
click at [654, 326] on button "Continue" at bounding box center [668, 327] width 345 height 40
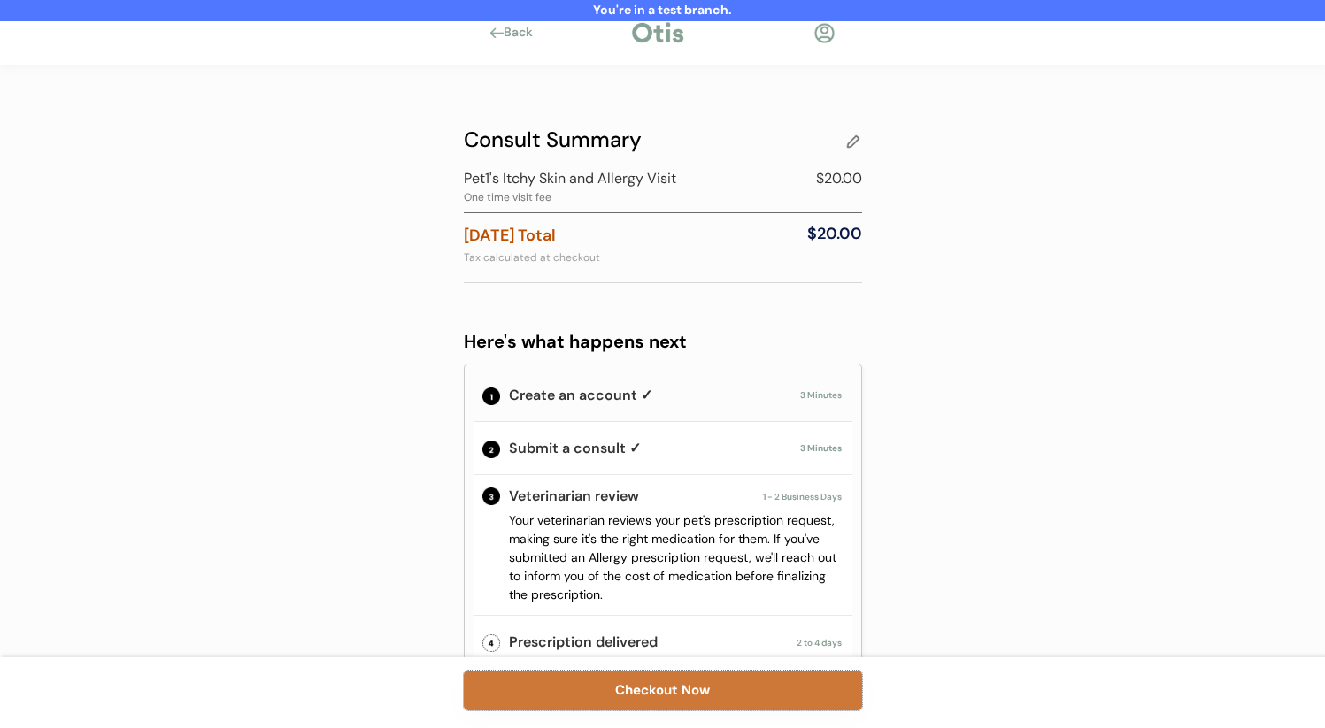
click at [608, 676] on button "Checkout Now" at bounding box center [663, 691] width 398 height 40
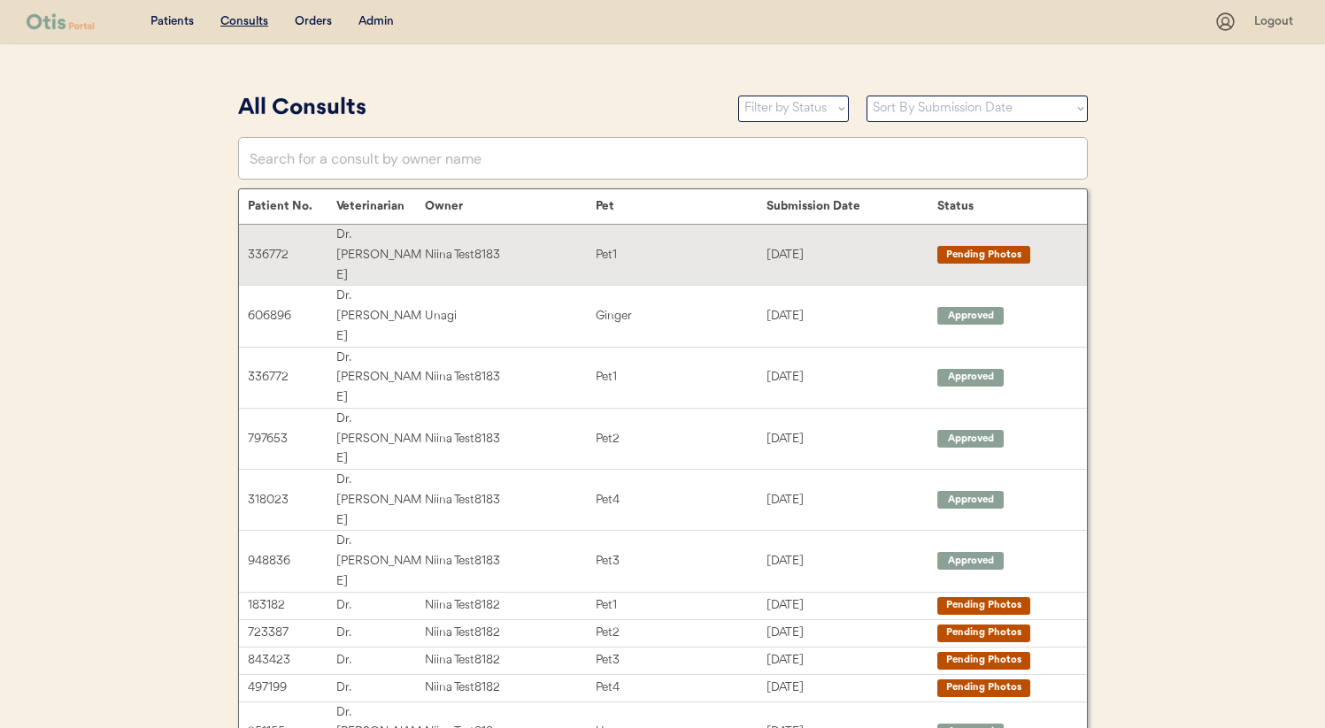
click at [544, 245] on div "Niina Test8183" at bounding box center [510, 255] width 171 height 20
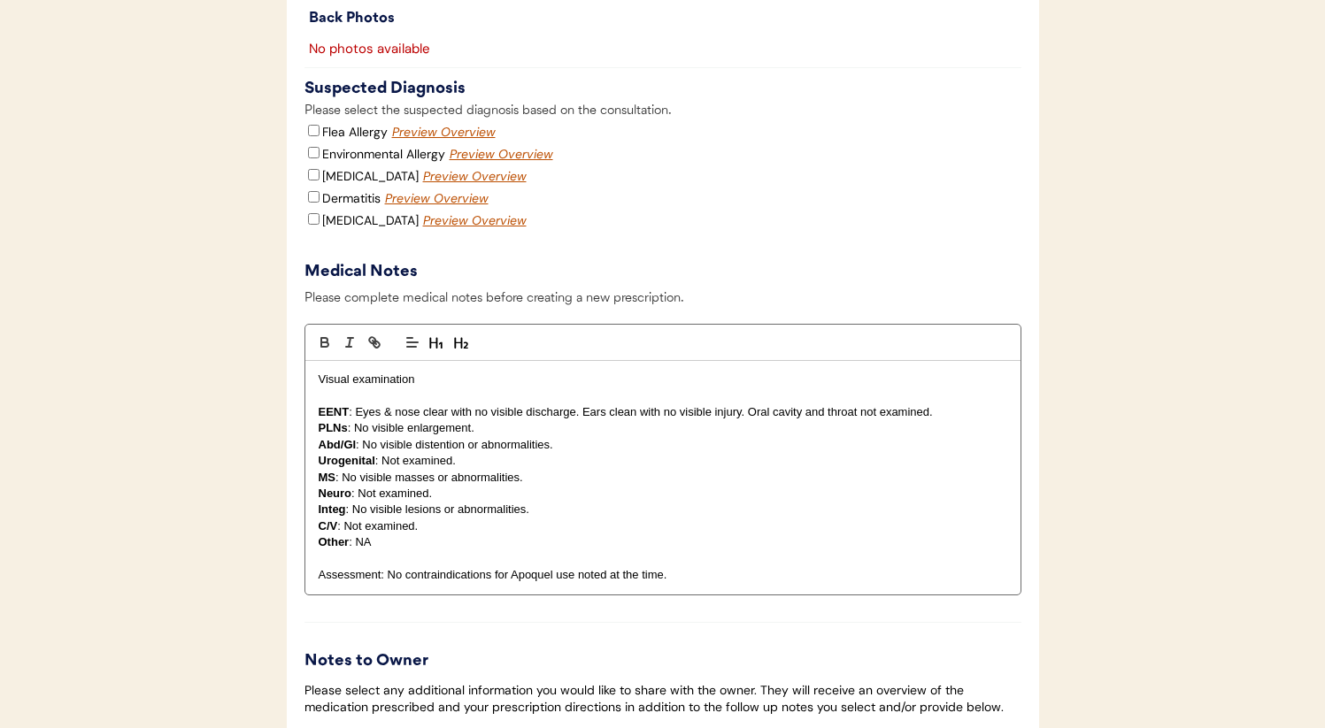
scroll to position [1905, 0]
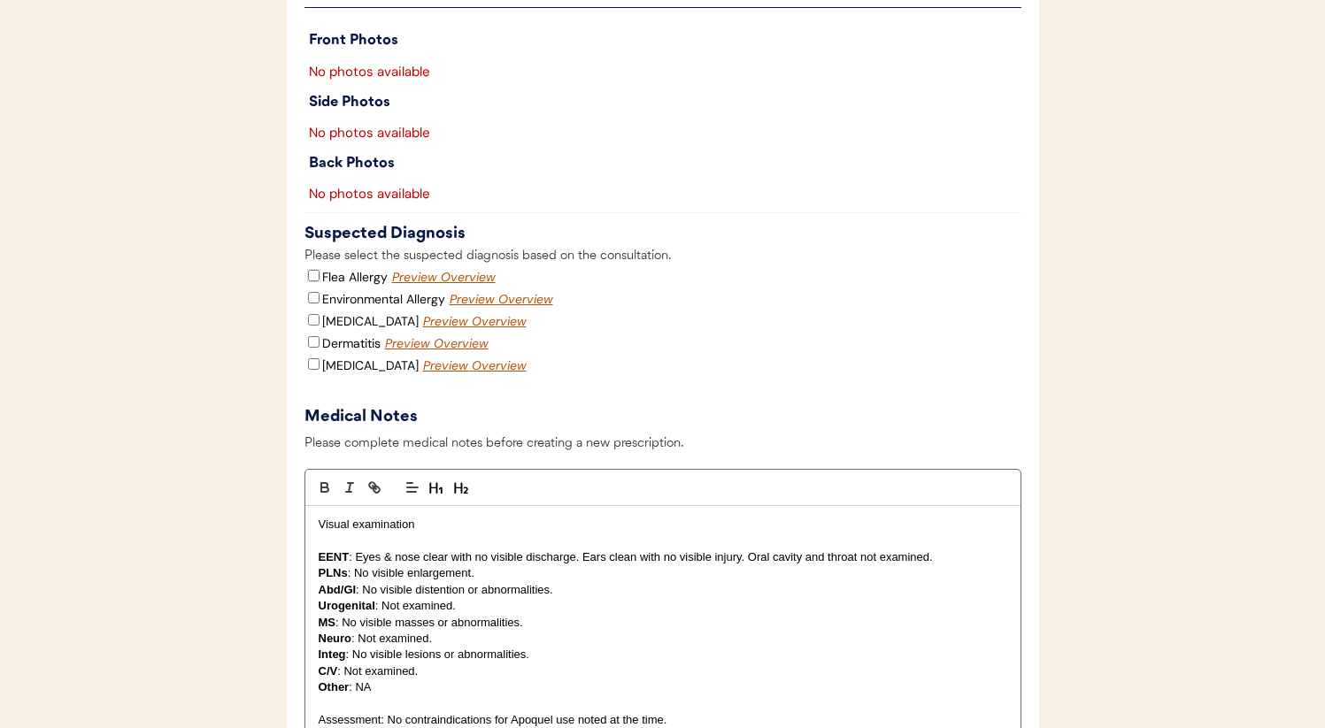
click at [308, 281] on input "Flea Allergy" at bounding box center [314, 276] width 12 height 12
checkbox input "true"
click at [314, 304] on input "Environmental Allergy" at bounding box center [314, 298] width 12 height 12
checkbox input "true"
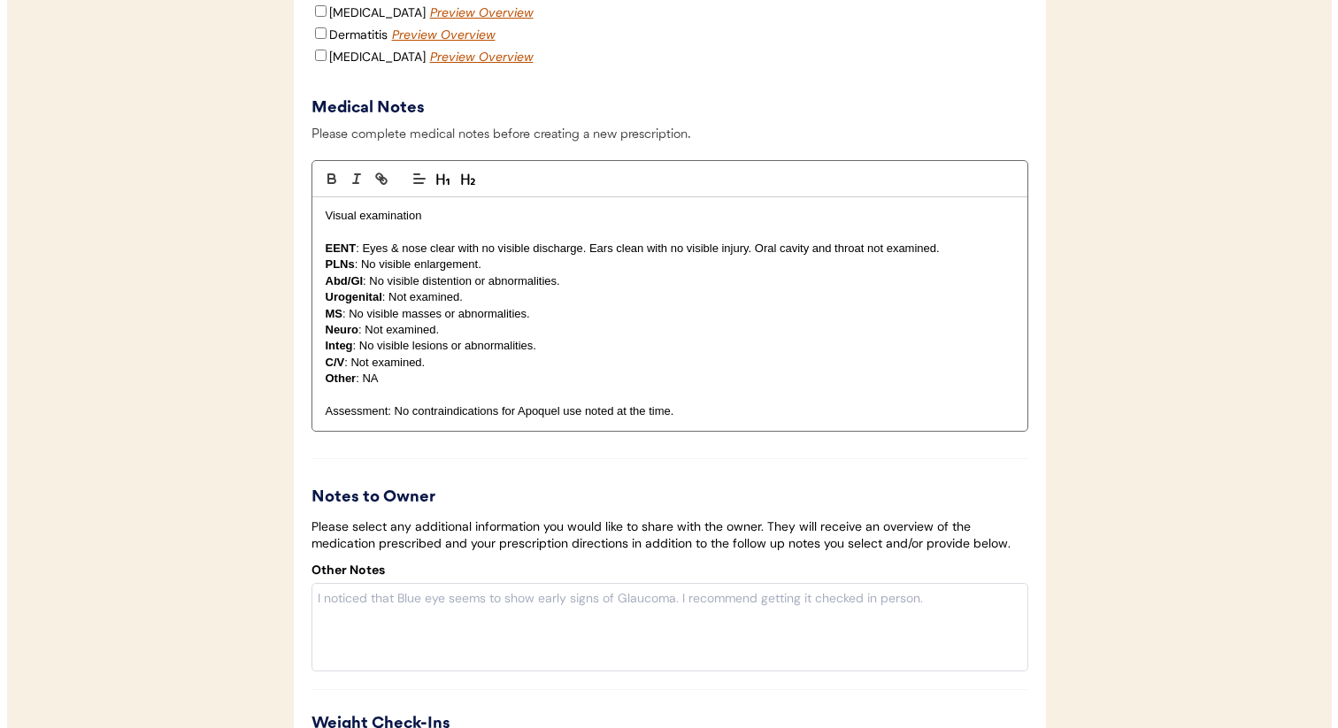
scroll to position [2511, 0]
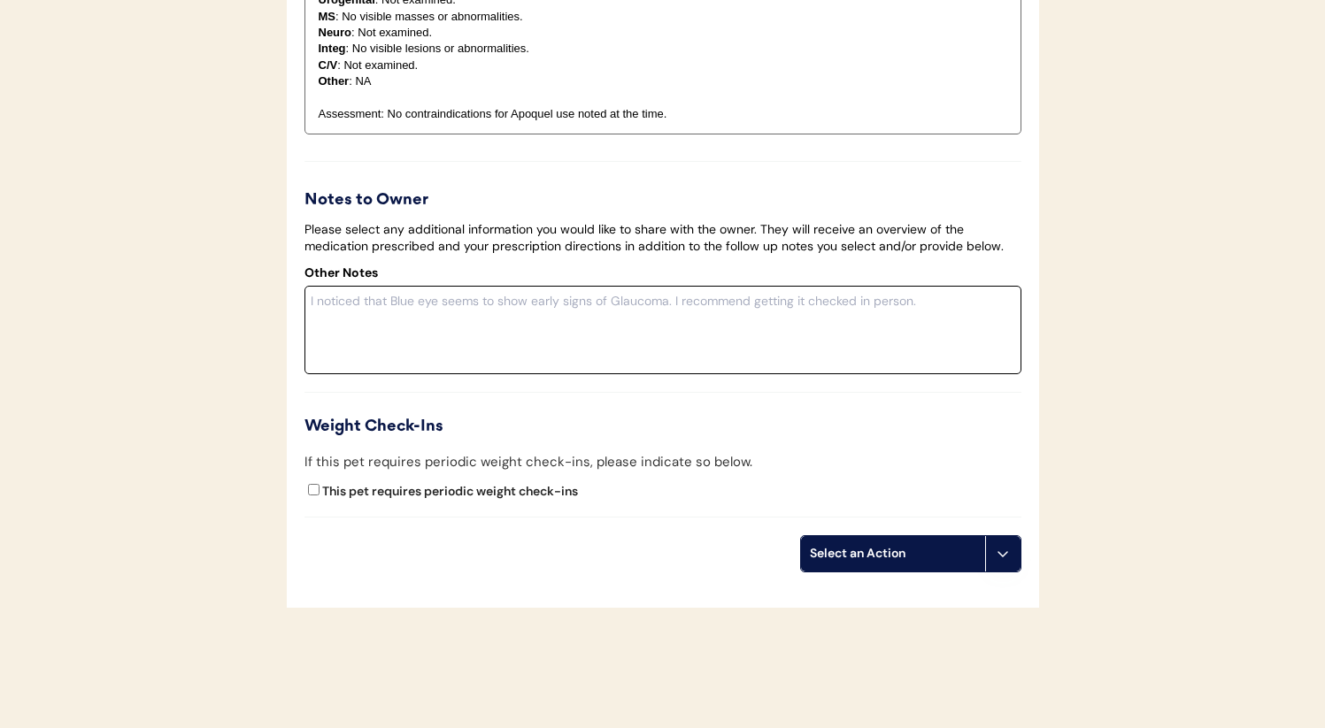
click at [506, 344] on textarea at bounding box center [662, 330] width 717 height 89
type textarea "Everything looks great."
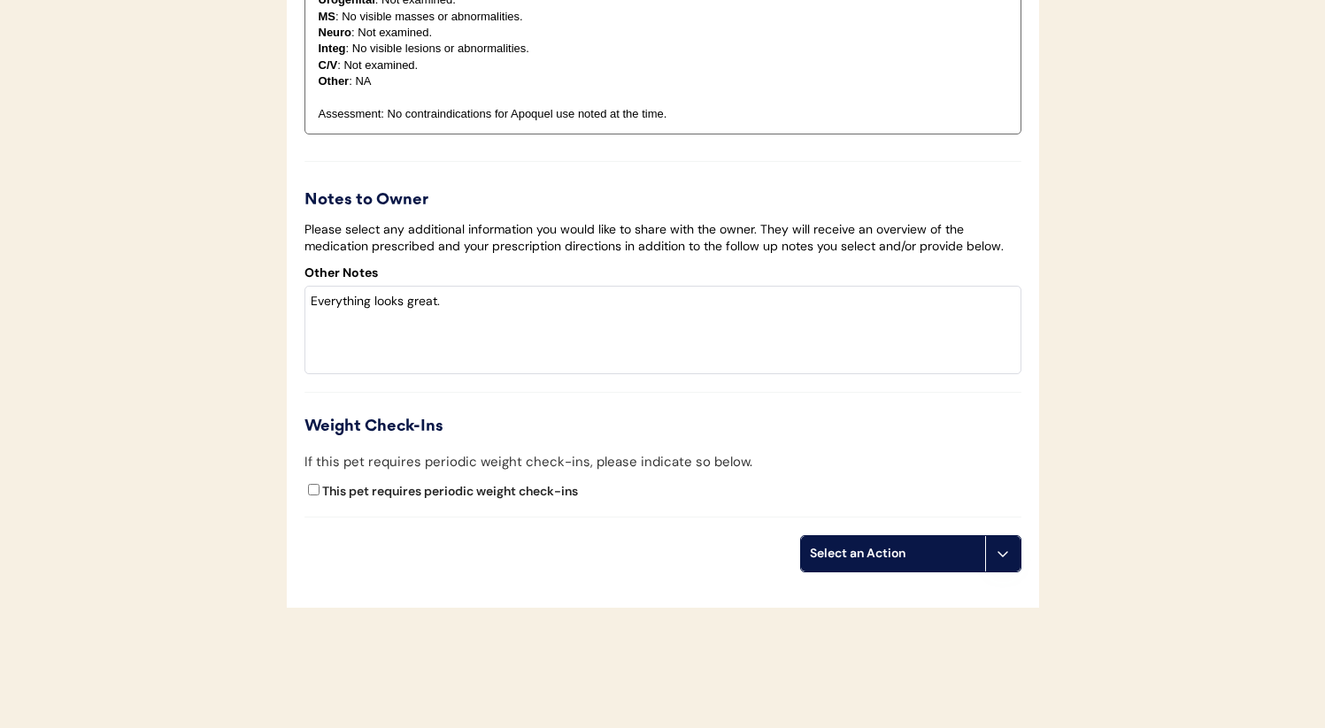
click at [868, 563] on div "Select an Action" at bounding box center [893, 554] width 166 height 18
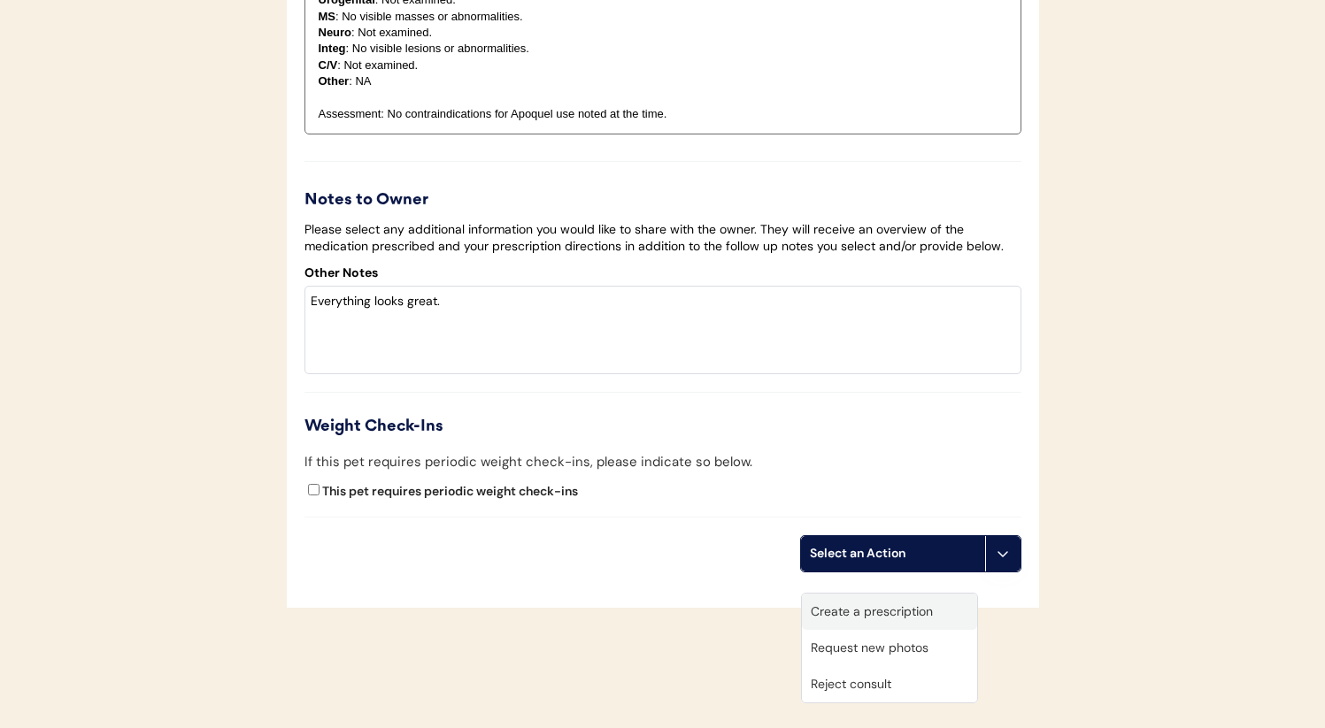
click at [857, 619] on div "Create a prescription" at bounding box center [889, 612] width 175 height 36
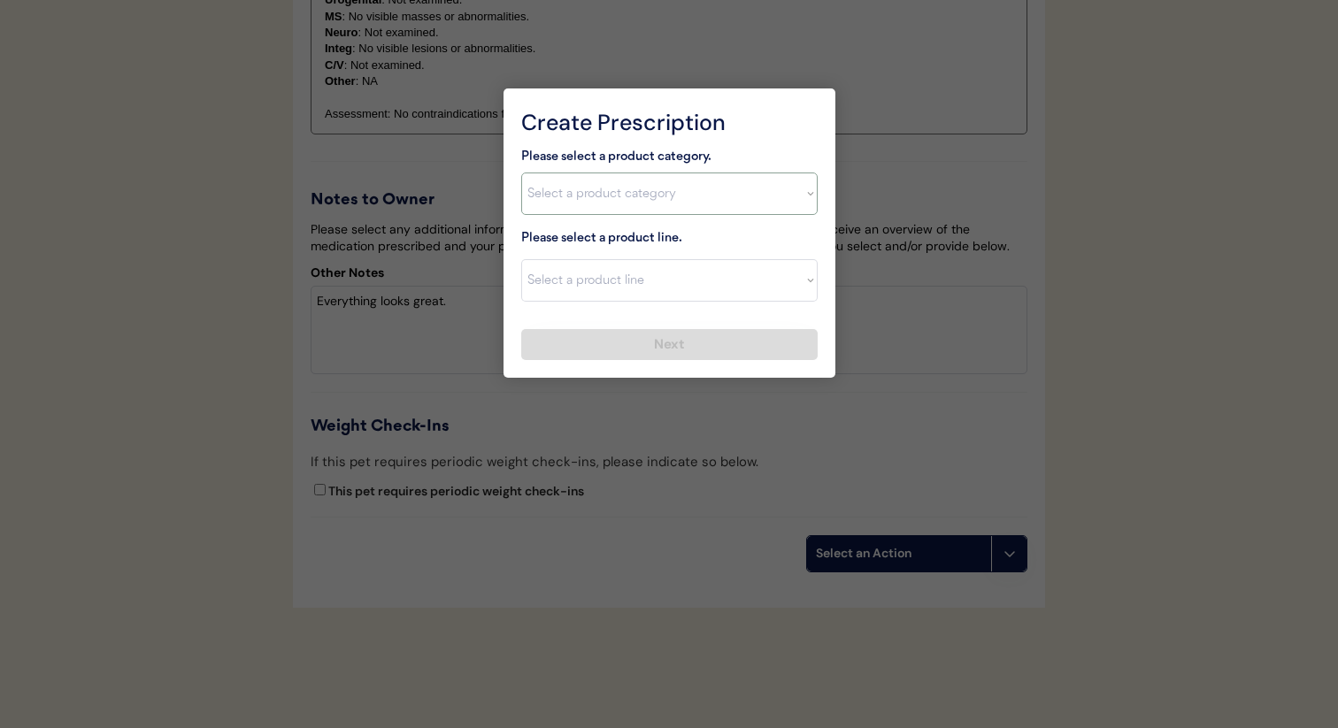
click at [658, 205] on select "Select a product category Allergies Antibiotics Anxiety Combo Parasite Preventi…" at bounding box center [669, 194] width 296 height 42
select select ""allergies""
click at [521, 173] on select "Select a product category Allergies Antibiotics Anxiety Combo Parasite Preventi…" at bounding box center [669, 194] width 296 height 42
click at [637, 266] on select "Select a product line" at bounding box center [669, 280] width 296 height 42
click at [521, 259] on select "Select a product line" at bounding box center [669, 280] width 296 height 42
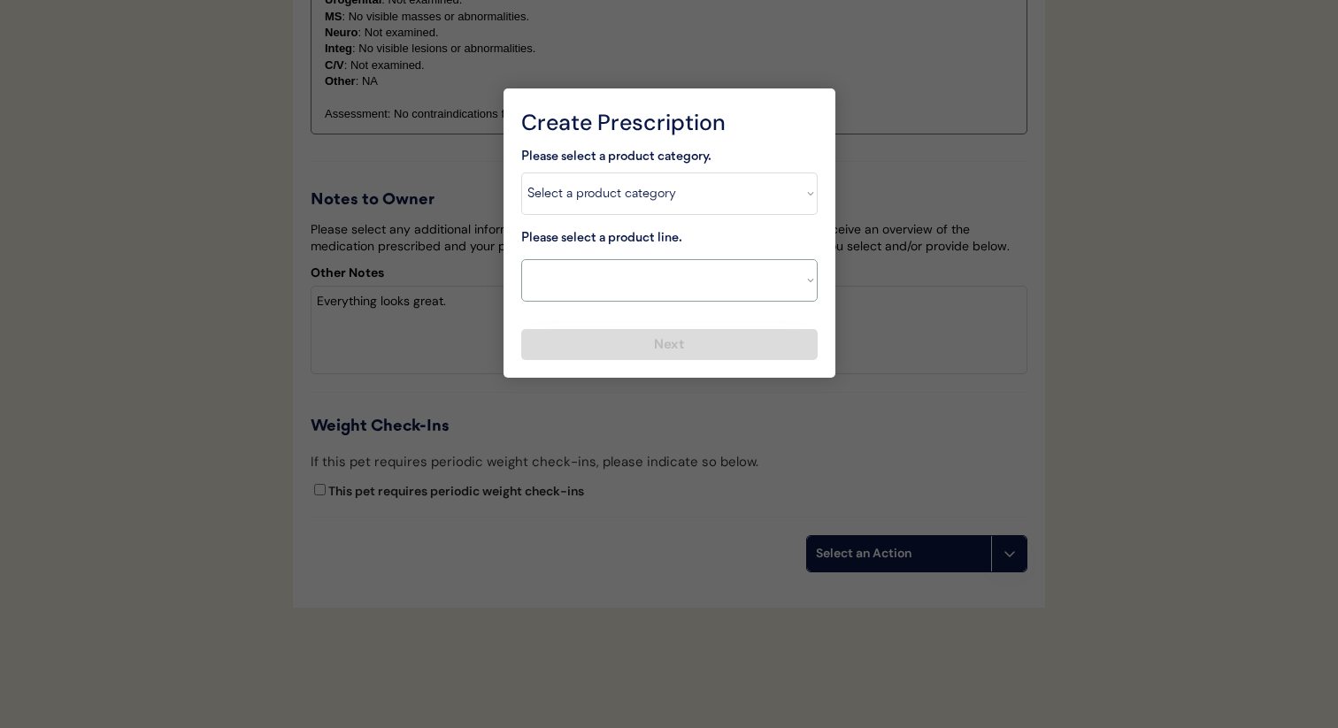
click at [631, 286] on select "Select a product line Apoquel Chewable Tablet Malaseb Shampoo" at bounding box center [669, 280] width 296 height 42
select select ""Apoquel Chewable Tablet""
click at [521, 259] on select "Select a product line Apoquel Chewable Tablet Malaseb Shampoo" at bounding box center [669, 280] width 296 height 42
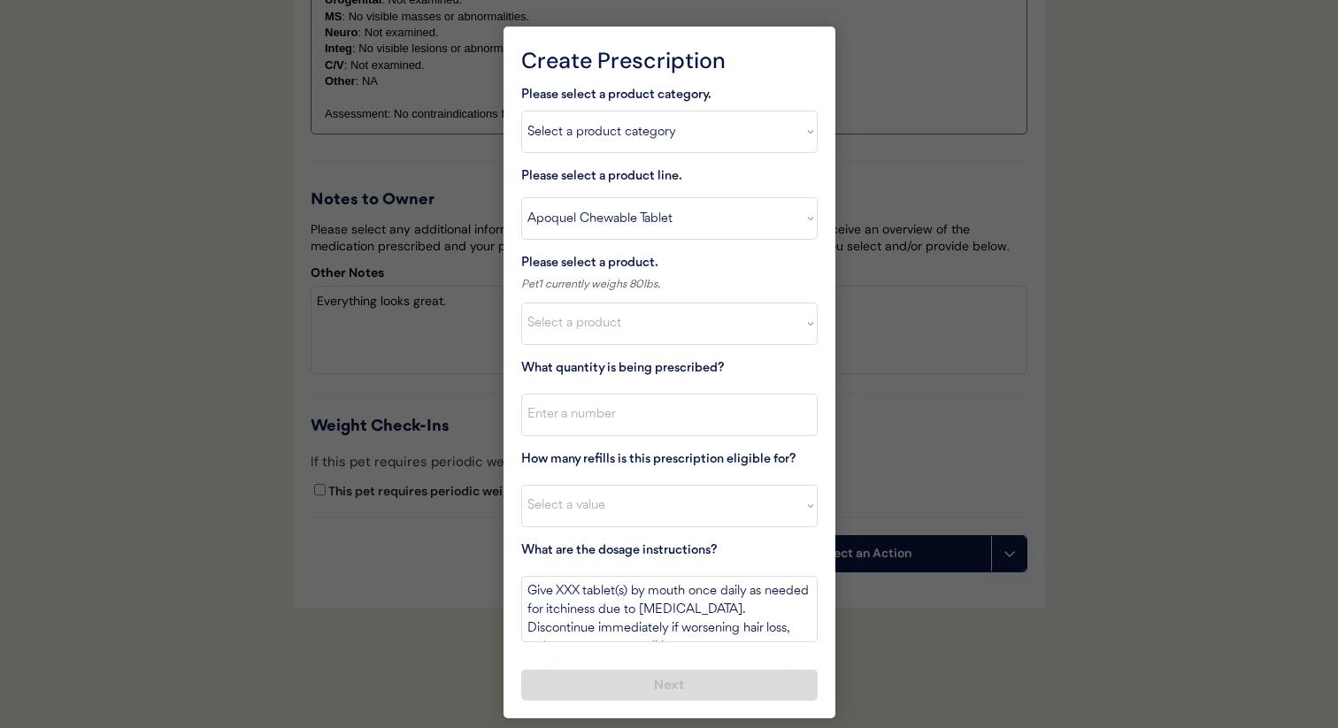
click at [630, 323] on select "Select a product Apoquel Chewable Tablets, 5.4 mg" at bounding box center [669, 324] width 296 height 42
select select ""1348695171700984260__LOOKUP__1730827001663x505184704067231900""
click at [521, 303] on select "Select a product Apoquel Chewable Tablets, 5.4 mg" at bounding box center [669, 324] width 296 height 42
click at [629, 412] on input "input" at bounding box center [669, 415] width 296 height 42
type input "1"
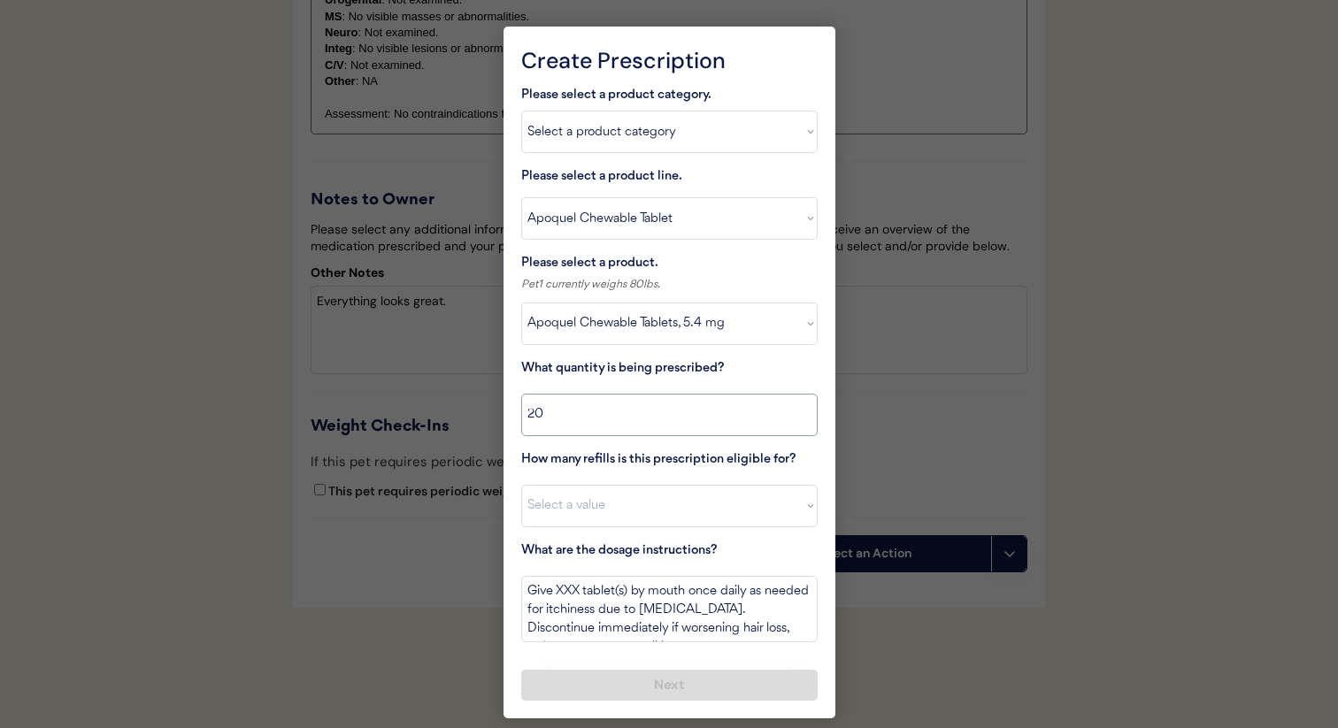
type input "2"
type input "30"
click at [673, 512] on select "Select a value 0 1 2 3 4 5 6 7 8 10 11" at bounding box center [669, 506] width 296 height 42
select select "5"
click at [521, 485] on select "Select a value 0 1 2 3 4 5 6 7 8 10 11" at bounding box center [669, 506] width 296 height 42
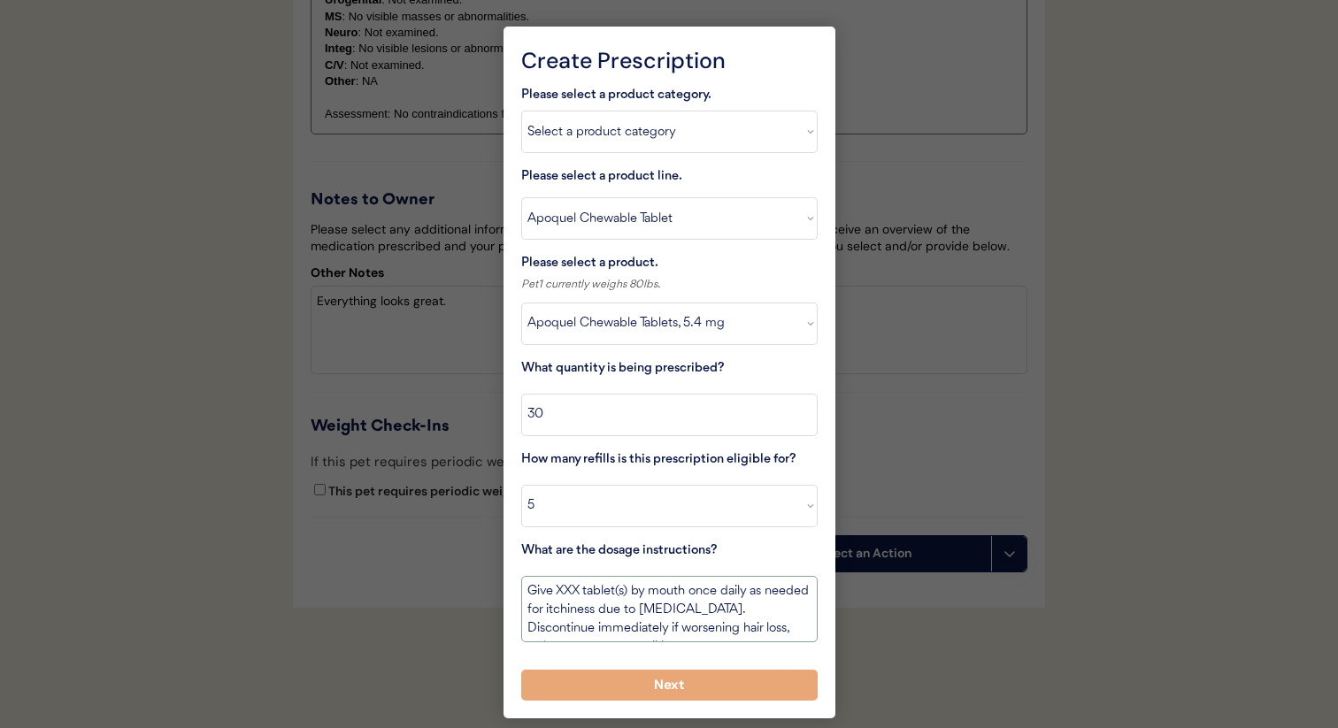
click at [566, 596] on textarea "Give XXX tablet(s) by mouth once daily as needed for itchiness due to allergies…" at bounding box center [669, 609] width 296 height 66
click at [755, 629] on textarea "Give 1 tablet(s) by mouth once daily as needed for itchiness due to allergies. …" at bounding box center [669, 609] width 296 height 66
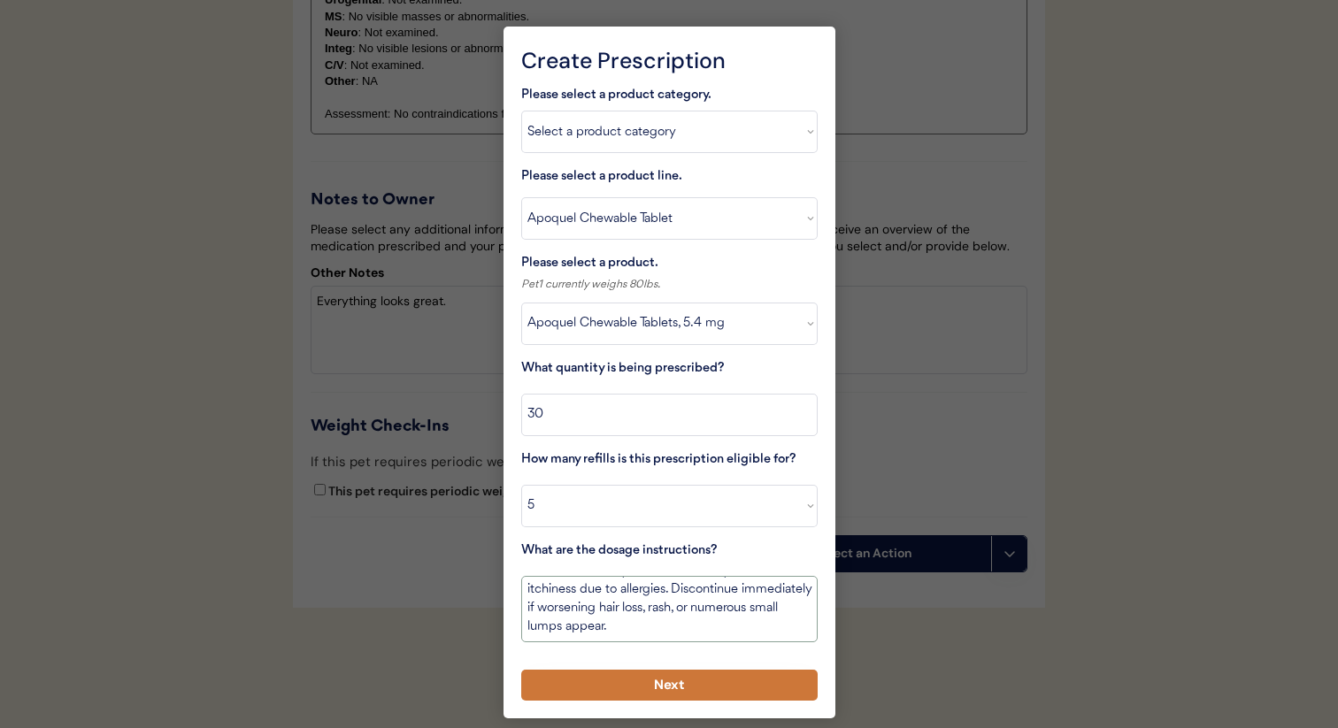
type textarea "Give 1 tablet(s) by mouth once daily as needed for itchiness due to allergies. …"
click at [729, 684] on button "Next" at bounding box center [669, 685] width 296 height 31
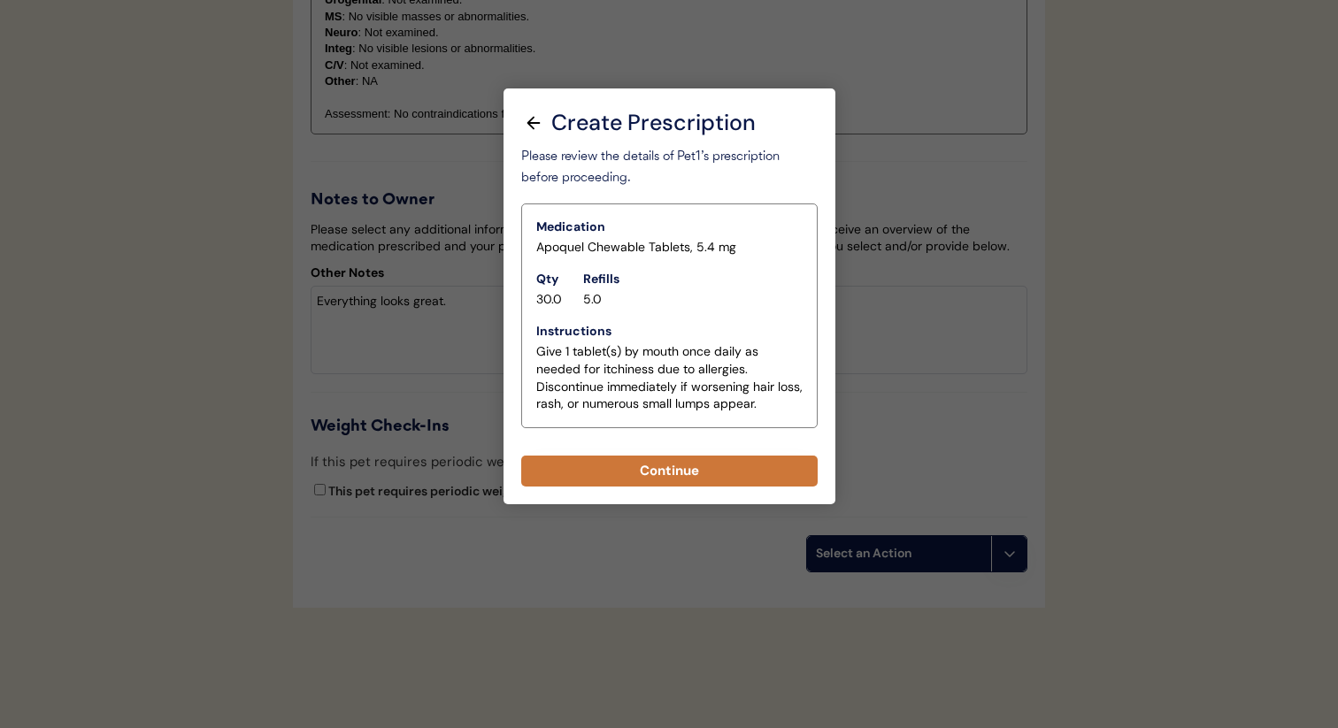
click at [739, 465] on button "Continue" at bounding box center [669, 471] width 296 height 31
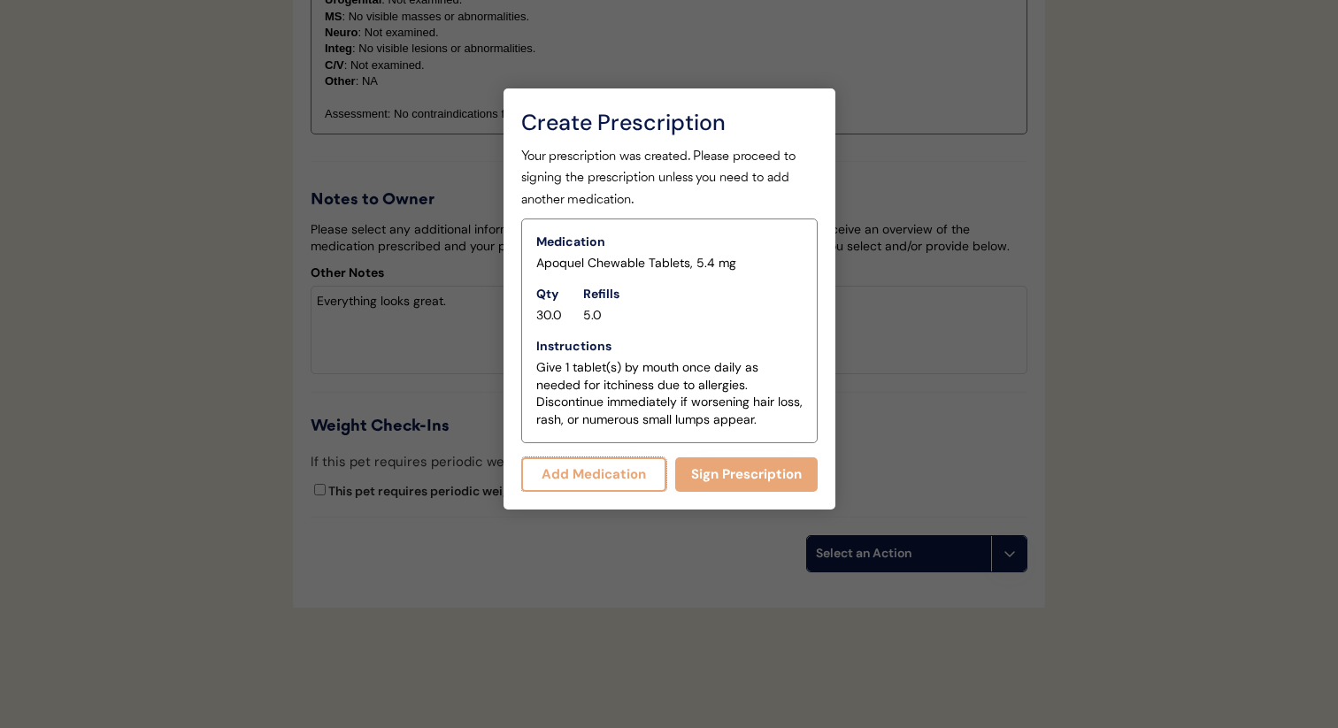
click at [601, 461] on button "Add Medication" at bounding box center [594, 475] width 146 height 35
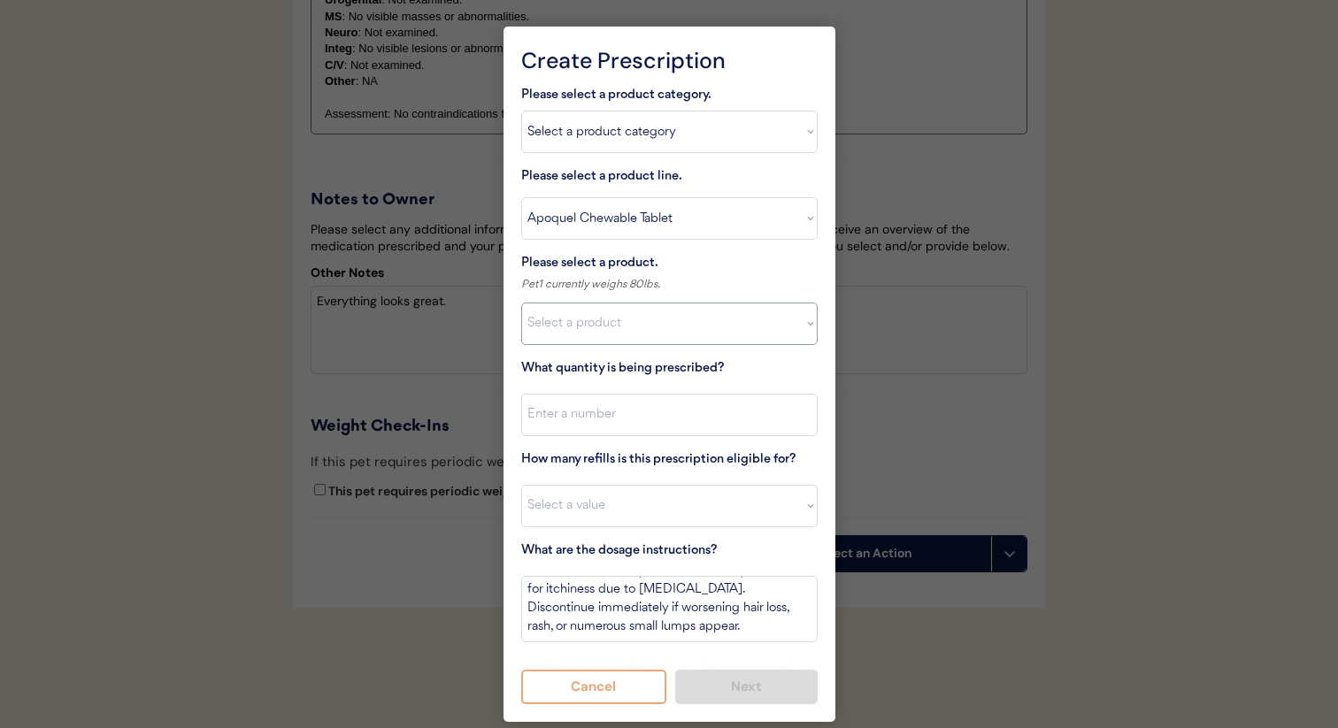
click at [594, 319] on select "Select a product Apoquel Chewable Tablets, 5.4 mg" at bounding box center [669, 324] width 296 height 42
click at [651, 131] on select "Select a product category Allergies Antibiotics Anxiety Combo Parasite Preventi…" at bounding box center [669, 132] width 296 height 42
select select ""flea___tick""
click at [521, 111] on select "Select a product category Allergies Antibiotics Anxiety Combo Parasite Preventi…" at bounding box center [669, 132] width 296 height 42
click at [644, 235] on select "Select a product line Apoquel Chewable Tablet Malaseb Shampoo" at bounding box center [669, 218] width 296 height 42
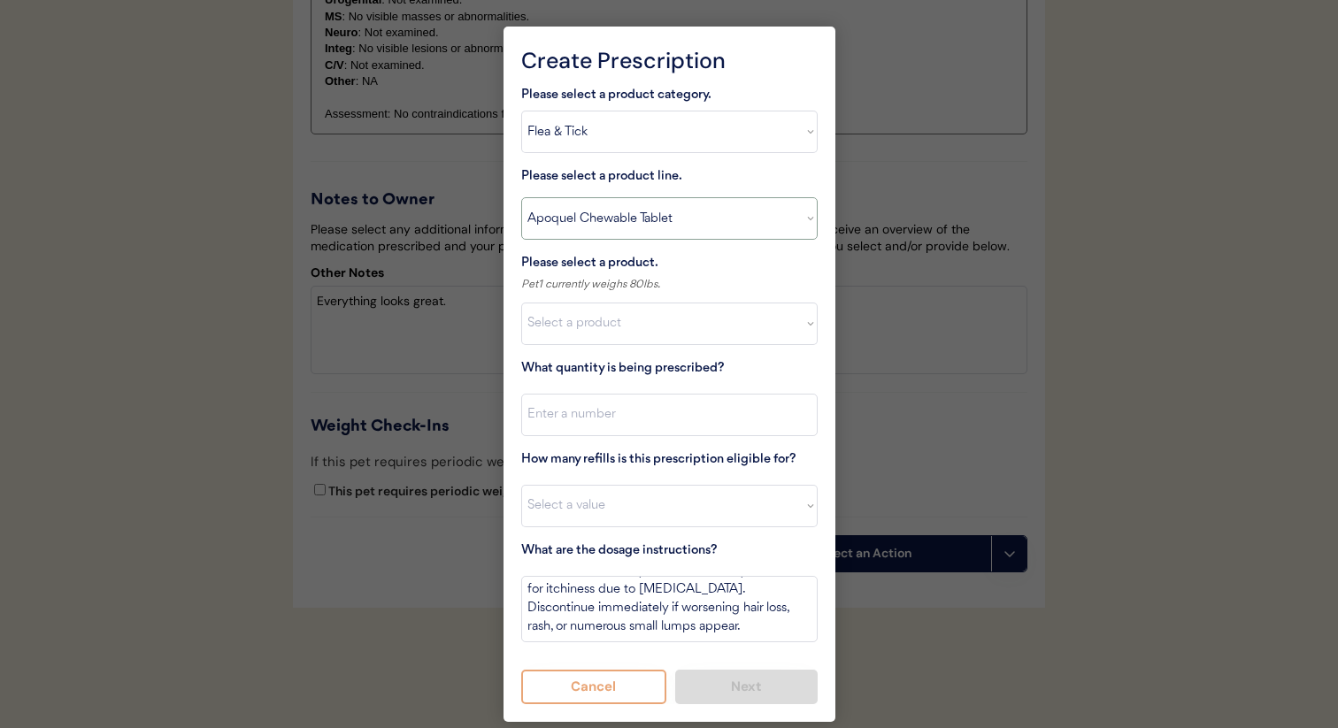
select select ""PLACEHOLDER_1427118222253""
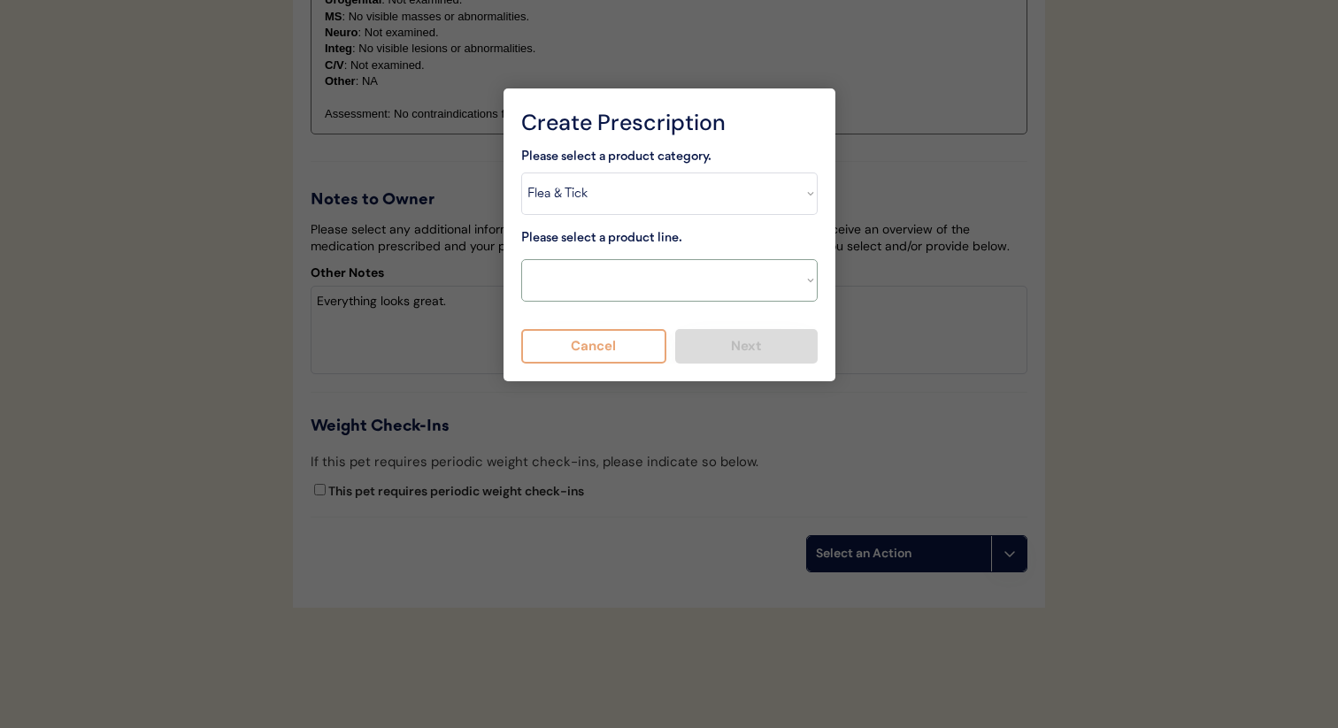
click at [521, 259] on select "Select a product line Apoquel Chewable Tablet Malaseb Shampoo" at bounding box center [669, 280] width 296 height 42
click at [631, 286] on select "Select a product line Apoquel Chewable Tablet Malaseb Shampoo" at bounding box center [669, 280] width 296 height 42
select select ""NexGard""
click at [521, 259] on select "Select a product line Bravecto 3 Month NexGard Simparica" at bounding box center [669, 280] width 296 height 42
type textarea "Give one chew by mouth every 30 days year round to control external parasites. …"
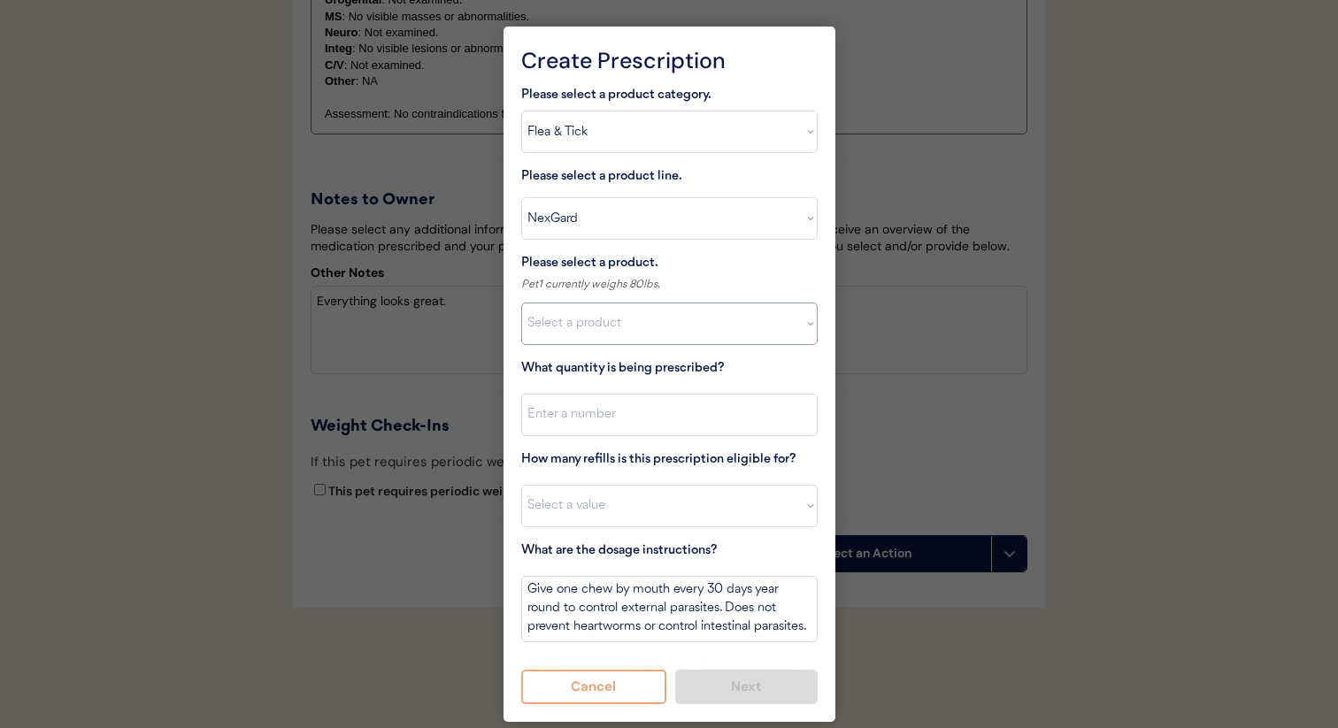
click at [613, 333] on select "Select a product NexGard, 4 - 10lbs NexGard, 10.1 - 24lbs NexGard, 24.1 - 60lbs…" at bounding box center [669, 324] width 296 height 42
select select ""1348695171700984260__LOOKUP__1670802184069x769842999752052000""
click at [521, 303] on select "Select a product NexGard, 4 - 10lbs NexGard, 10.1 - 24lbs NexGard, 24.1 - 60lbs…" at bounding box center [669, 324] width 296 height 42
click at [615, 416] on input "input" at bounding box center [669, 415] width 296 height 42
type input "1"
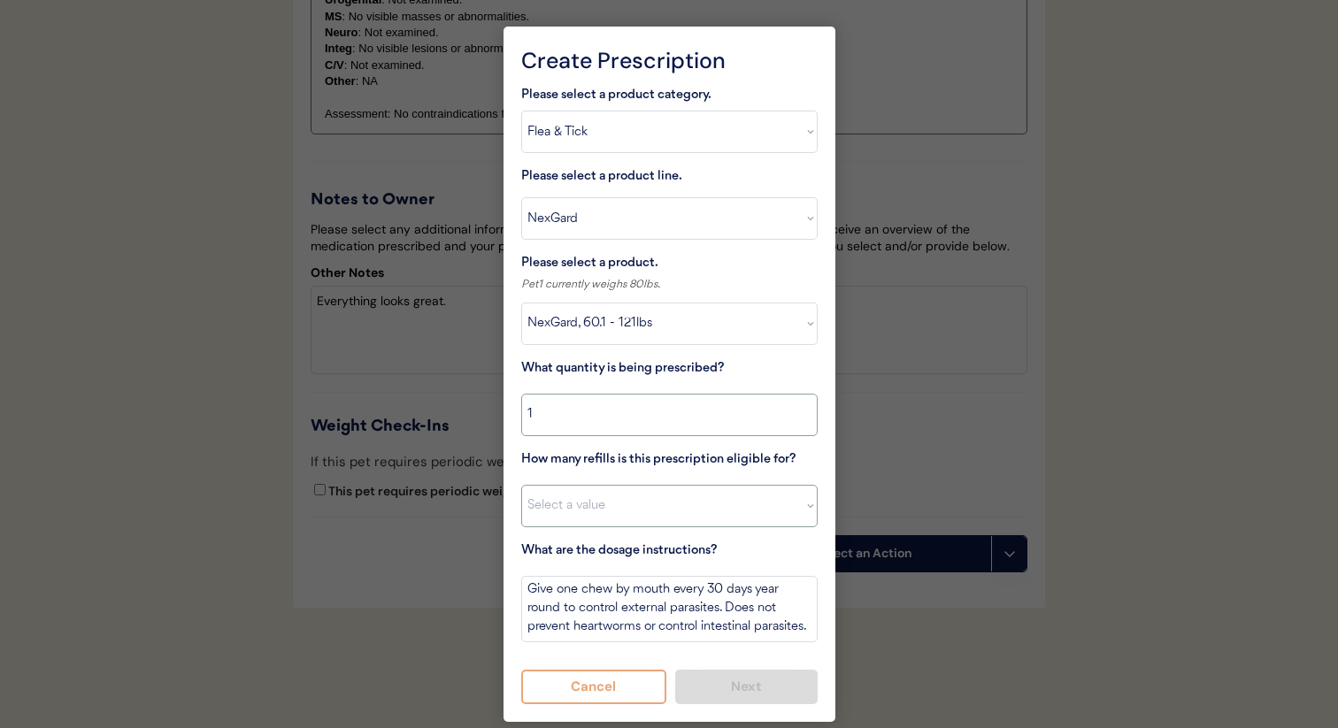
click at [621, 496] on select "Select a value 0 1 2 3 4 5 6 7 8 10 11" at bounding box center [669, 506] width 296 height 42
select select "11"
click at [521, 485] on select "Select a value 0 1 2 3 4 5 6 7 8 10 11" at bounding box center [669, 506] width 296 height 42
click at [711, 685] on button "Next" at bounding box center [746, 687] width 142 height 35
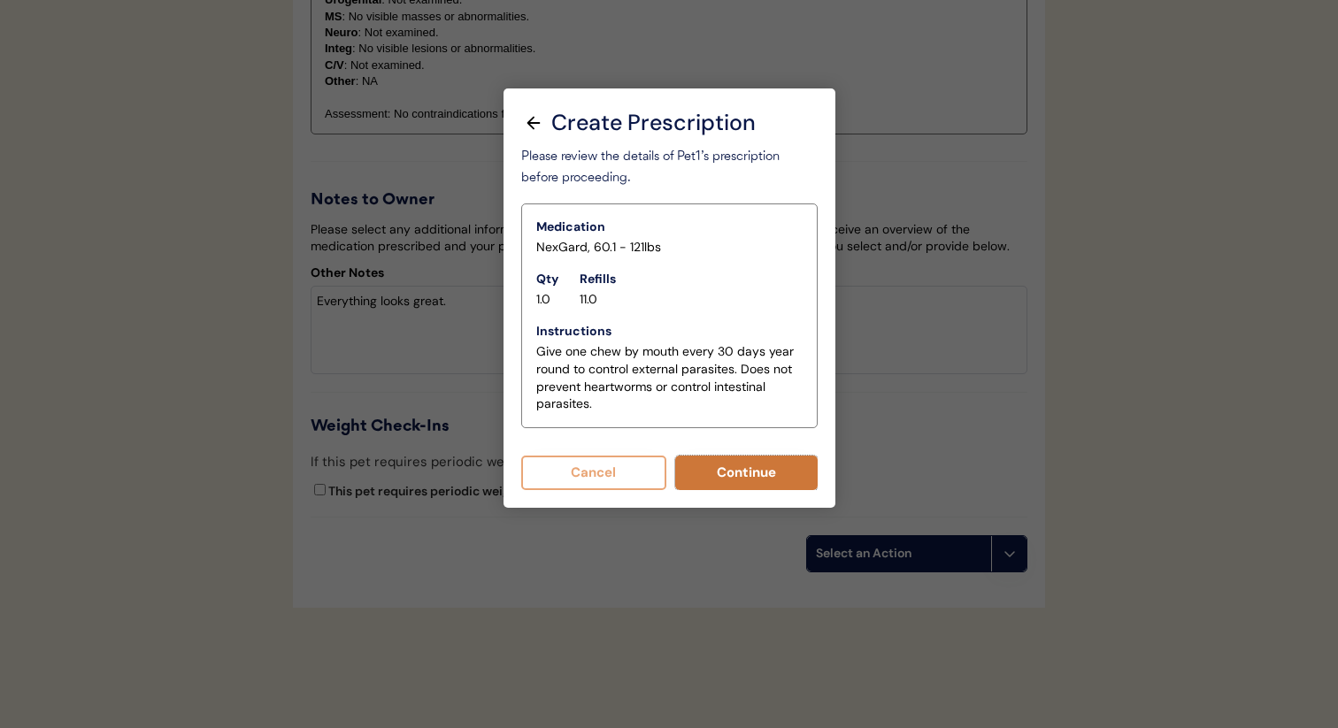
click at [719, 481] on button "Continue" at bounding box center [746, 473] width 142 height 35
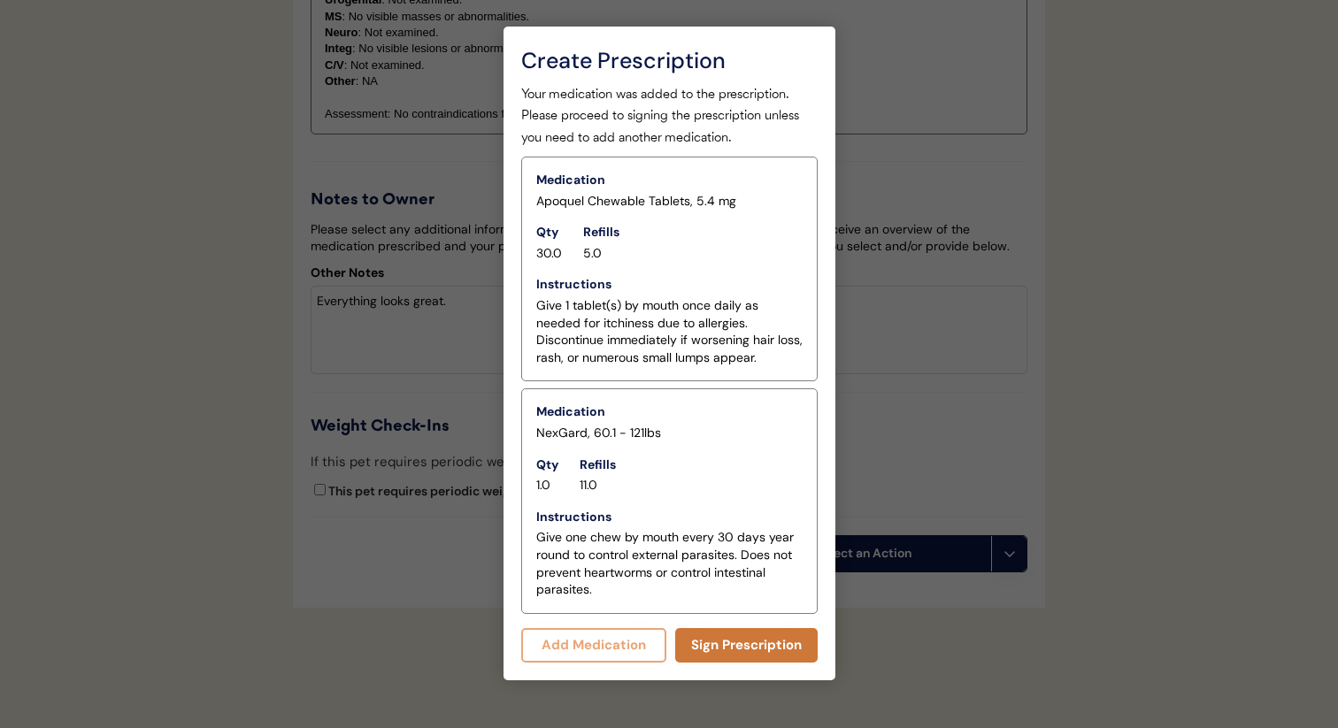
click at [696, 642] on button "Sign Prescription" at bounding box center [746, 645] width 142 height 35
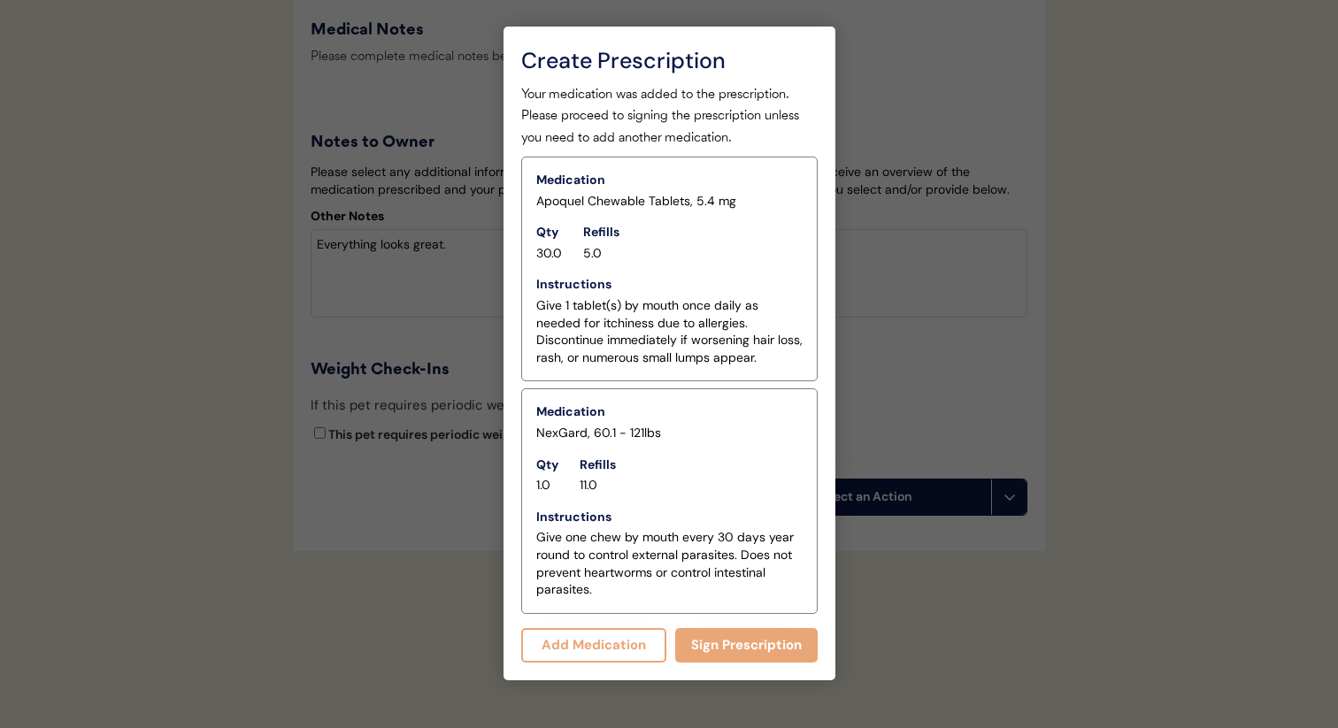
scroll to position [2533, 0]
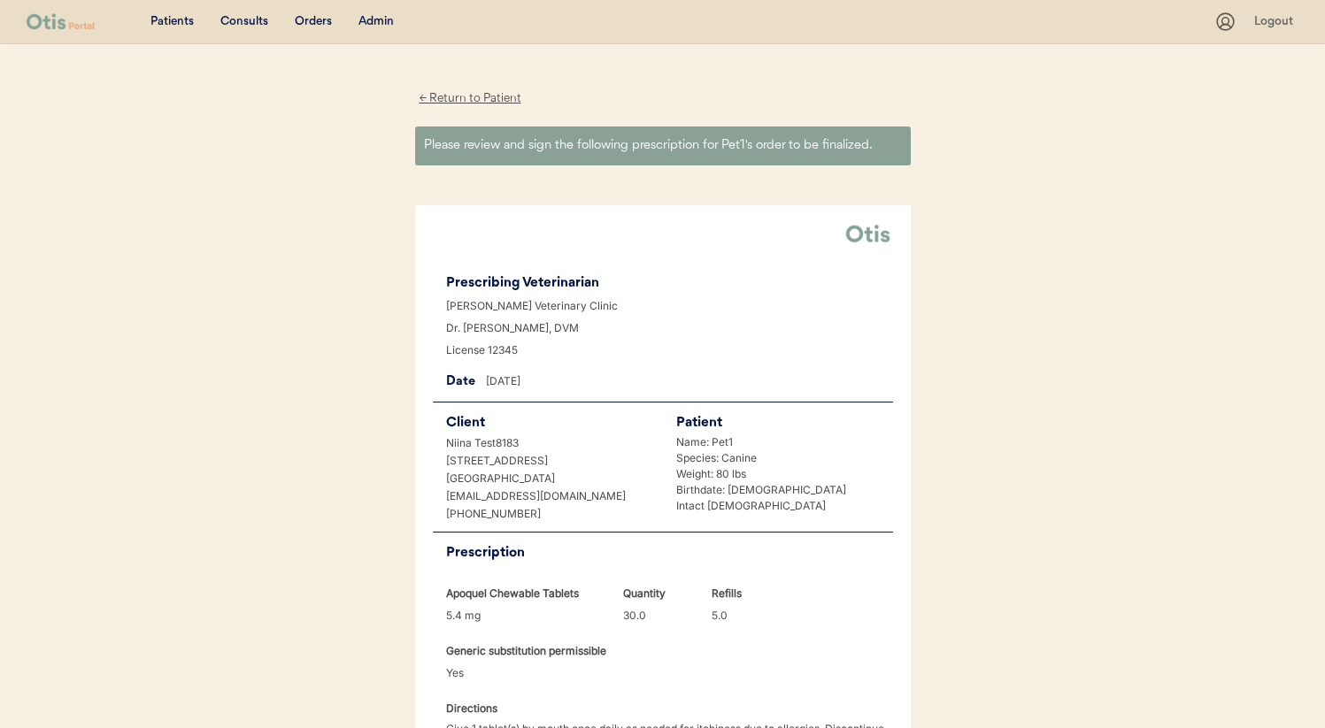
scroll to position [535, 0]
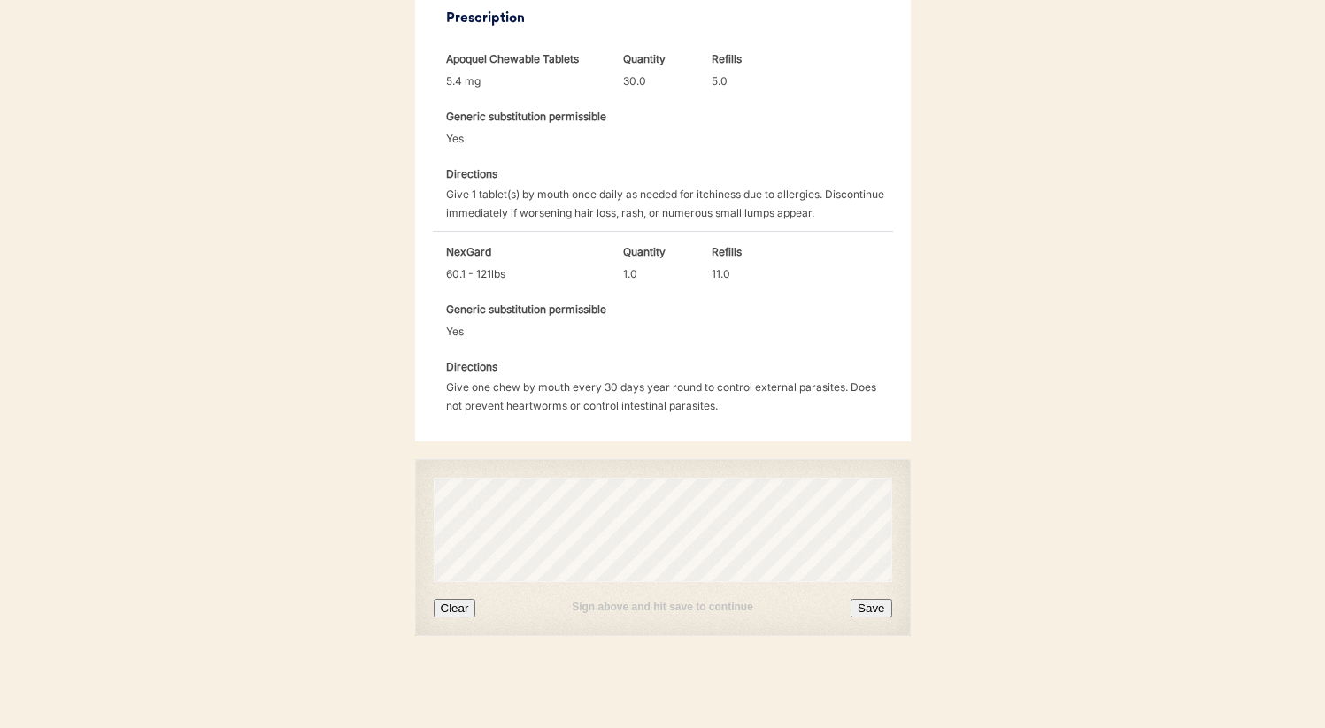
click at [450, 612] on button "Clear" at bounding box center [455, 608] width 42 height 19
click at [868, 615] on button "Save" at bounding box center [870, 608] width 41 height 19
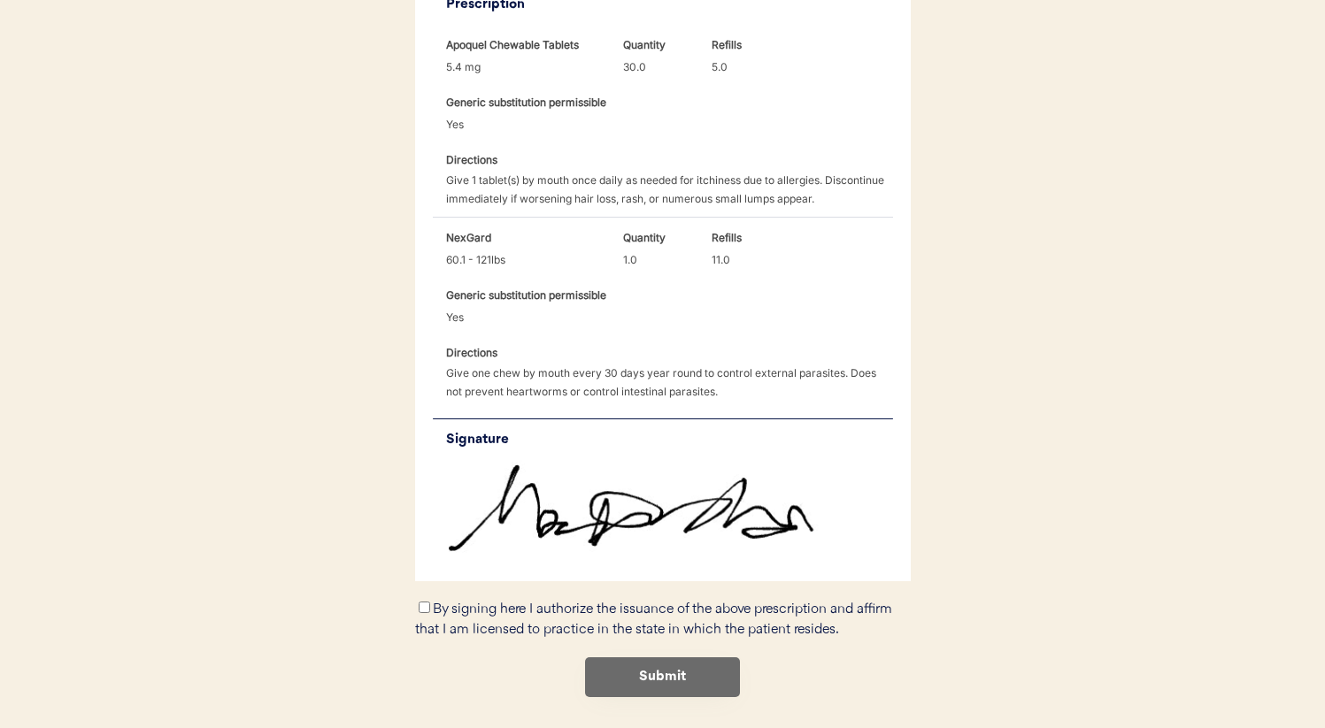
scroll to position [610, 0]
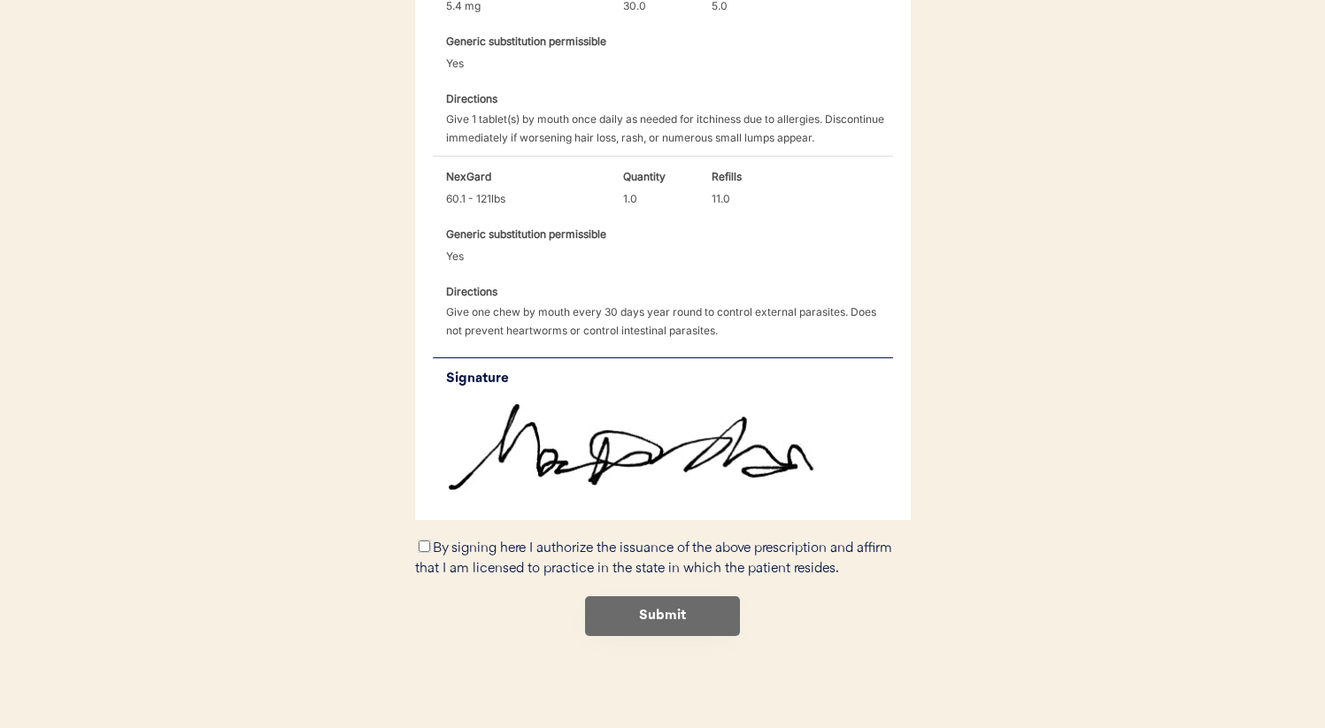
click at [422, 547] on input "By signing here I authorize the issuance of the above prescription and affirm t…" at bounding box center [425, 547] width 12 height 12
checkbox input "true"
click at [665, 608] on button "Submit" at bounding box center [662, 616] width 155 height 40
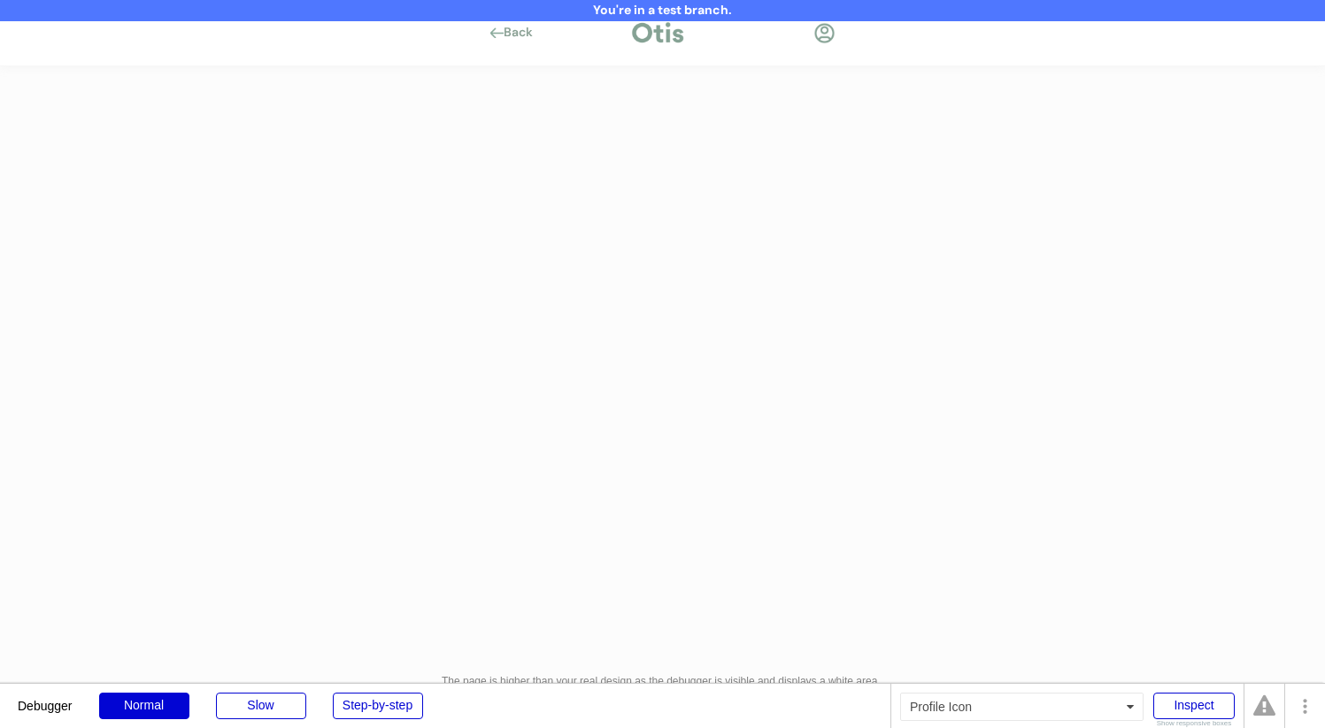
click at [828, 41] on div at bounding box center [824, 33] width 22 height 22
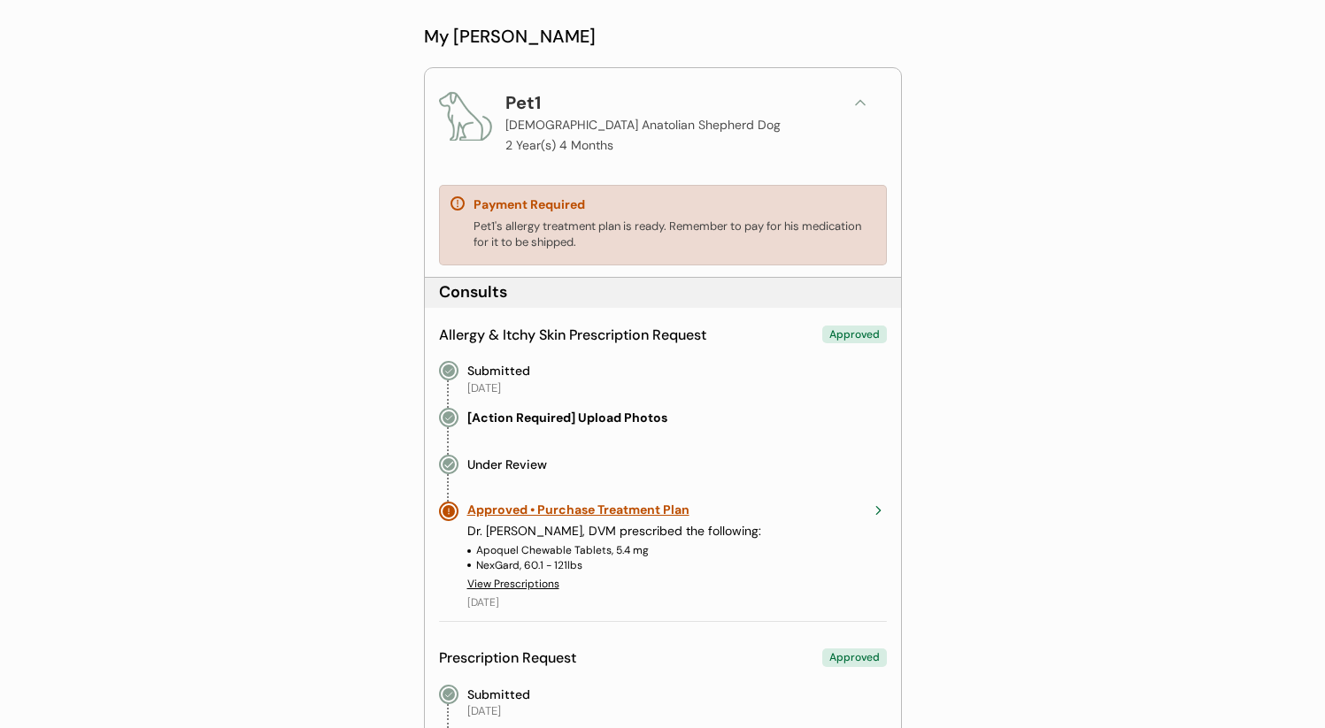
scroll to position [186, 0]
click at [574, 513] on div "Approved • Purchase Treatment Plan" at bounding box center [663, 509] width 393 height 18
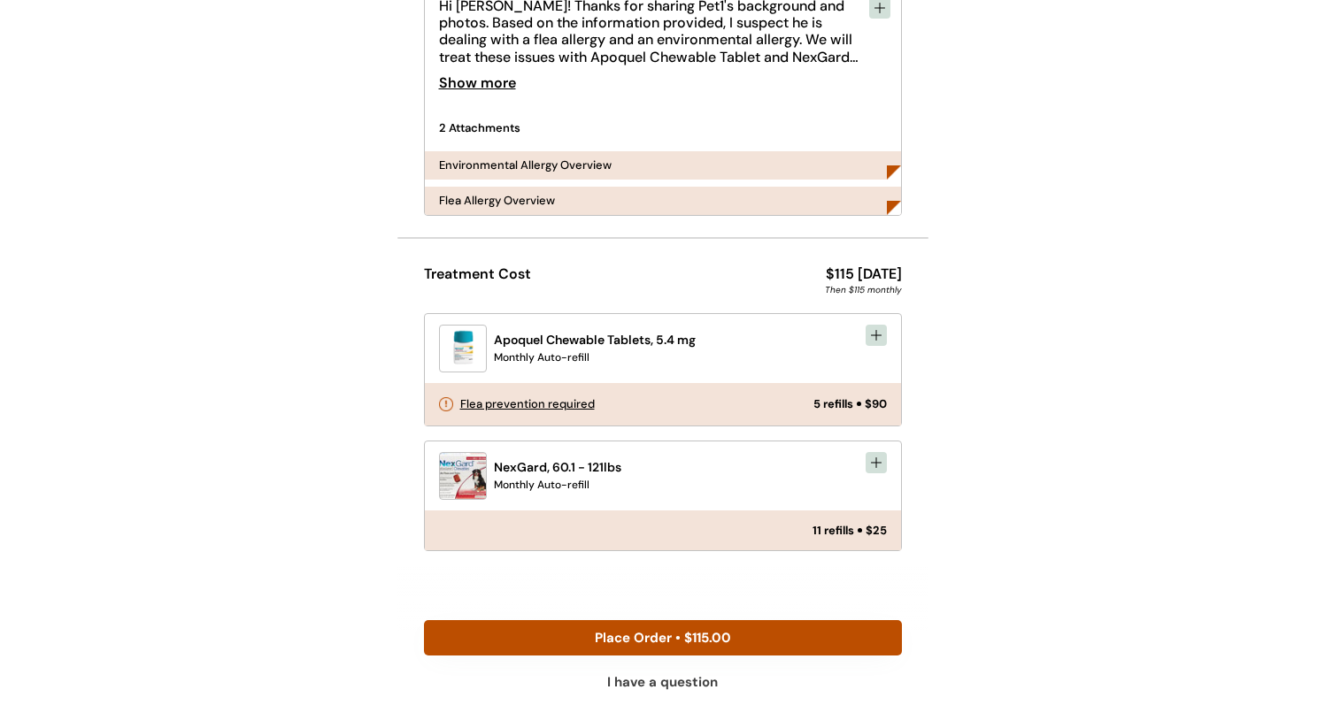
scroll to position [237, 0]
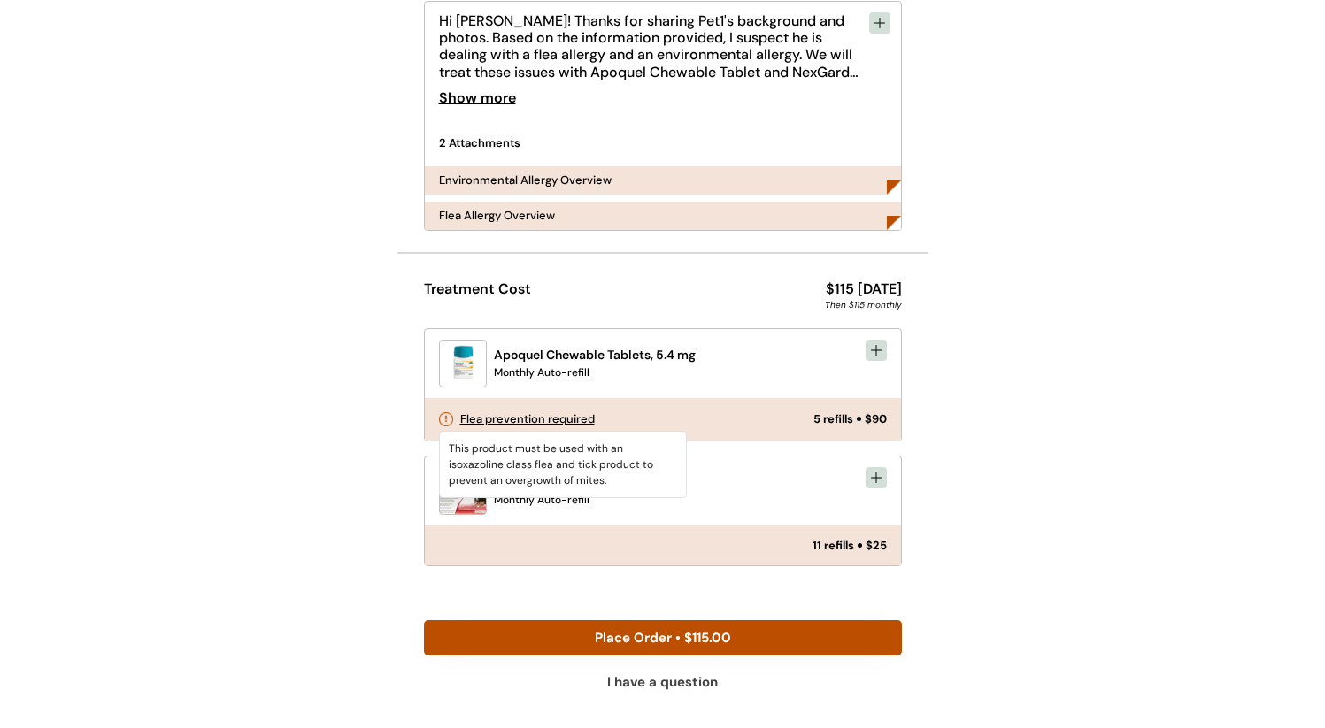
click at [1061, 563] on div "You're in a test branch. Back FROM YOUR VET • [DATE] Dr. [PERSON_NAME], DVM Lic…" at bounding box center [662, 320] width 1325 height 973
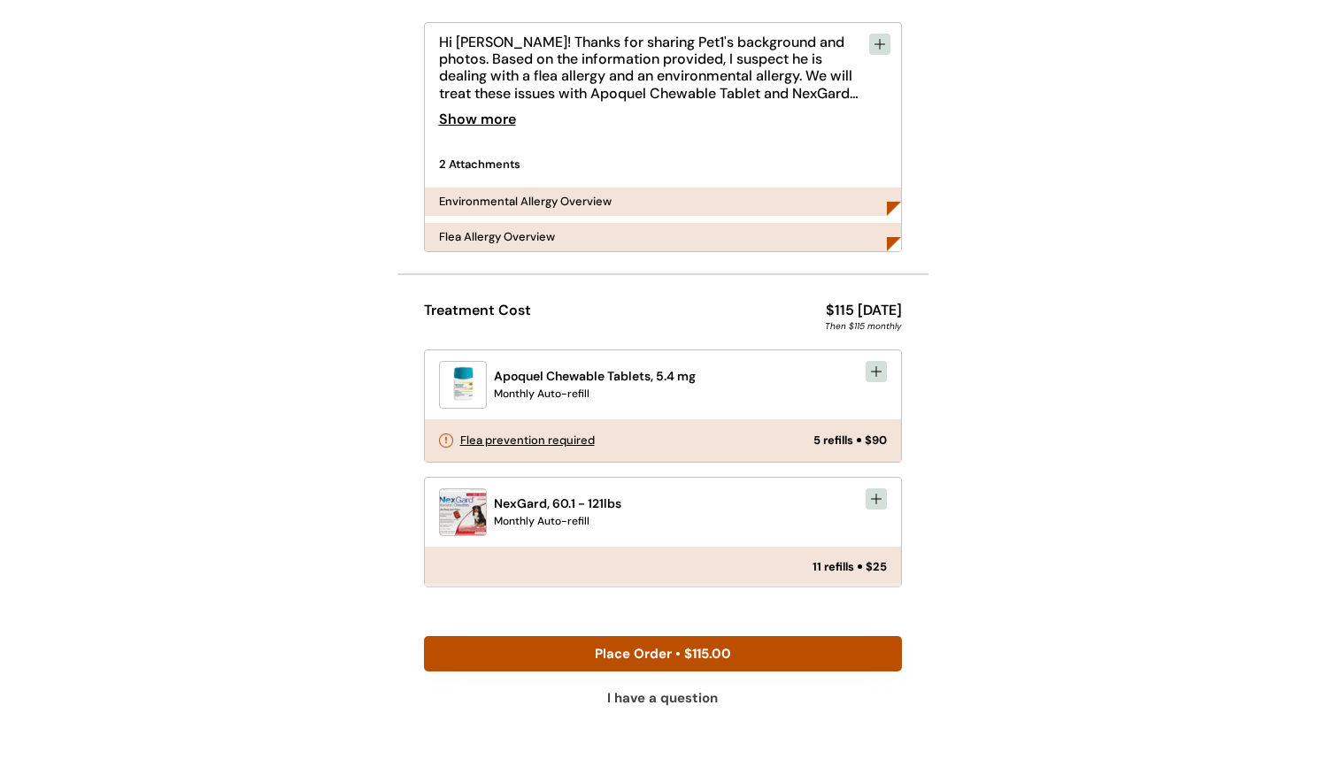
scroll to position [183, 0]
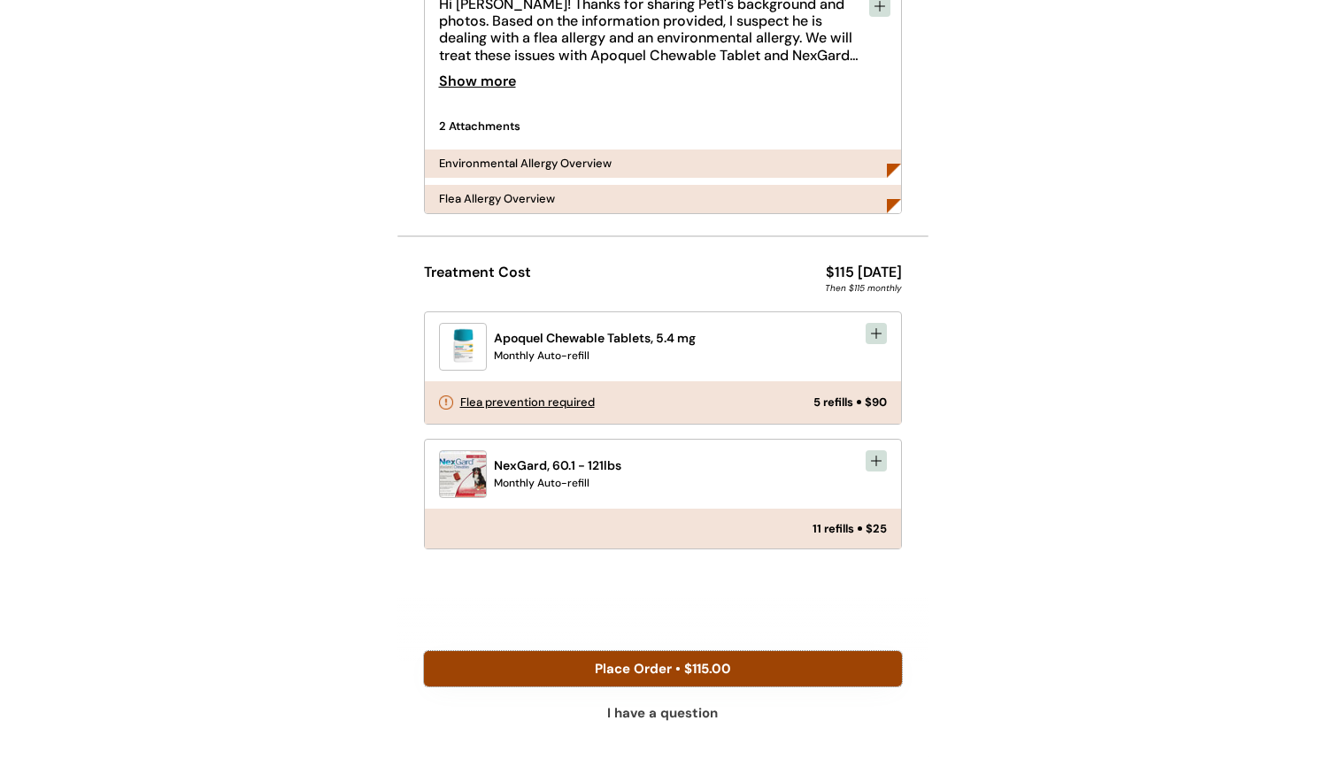
click at [702, 663] on button "Place Order • $115.00" at bounding box center [663, 668] width 478 height 35
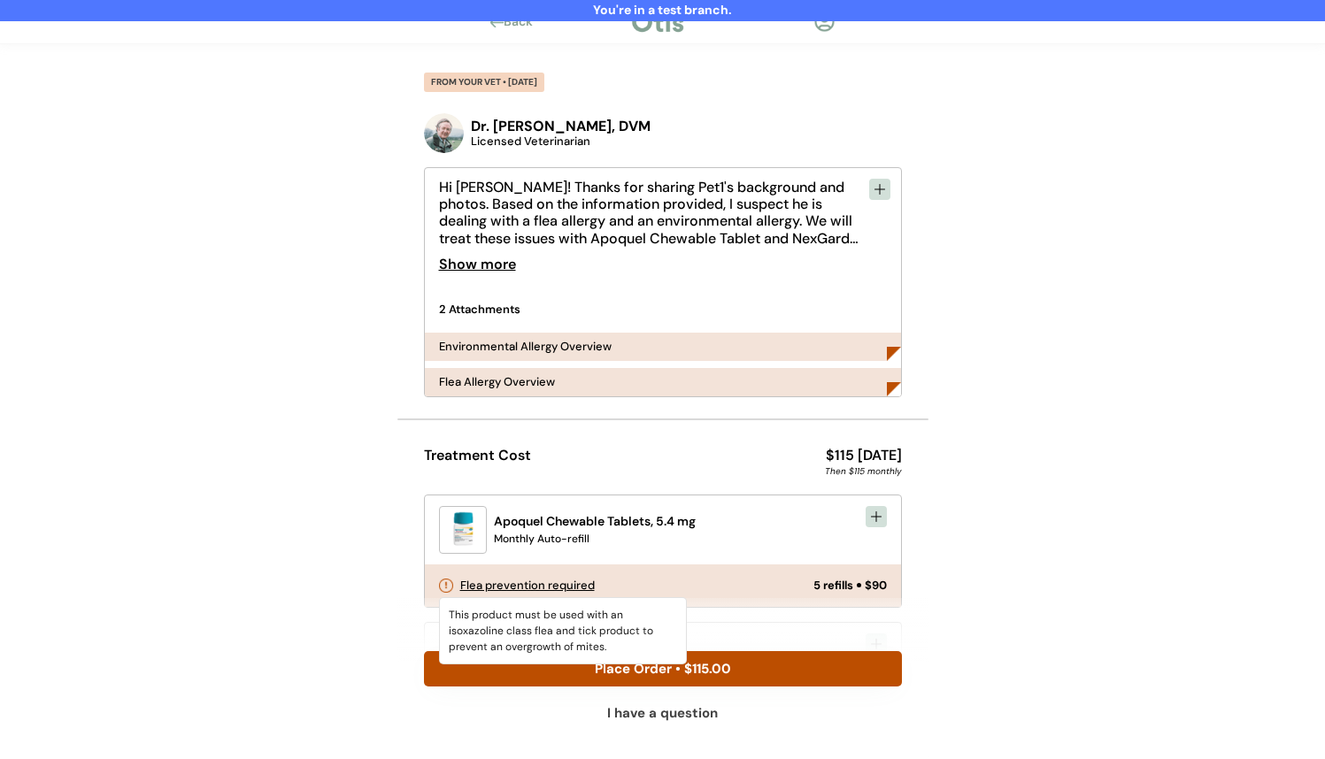
click at [1149, 534] on div "You're in a test branch. Back FROM YOUR VET • [DATE] Dr. [PERSON_NAME], DVM Lic…" at bounding box center [662, 486] width 1325 height 973
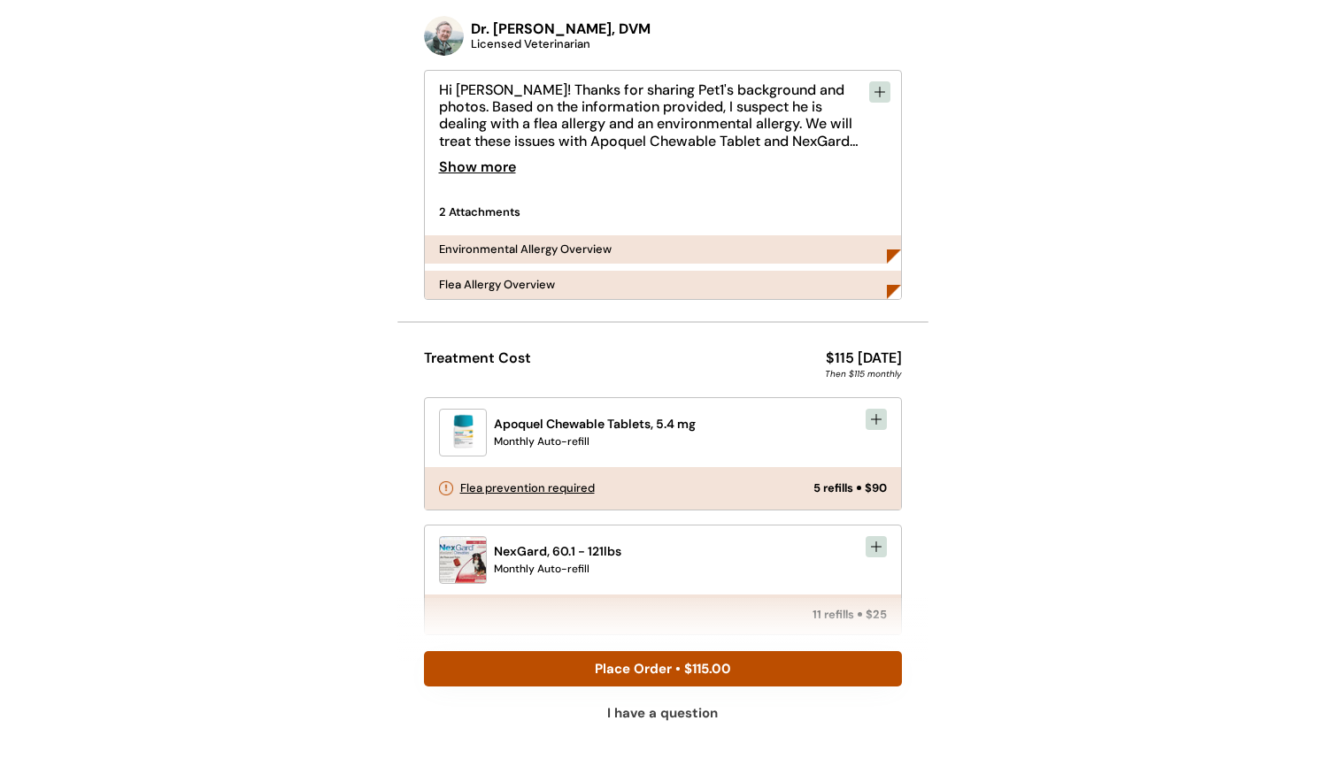
scroll to position [96, 0]
